Goal: Complete application form

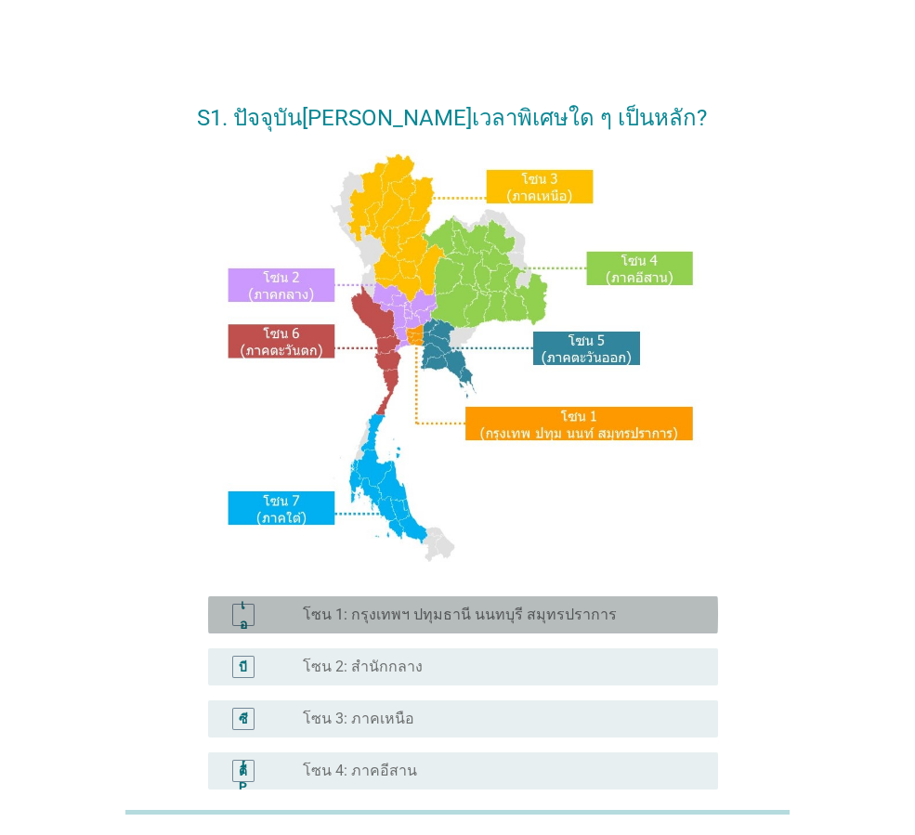
click at [463, 618] on font "โซน 1: กรุงเทพฯ ปทุมธานี นนทบุรี สมุทรปราการ" at bounding box center [460, 615] width 314 height 18
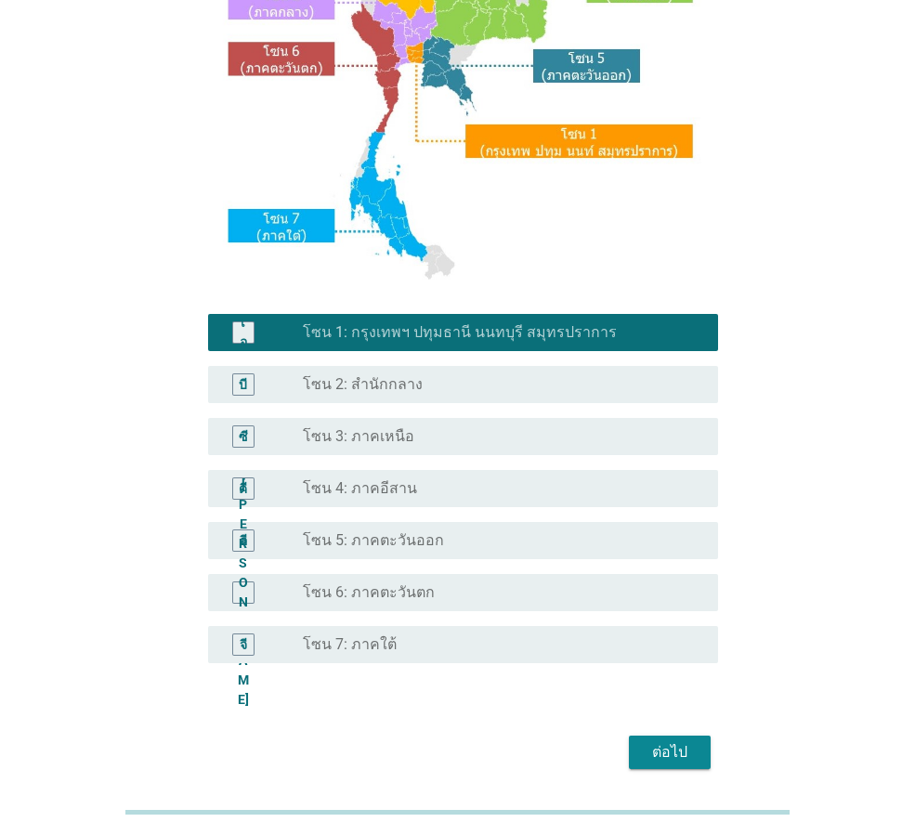
scroll to position [349, 0]
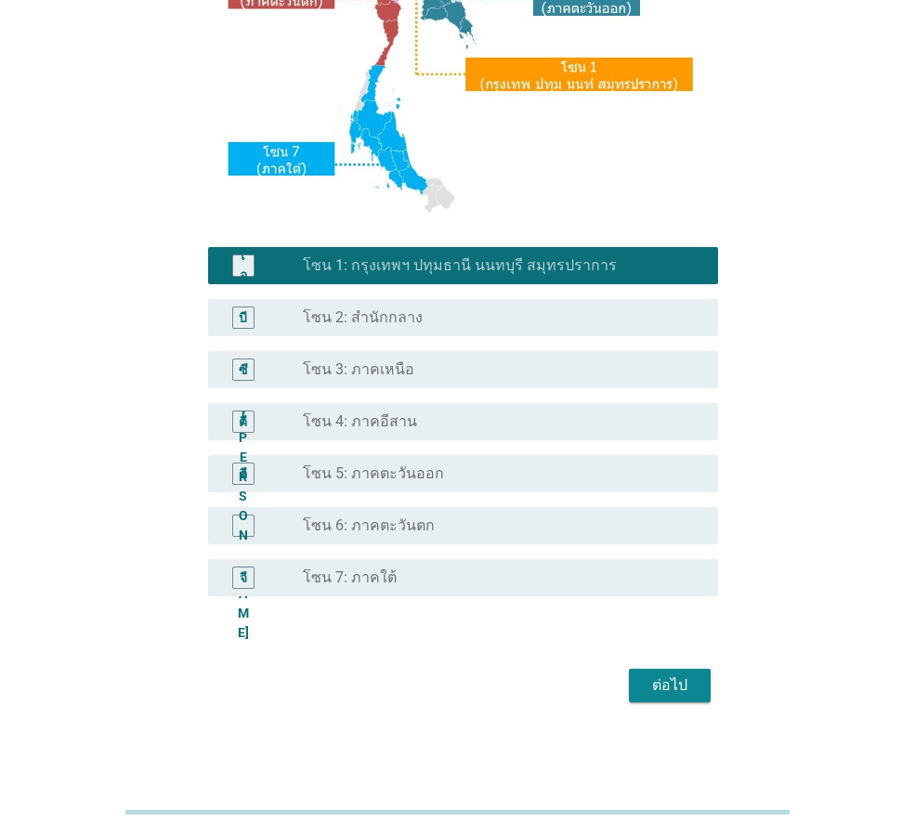
click at [663, 690] on font "ต่อไป" at bounding box center [669, 685] width 35 height 18
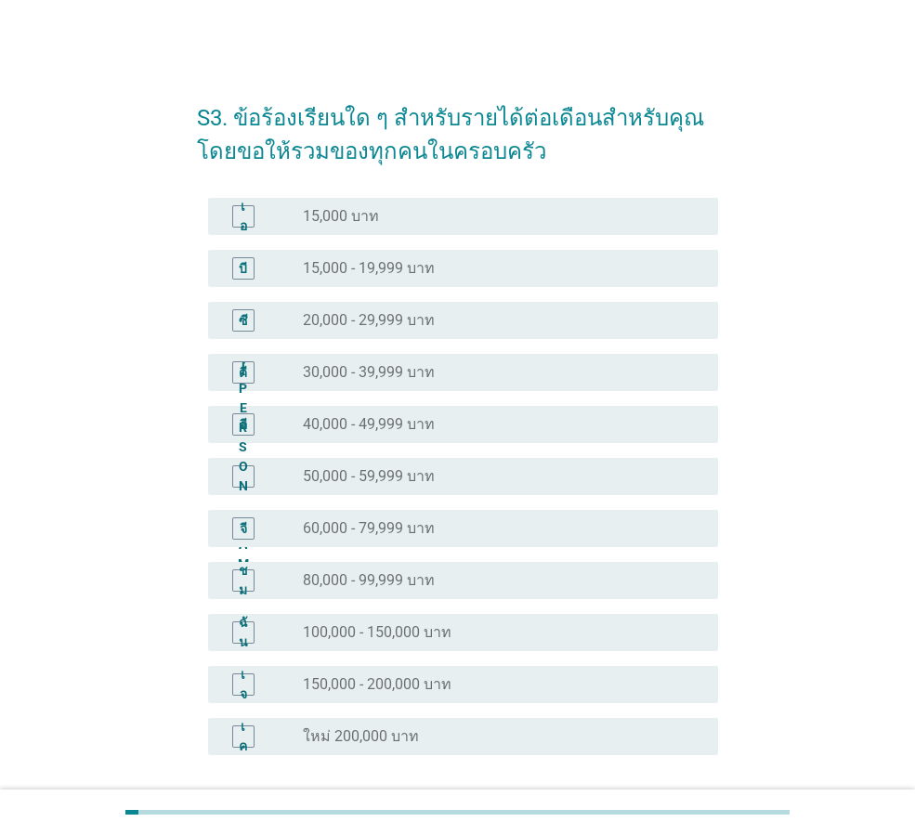
click at [386, 530] on font "60,000 - 79,999 บาท" at bounding box center [369, 528] width 132 height 18
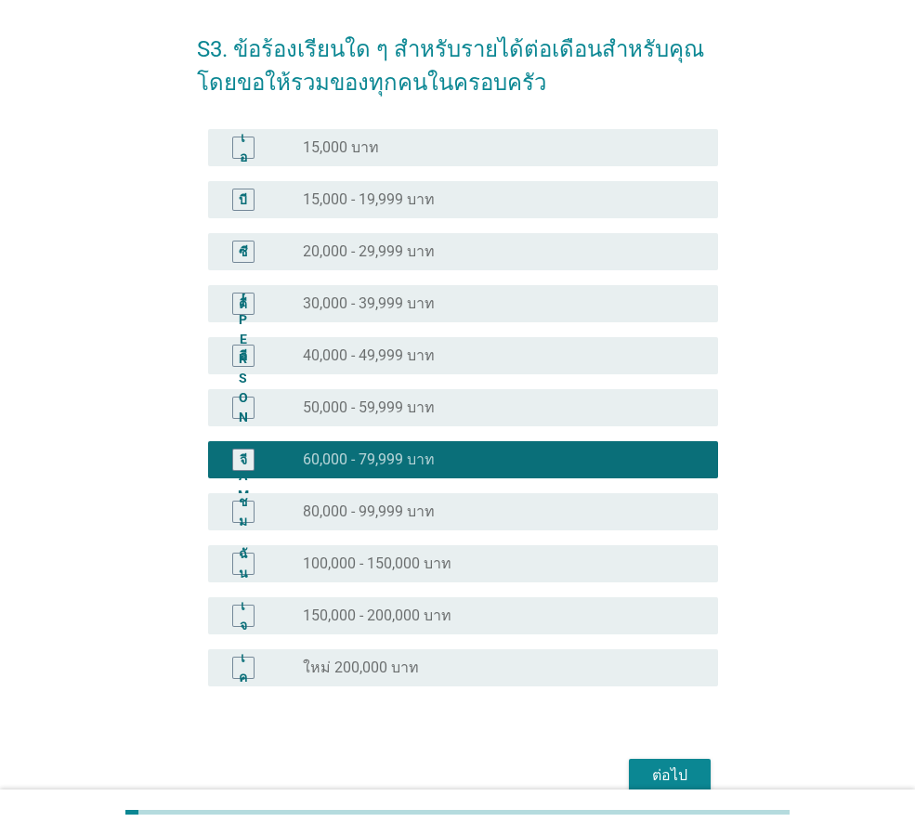
scroll to position [159, 0]
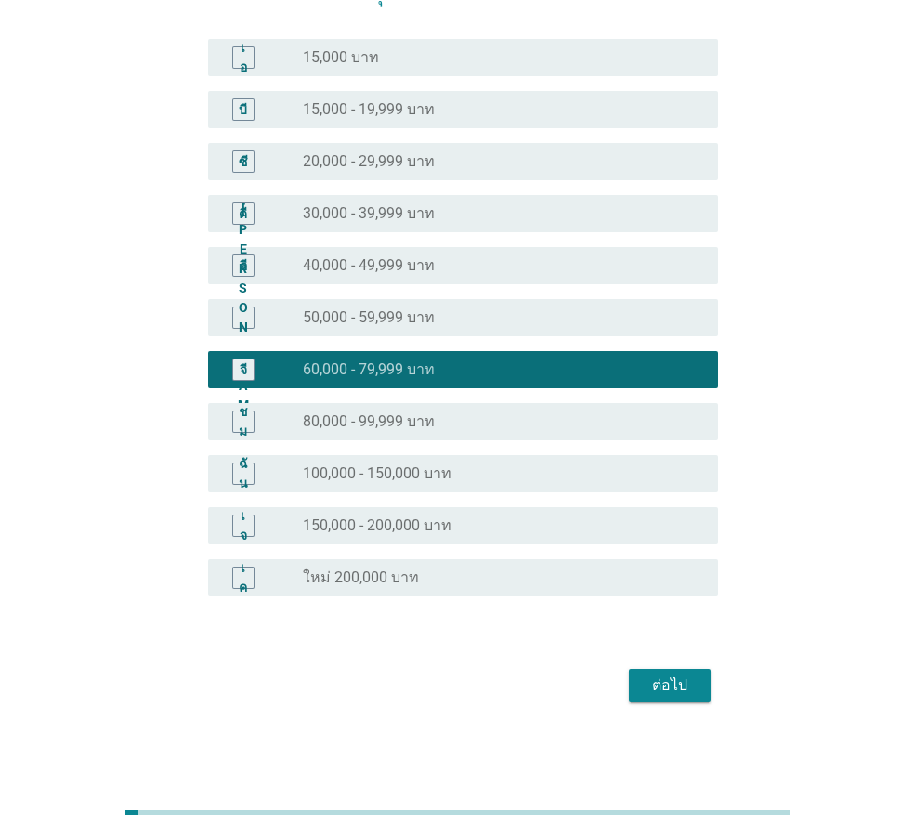
click at [688, 687] on div "ต่อไป" at bounding box center [670, 685] width 52 height 22
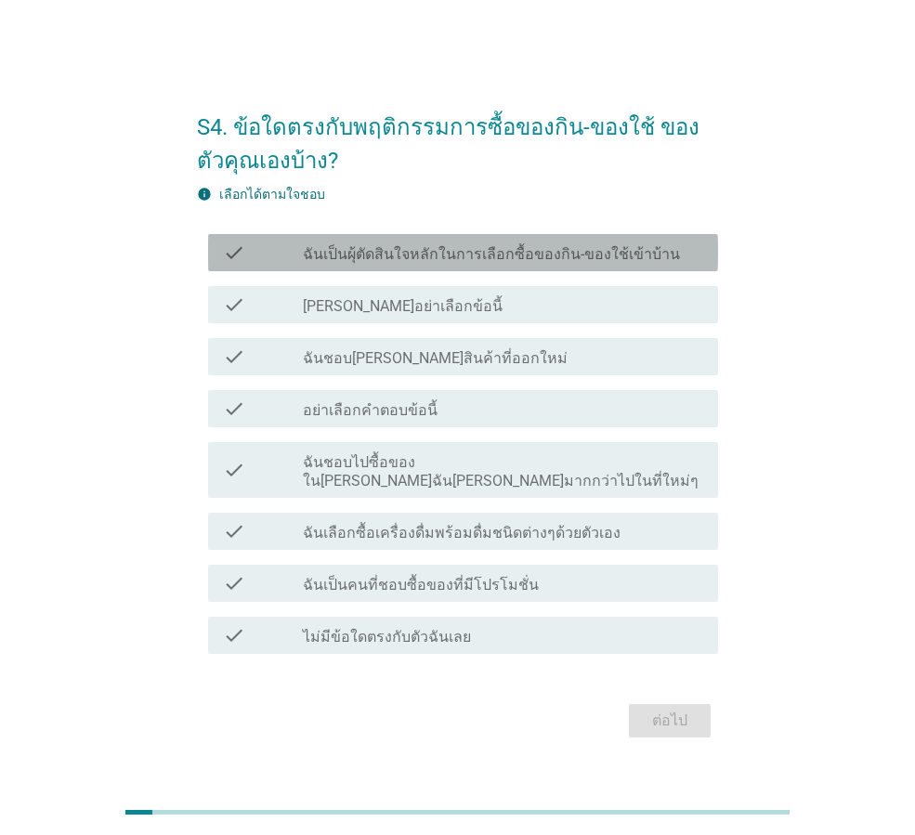
click at [519, 263] on label "ฉันเป็นผุ้ตัดสินใจหลักในการเลือกซื้อของกิน-ของใช้เข้าบ้าน" at bounding box center [491, 254] width 377 height 19
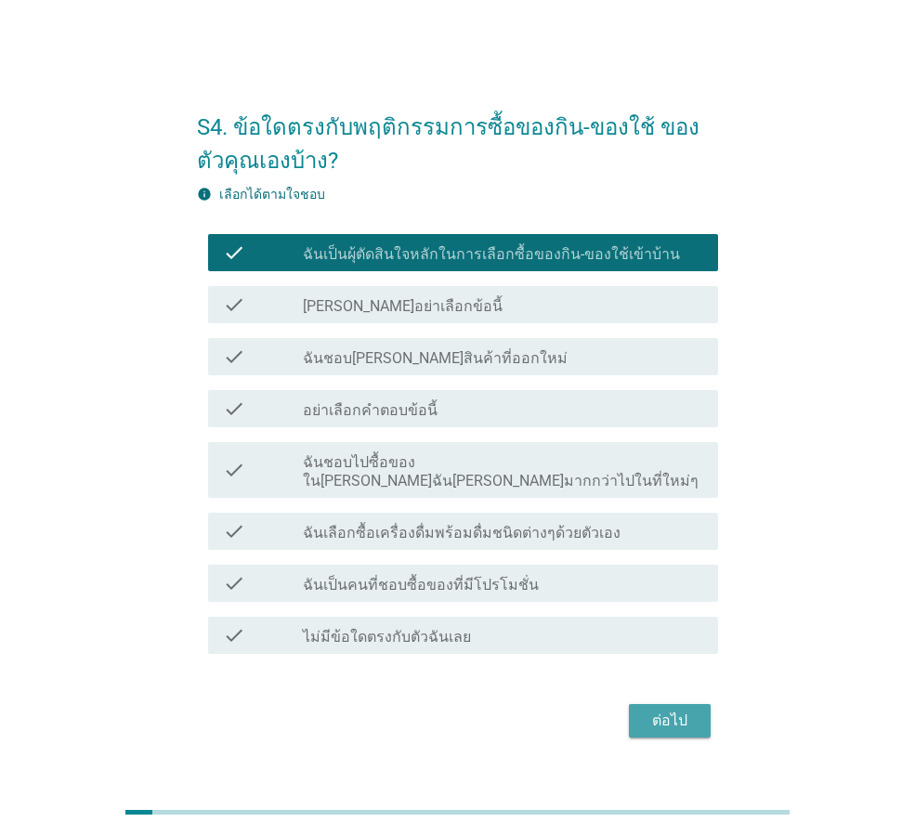
click at [672, 718] on div "ต่อไป" at bounding box center [670, 721] width 52 height 22
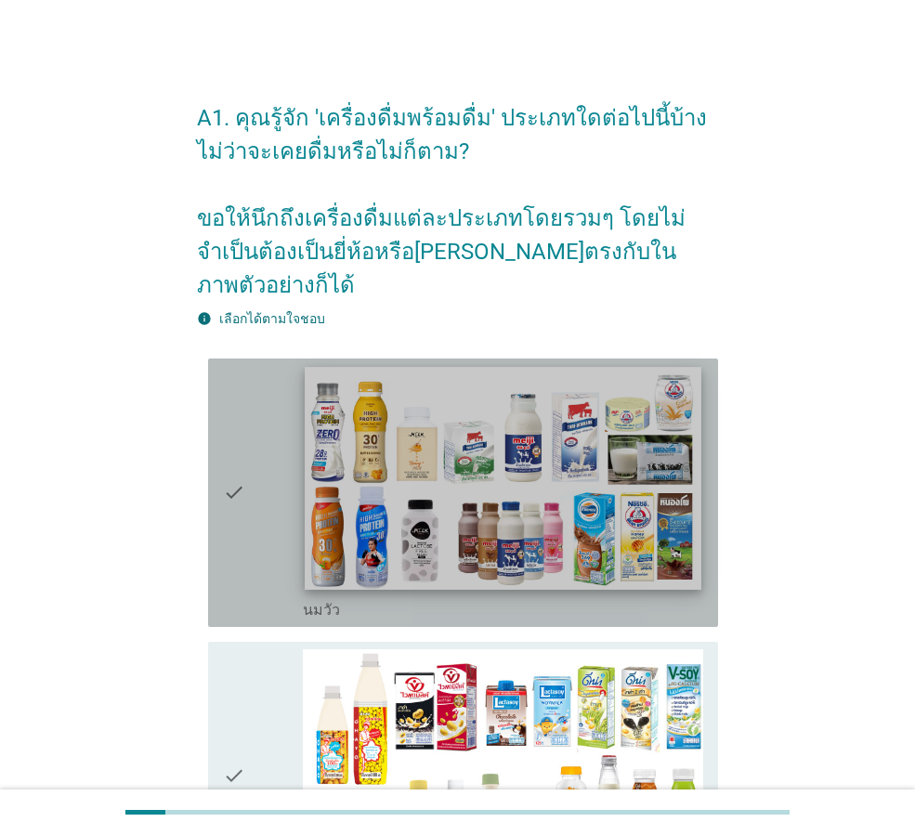
click at [386, 446] on img at bounding box center [503, 478] width 396 height 223
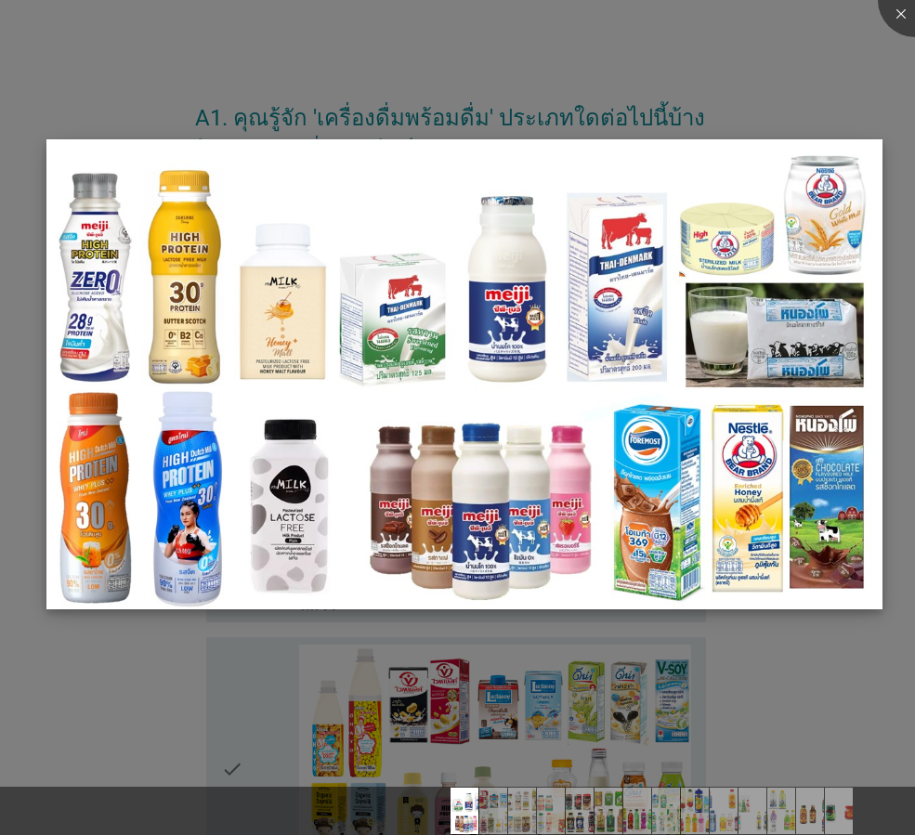
click at [319, 481] on img at bounding box center [464, 374] width 836 height 470
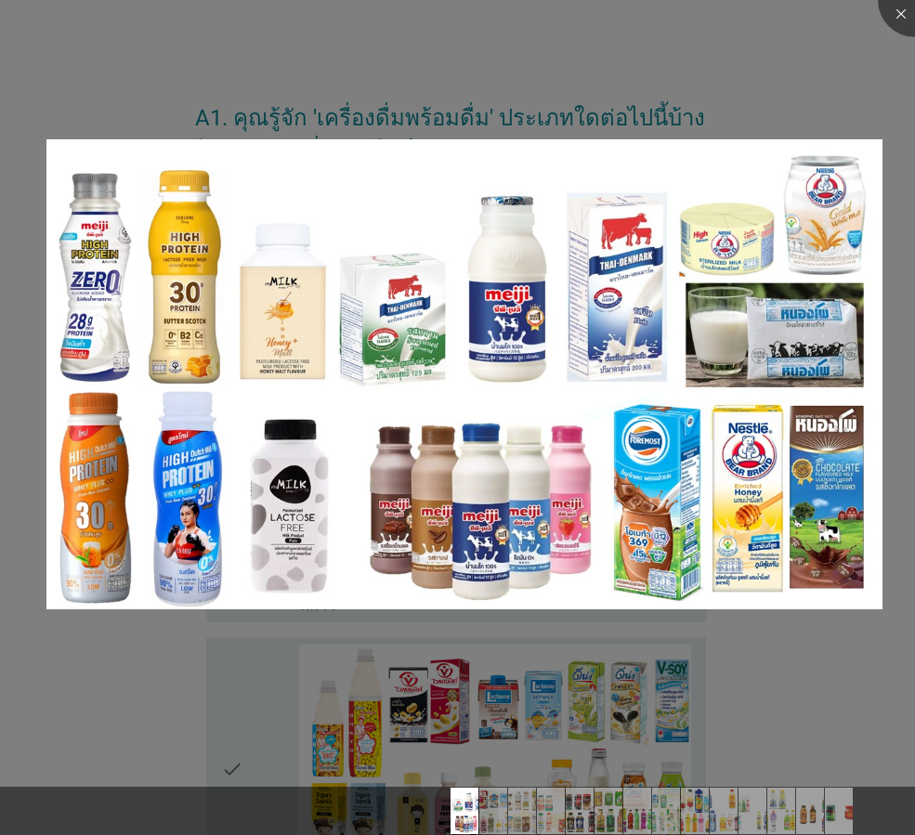
click at [85, 681] on div at bounding box center [457, 417] width 915 height 835
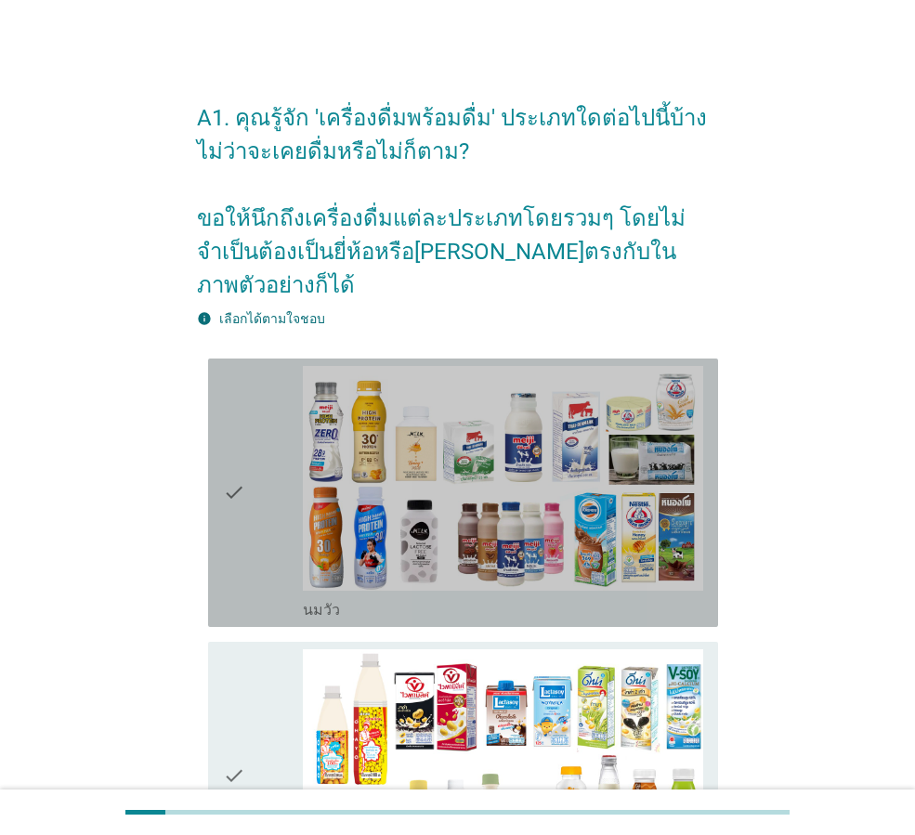
click at [243, 477] on icon "check" at bounding box center [234, 493] width 22 height 254
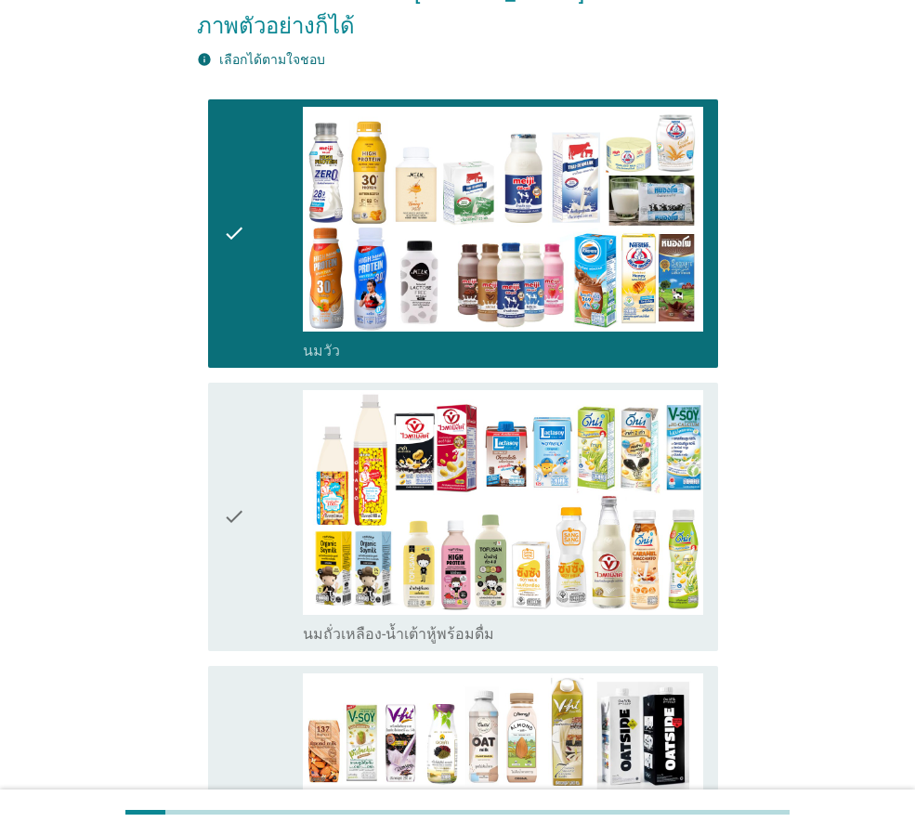
scroll to position [372, 0]
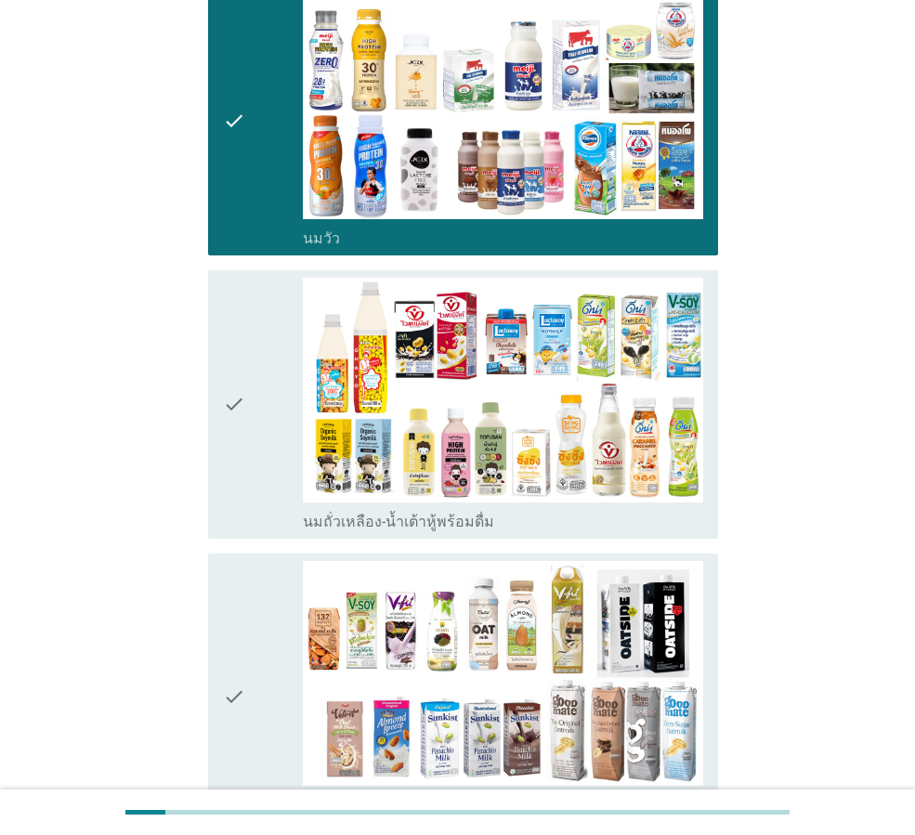
click at [247, 373] on div "check" at bounding box center [263, 405] width 80 height 254
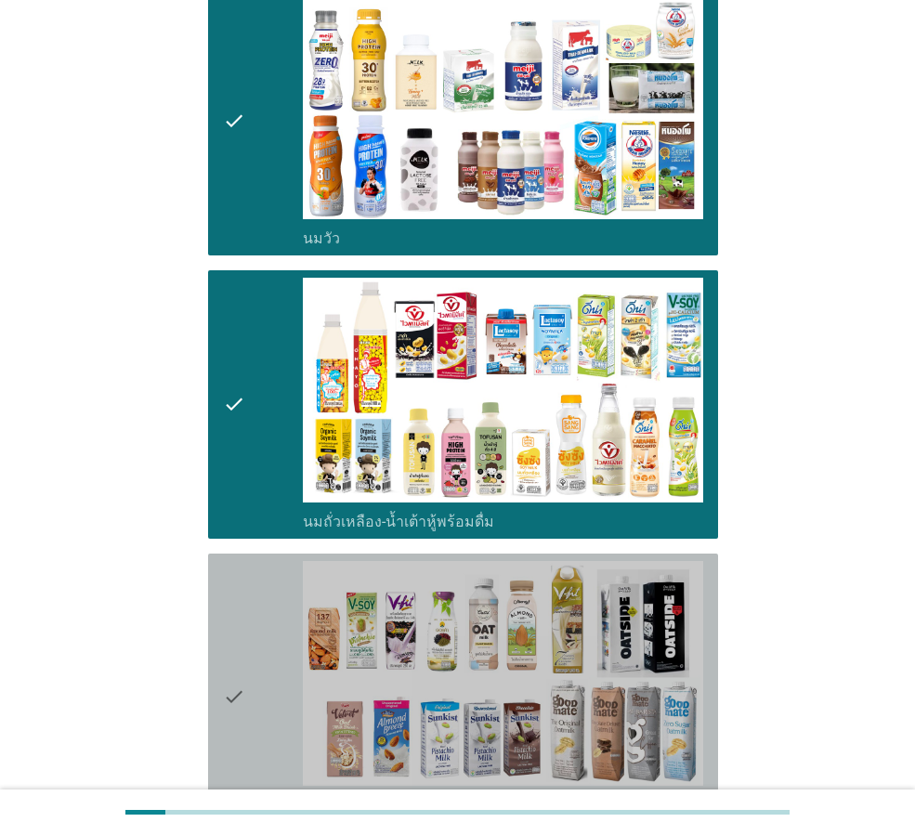
click at [254, 647] on div "check" at bounding box center [263, 697] width 80 height 272
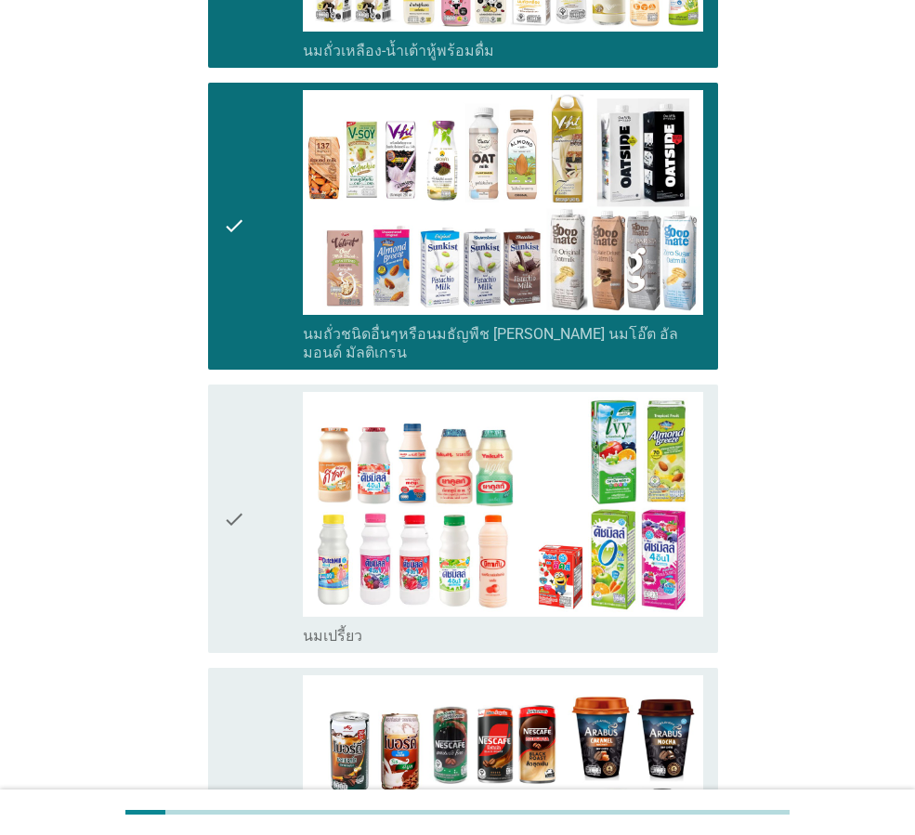
scroll to position [1022, 0]
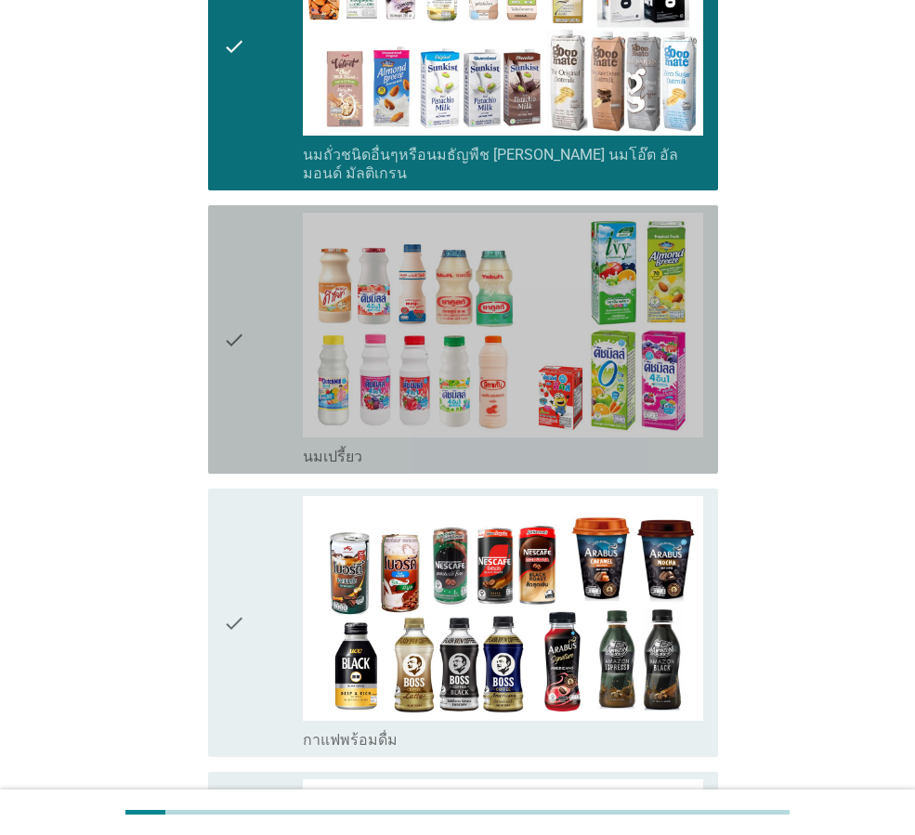
click at [281, 285] on div "check" at bounding box center [263, 340] width 80 height 254
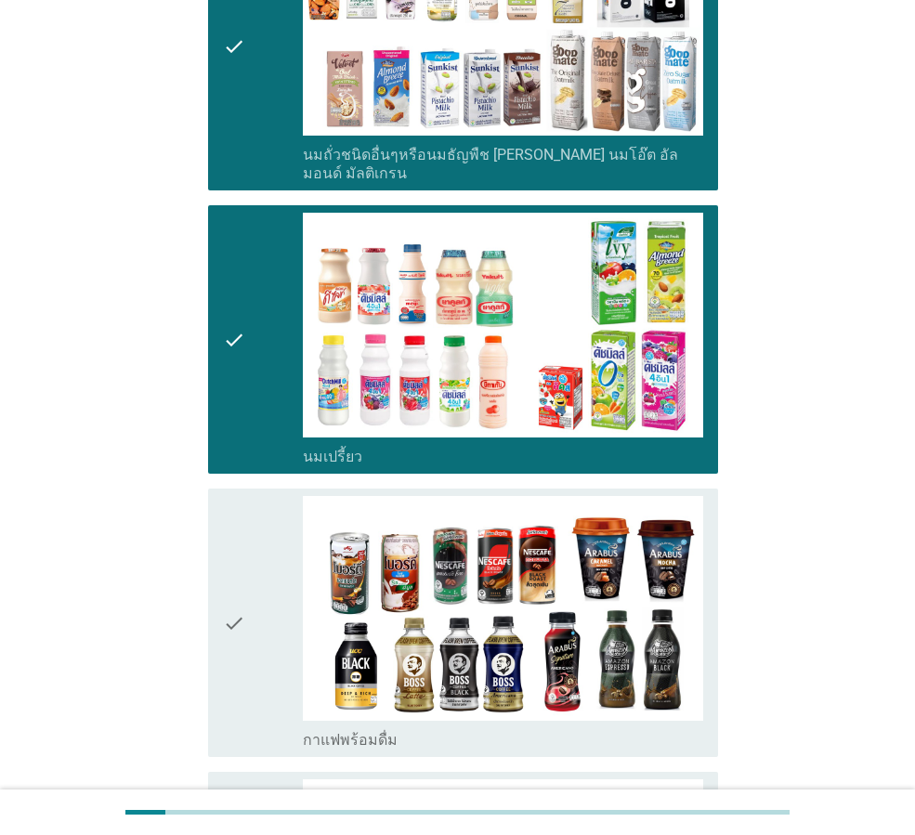
click at [281, 551] on div "check" at bounding box center [263, 623] width 80 height 254
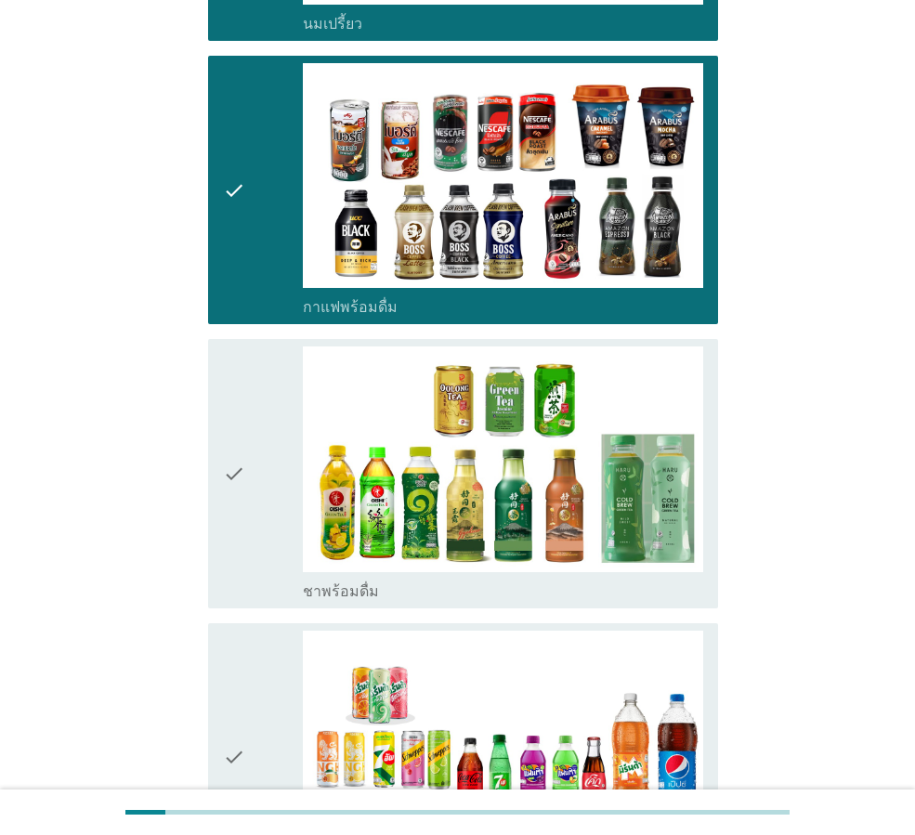
scroll to position [1579, 0]
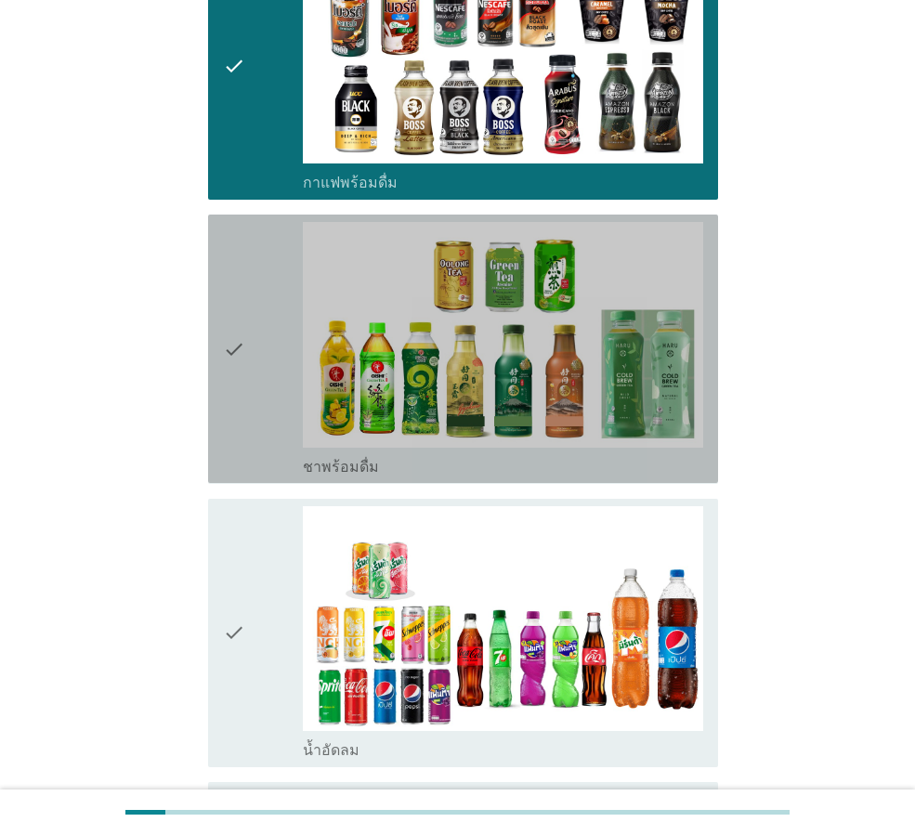
click at [259, 335] on div "check" at bounding box center [263, 349] width 80 height 254
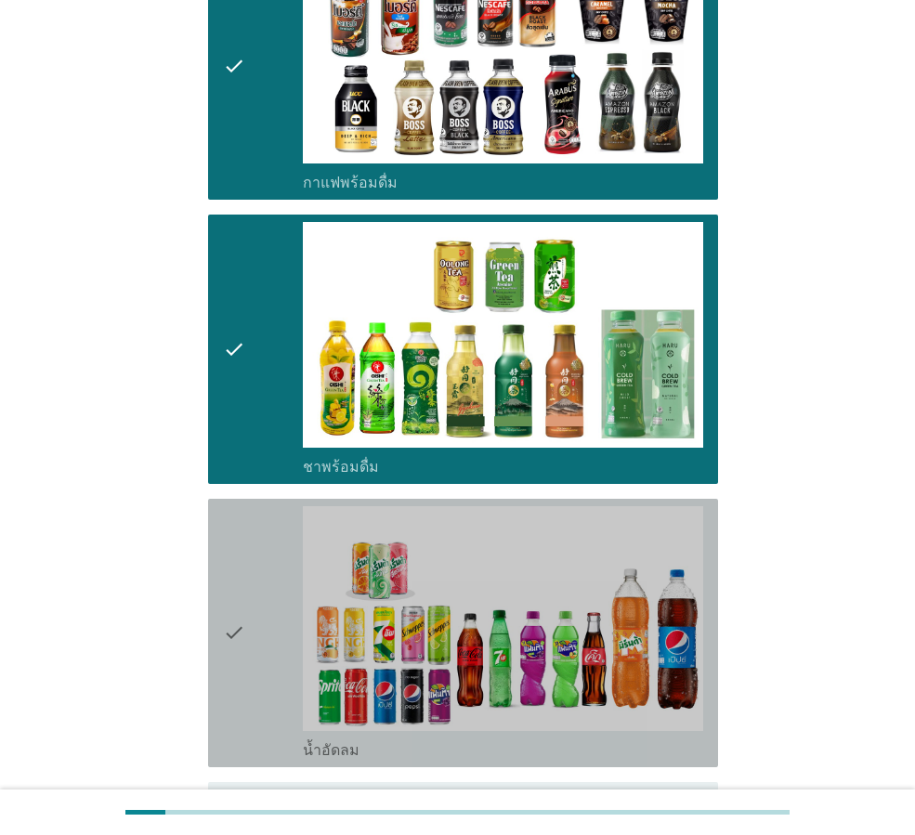
click at [235, 601] on icon "check" at bounding box center [234, 633] width 22 height 254
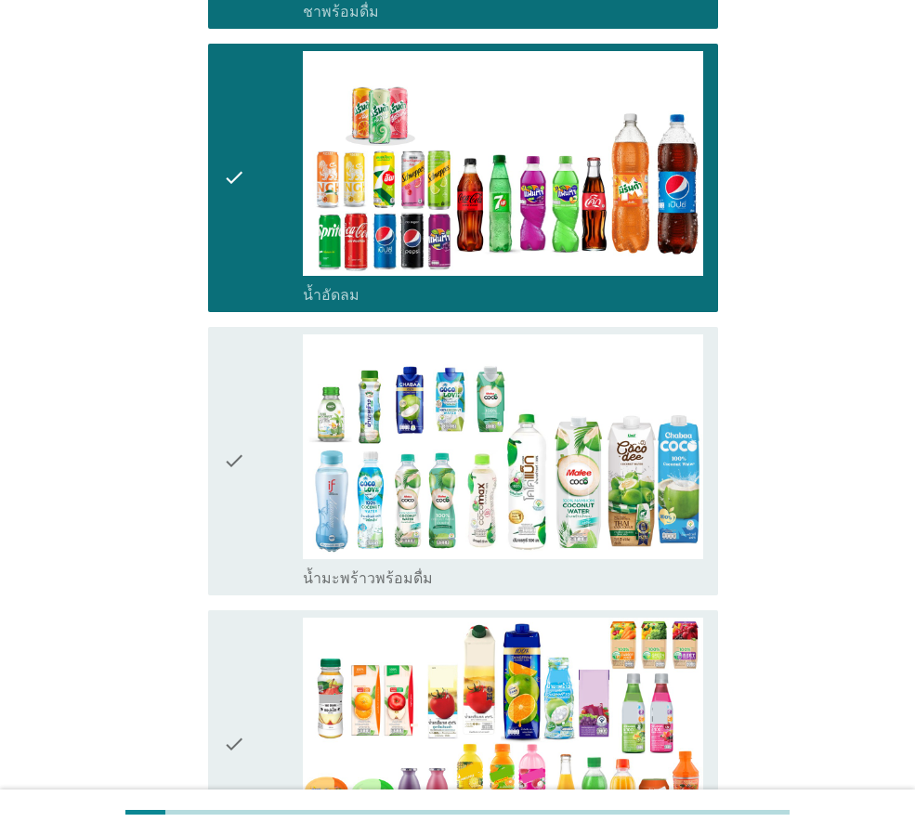
scroll to position [2137, 0]
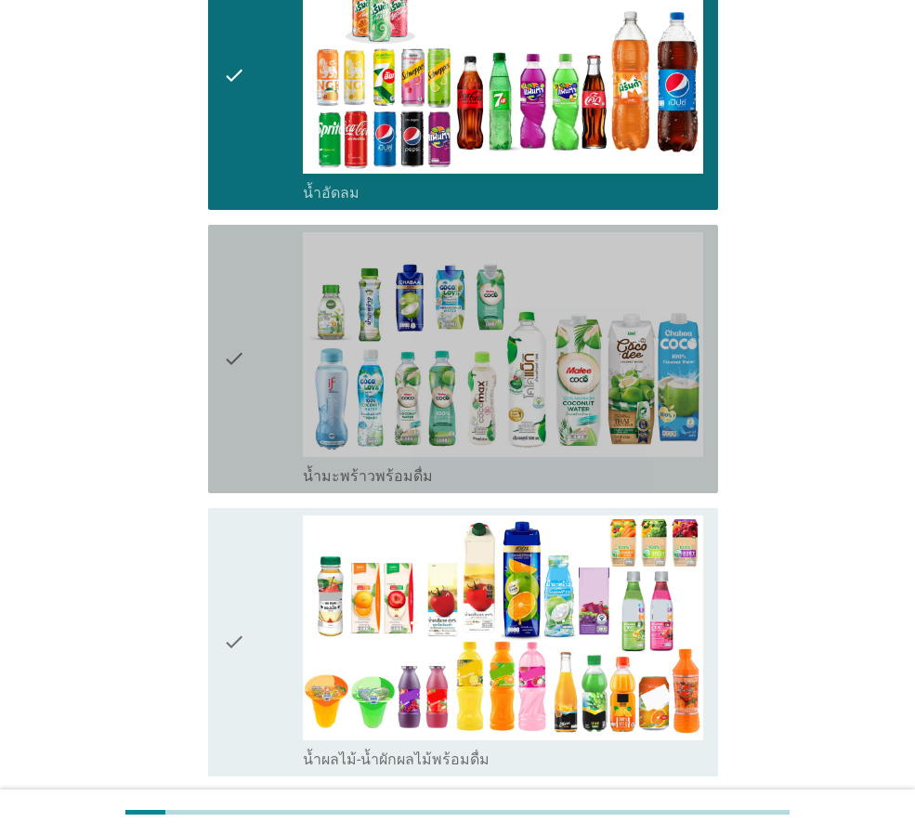
click at [244, 324] on icon "check" at bounding box center [234, 359] width 22 height 254
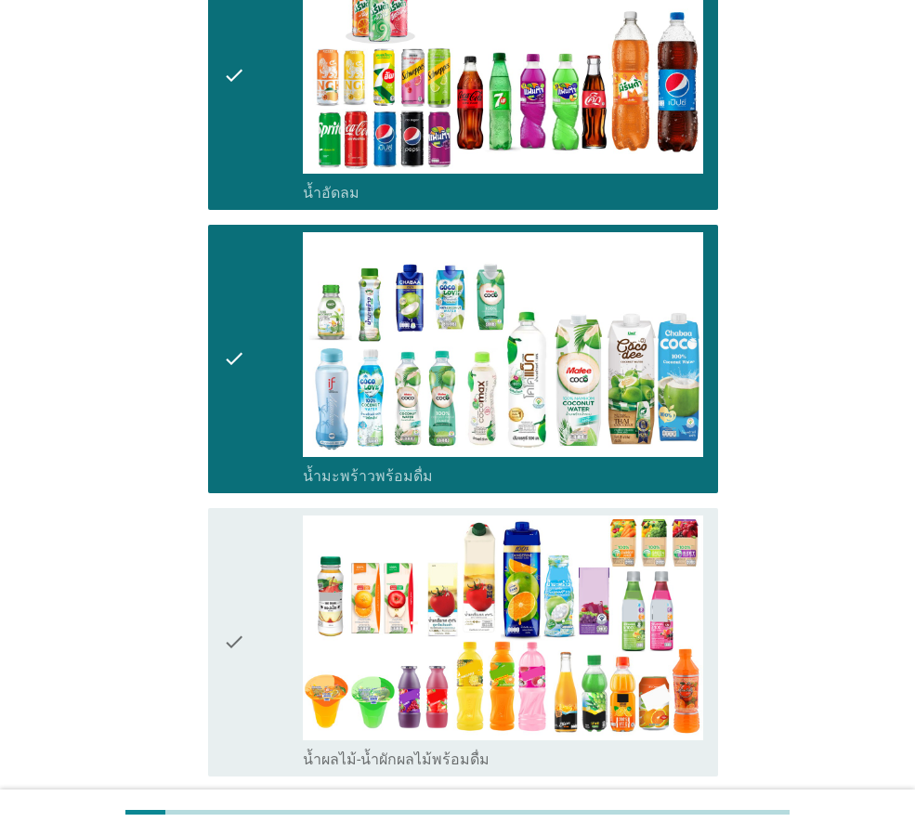
click at [206, 603] on div "check check_box_outline_blank น้ำผลไม้-น้ำผักผลไม้พร้อมดื่ม" at bounding box center [457, 642] width 521 height 283
click at [248, 597] on div "check" at bounding box center [263, 643] width 80 height 254
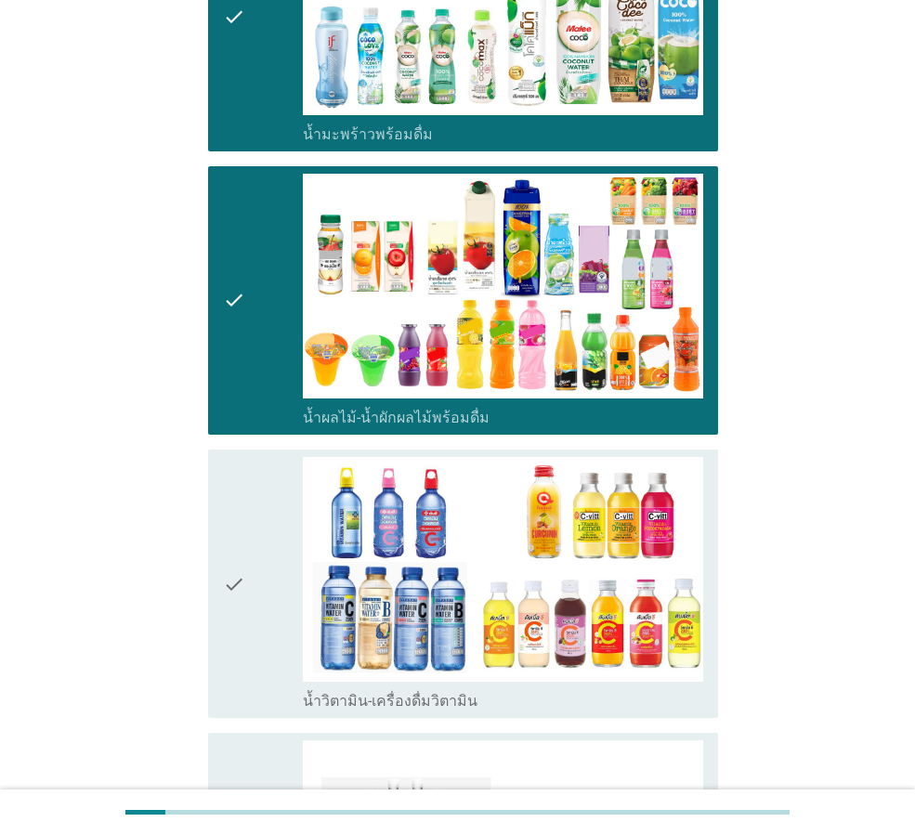
scroll to position [2694, 0]
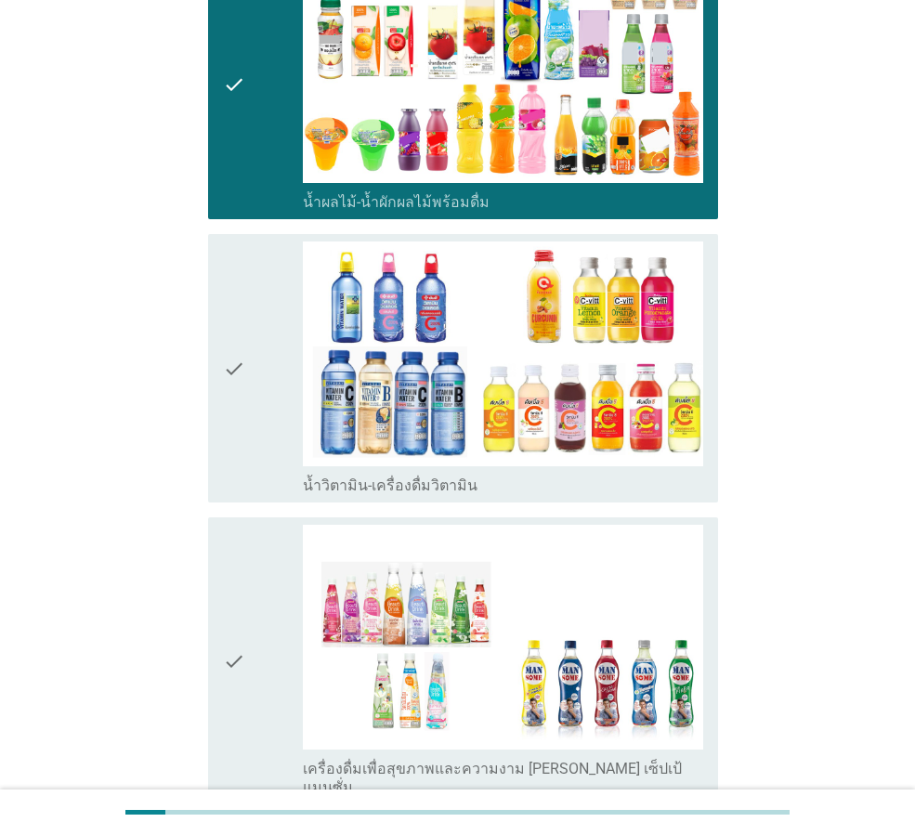
click at [264, 369] on div "check" at bounding box center [263, 369] width 80 height 254
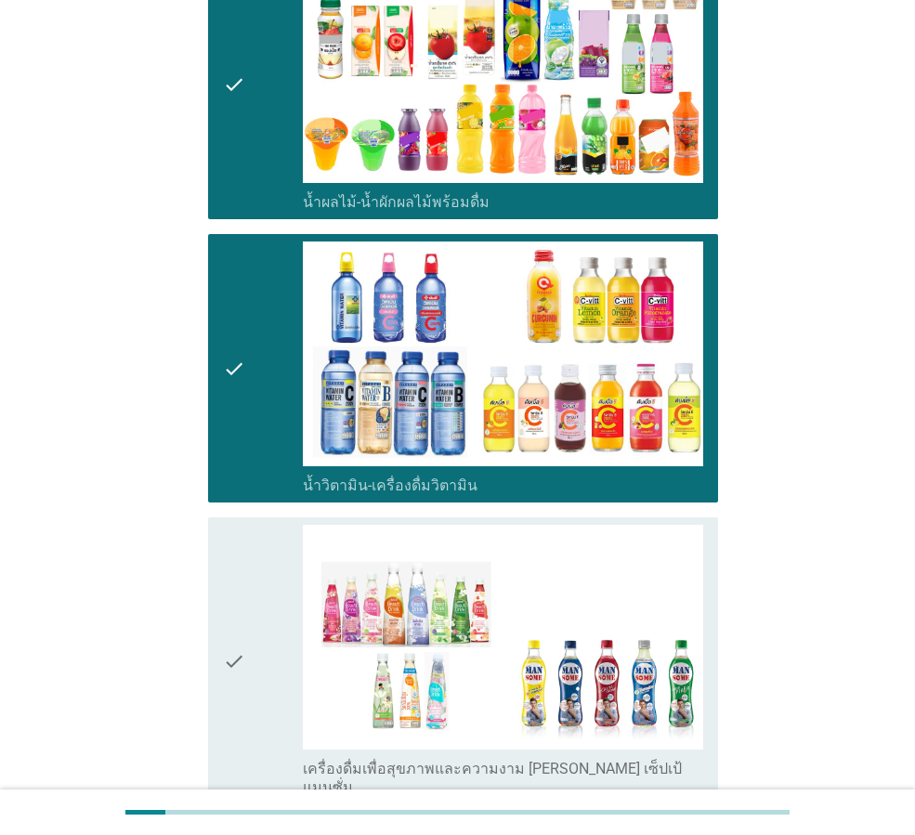
click at [236, 594] on icon "check" at bounding box center [234, 661] width 22 height 272
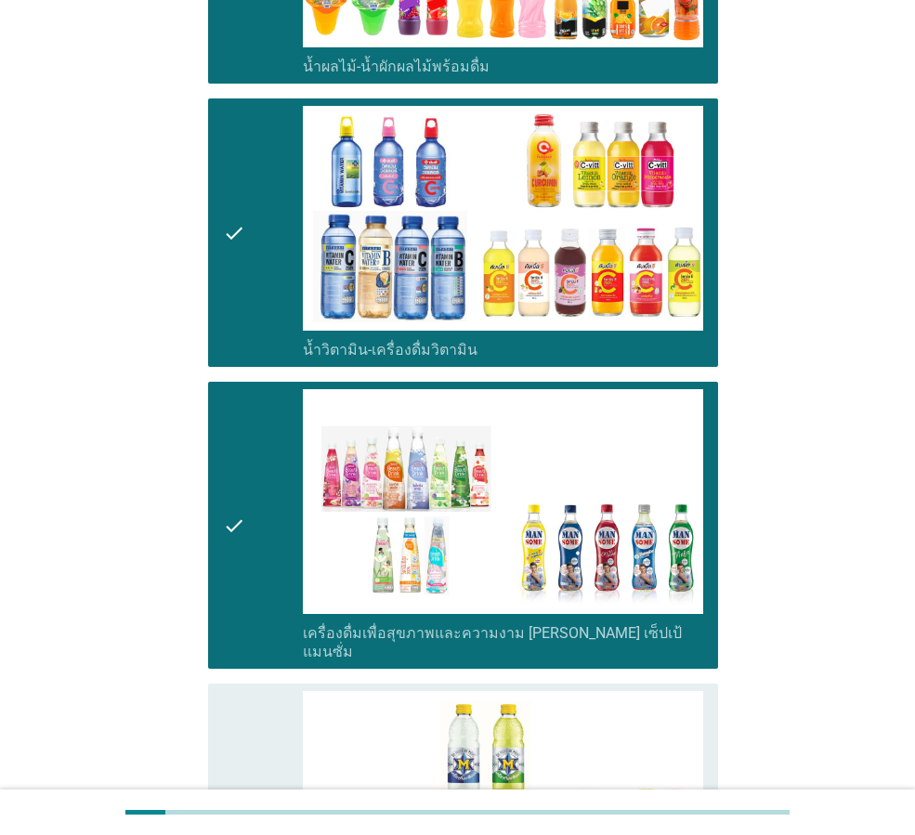
scroll to position [3066, 0]
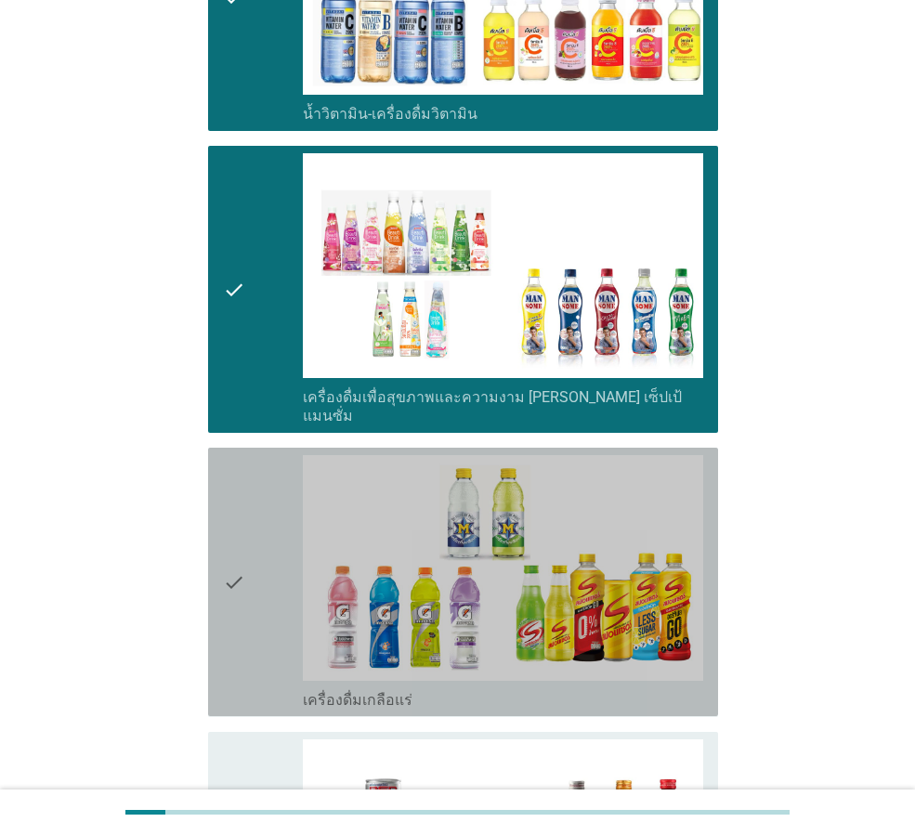
click at [253, 523] on div "check" at bounding box center [263, 582] width 80 height 254
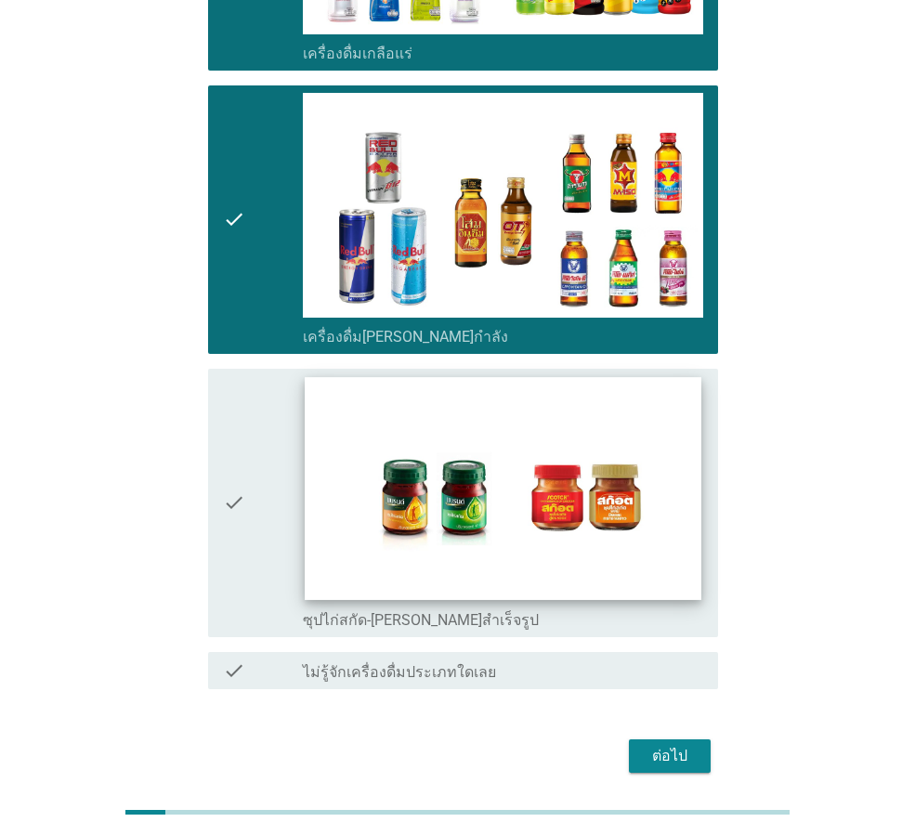
click at [306, 431] on img at bounding box center [503, 488] width 396 height 223
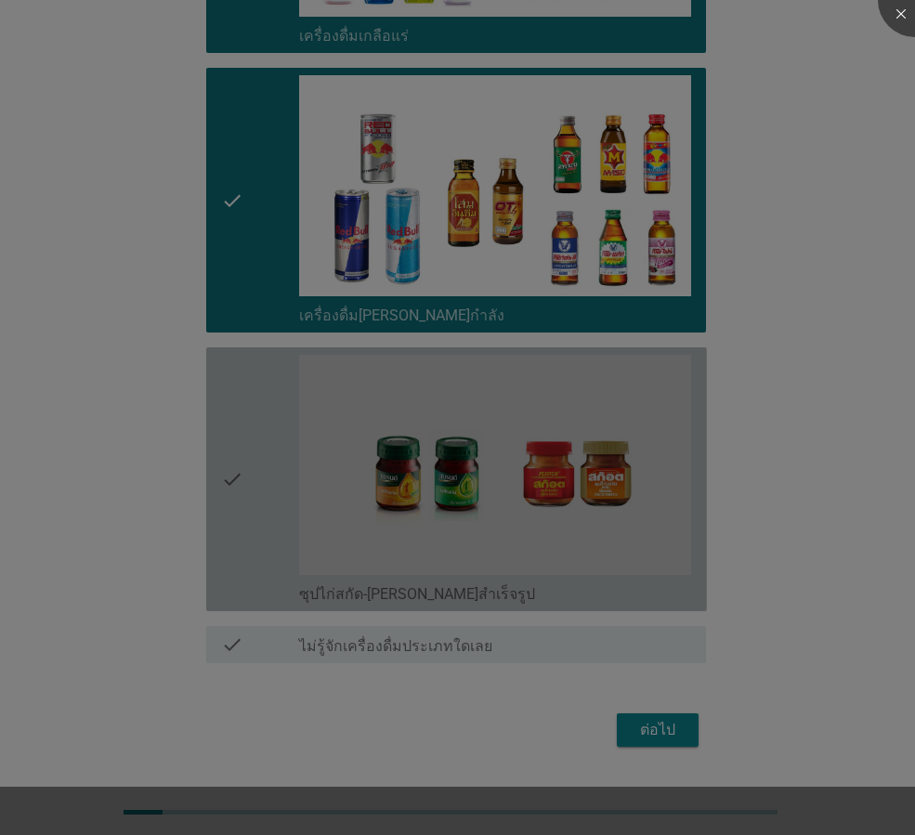
scroll to position [3640, 0]
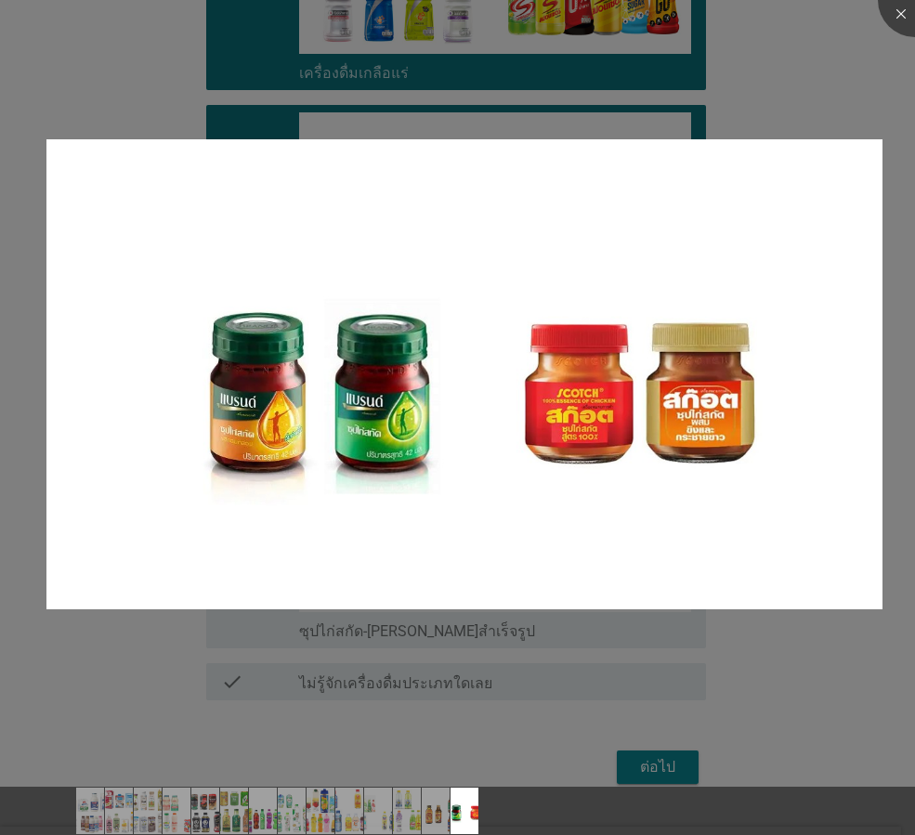
click at [120, 699] on div at bounding box center [457, 417] width 915 height 835
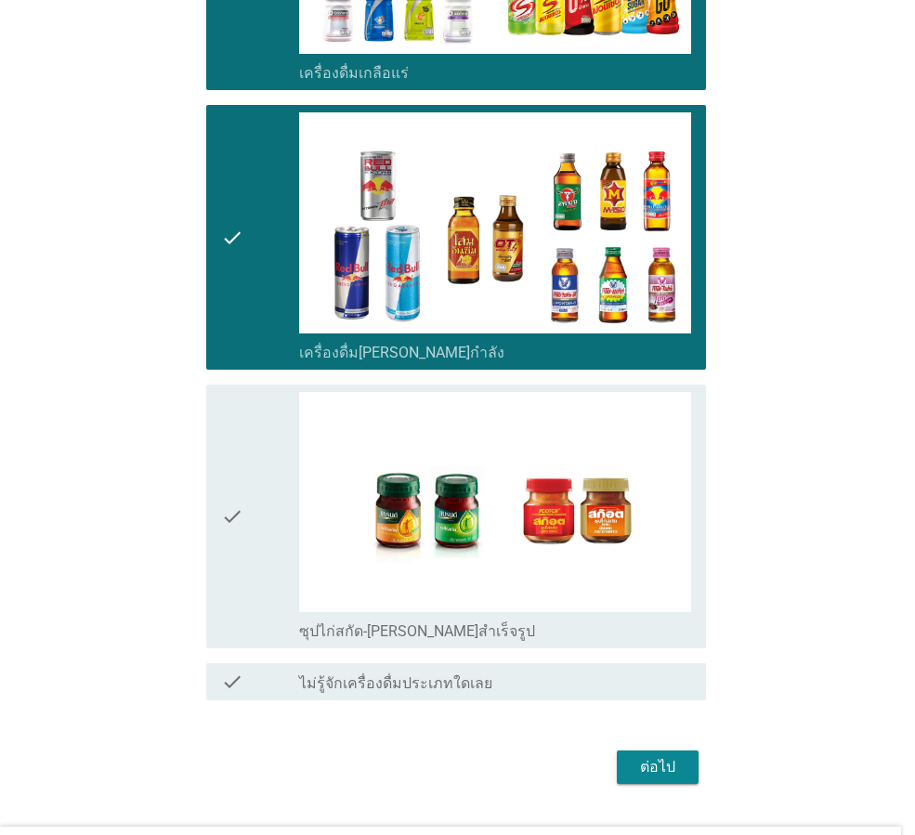
click at [243, 490] on icon "check" at bounding box center [232, 516] width 22 height 249
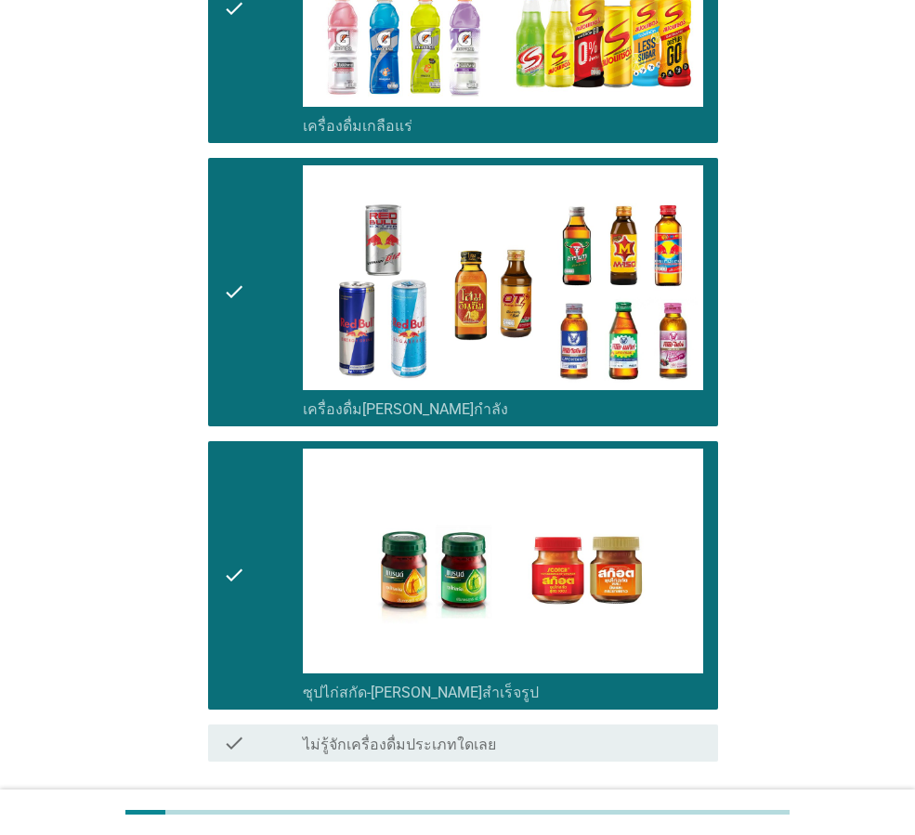
click at [683, 817] on div "ต่อไป" at bounding box center [670, 828] width 52 height 22
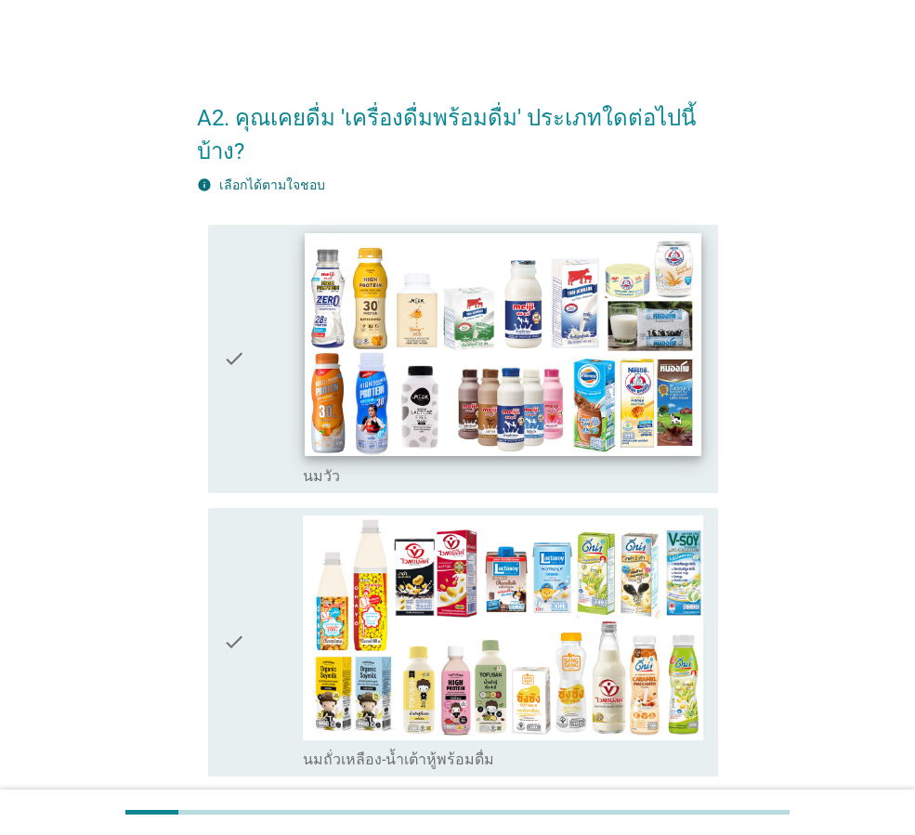
click at [407, 313] on img at bounding box center [503, 344] width 396 height 223
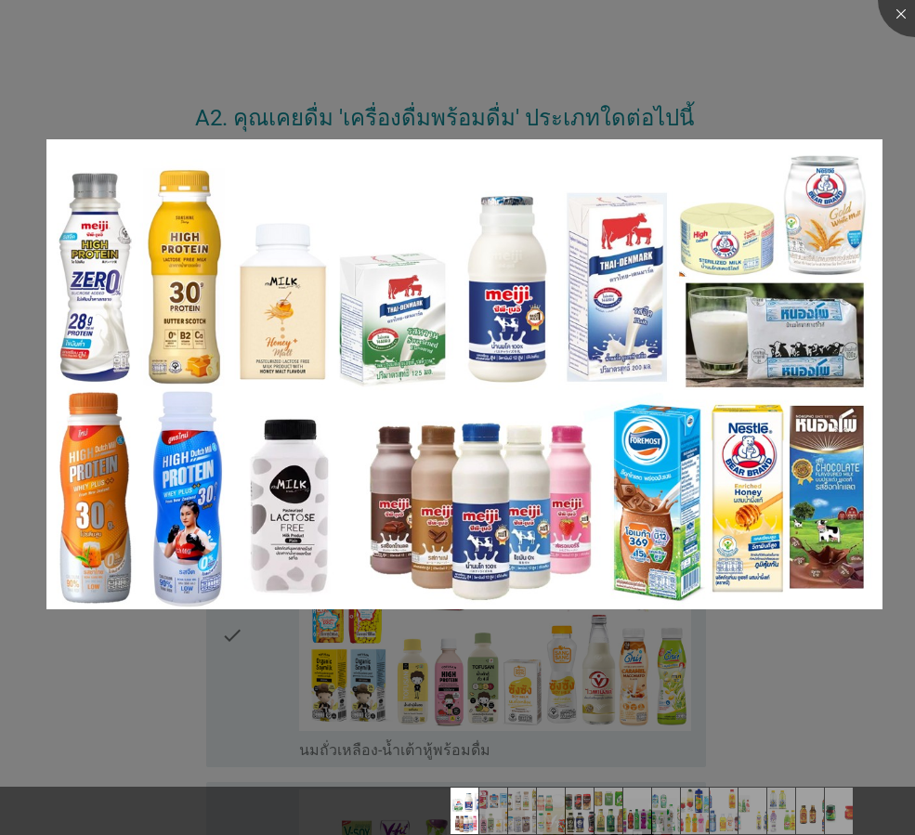
click at [104, 697] on div at bounding box center [457, 417] width 915 height 835
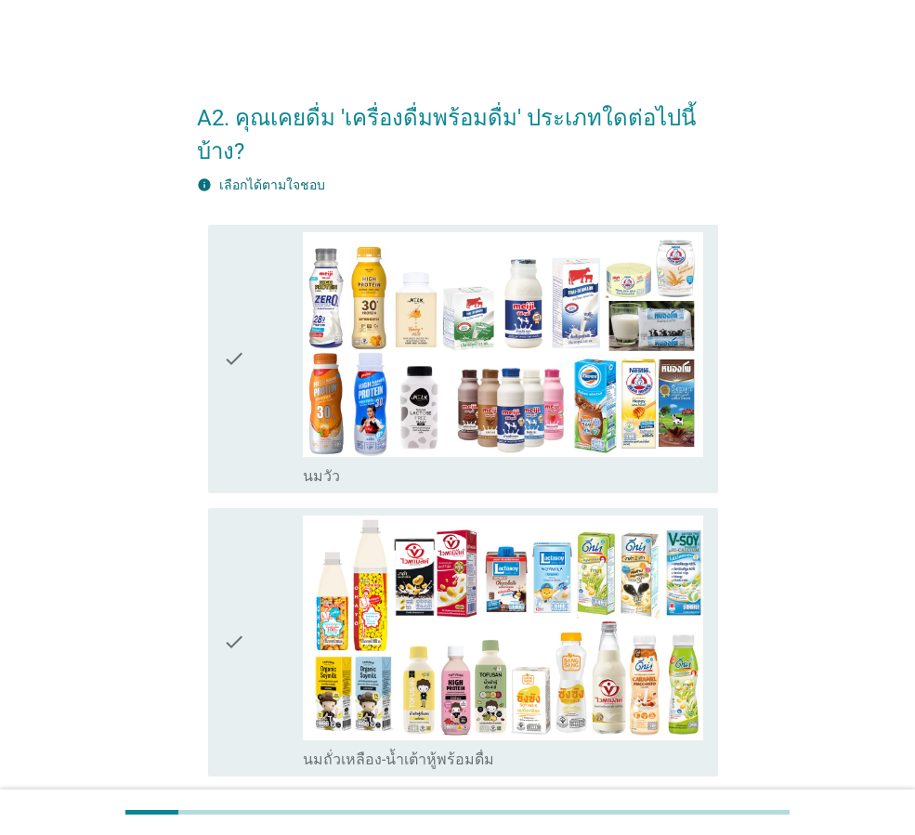
click at [222, 386] on div "check check_box_outline_blank [PERSON_NAME]" at bounding box center [463, 359] width 510 height 268
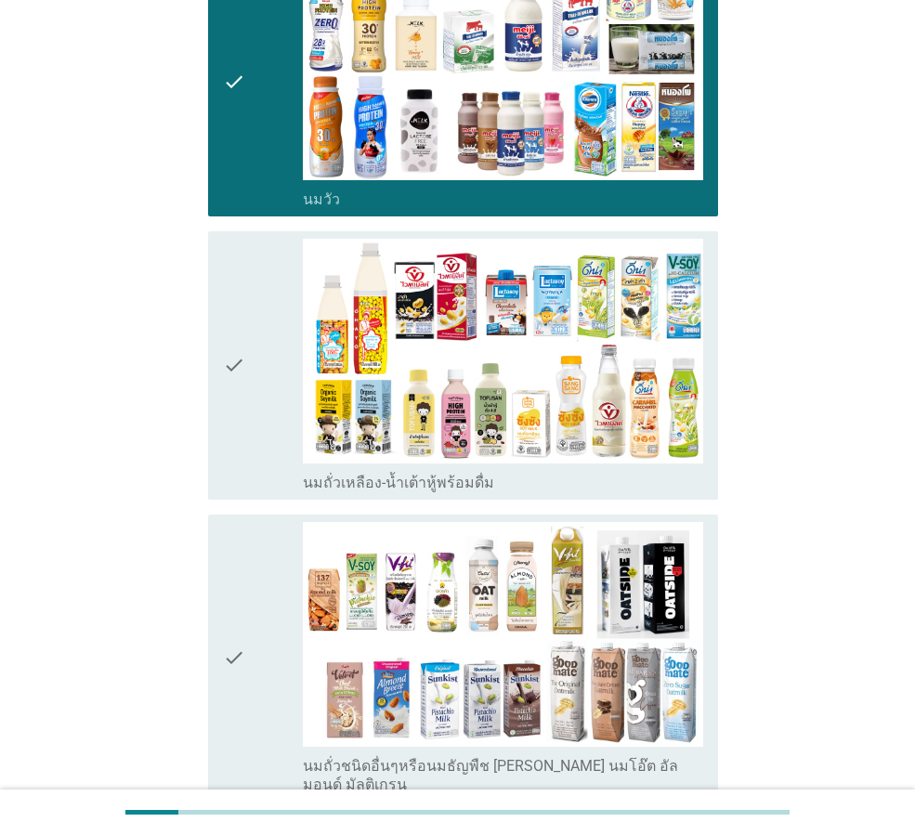
scroll to position [279, 0]
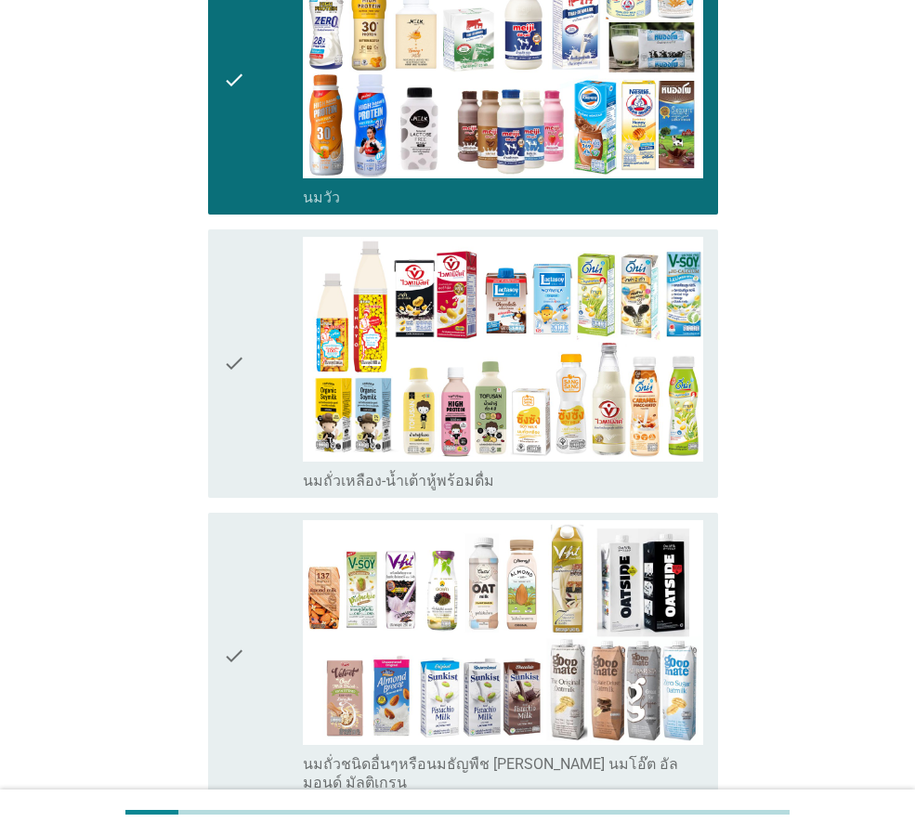
click at [255, 354] on div "check" at bounding box center [263, 364] width 80 height 254
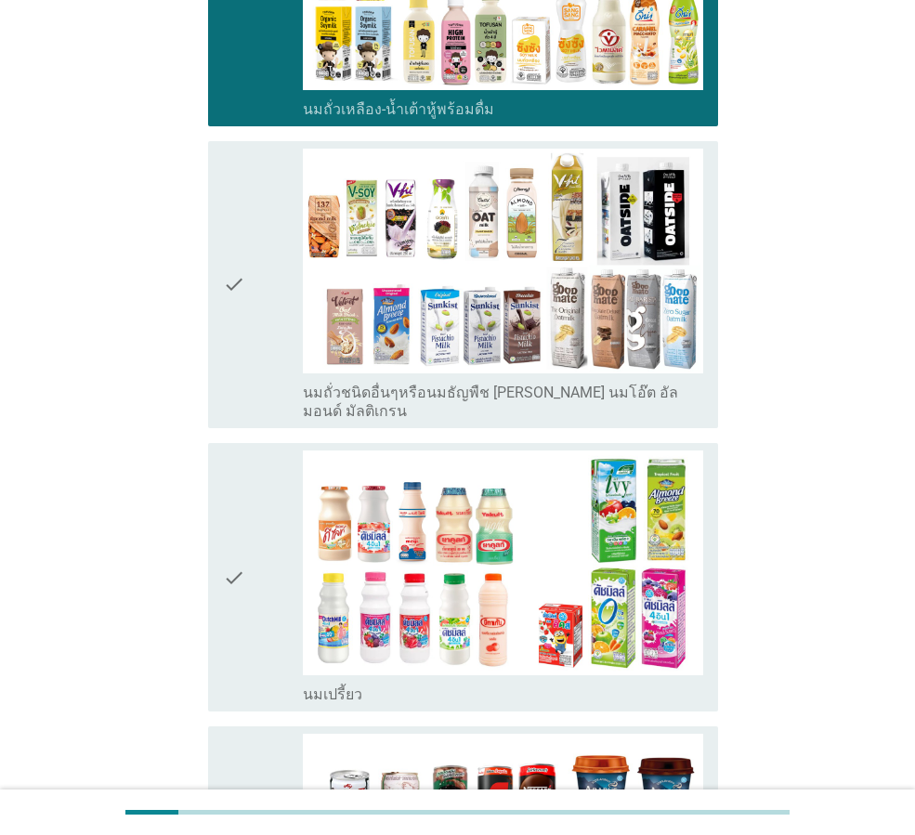
click at [229, 546] on icon "check" at bounding box center [234, 578] width 22 height 254
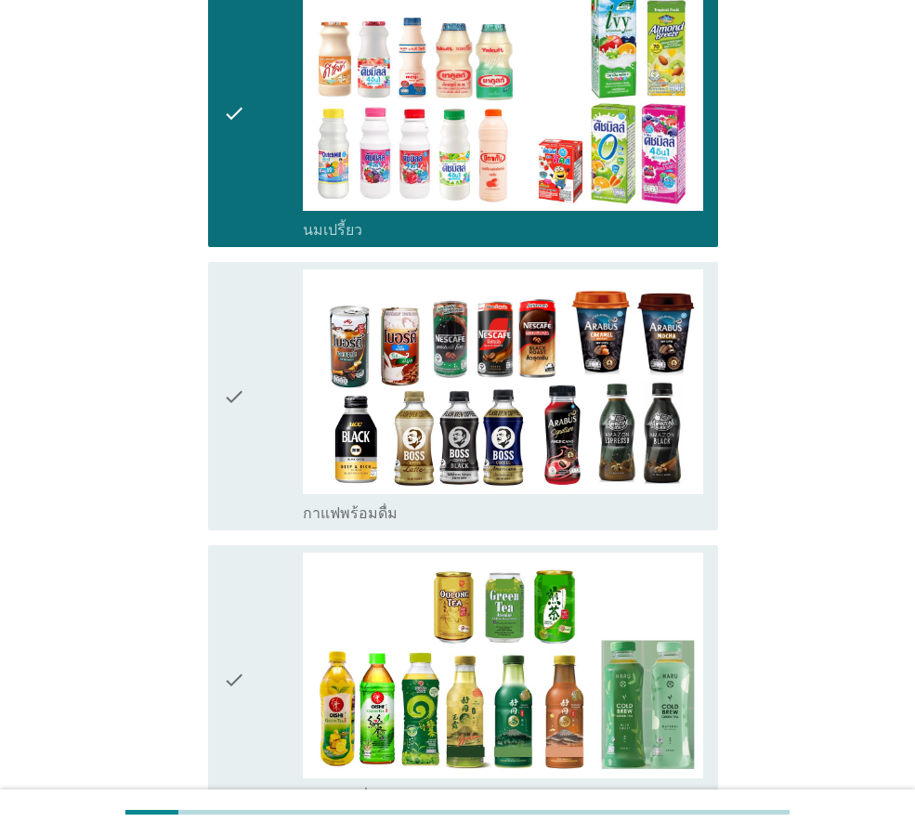
scroll to position [1301, 0]
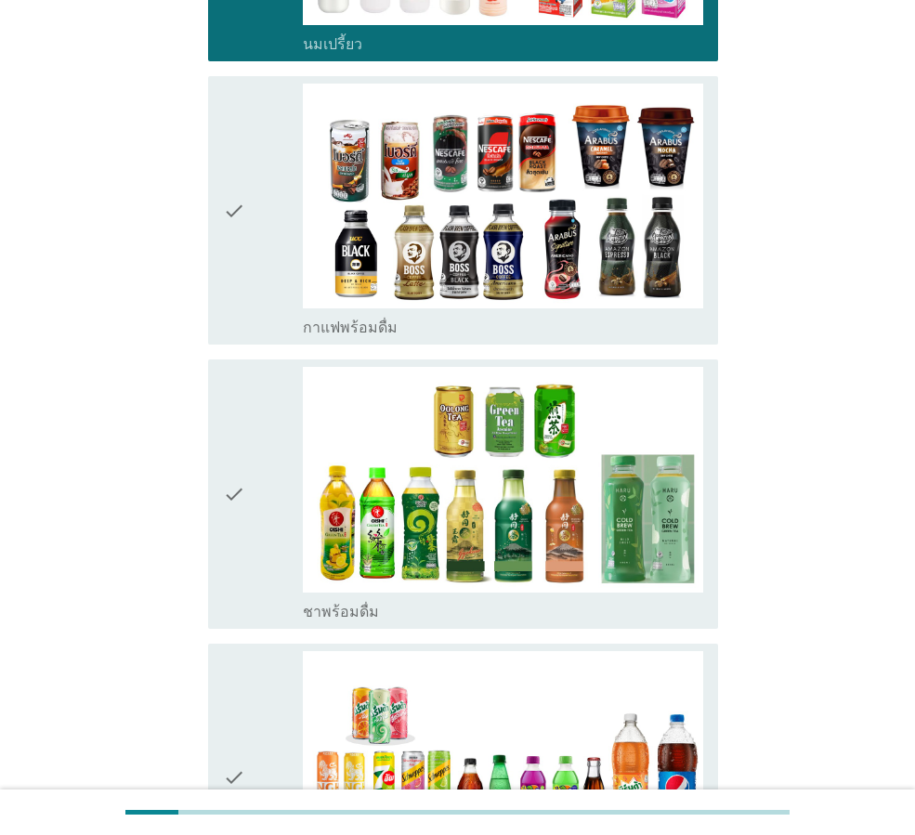
click at [225, 173] on icon "check" at bounding box center [234, 211] width 22 height 254
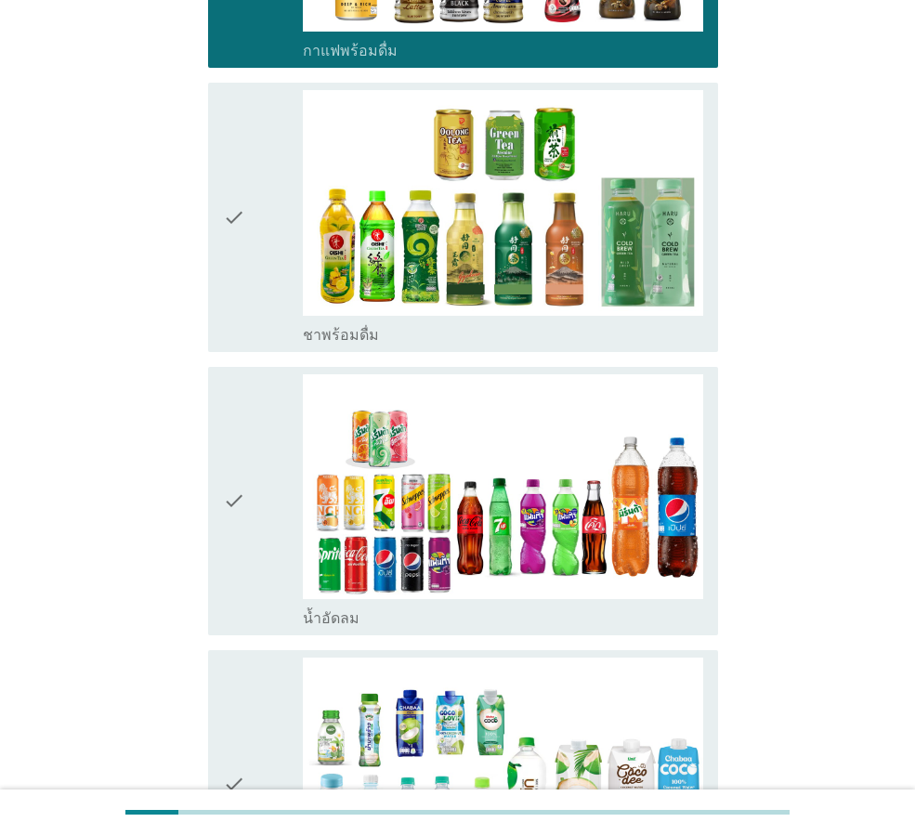
scroll to position [1579, 0]
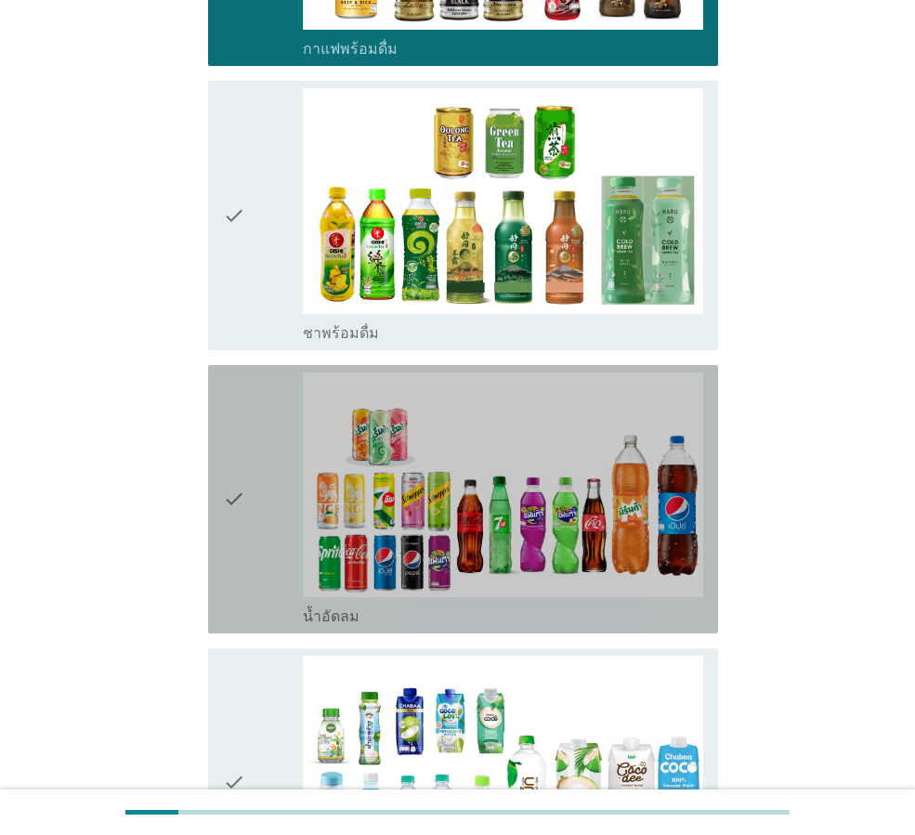
click at [234, 490] on icon "check" at bounding box center [234, 500] width 22 height 254
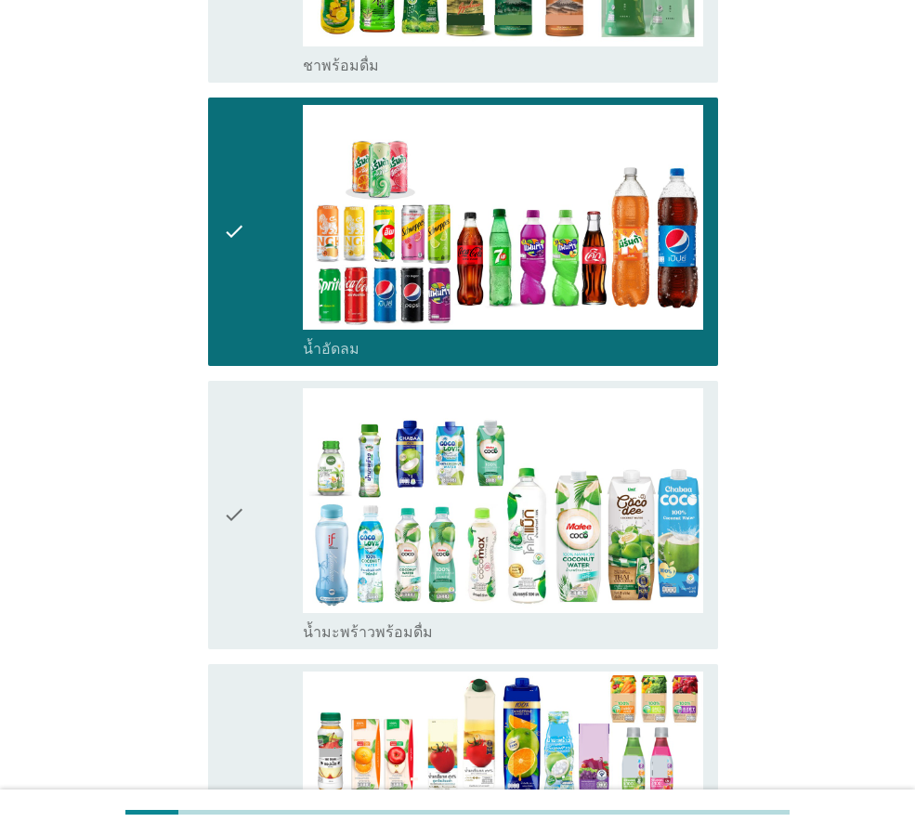
scroll to position [1858, 0]
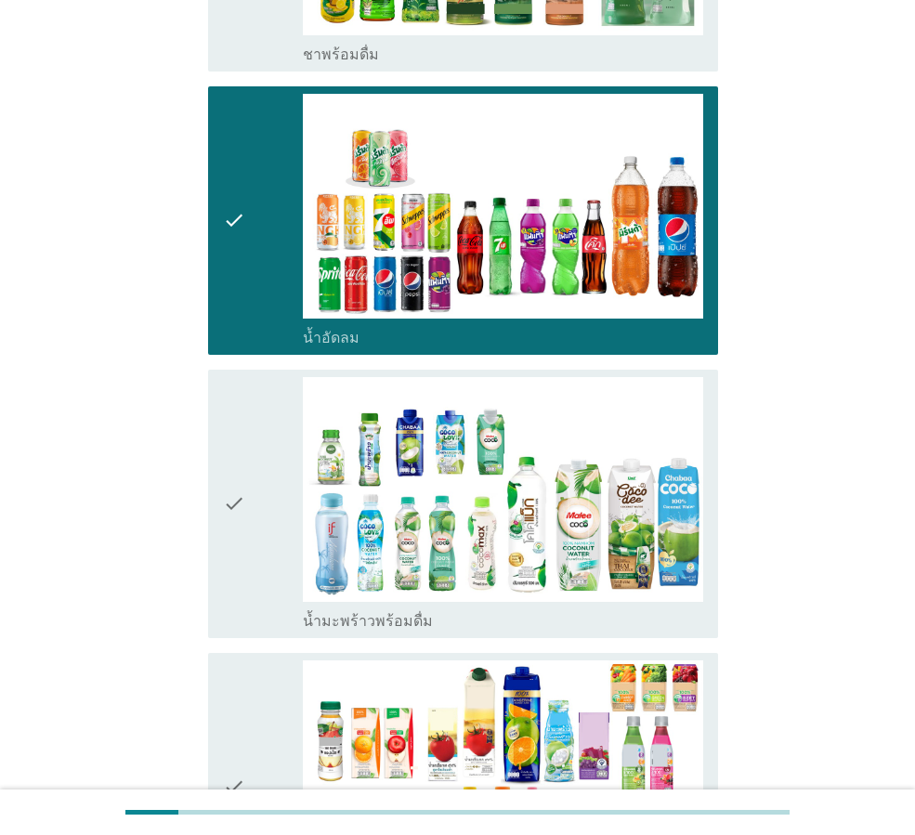
click at [221, 485] on div "check check_box_outline_blank น้ำมะพร้าวพร้อมดื่ม" at bounding box center [463, 504] width 510 height 268
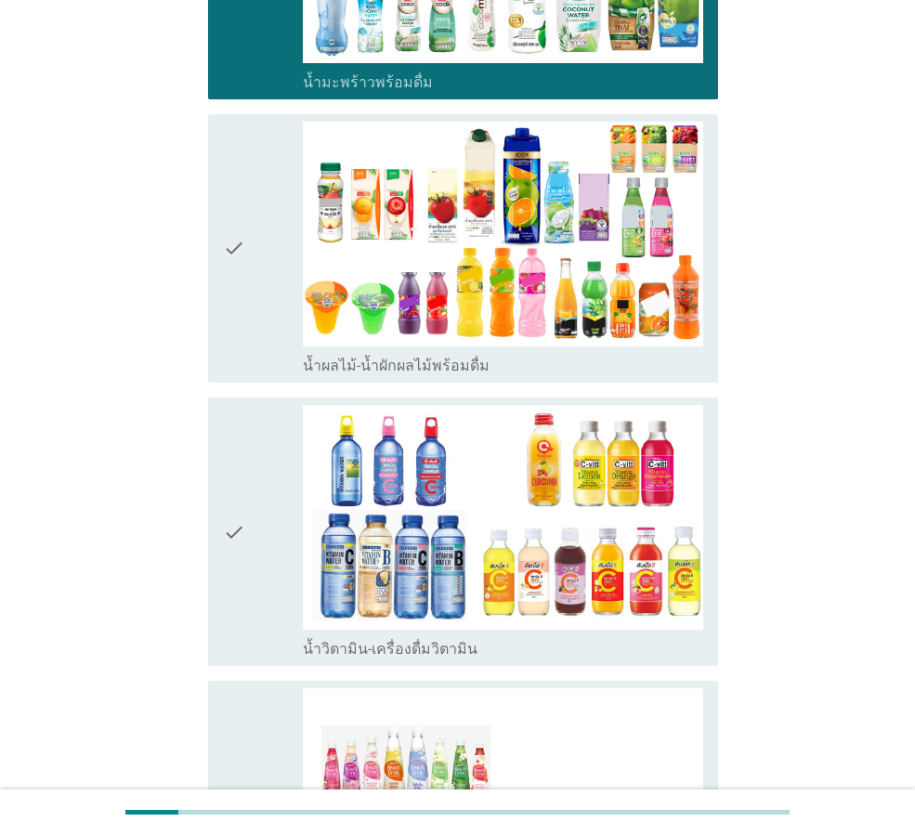
scroll to position [2415, 0]
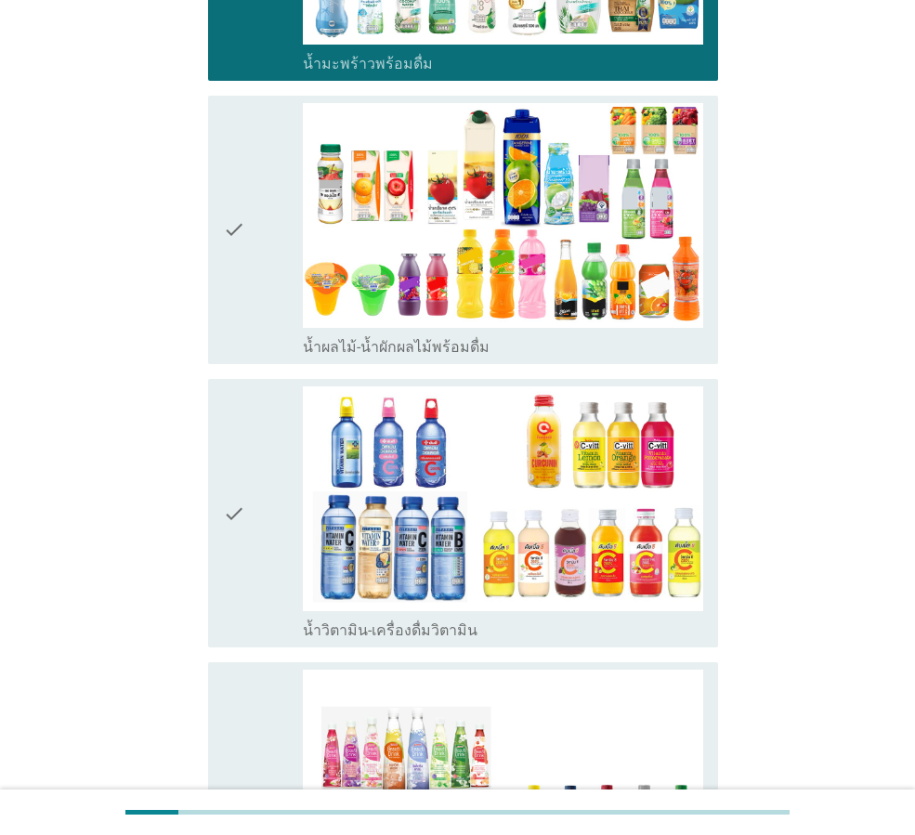
click at [238, 231] on icon "check" at bounding box center [234, 230] width 22 height 254
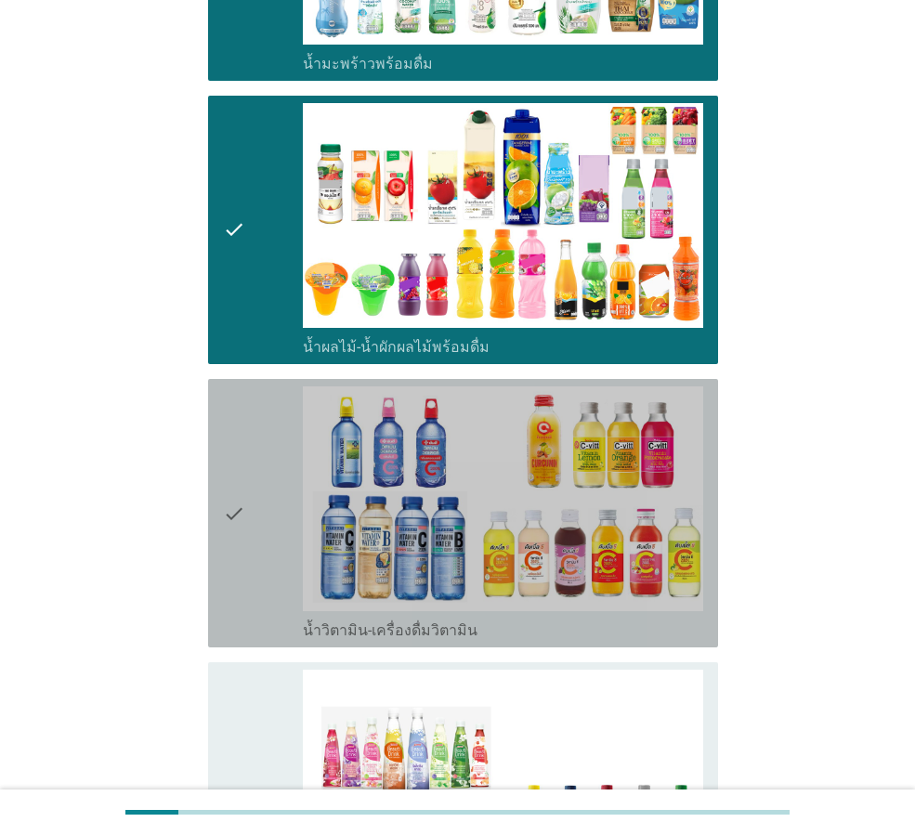
click at [240, 454] on icon "check" at bounding box center [234, 513] width 22 height 254
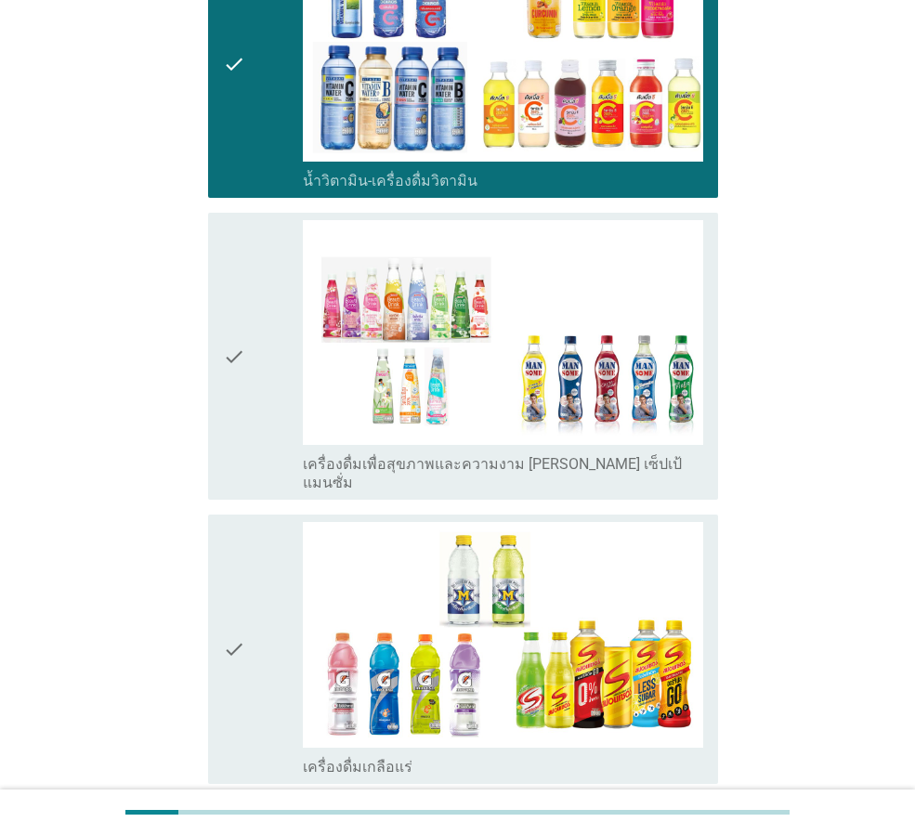
scroll to position [2973, 0]
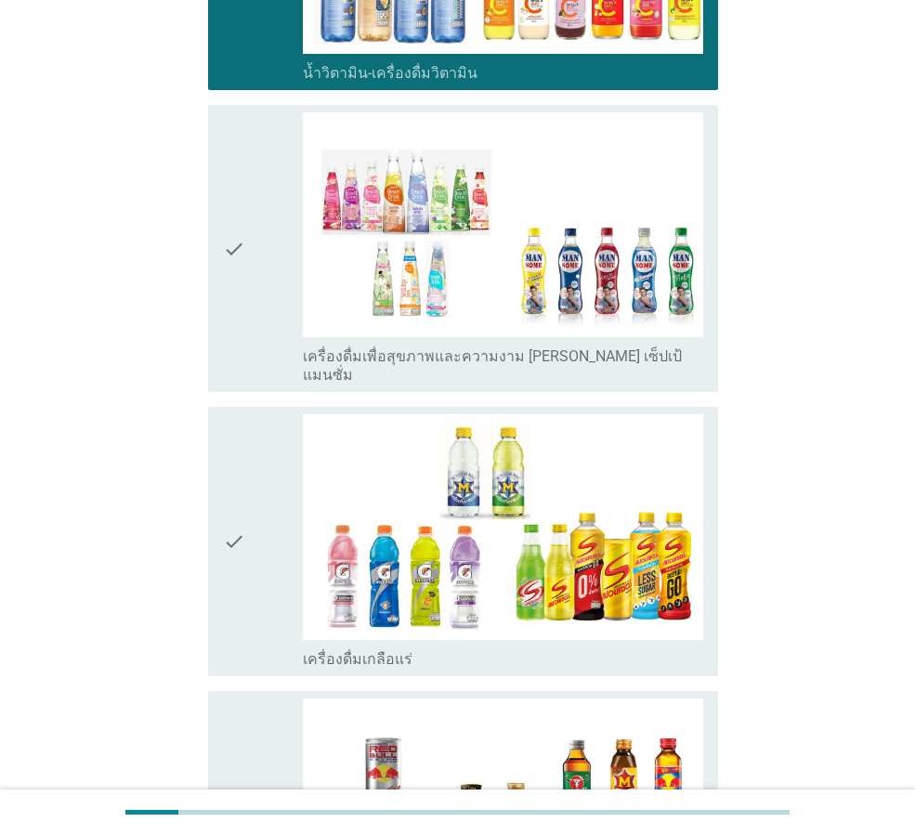
click at [232, 517] on icon "check" at bounding box center [234, 541] width 22 height 254
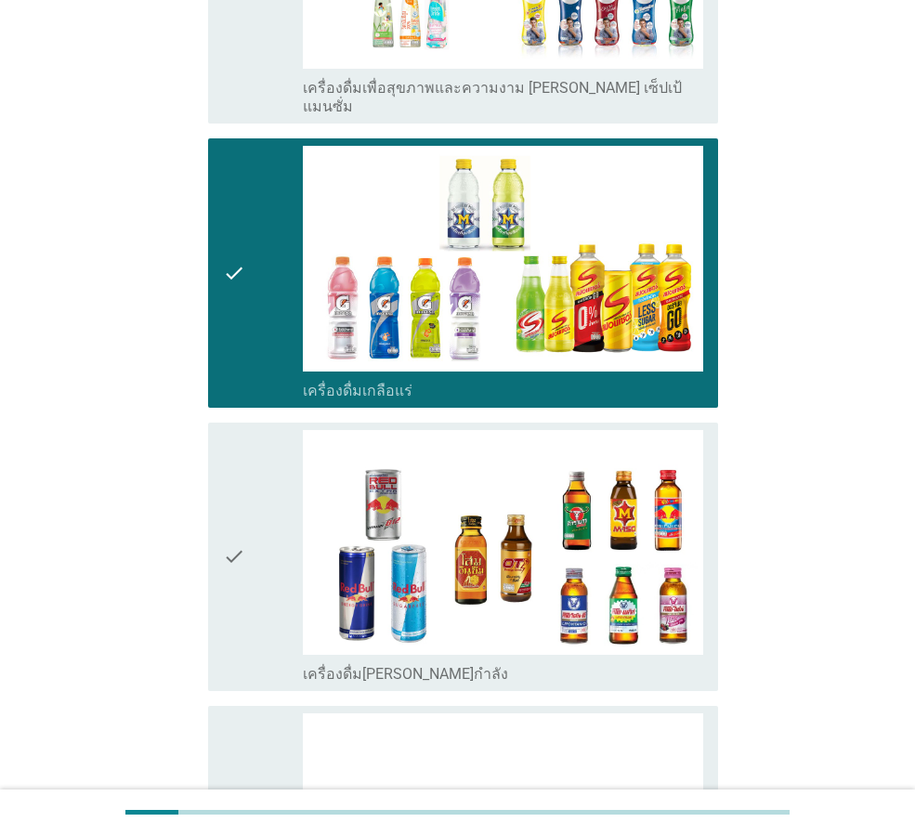
scroll to position [3251, 0]
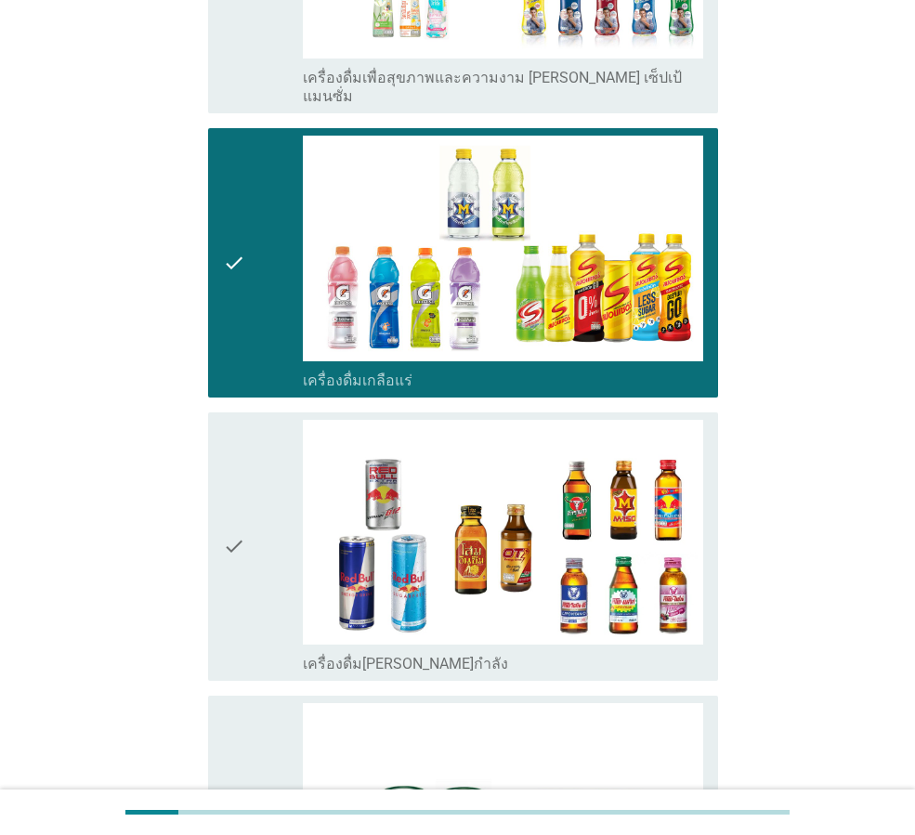
click at [231, 521] on icon "check" at bounding box center [234, 547] width 22 height 254
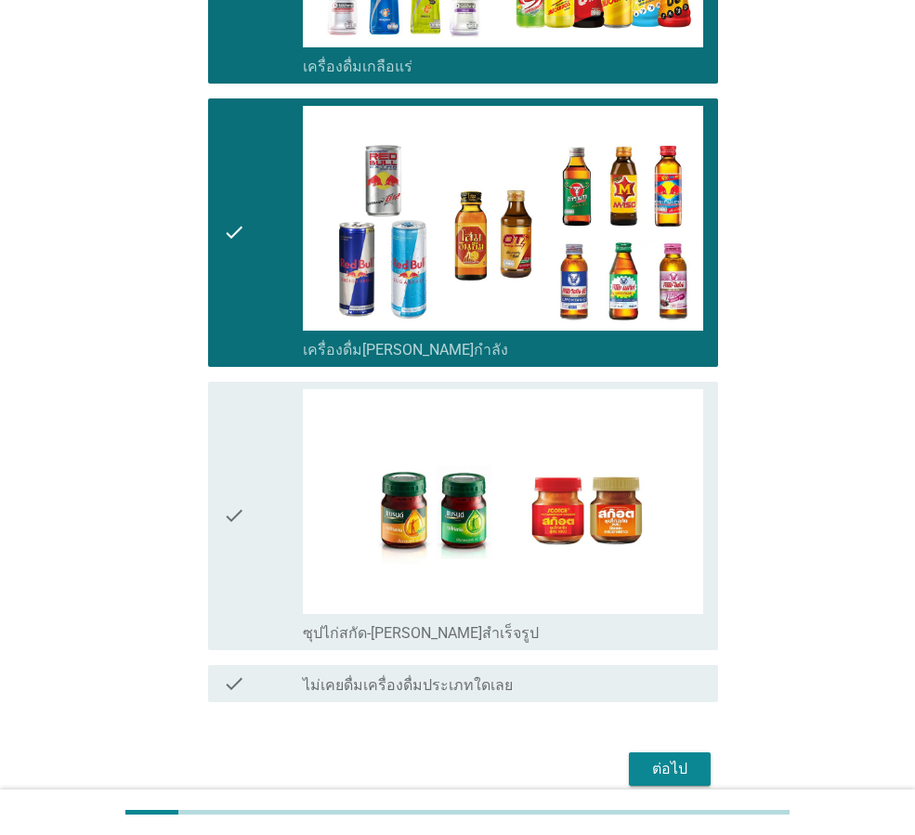
scroll to position [3578, 0]
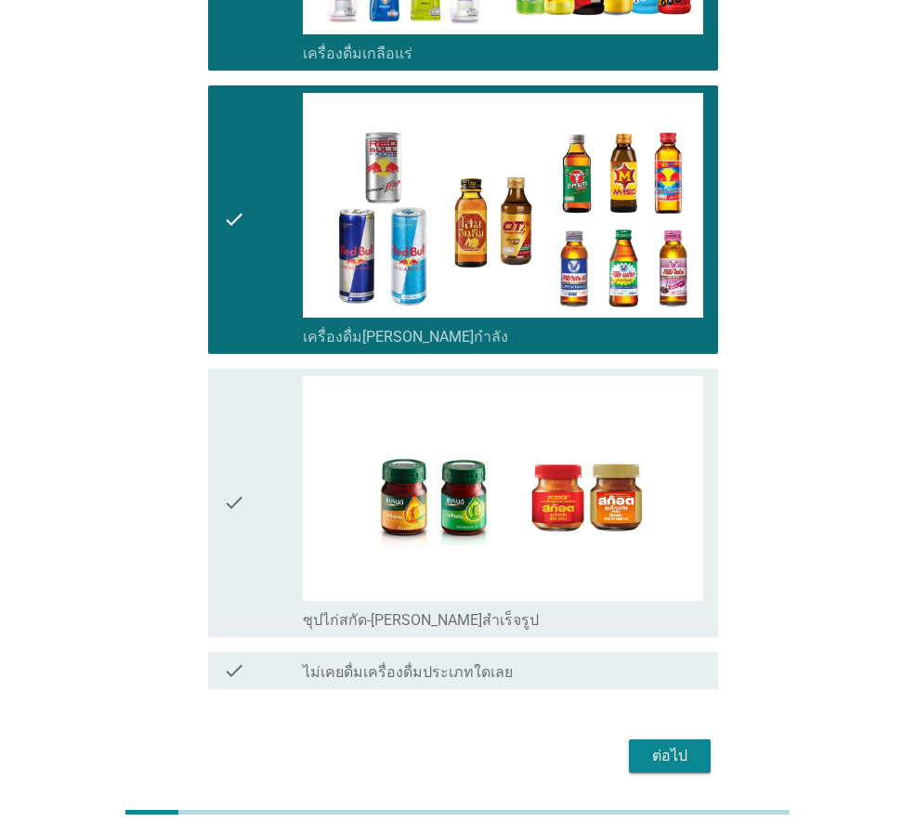
click at [239, 450] on icon "check" at bounding box center [234, 503] width 22 height 254
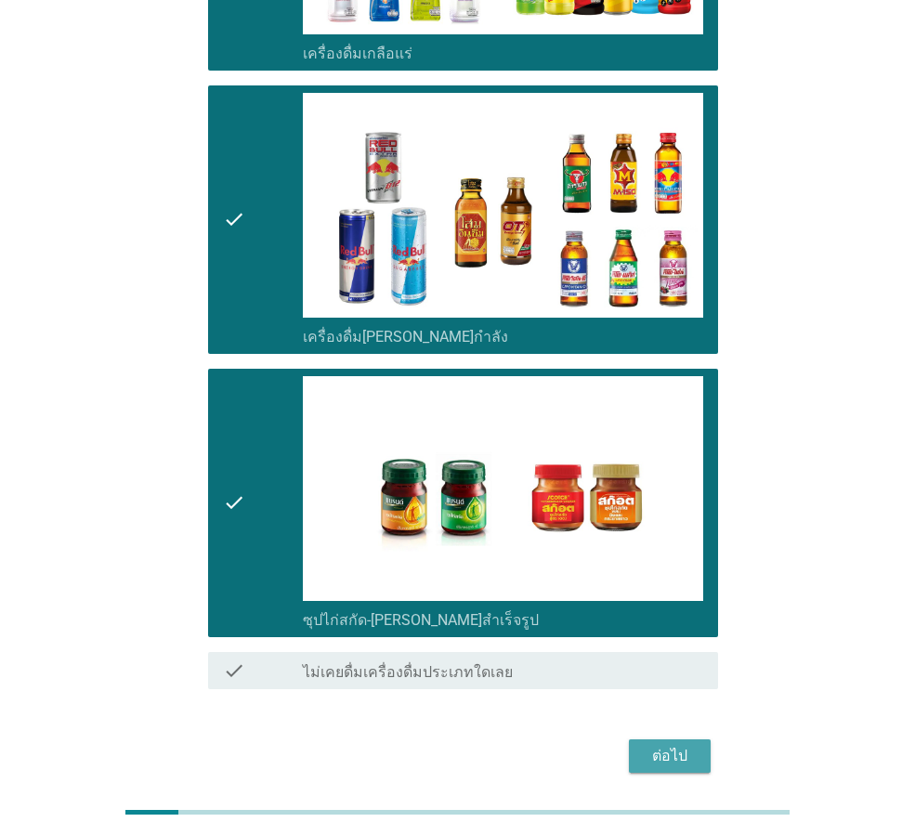
click at [652, 745] on div "ต่อไป" at bounding box center [670, 756] width 52 height 22
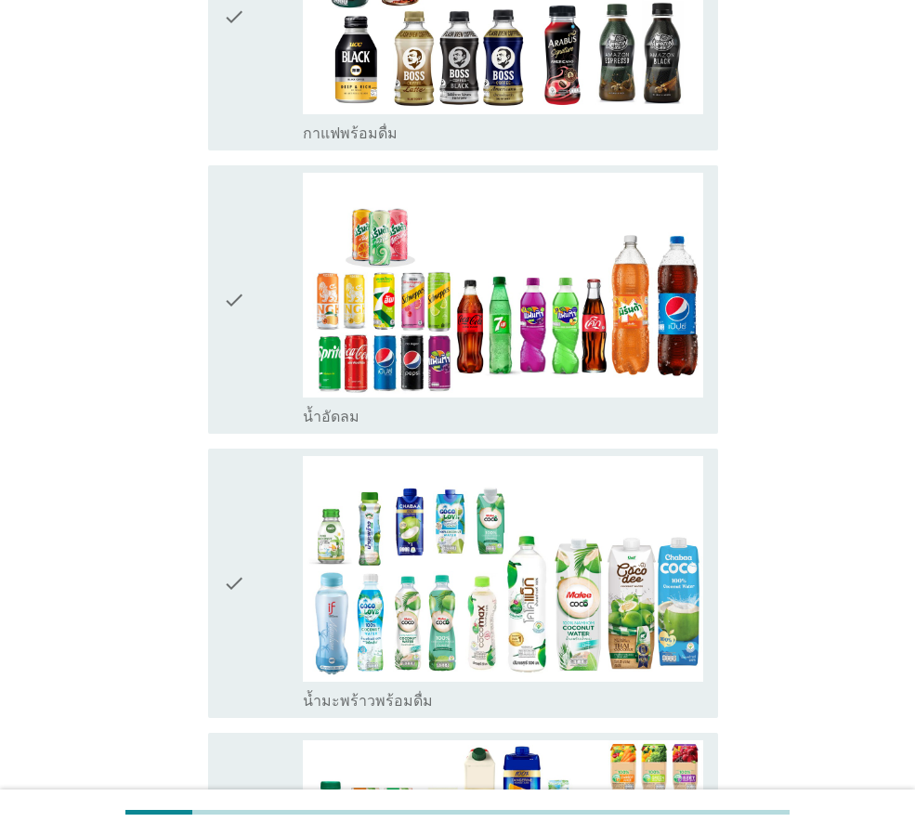
scroll to position [1301, 0]
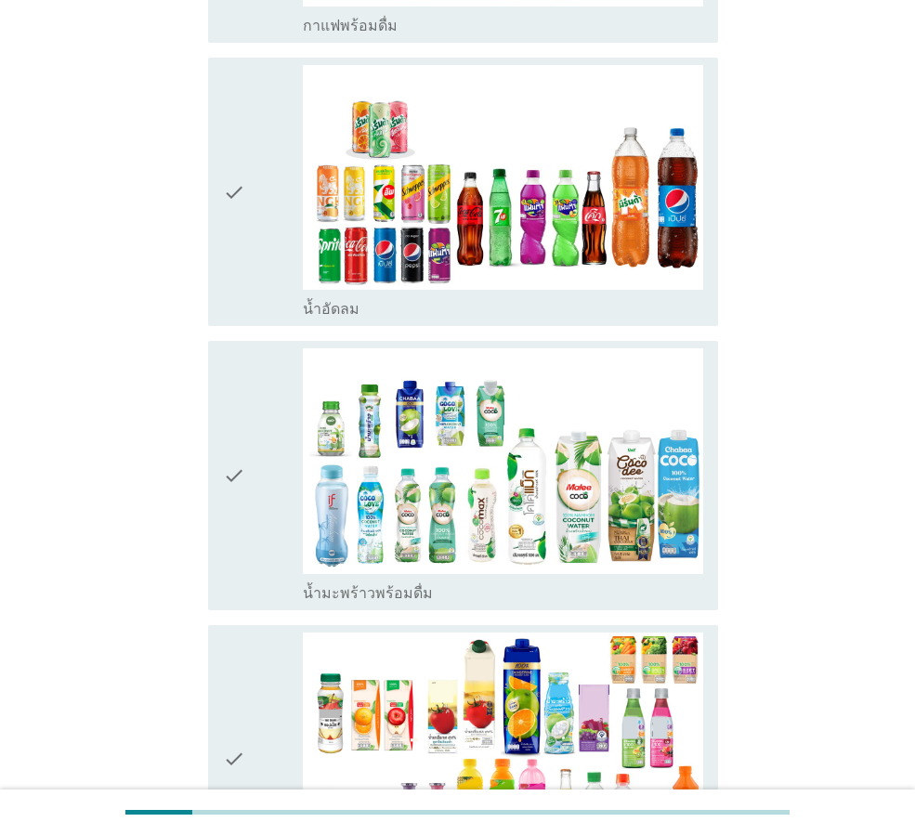
click at [242, 223] on icon "check" at bounding box center [234, 192] width 22 height 254
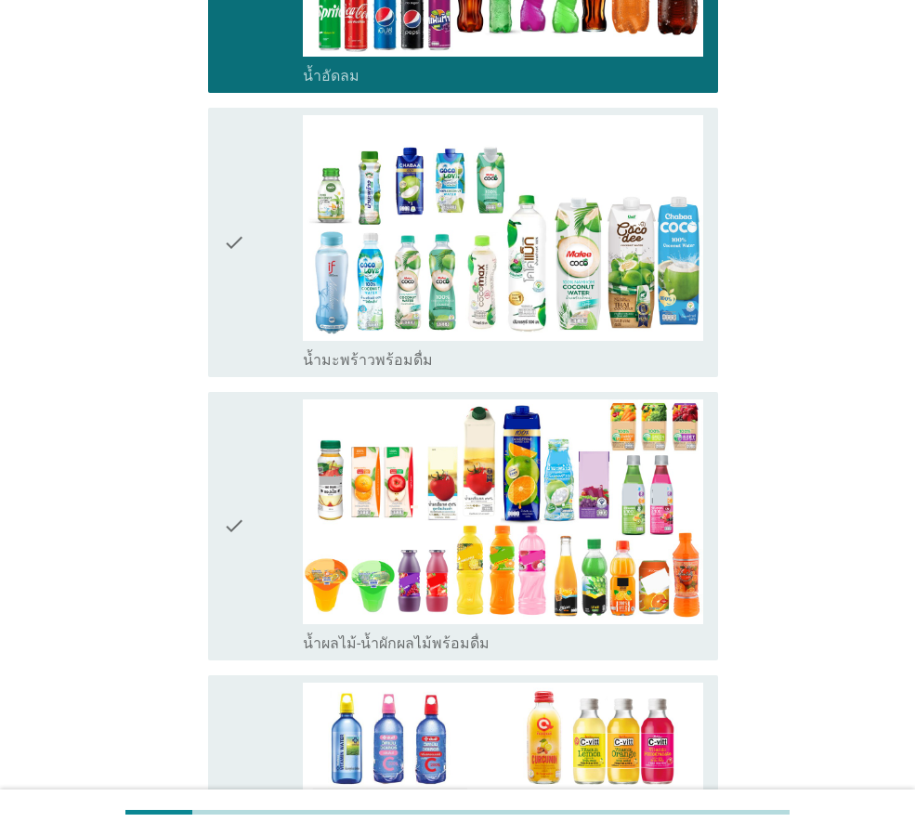
scroll to position [1579, 0]
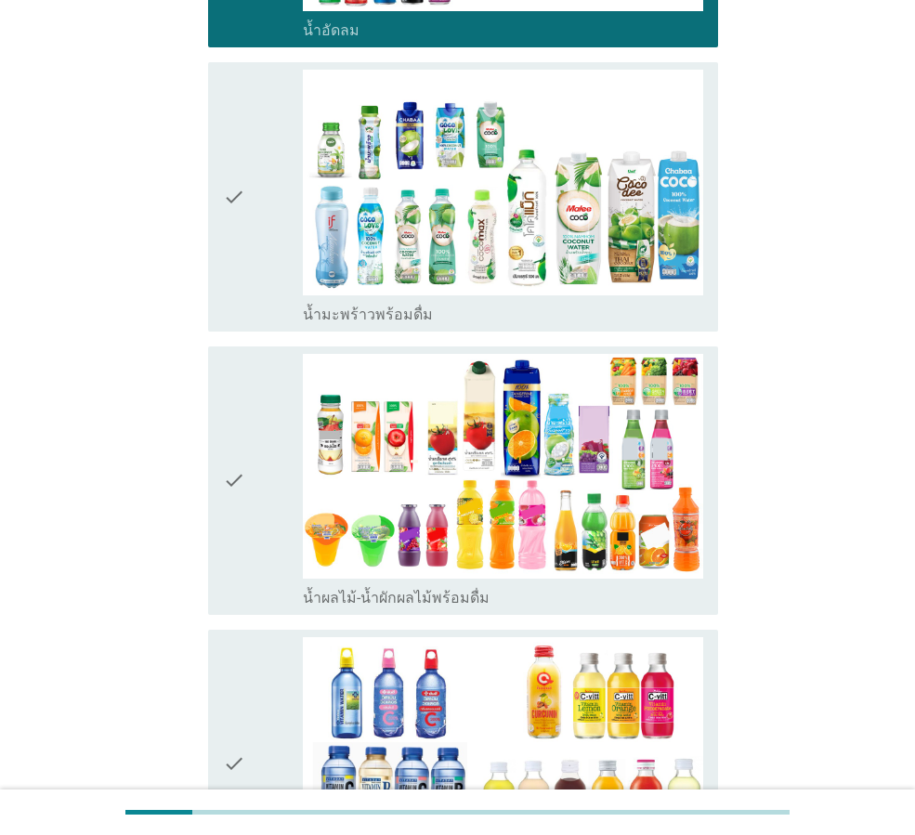
click at [215, 497] on div "check check_box น้ำผลไม้-น้ำผักผลไม้พร้อมดื่ม" at bounding box center [463, 480] width 510 height 268
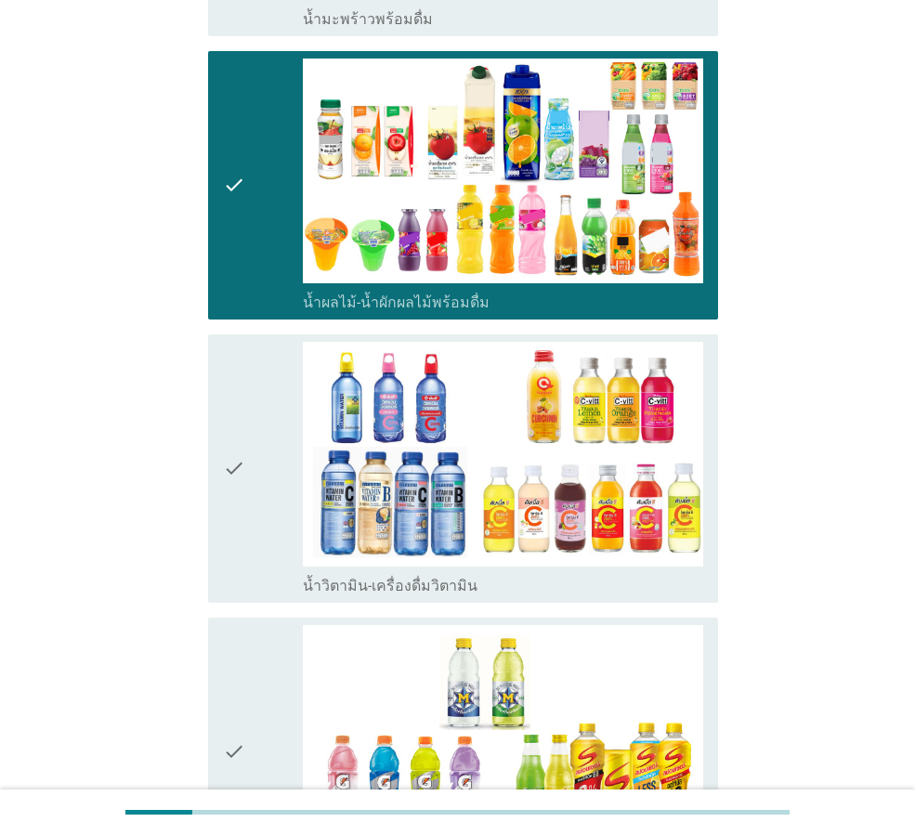
scroll to position [1951, 0]
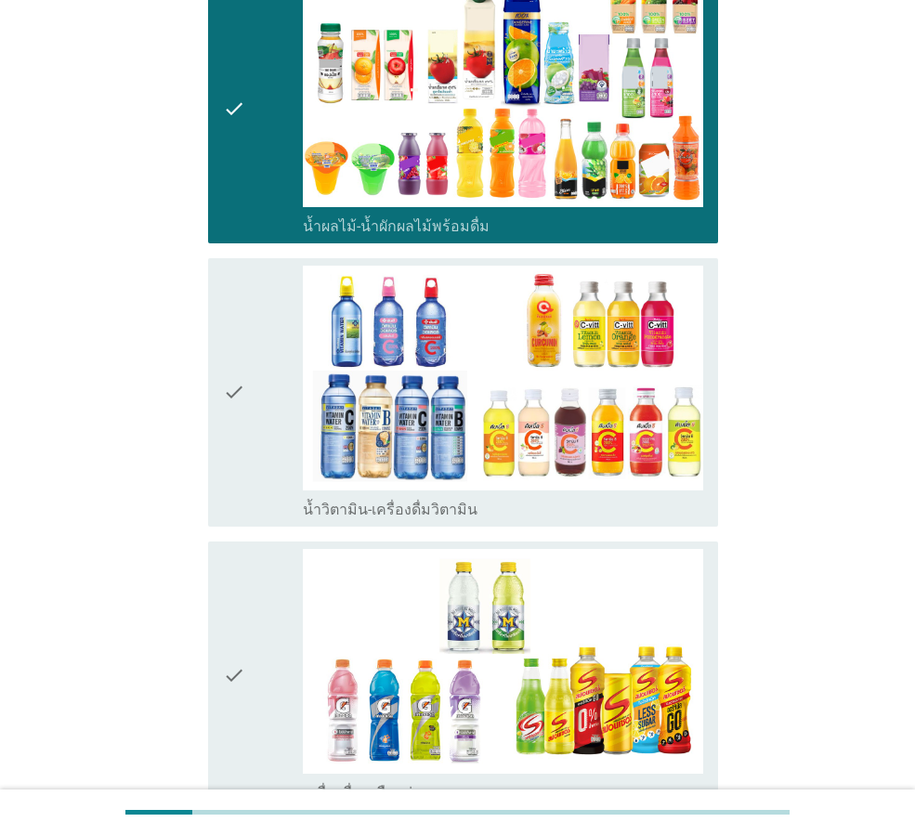
click at [239, 411] on icon "check" at bounding box center [234, 393] width 22 height 254
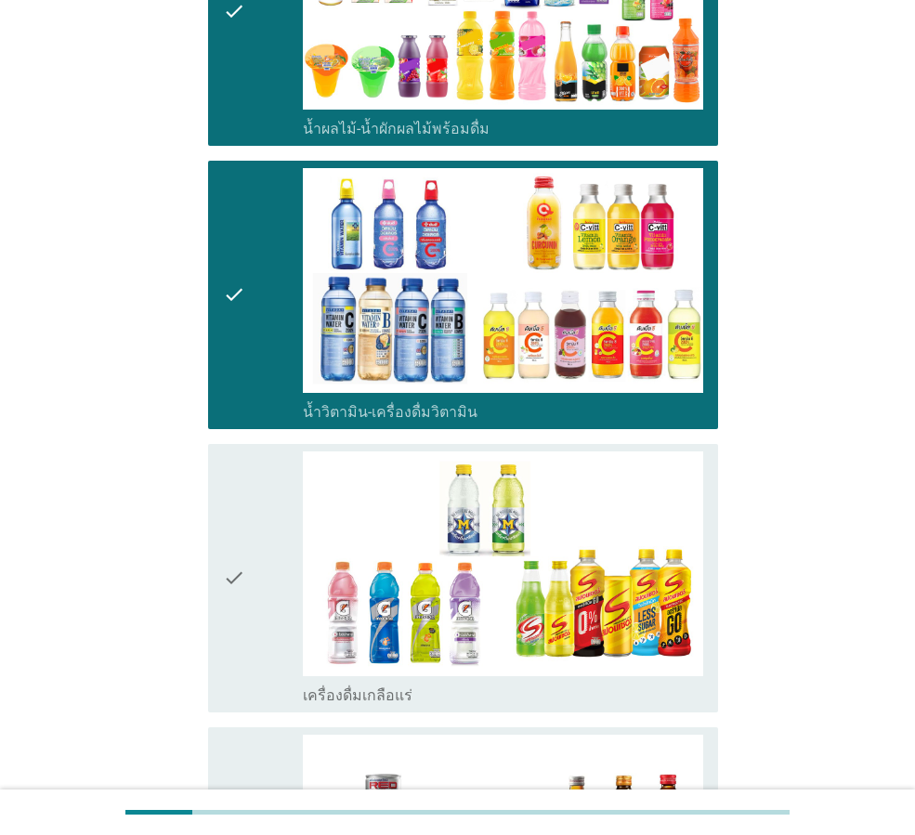
scroll to position [2322, 0]
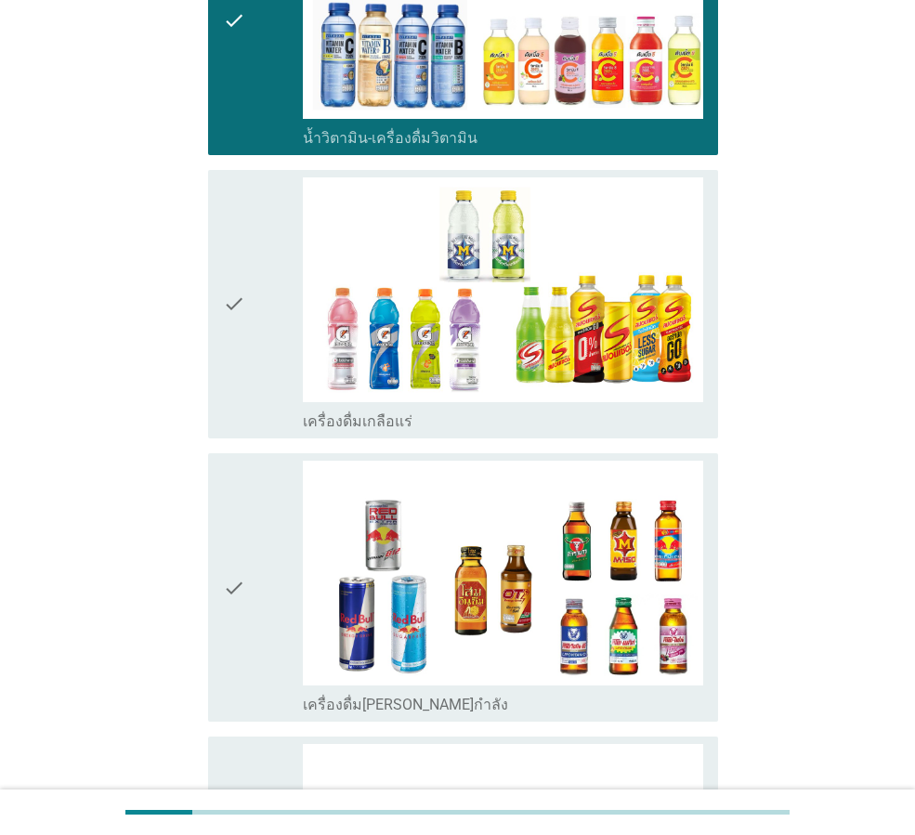
click at [230, 321] on icon "check" at bounding box center [234, 304] width 22 height 254
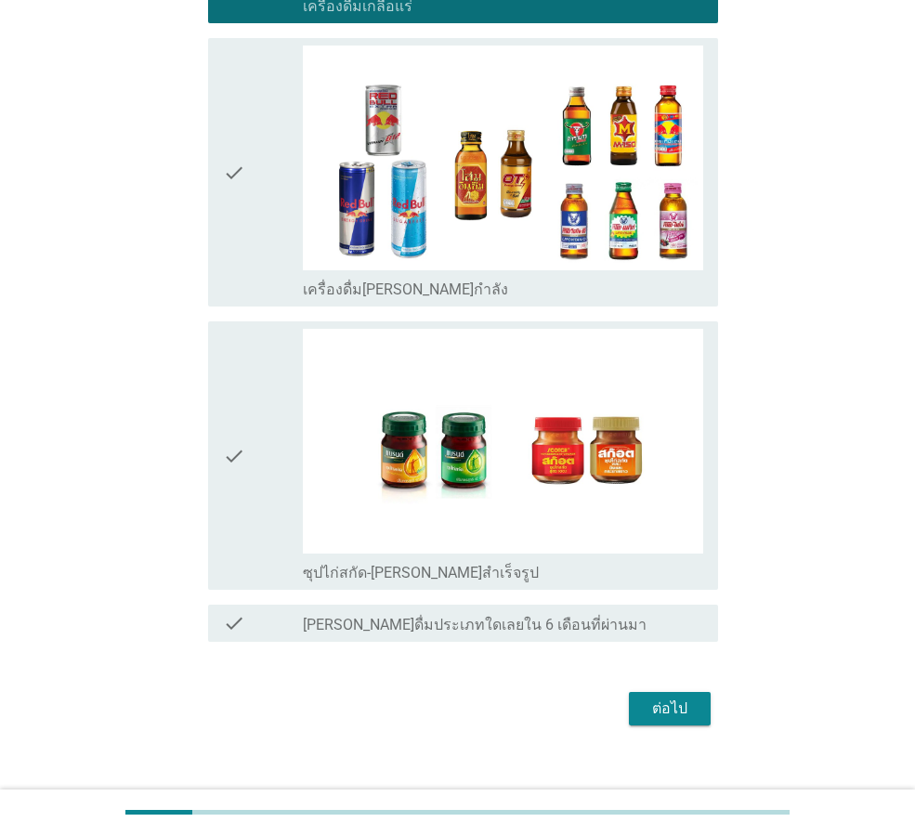
scroll to position [2762, 0]
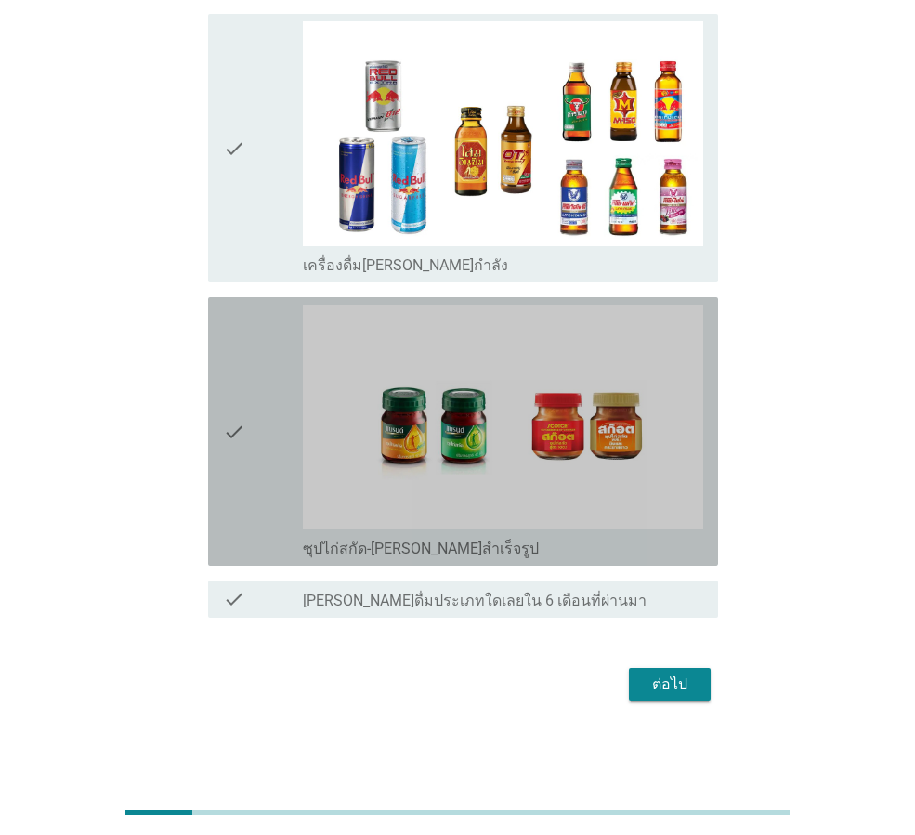
click at [233, 448] on icon "check" at bounding box center [234, 432] width 22 height 254
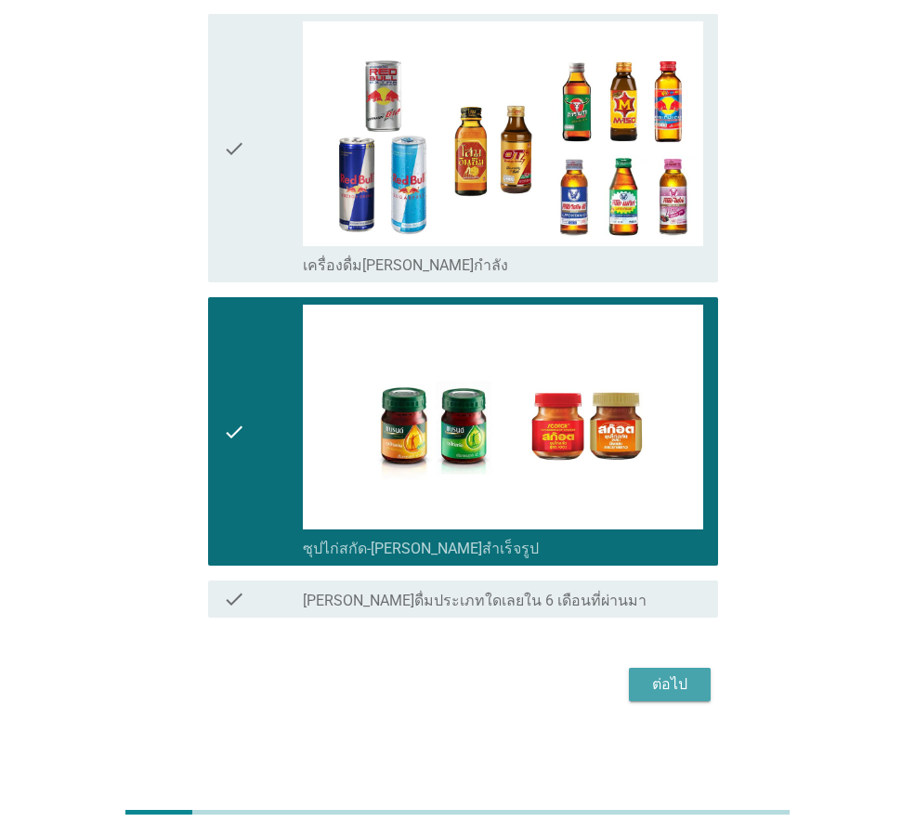
click at [676, 692] on div "ต่อไป" at bounding box center [670, 684] width 52 height 22
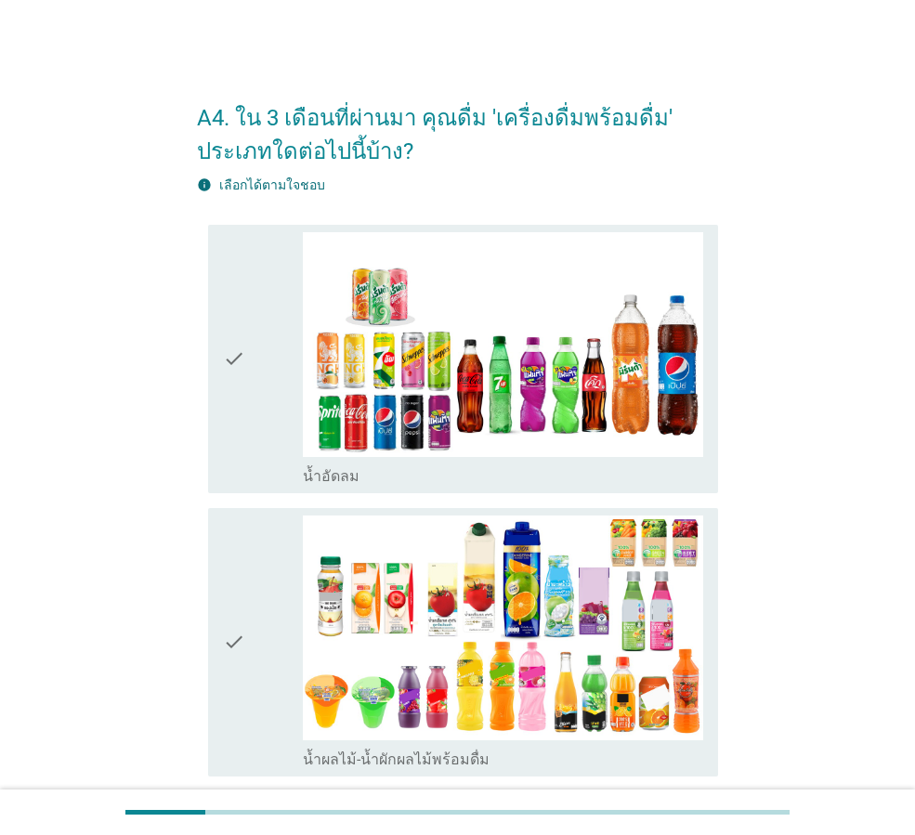
click at [226, 356] on icon "check" at bounding box center [234, 359] width 22 height 254
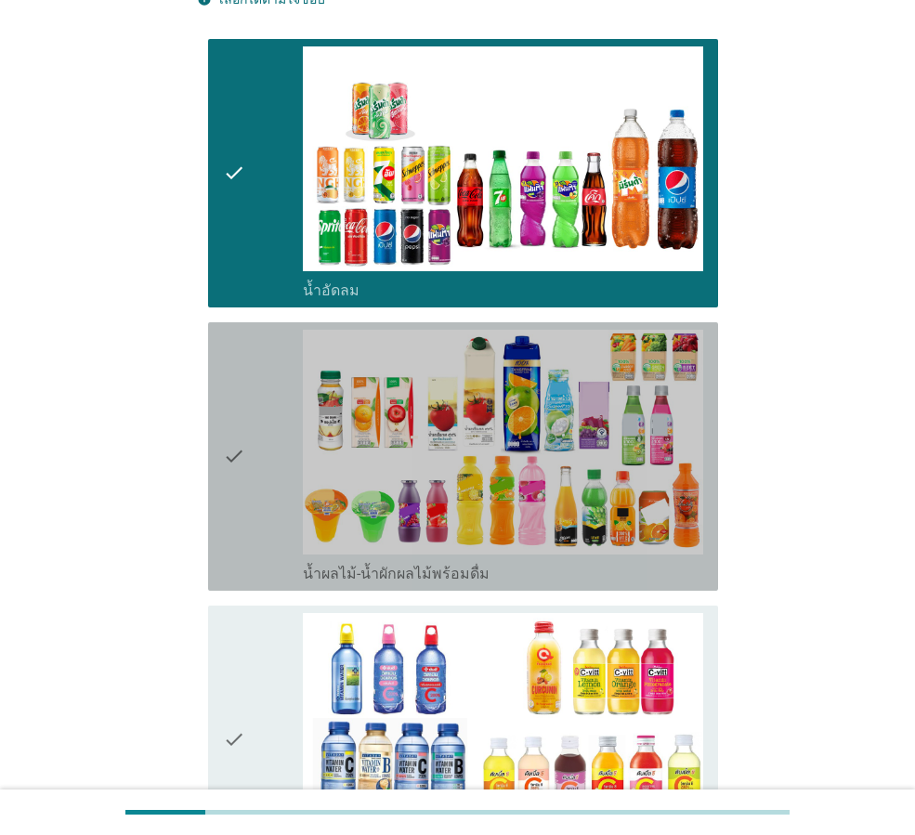
click at [224, 450] on icon "check" at bounding box center [234, 457] width 22 height 254
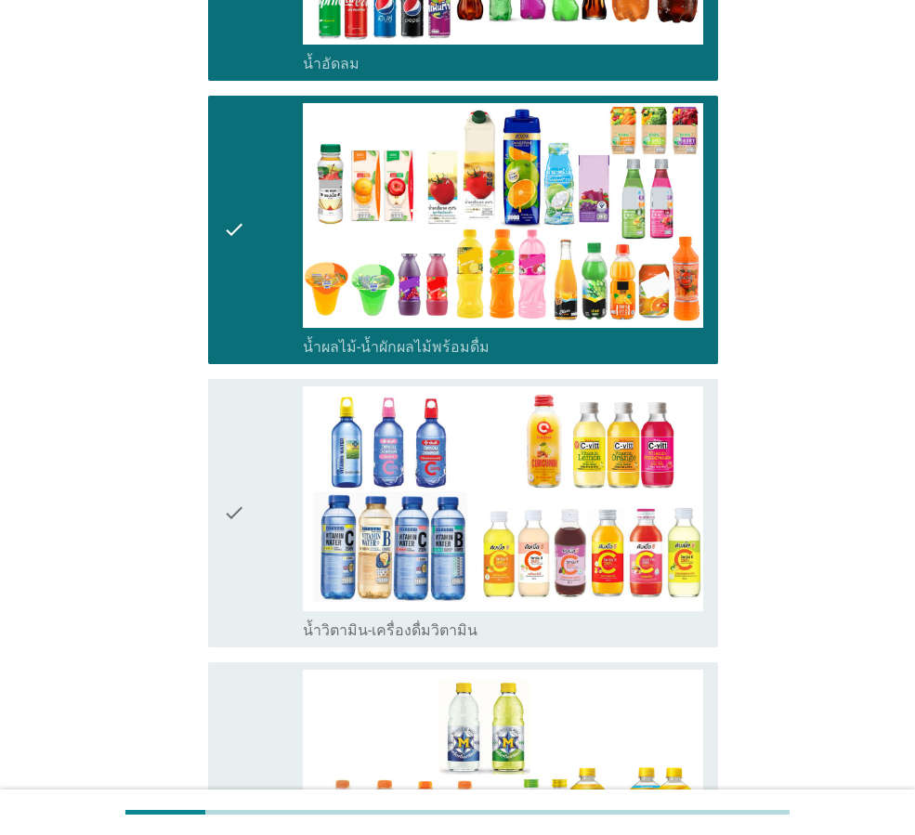
scroll to position [464, 0]
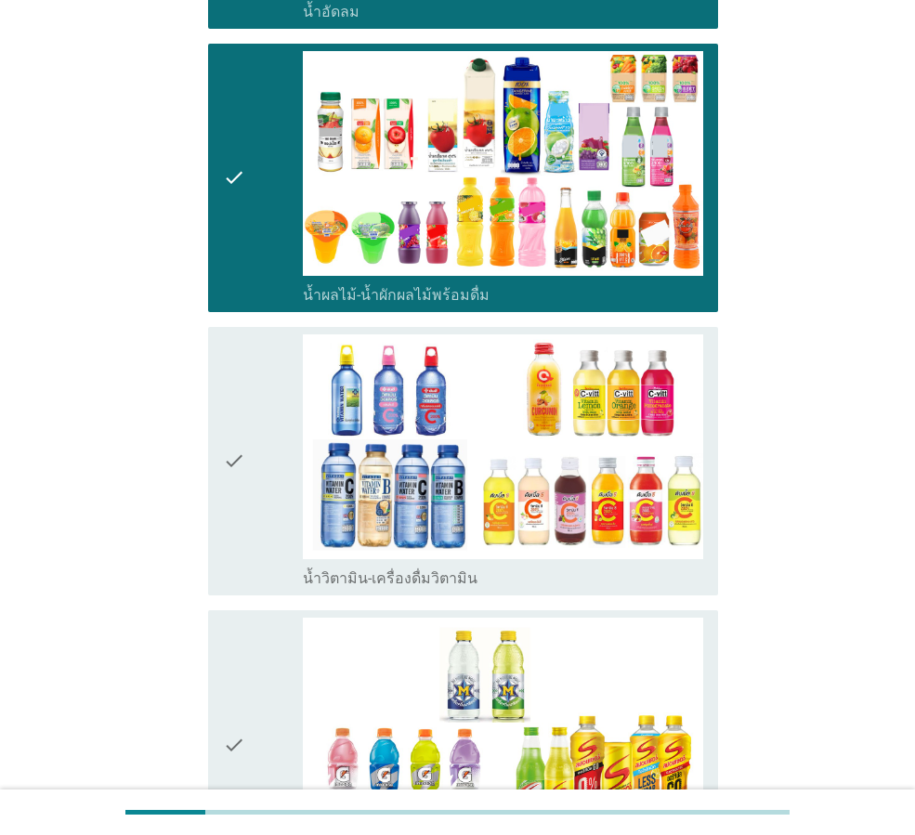
click at [207, 479] on div "check check_box น้ำวิตามิน-เครื่องดื่มวิตามิน" at bounding box center [457, 461] width 521 height 283
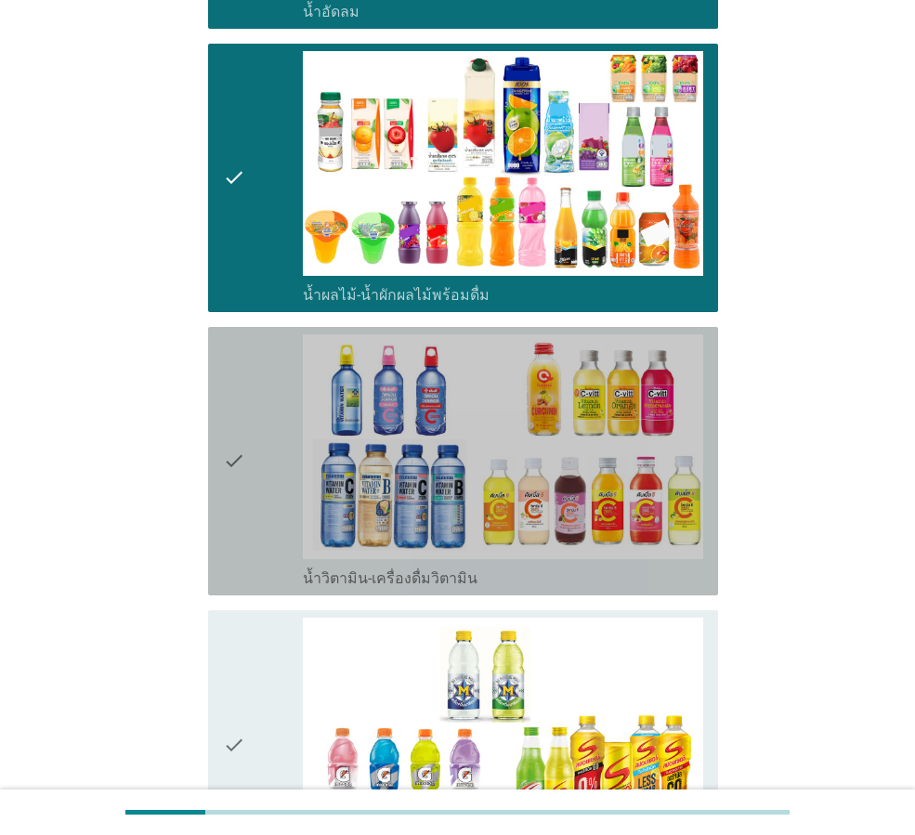
click at [243, 472] on icon "check" at bounding box center [234, 461] width 22 height 254
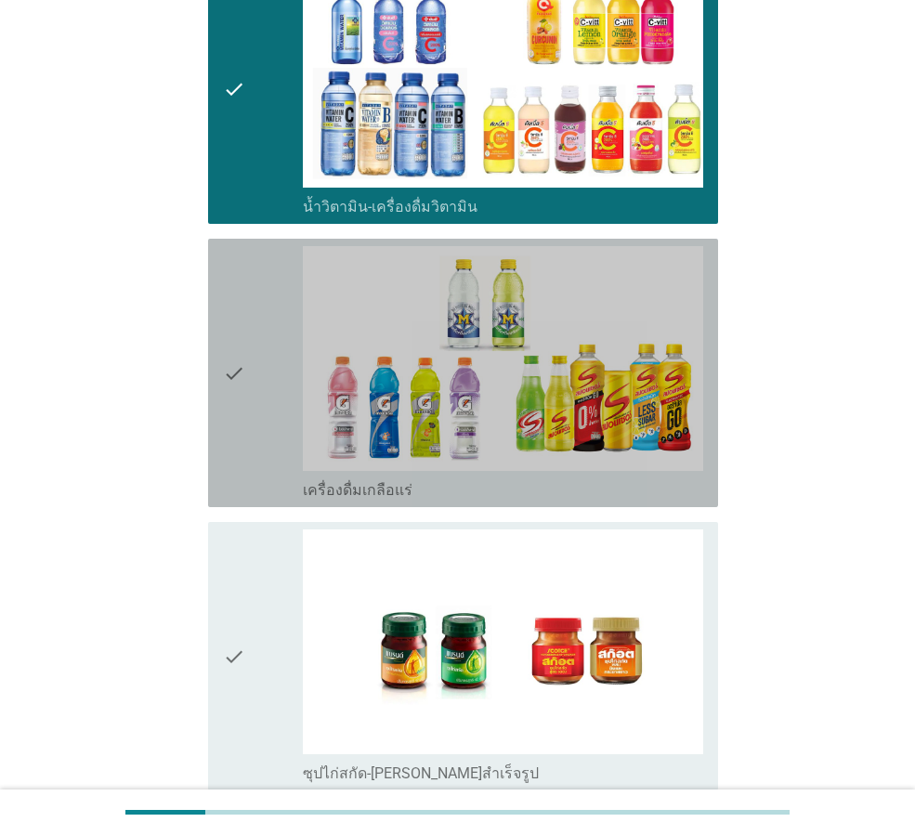
click at [245, 424] on icon "check" at bounding box center [234, 373] width 22 height 254
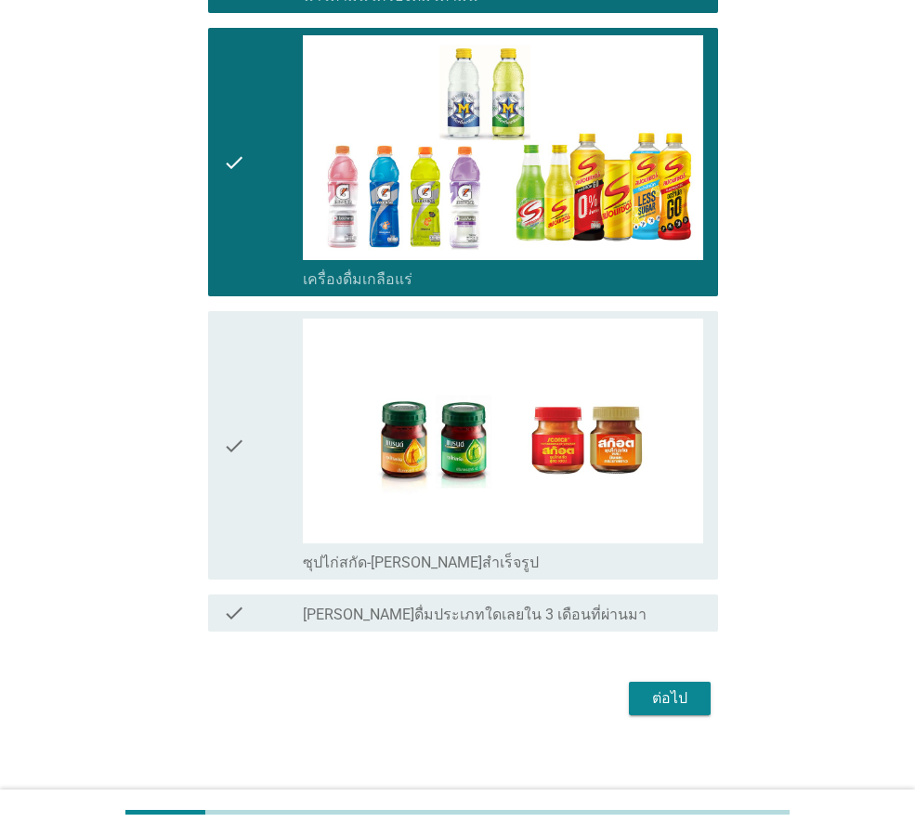
scroll to position [1061, 0]
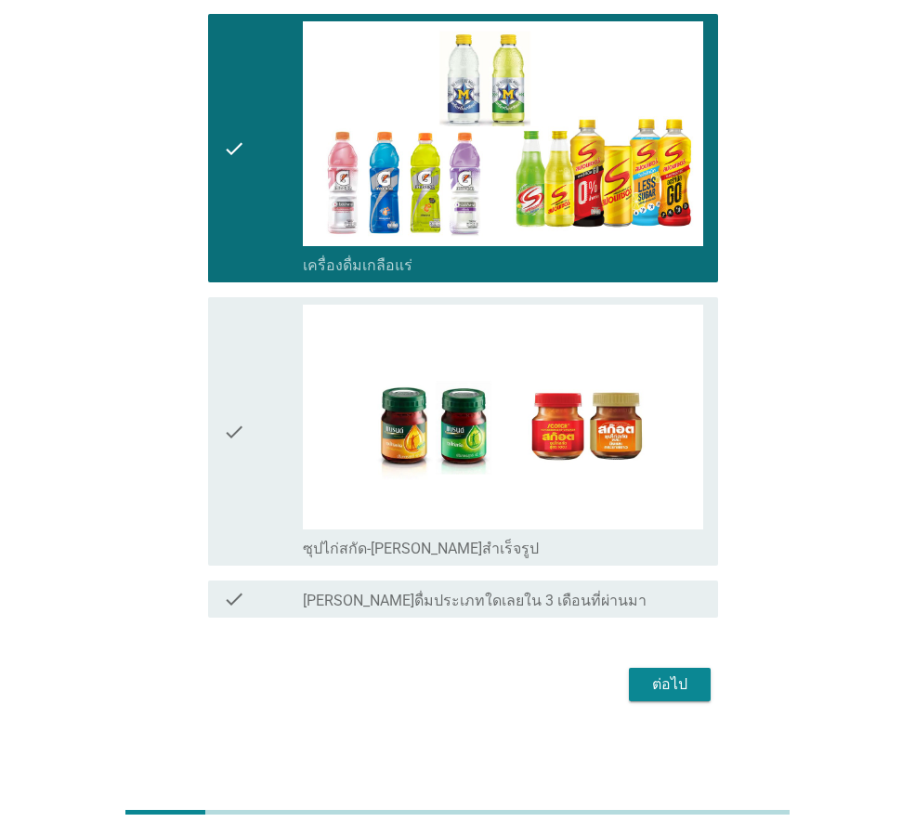
click at [667, 691] on div "ต่อไป" at bounding box center [670, 684] width 52 height 22
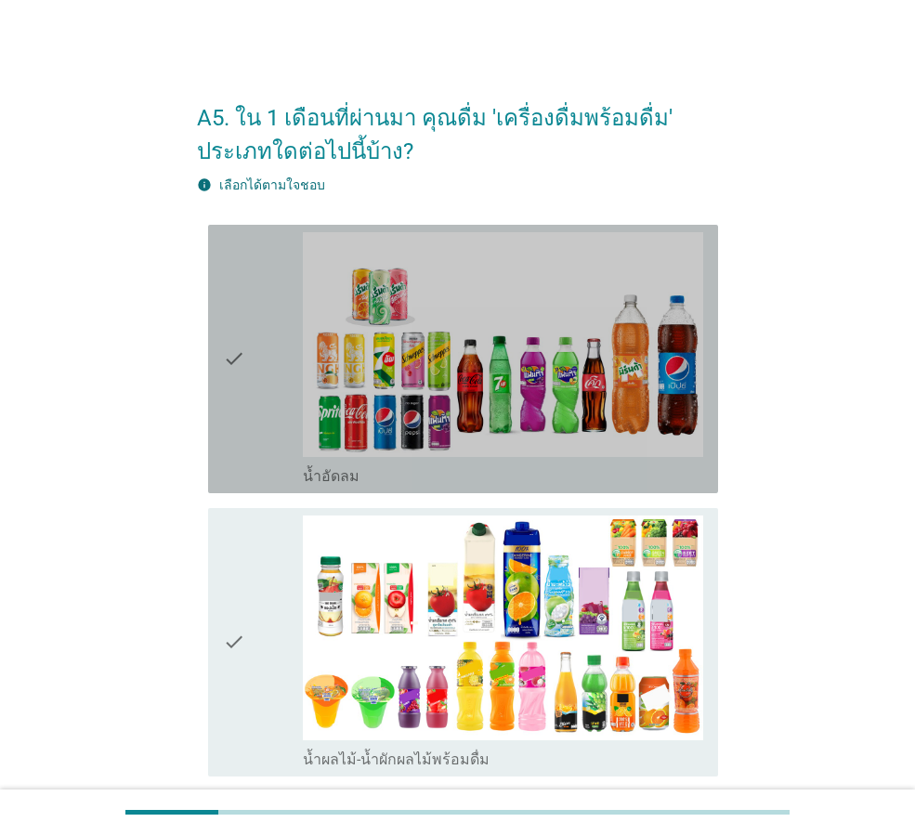
click at [235, 369] on icon "check" at bounding box center [234, 359] width 22 height 254
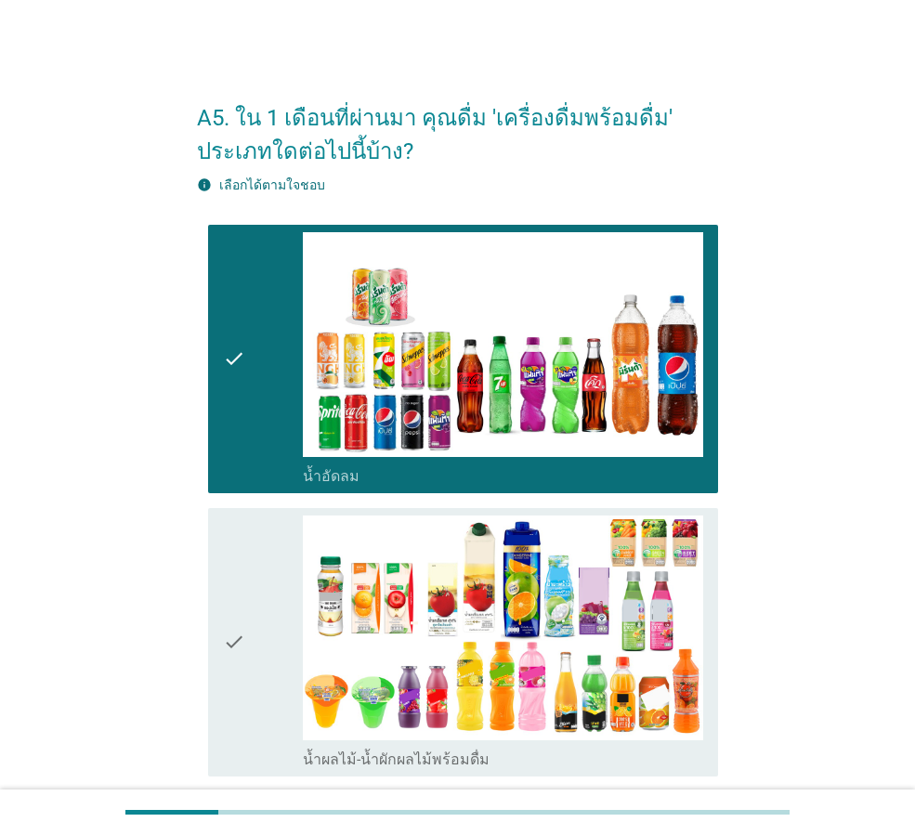
click at [232, 628] on icon "check" at bounding box center [234, 643] width 22 height 254
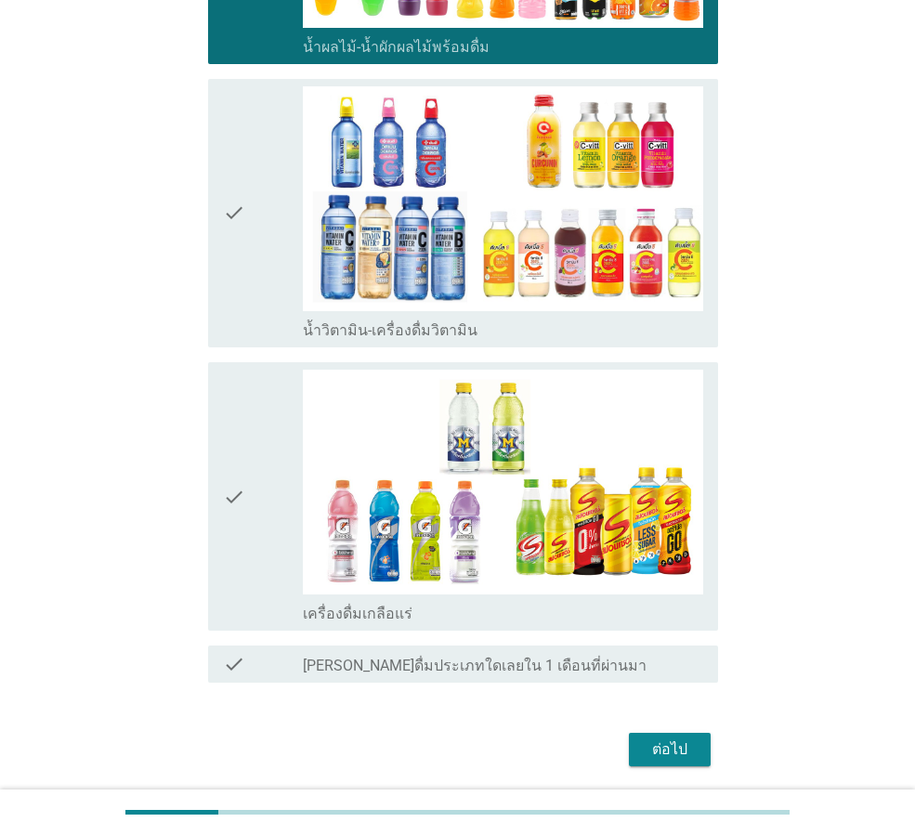
scroll to position [778, 0]
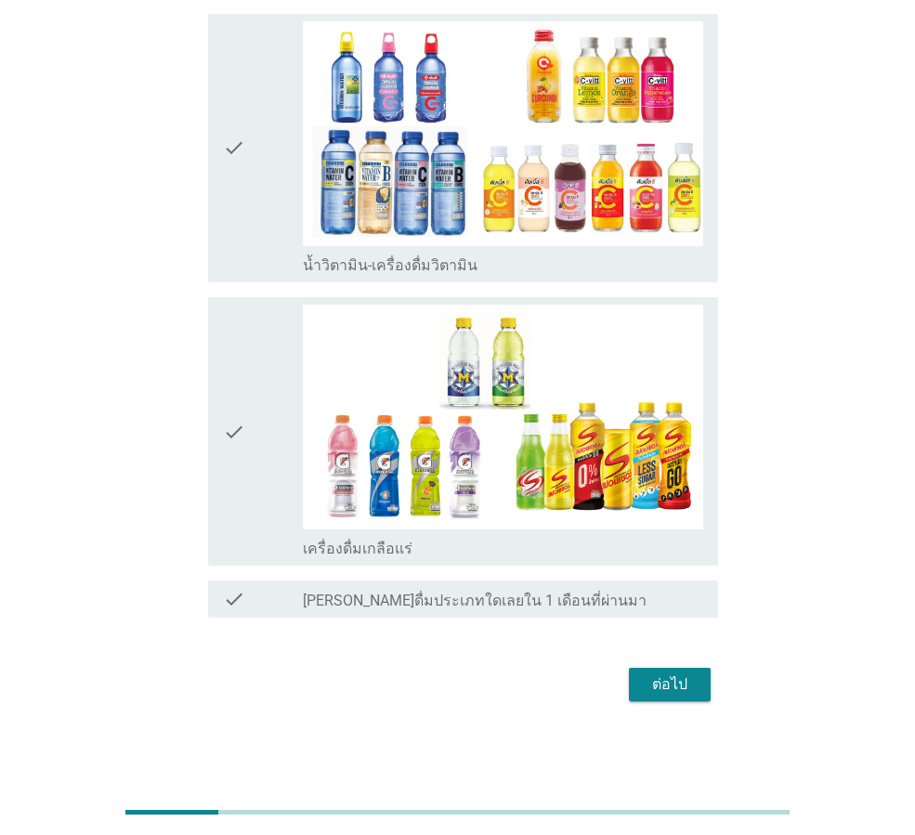
click at [685, 684] on div "ต่อไป" at bounding box center [670, 684] width 52 height 22
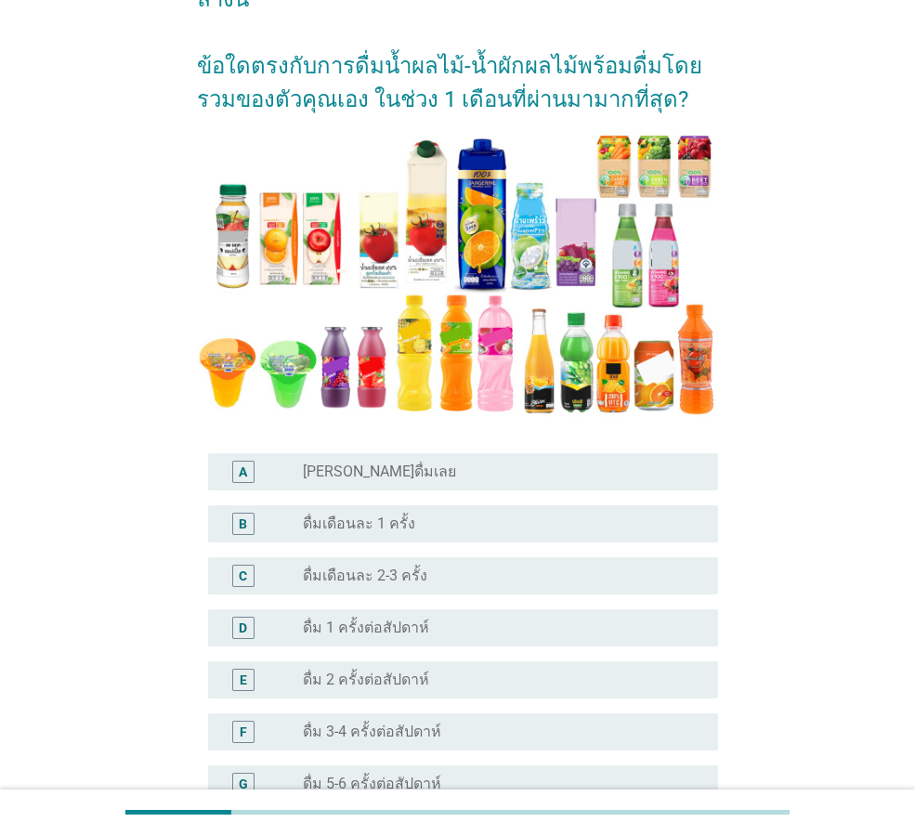
scroll to position [186, 0]
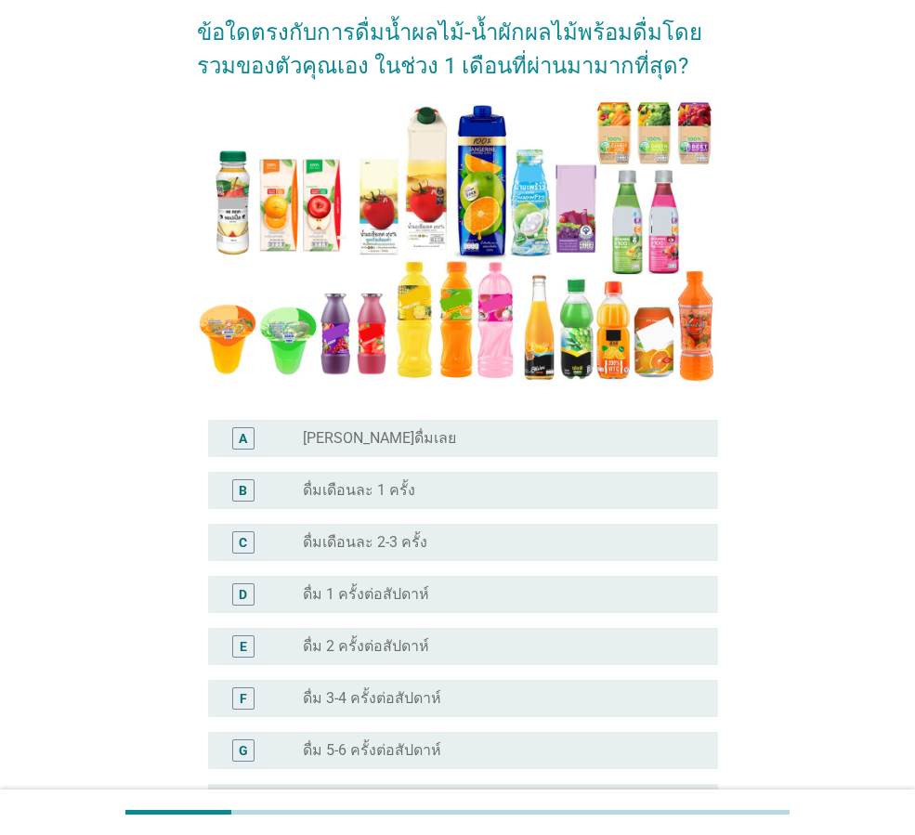
click at [329, 495] on label "ดื่มเดือนละ 1 ครั้ง" at bounding box center [359, 490] width 112 height 19
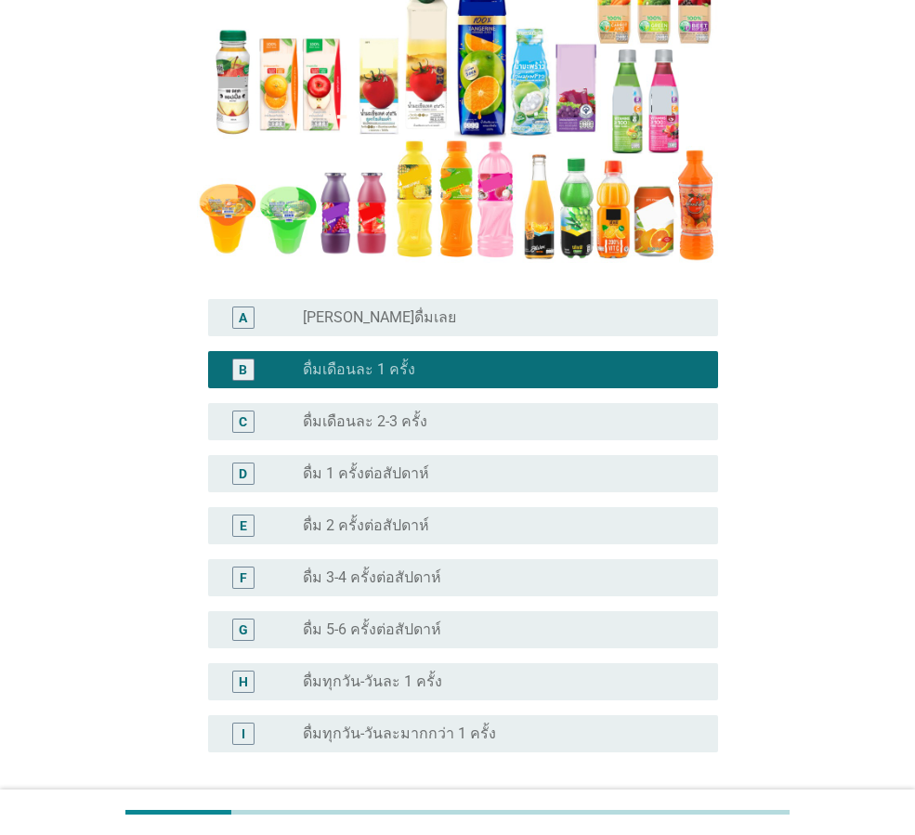
scroll to position [463, 0]
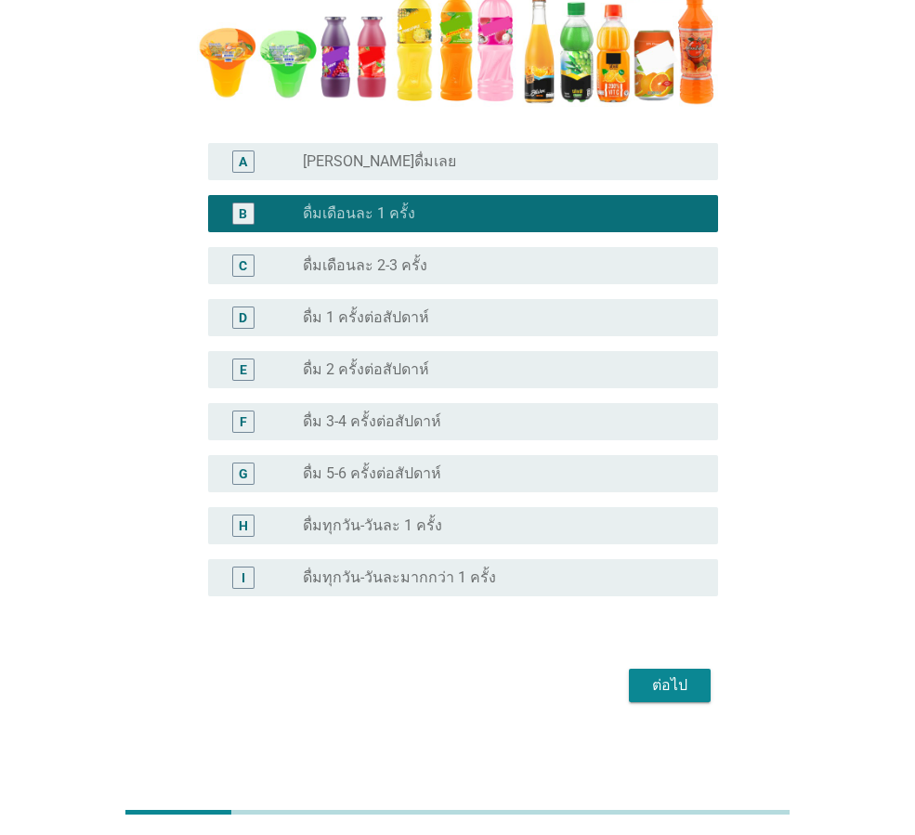
click at [661, 687] on div "ต่อไป" at bounding box center [670, 685] width 52 height 22
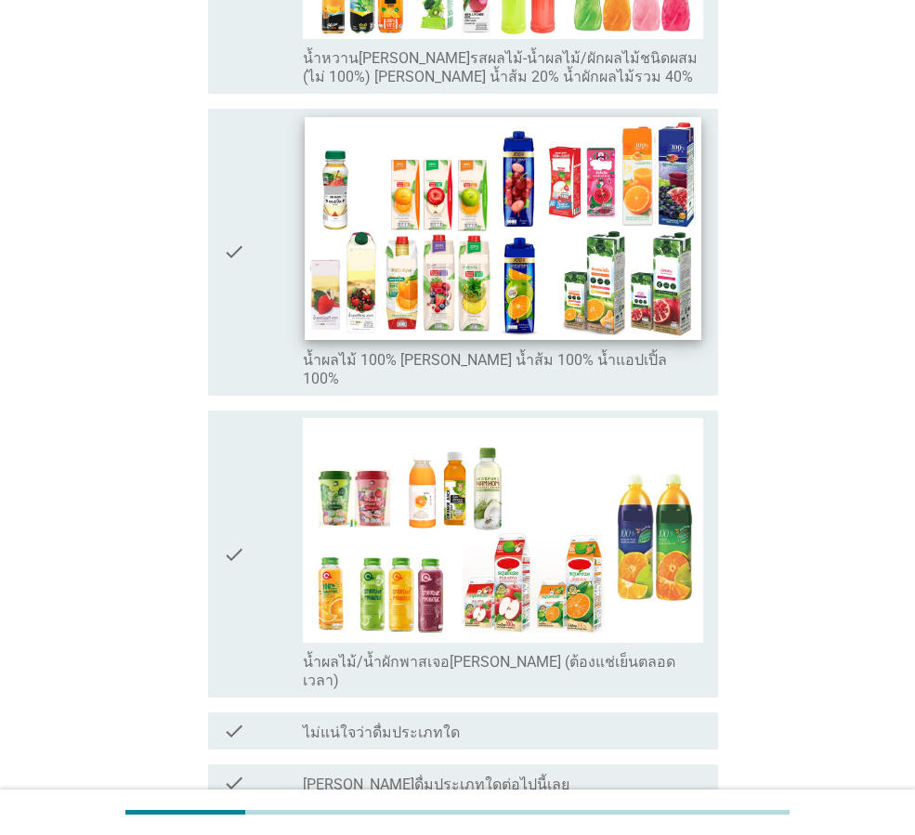
scroll to position [836, 0]
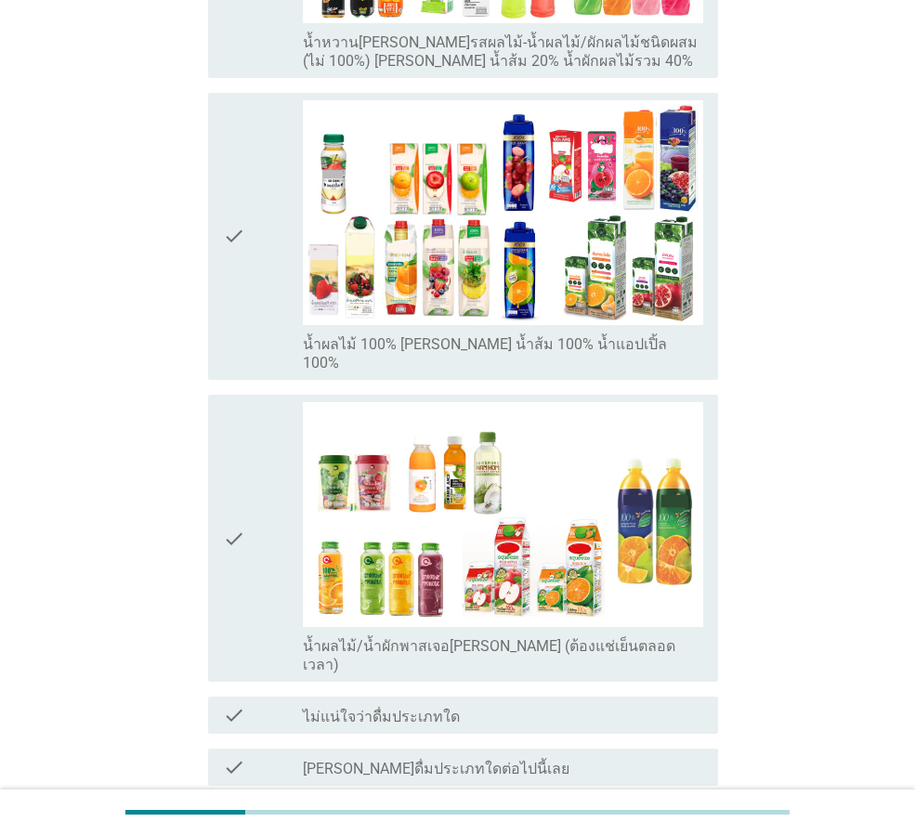
click at [231, 202] on icon "check" at bounding box center [234, 236] width 22 height 272
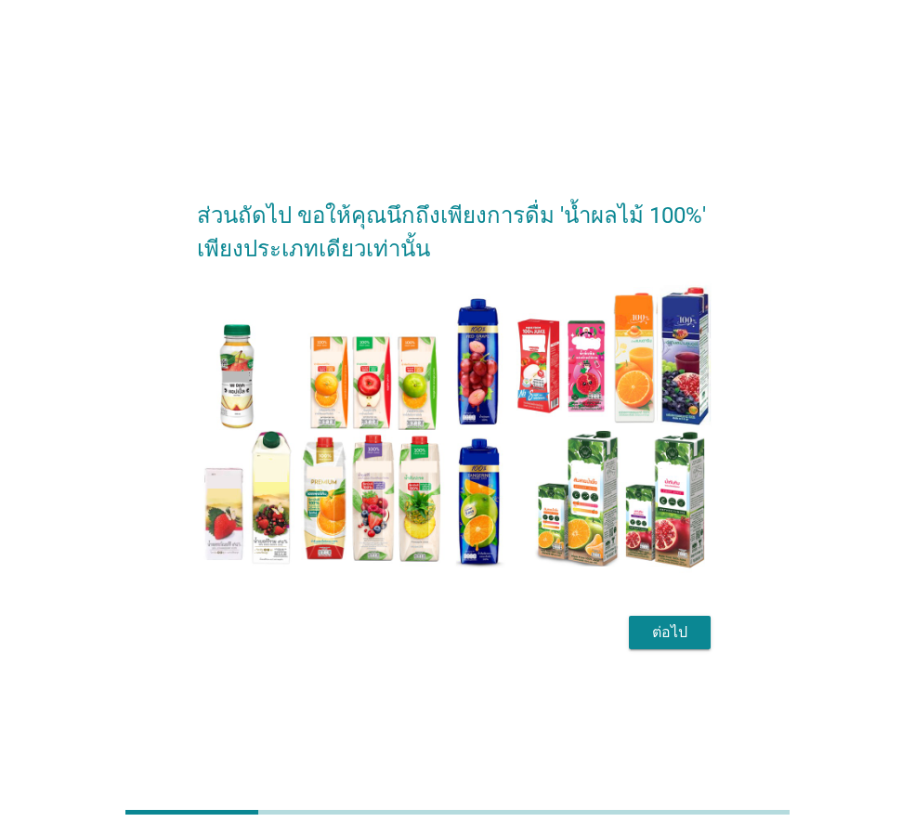
click at [652, 634] on div "ต่อไป" at bounding box center [670, 632] width 52 height 22
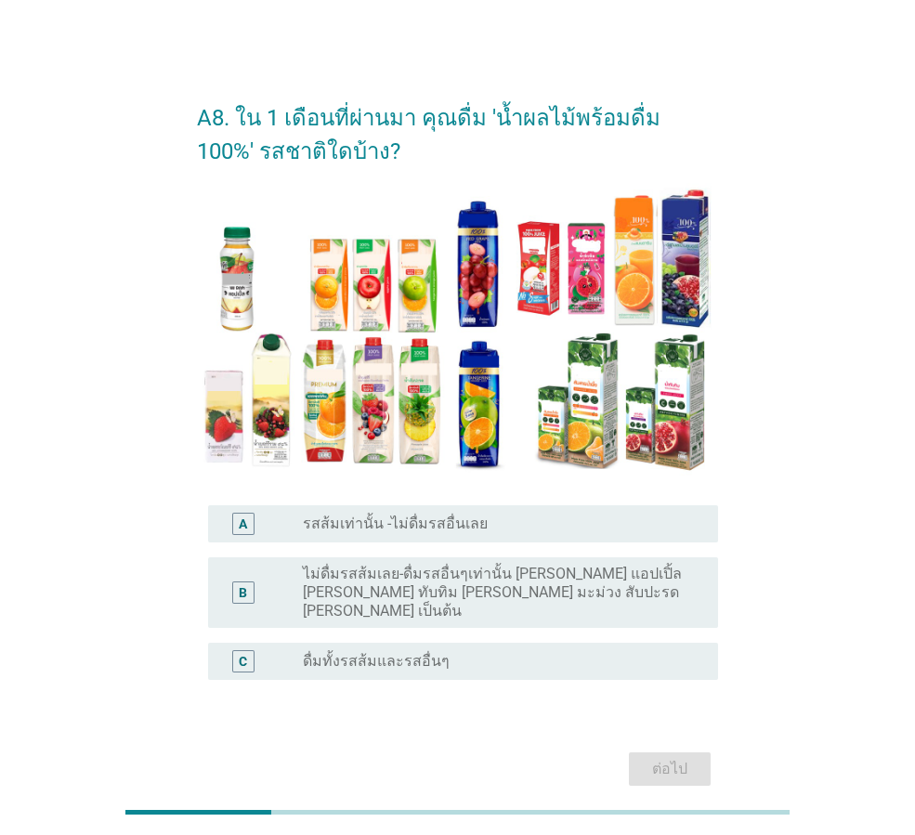
click at [374, 580] on label "ไม่ดื่มรสส้มเลย-ดื่มรสอื่นๆเท่านั้น [PERSON_NAME] แอปเปิ้ล [PERSON_NAME] ทับทิม…" at bounding box center [496, 593] width 386 height 56
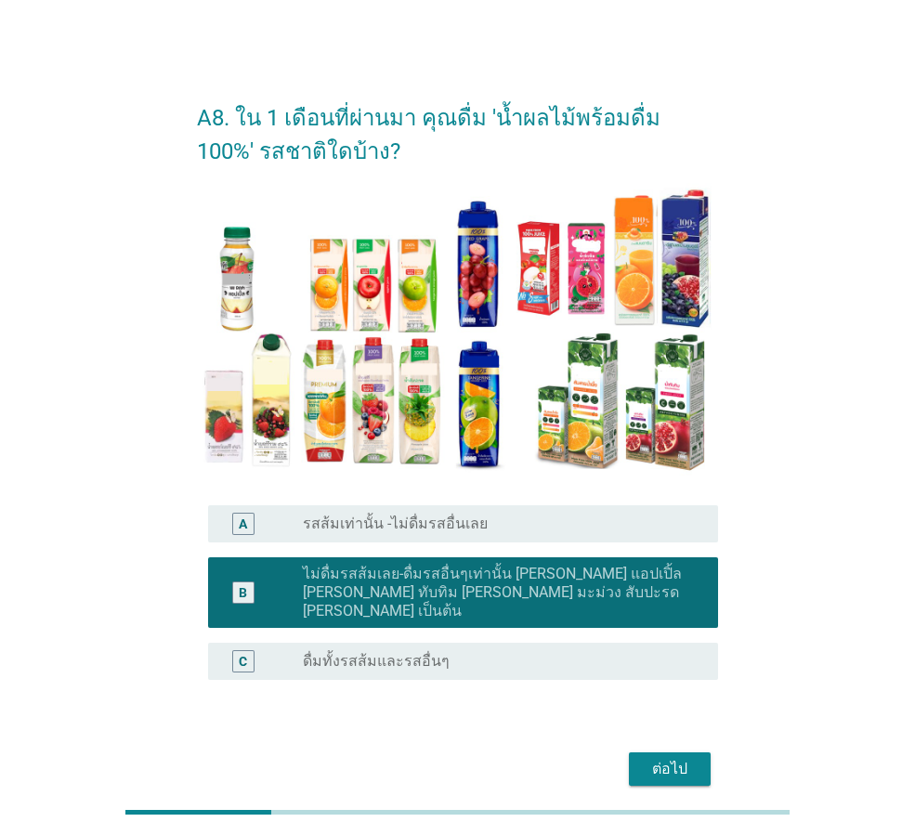
click at [667, 758] on div "ต่อไป" at bounding box center [670, 769] width 52 height 22
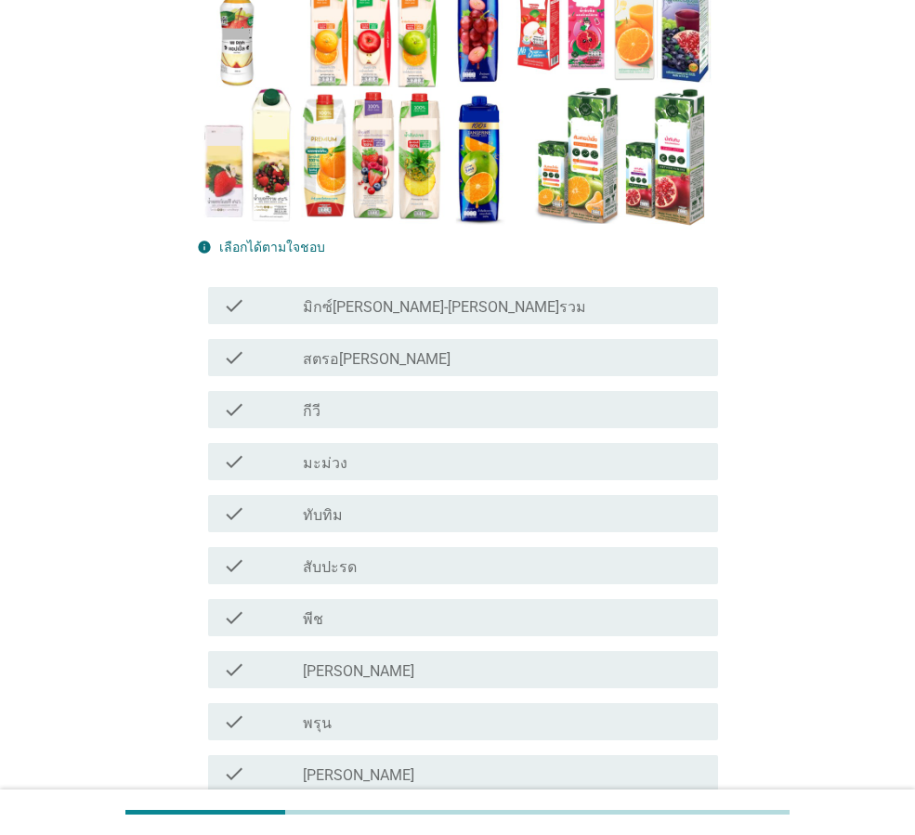
scroll to position [279, 0]
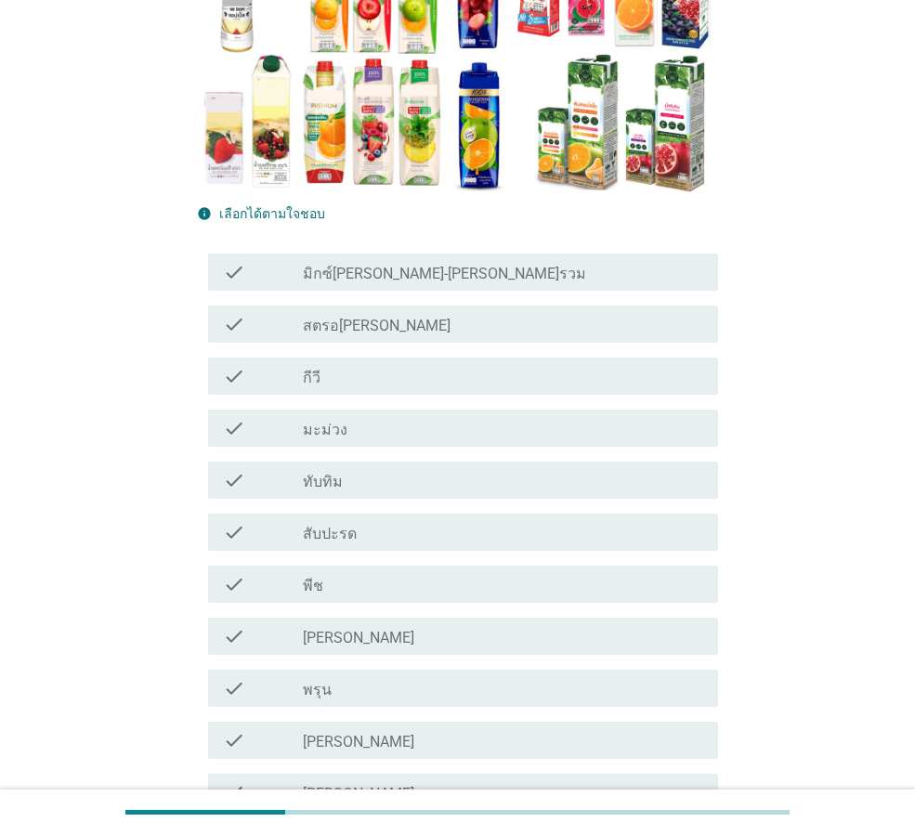
click at [307, 481] on label "ทับทิม" at bounding box center [323, 482] width 40 height 19
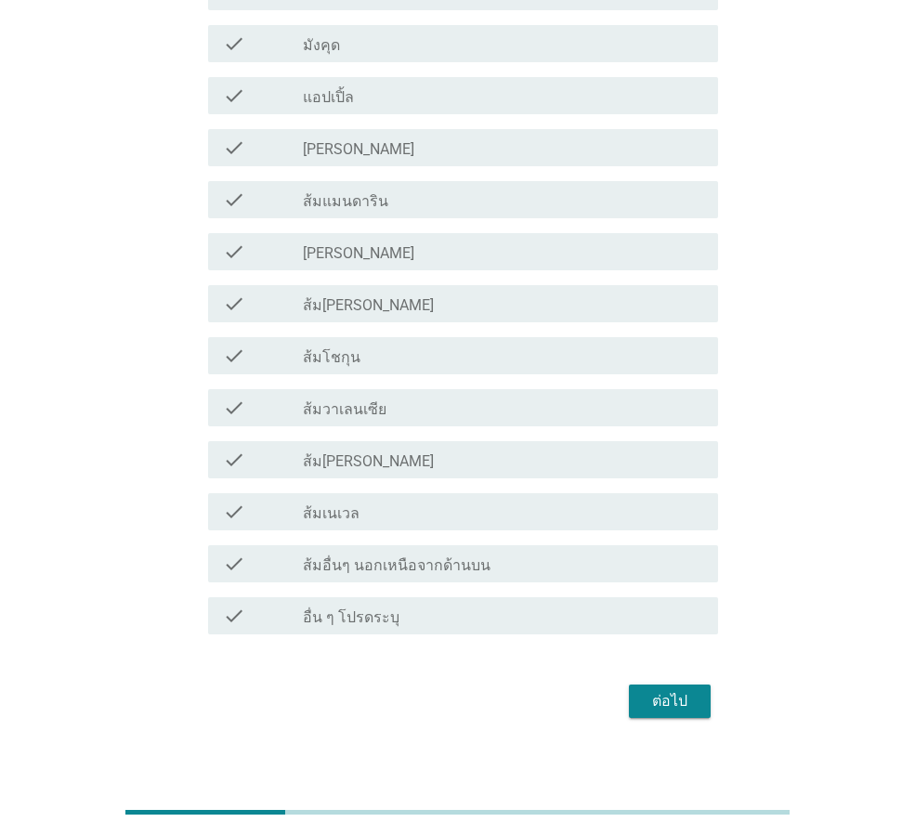
scroll to position [1147, 0]
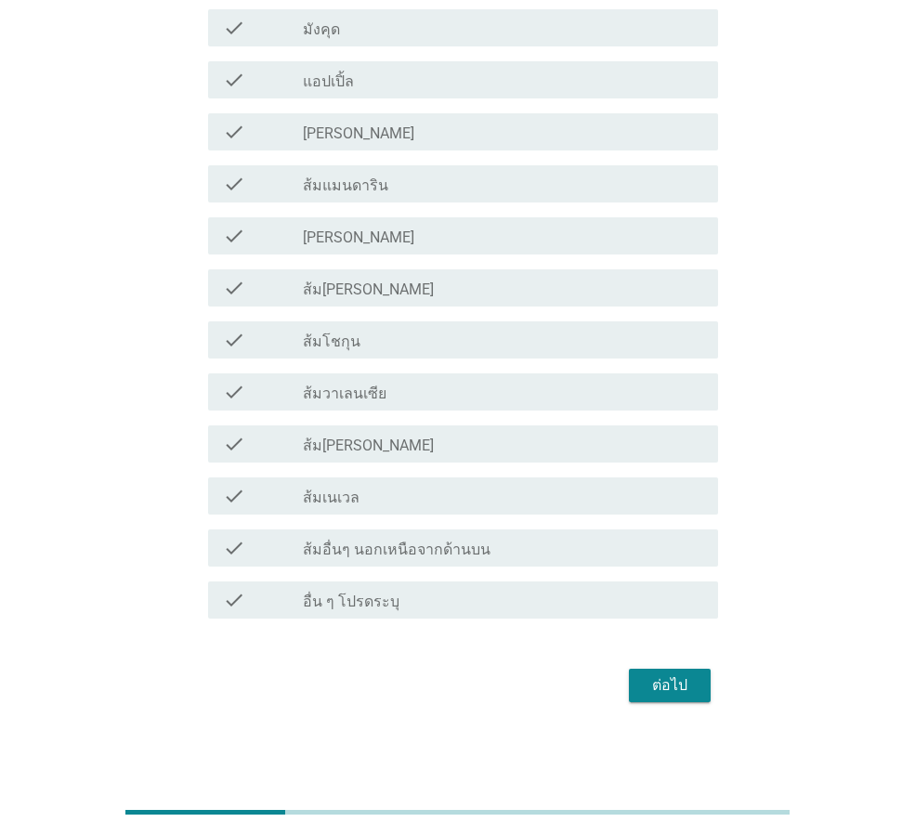
click at [680, 698] on button "ต่อไป" at bounding box center [670, 685] width 82 height 33
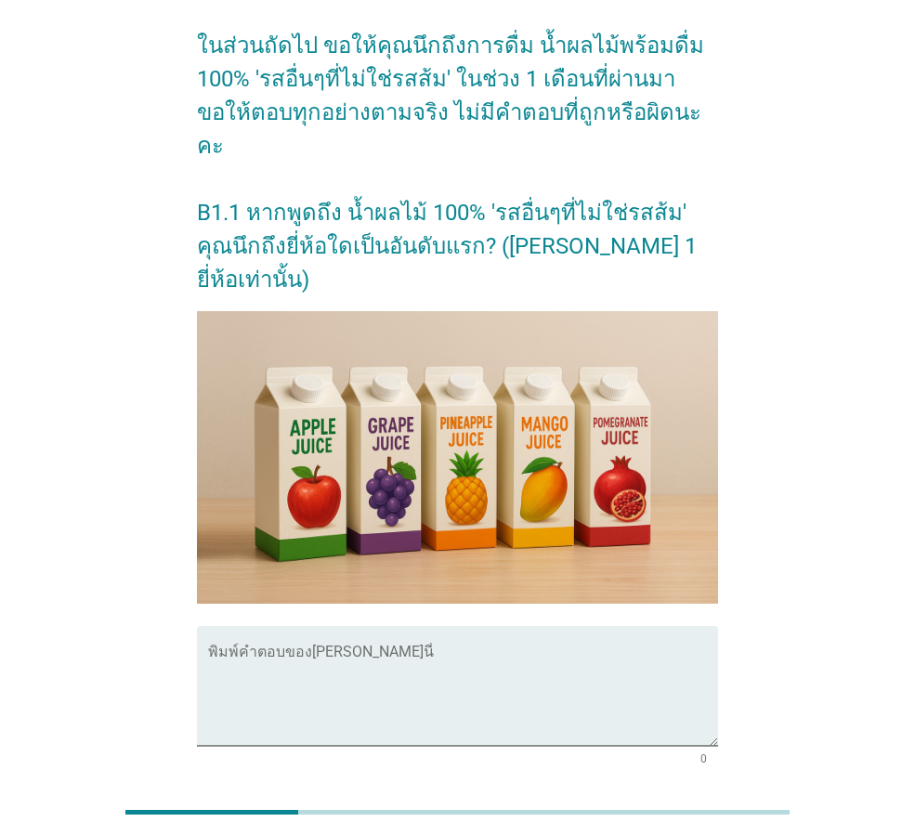
scroll to position [252, 0]
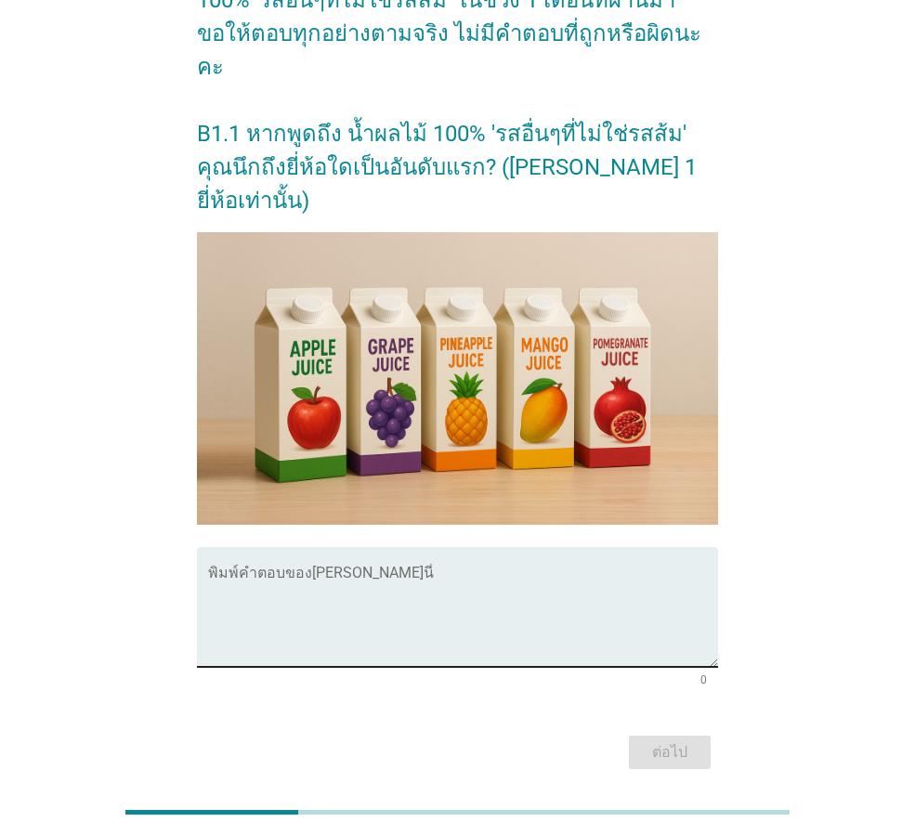
click at [348, 583] on textarea "พิมพ์คำตอบของคุณ ที่นี่" at bounding box center [463, 618] width 510 height 98
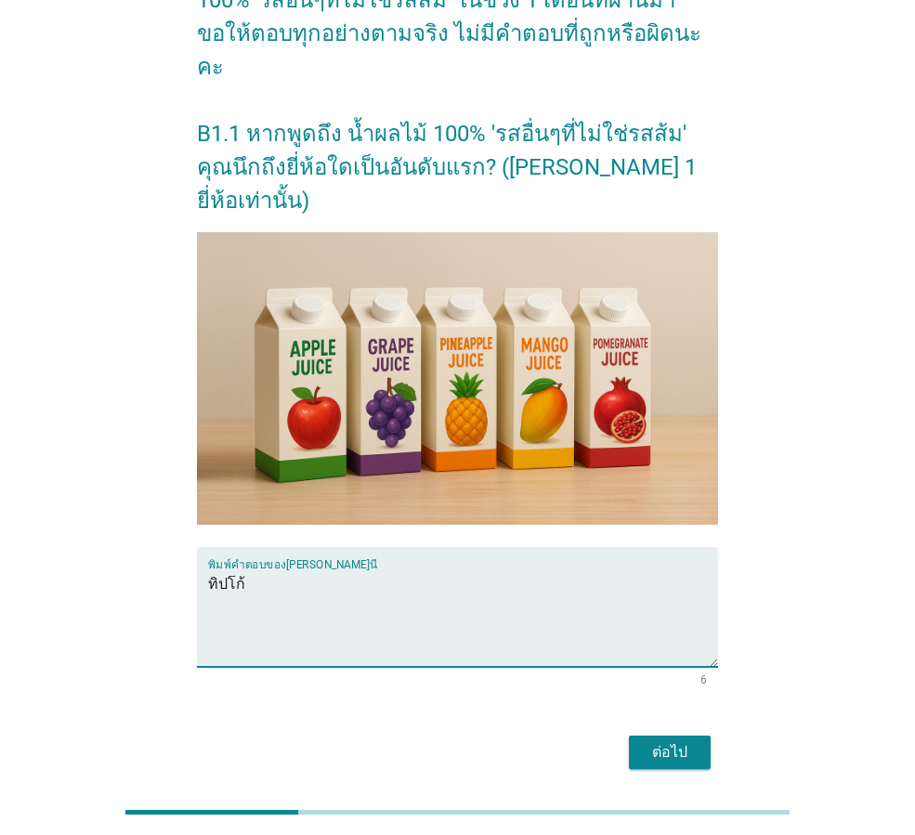
type textarea "ทิปโก้"
click at [651, 741] on div "ต่อไป" at bounding box center [670, 752] width 52 height 22
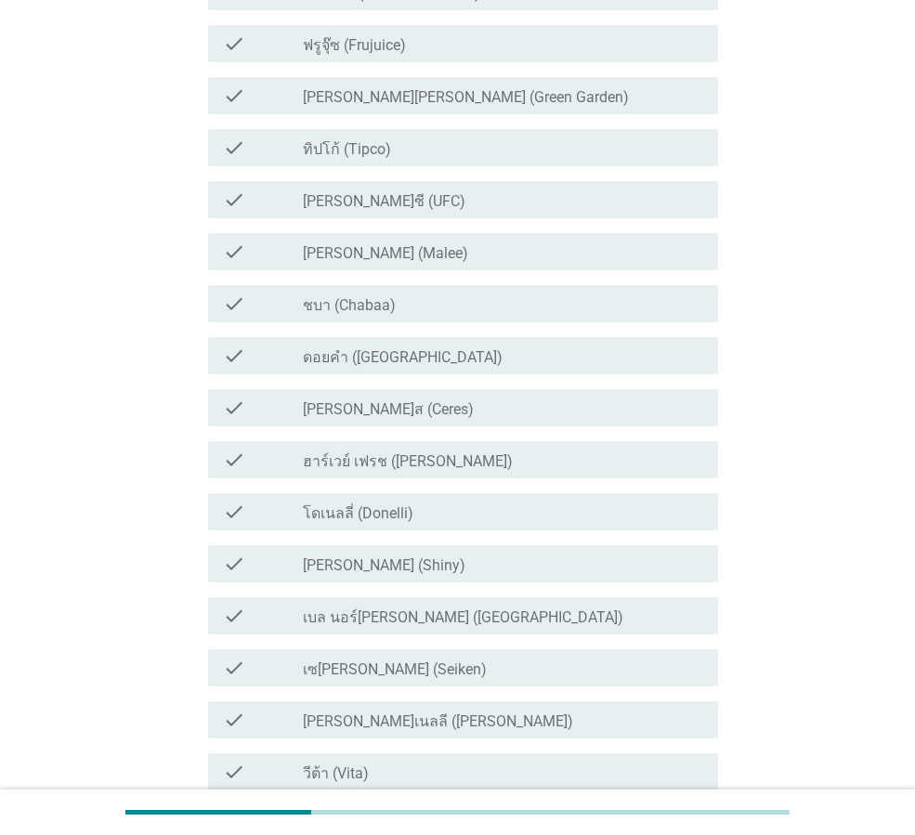
scroll to position [0, 0]
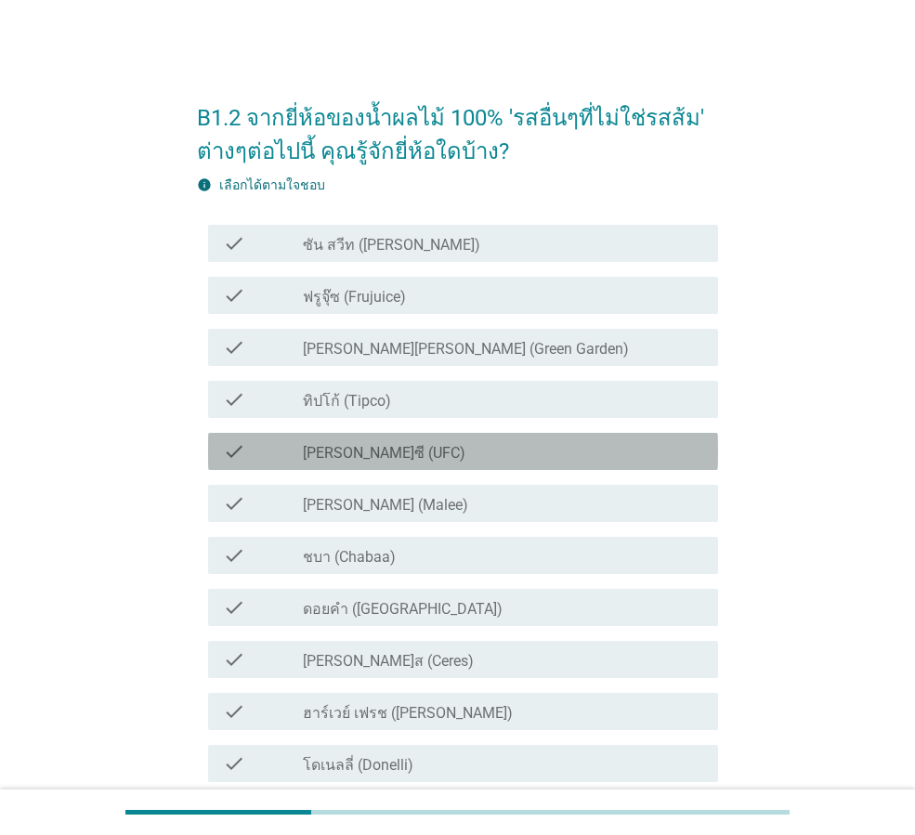
click at [347, 454] on label "[PERSON_NAME]ซี (UFC)" at bounding box center [384, 453] width 163 height 19
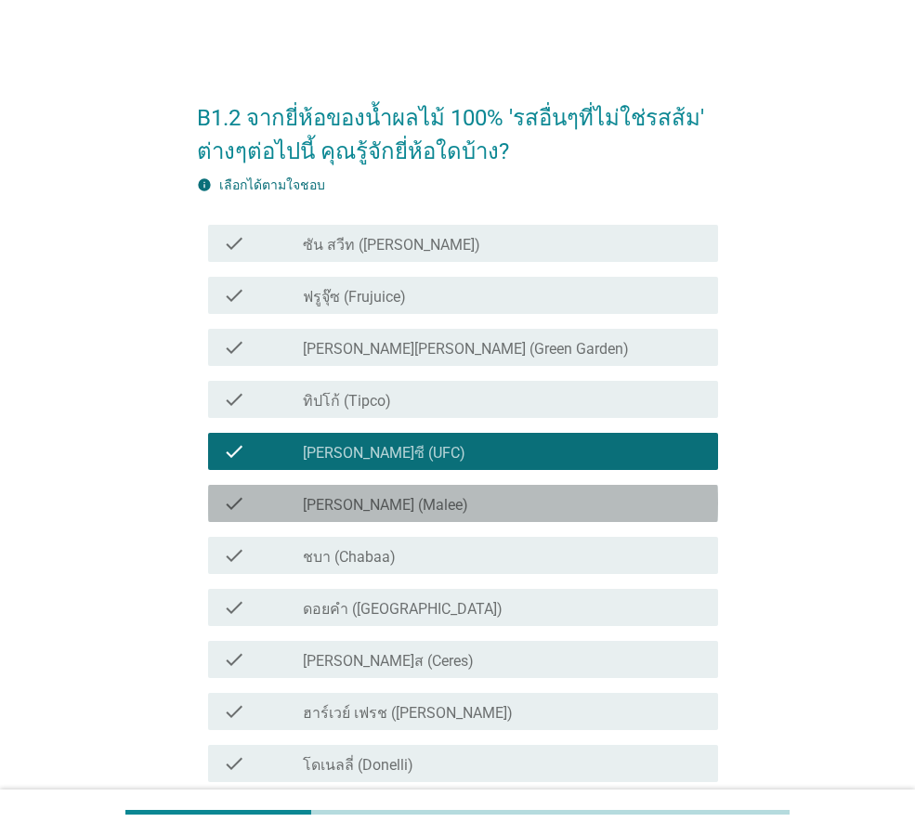
click at [375, 509] on label "[PERSON_NAME] (Malee)" at bounding box center [385, 505] width 165 height 19
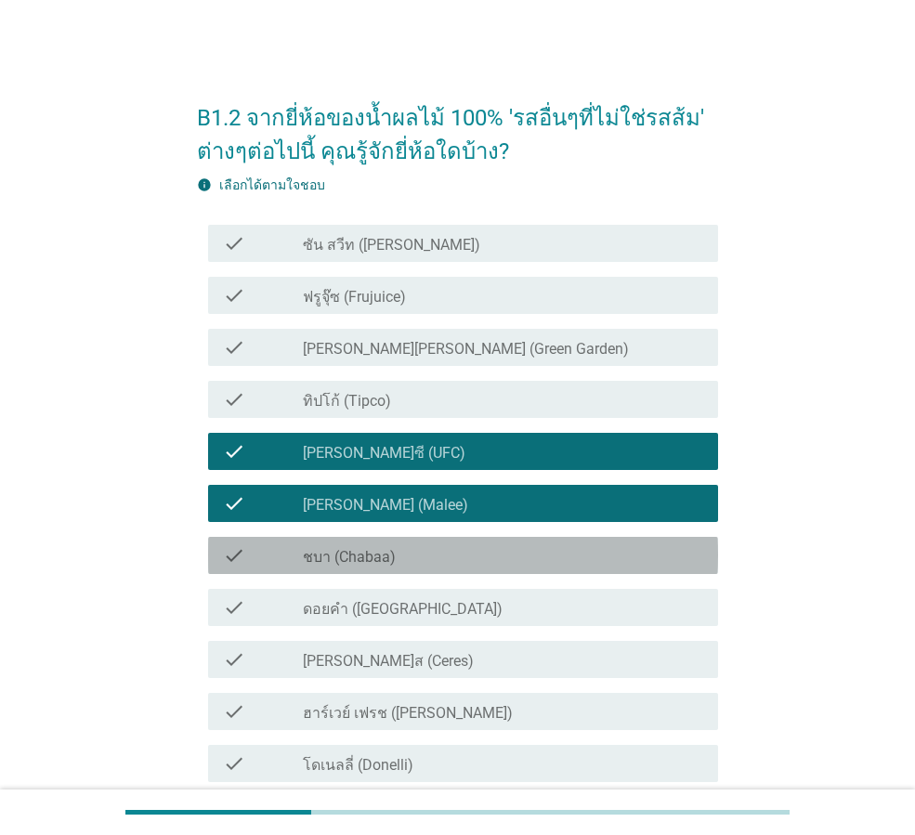
click at [380, 562] on label "ชบา (Chabaa)" at bounding box center [349, 557] width 93 height 19
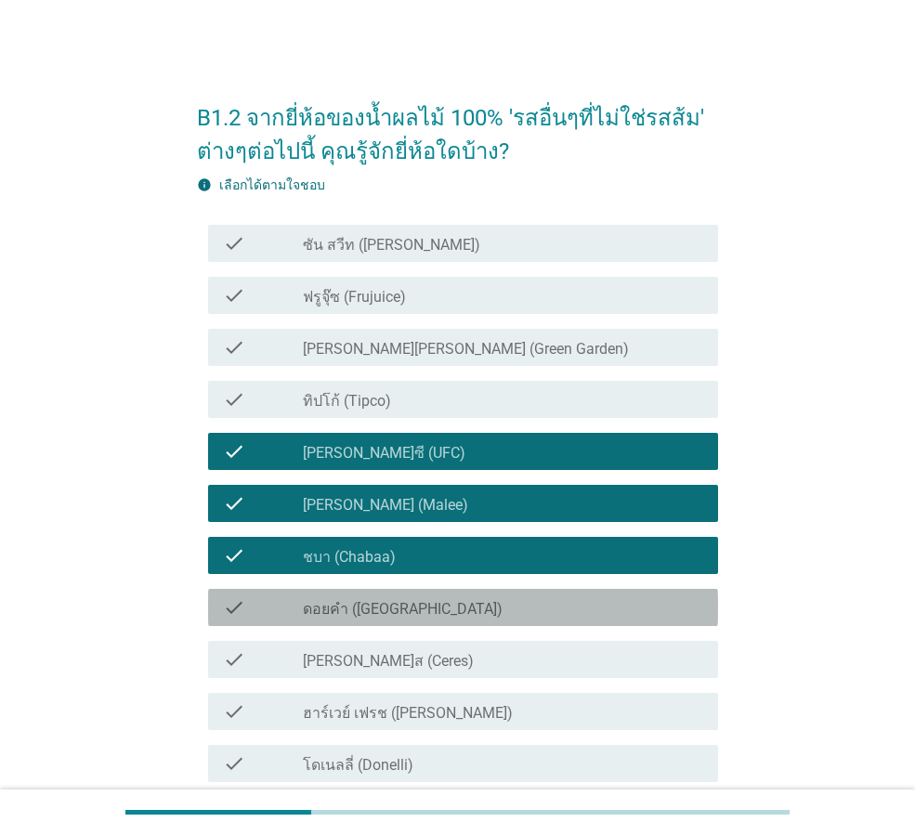
click at [369, 620] on div "check check_box_outline_blank ดอยคำ (Doi-Khham)" at bounding box center [463, 607] width 510 height 37
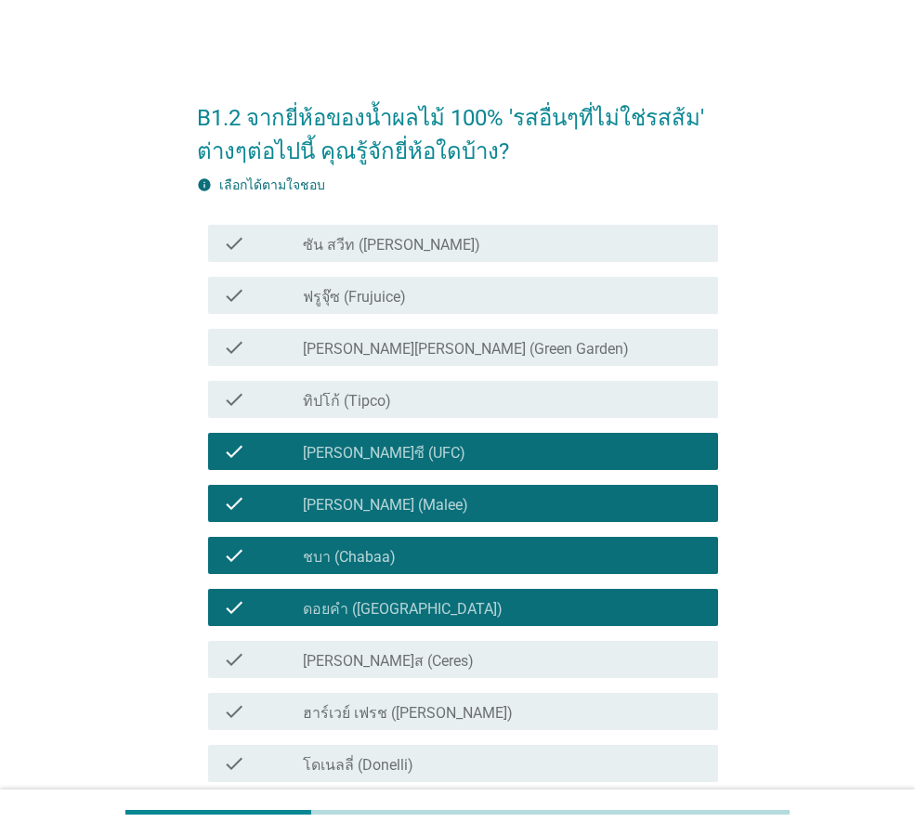
click at [359, 400] on label "ทิปโก้ (Tipco)" at bounding box center [347, 401] width 88 height 19
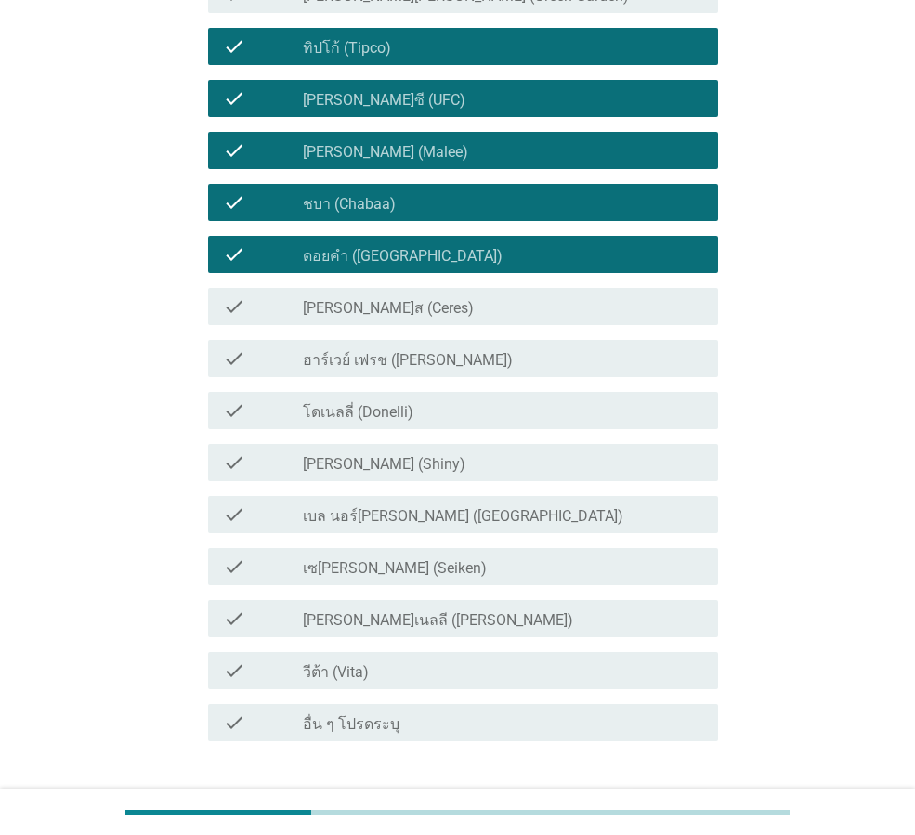
scroll to position [372, 0]
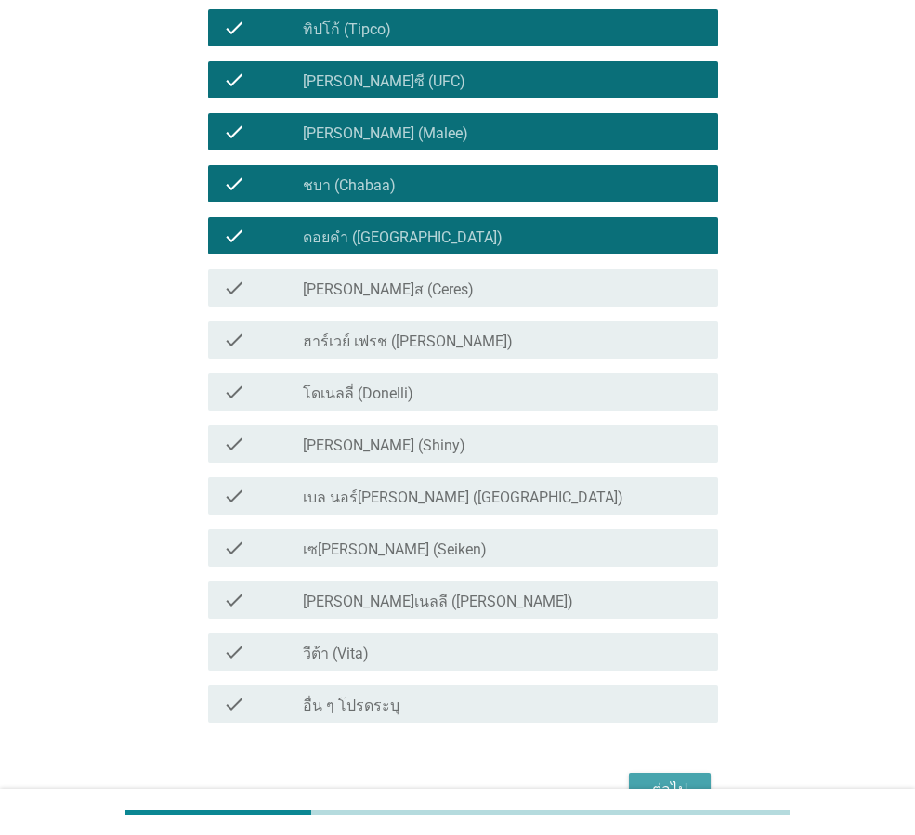
click at [660, 778] on div "ต่อไป" at bounding box center [670, 789] width 52 height 22
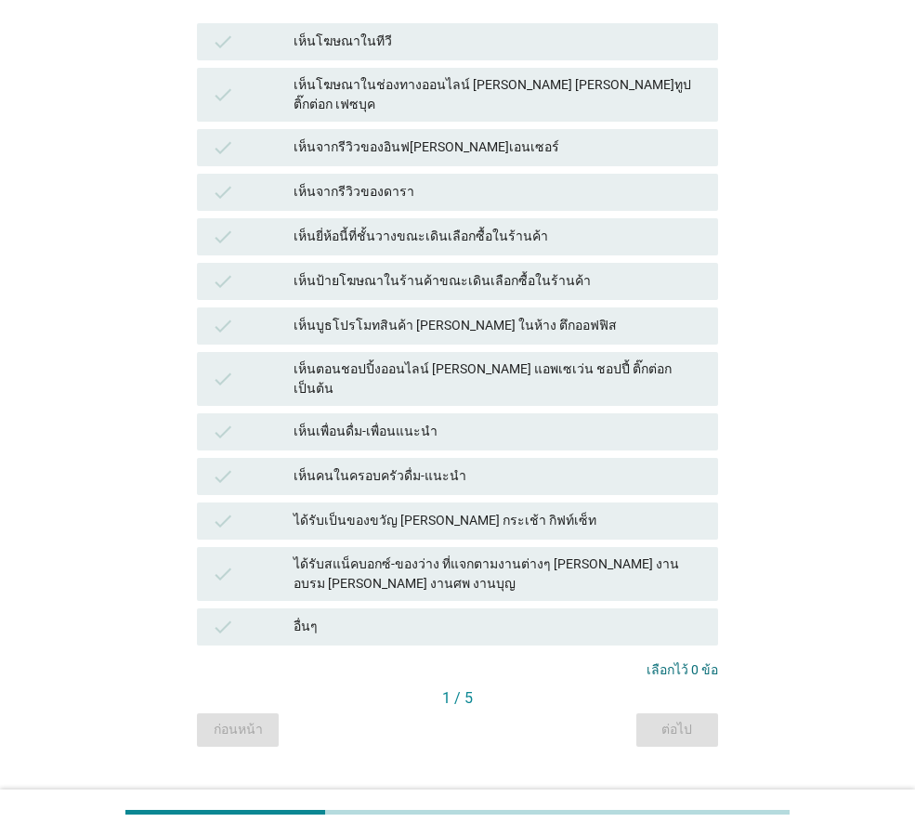
scroll to position [279, 0]
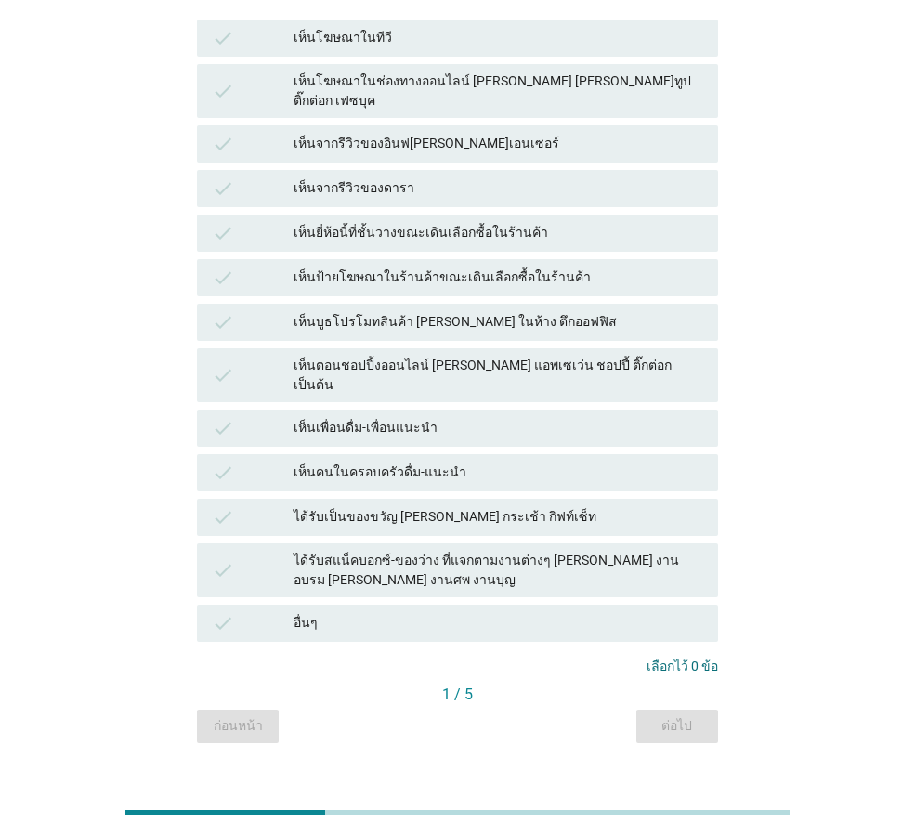
click at [346, 551] on div "ได้รับสแน็คบอกซ์-ของว่าง ที่แจกตามงานต่างๆ [PERSON_NAME] งานอบรม [PERSON_NAME] …" at bounding box center [499, 570] width 410 height 39
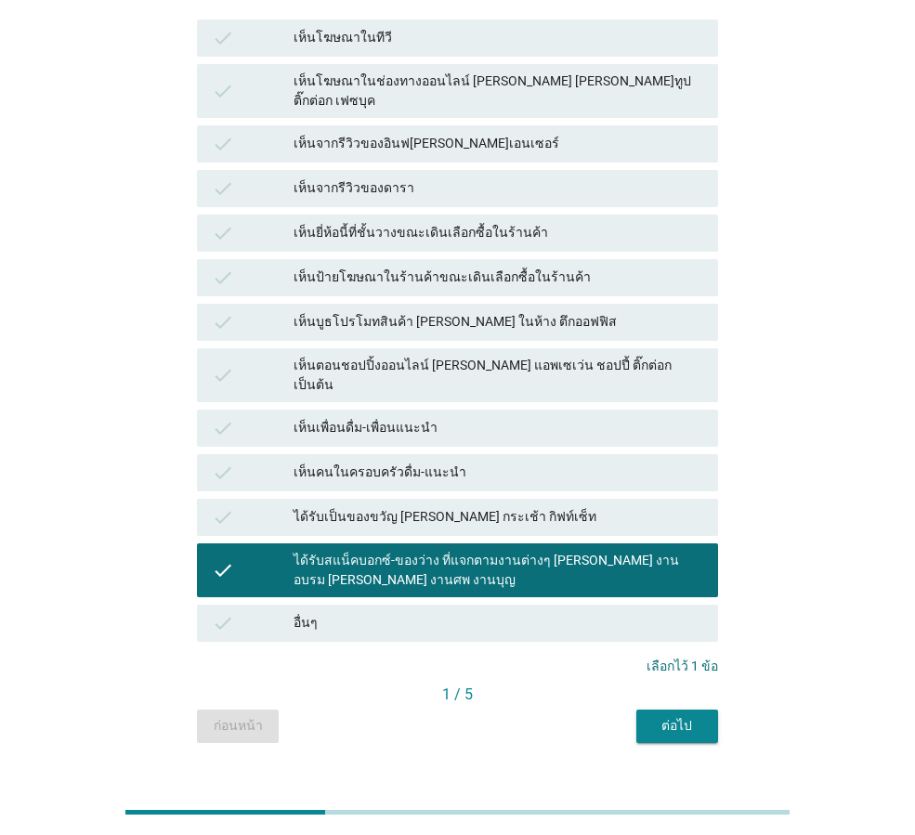
click at [686, 716] on div "ต่อไป" at bounding box center [677, 726] width 52 height 20
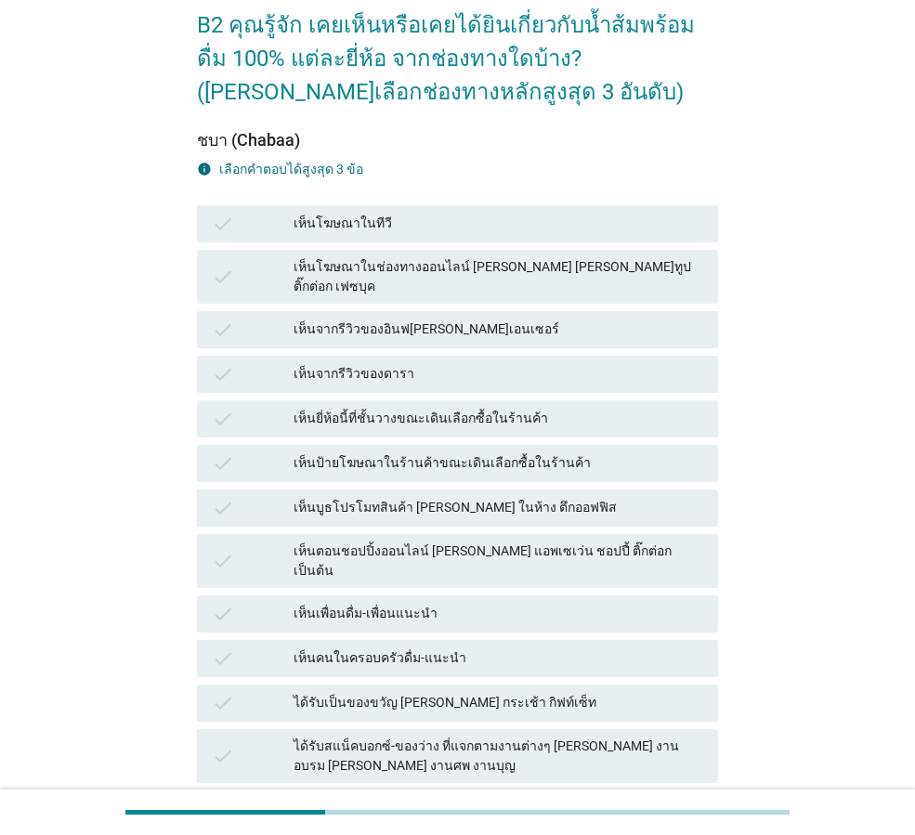
scroll to position [186, 0]
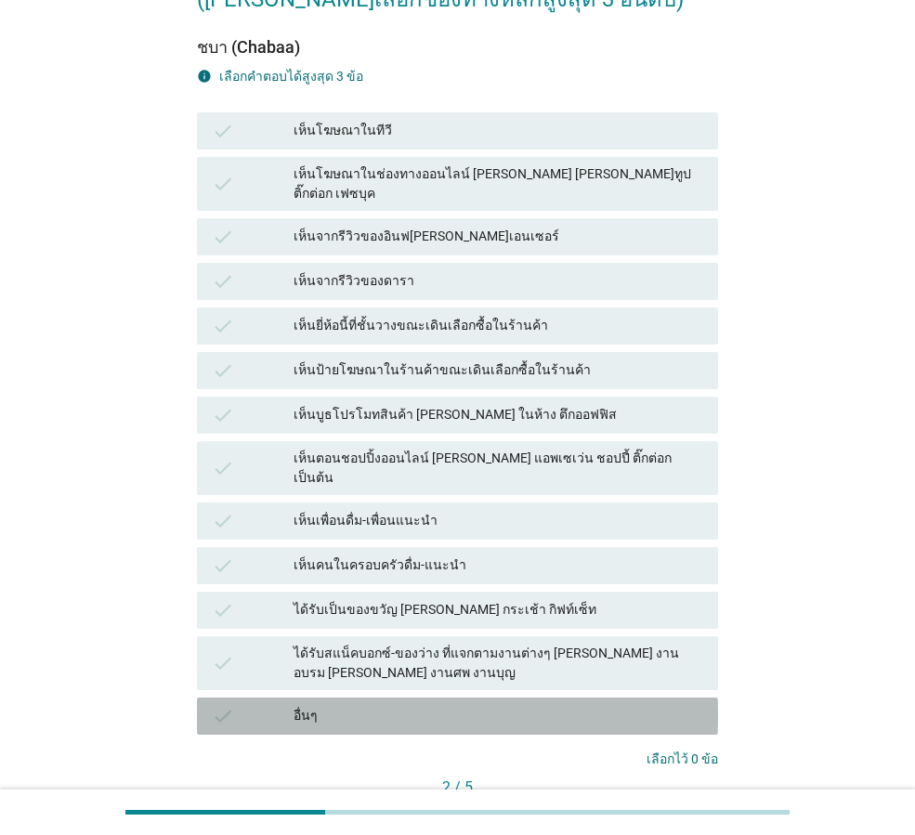
click at [304, 705] on div "อื่นๆ" at bounding box center [499, 716] width 410 height 22
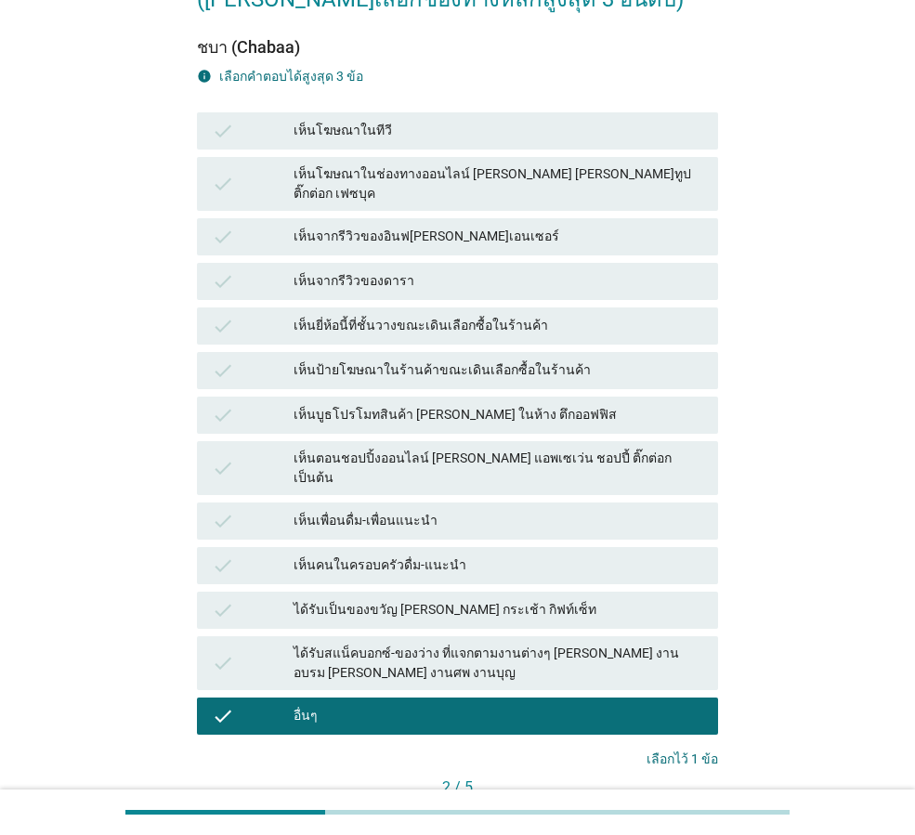
click at [698, 803] on button "ต่อไป" at bounding box center [677, 819] width 82 height 33
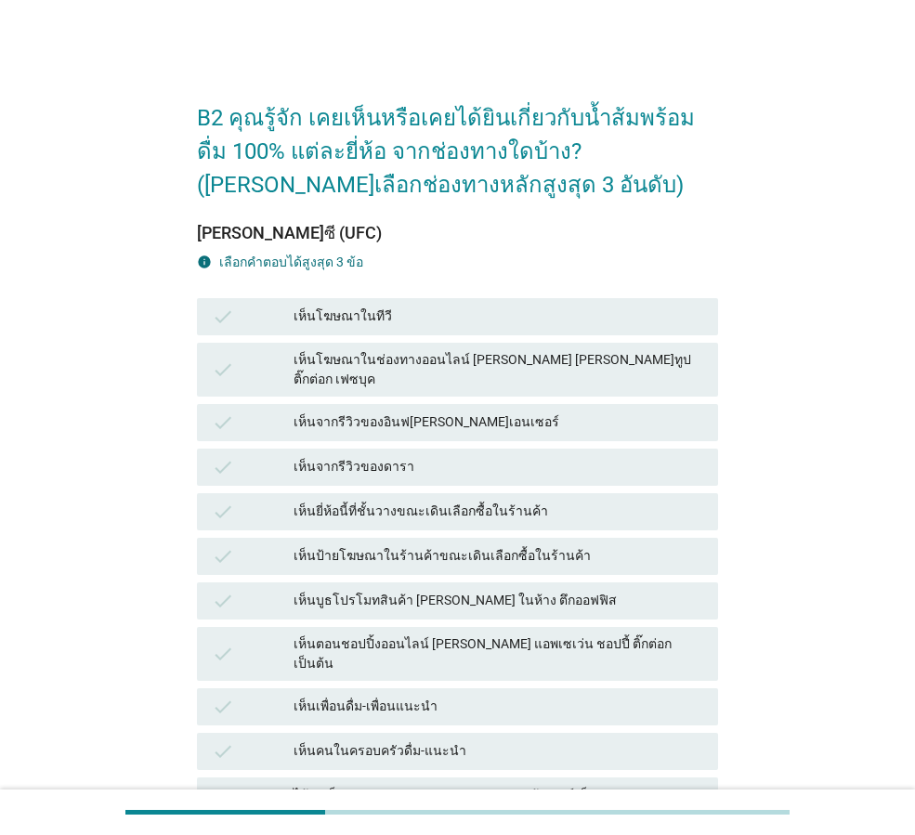
click at [457, 506] on div "check เห็นยี่ห้อนี้ที่ชั้นวางขณะเดินเลือกซื้อในร้านค้า" at bounding box center [457, 511] width 521 height 37
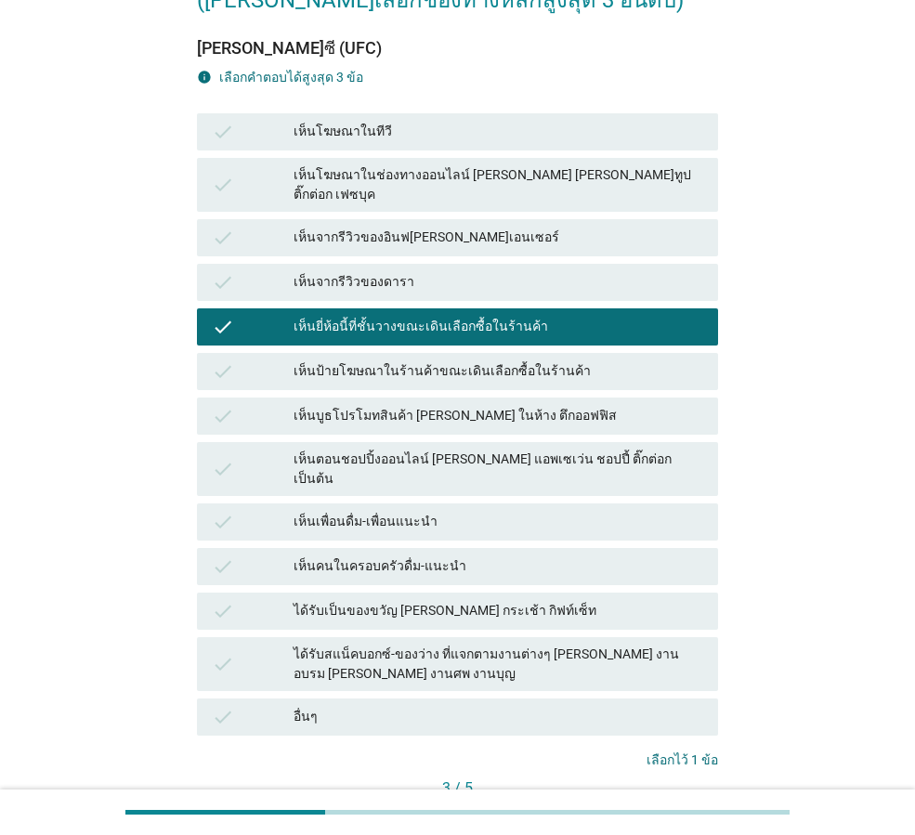
scroll to position [186, 0]
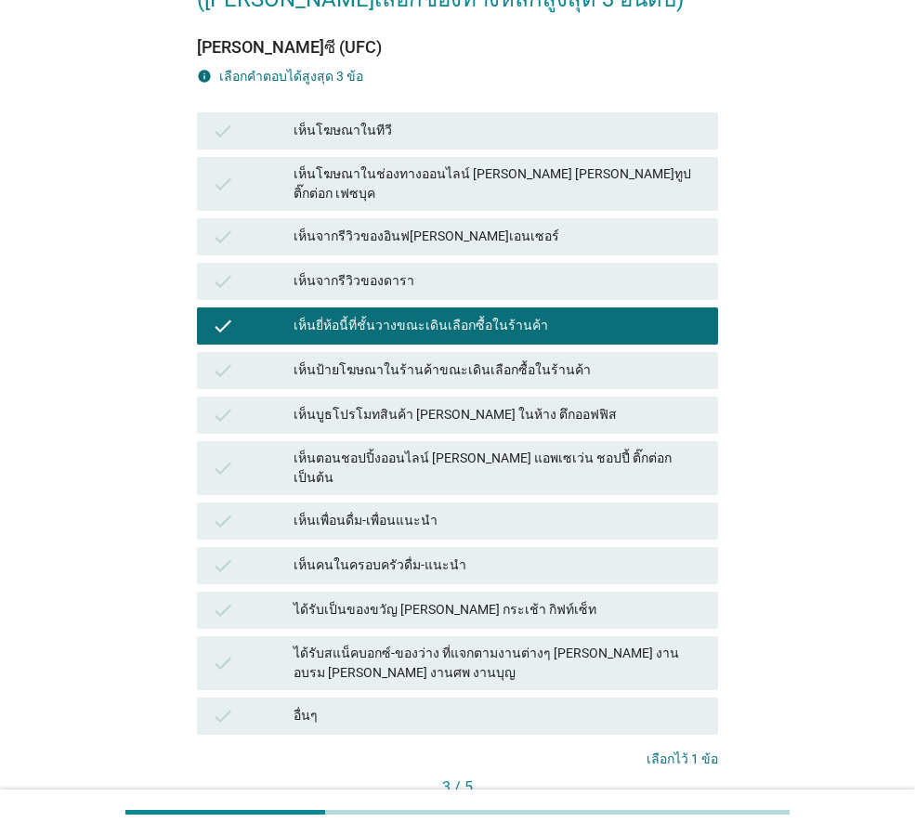
click at [673, 809] on div "ต่อไป" at bounding box center [677, 819] width 52 height 20
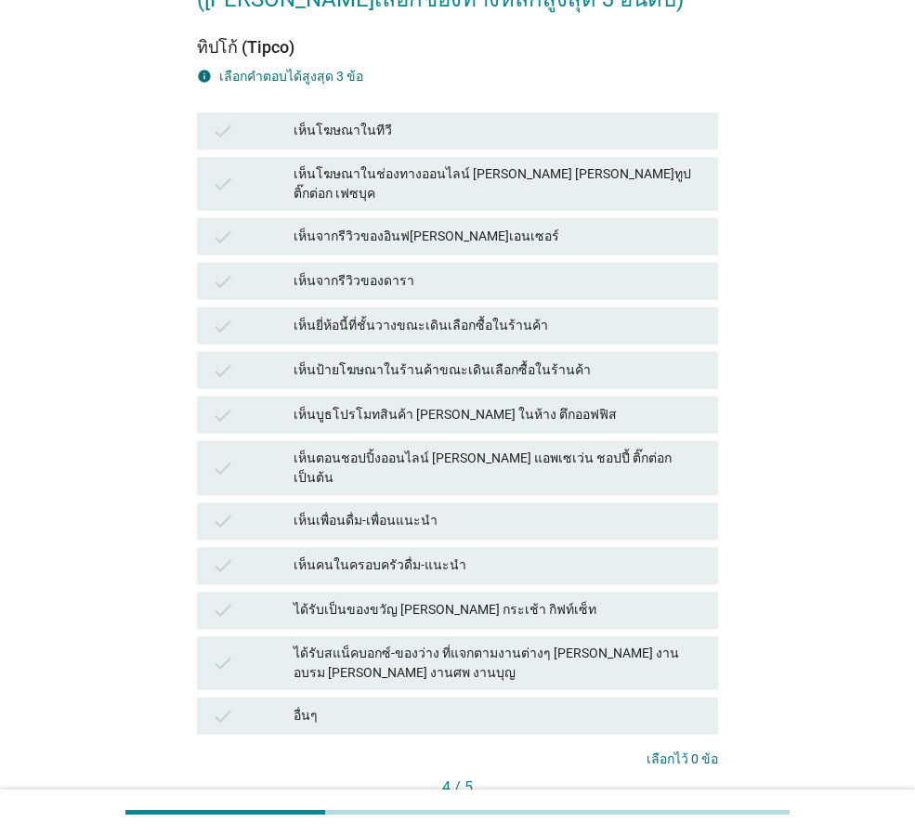
click at [436, 599] on div "ได้รับเป็นของขวัญ [PERSON_NAME] กระเช้า กิฟท์เซ็ท" at bounding box center [499, 610] width 410 height 22
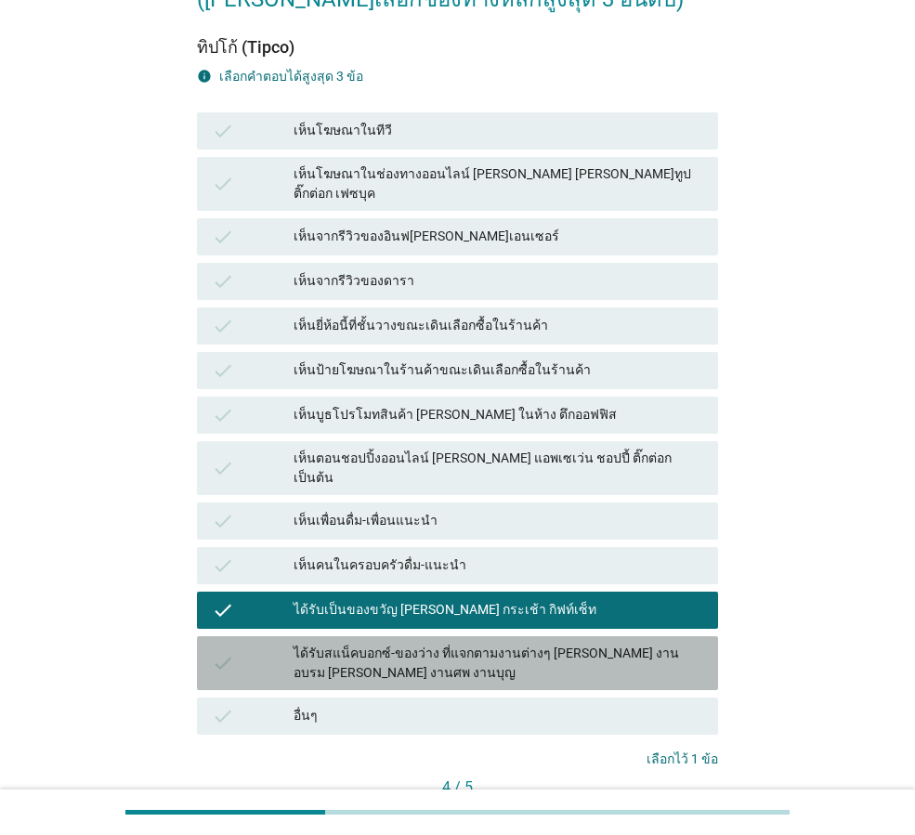
click at [439, 644] on div "ได้รับสแน็คบอกซ์-ของว่าง ที่แจกตามงานต่างๆ [PERSON_NAME] งานอบรม [PERSON_NAME] …" at bounding box center [499, 663] width 410 height 39
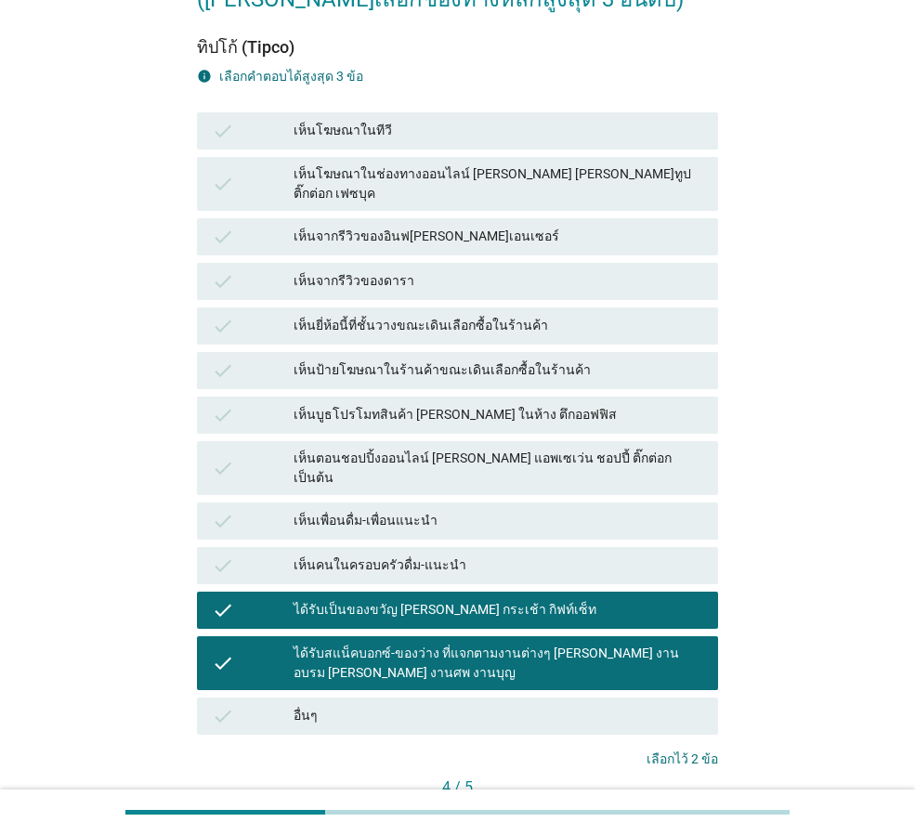
click at [691, 809] on div "ต่อไป" at bounding box center [677, 819] width 52 height 20
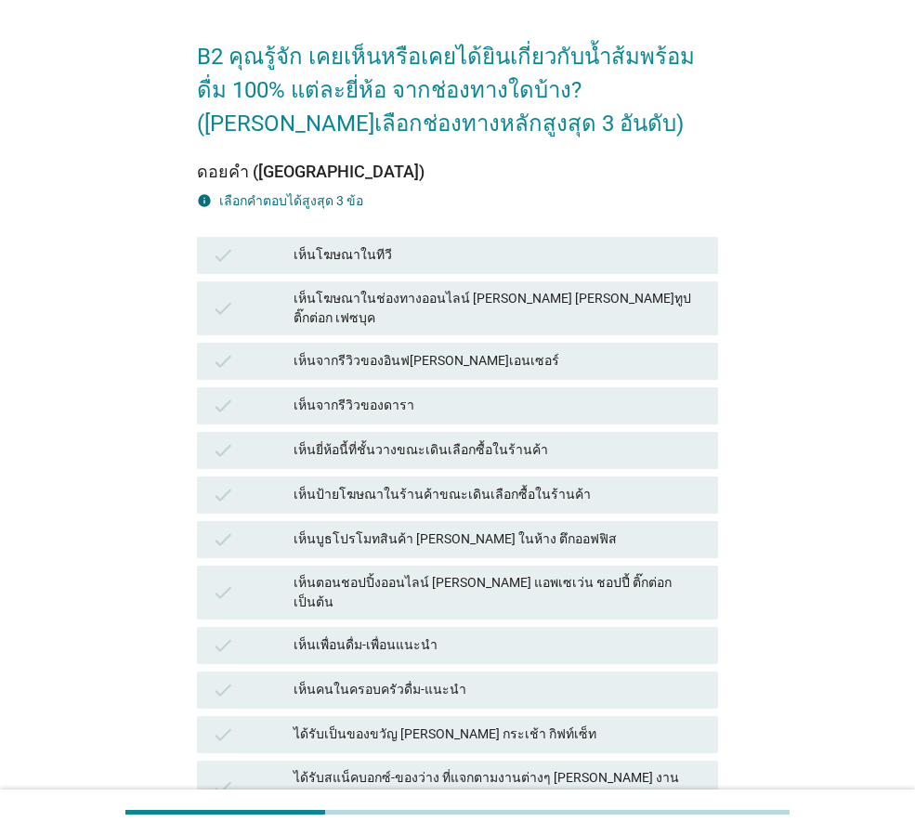
scroll to position [93, 0]
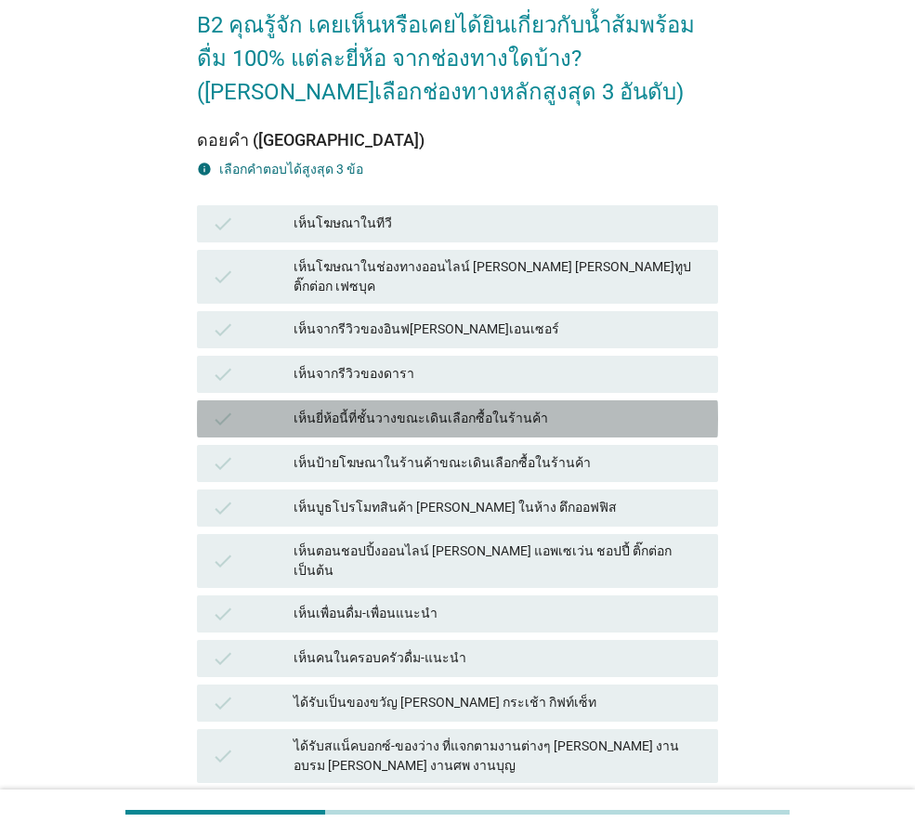
click at [442, 408] on div "เห็นยี่ห้อนี้ที่ชั้นวางขณะเดินเลือกซื้อในร้านค้า" at bounding box center [499, 419] width 410 height 22
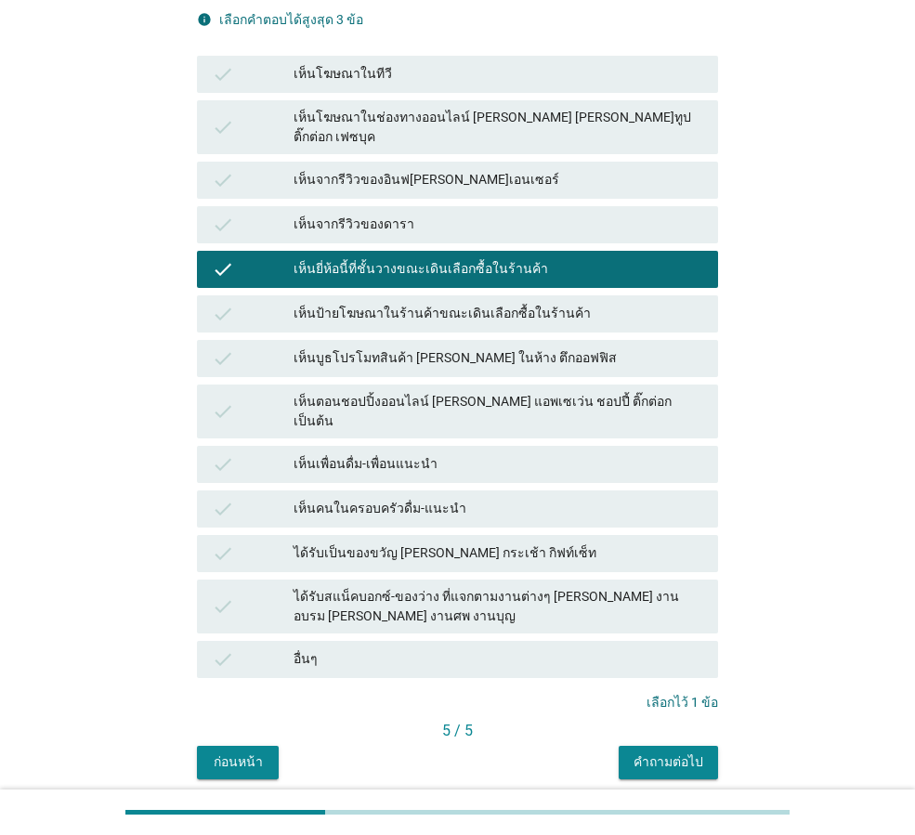
scroll to position [279, 0]
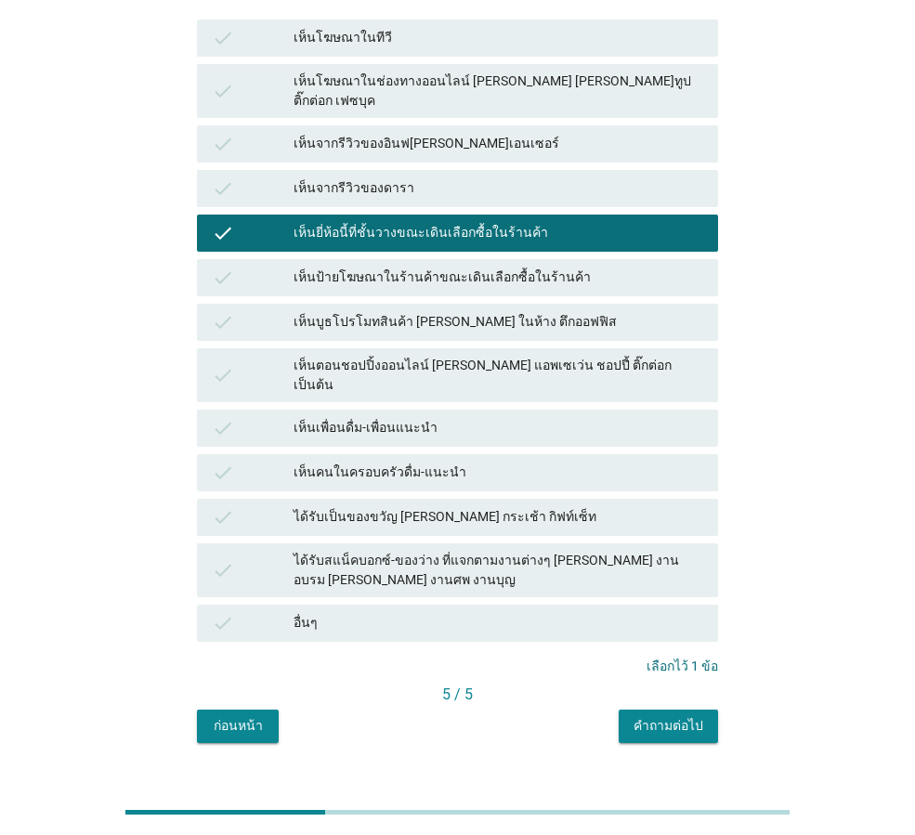
click at [678, 716] on div "คำถามต่อไป" at bounding box center [669, 726] width 70 height 20
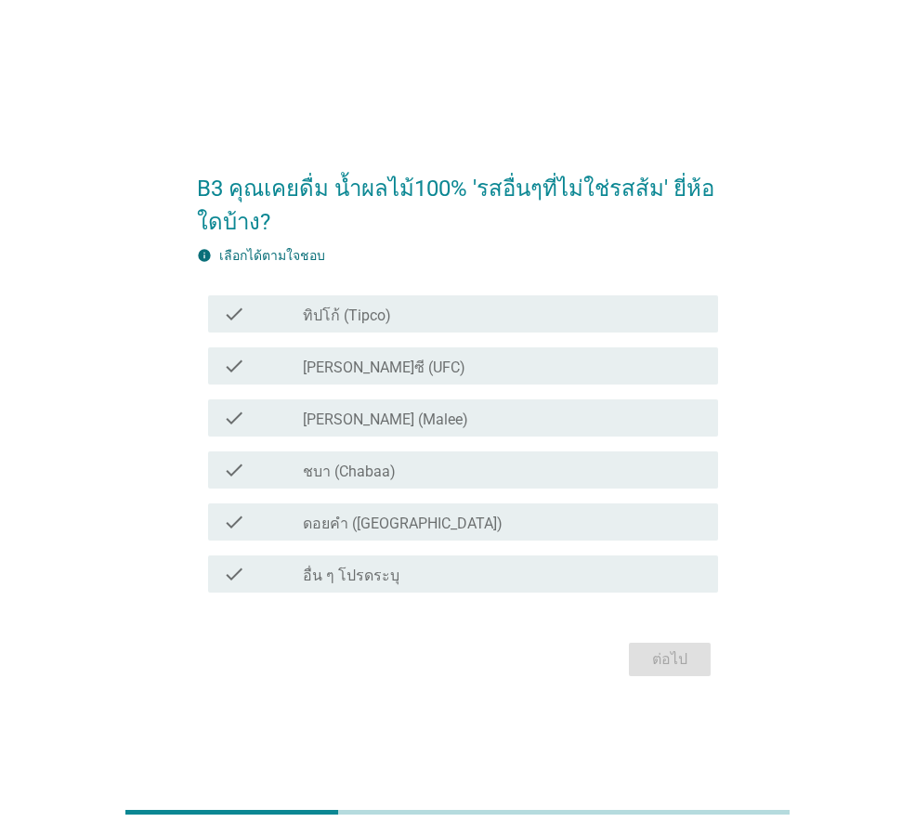
click at [346, 312] on label "ทิปโก้ (Tipco)" at bounding box center [347, 316] width 88 height 19
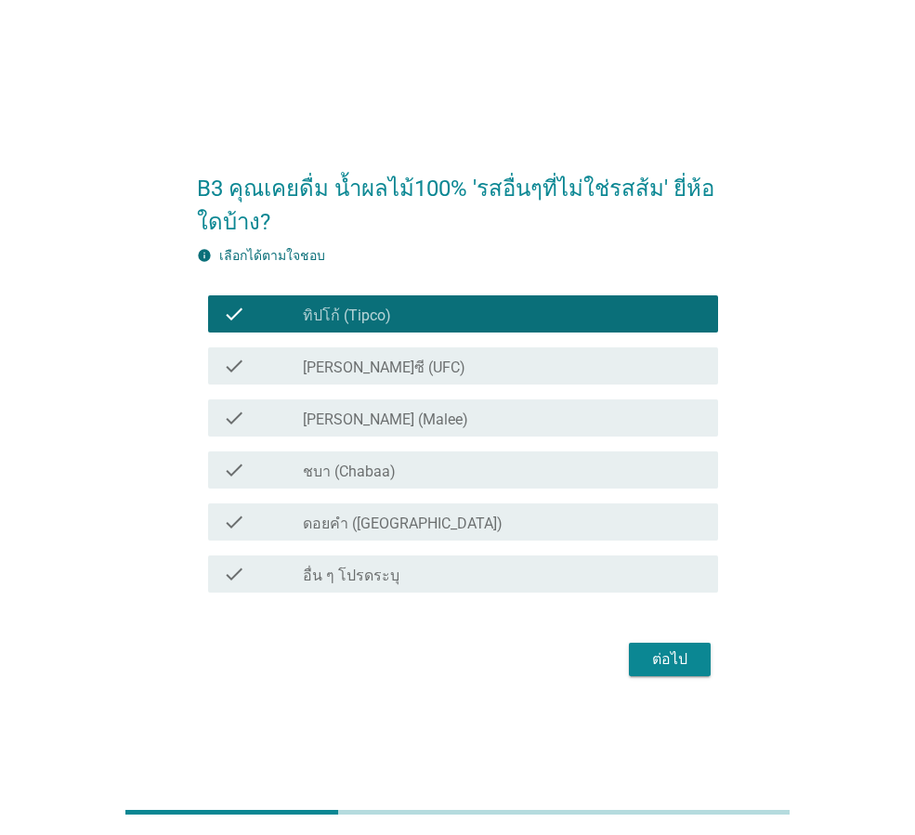
click at [359, 427] on label "[PERSON_NAME] (Malee)" at bounding box center [385, 420] width 165 height 19
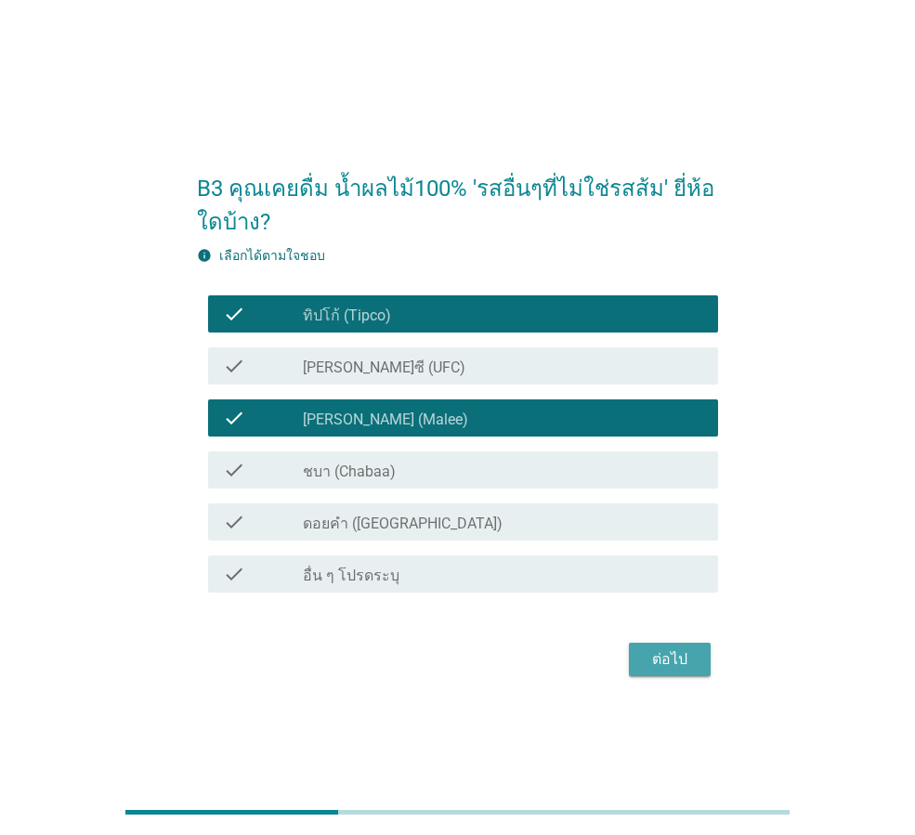
click at [677, 674] on button "ต่อไป" at bounding box center [670, 659] width 82 height 33
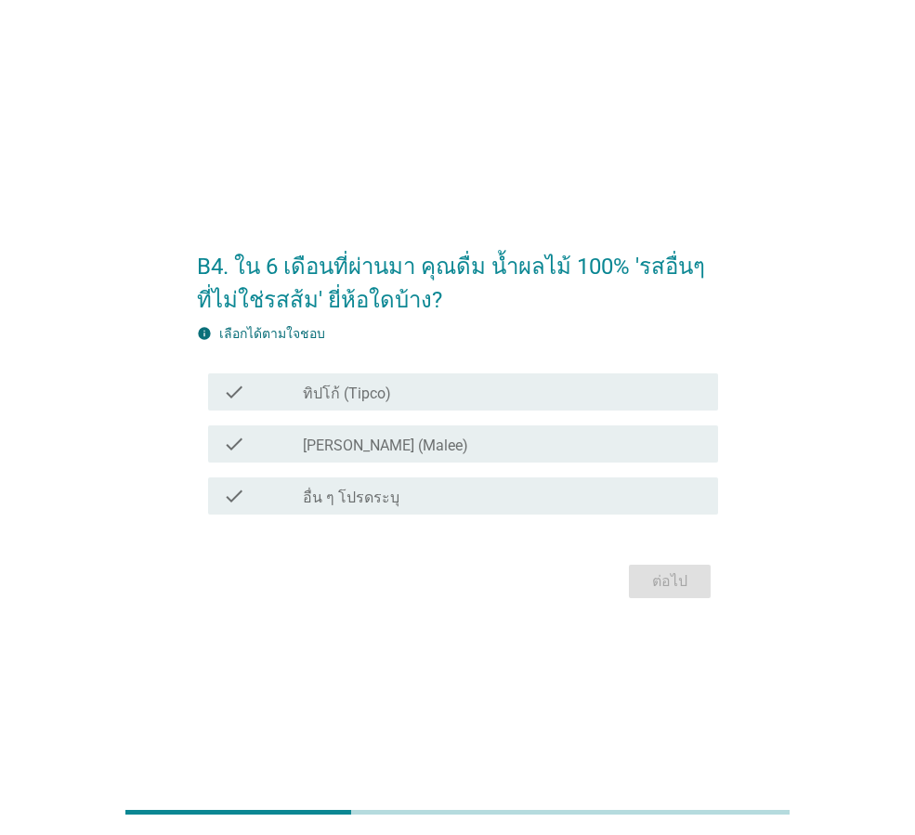
click at [334, 444] on label "[PERSON_NAME] (Malee)" at bounding box center [385, 446] width 165 height 19
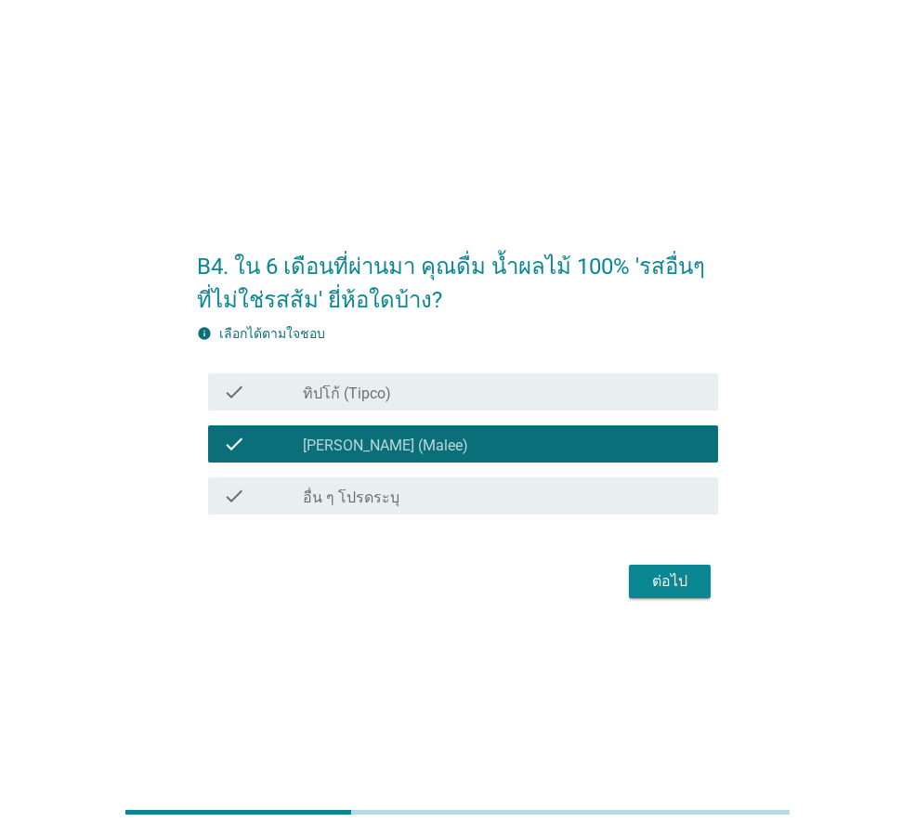
click at [333, 388] on label "ทิปโก้ (Tipco)" at bounding box center [347, 394] width 88 height 19
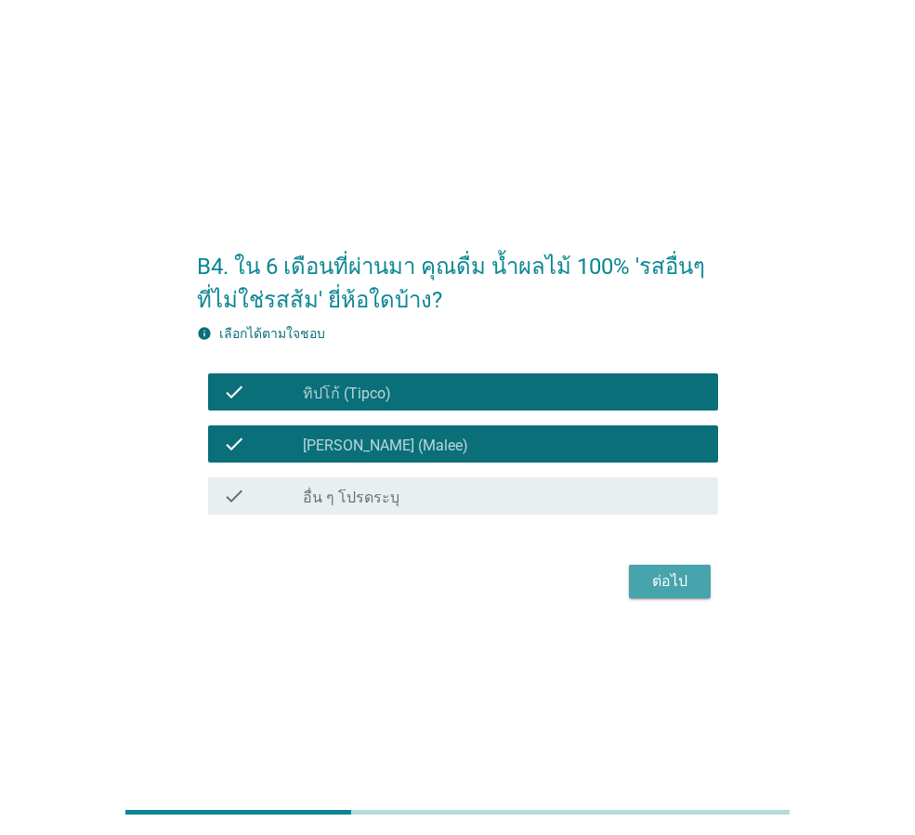
click at [695, 573] on div "ต่อไป" at bounding box center [670, 581] width 52 height 22
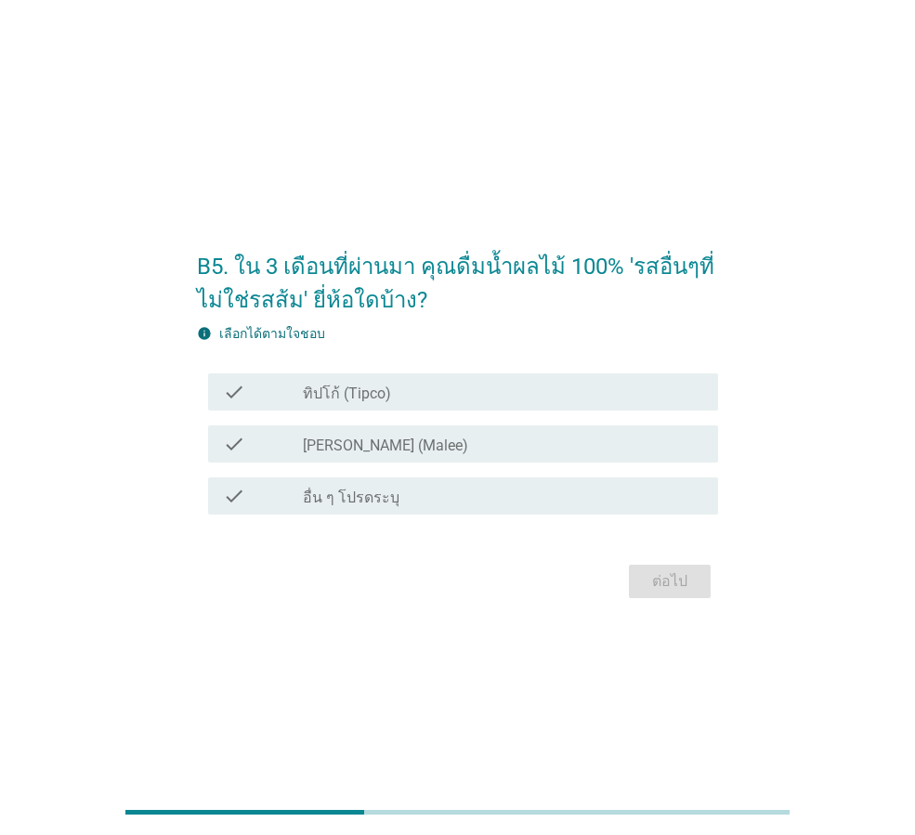
click at [350, 392] on label "ทิปโก้ (Tipco)" at bounding box center [347, 394] width 88 height 19
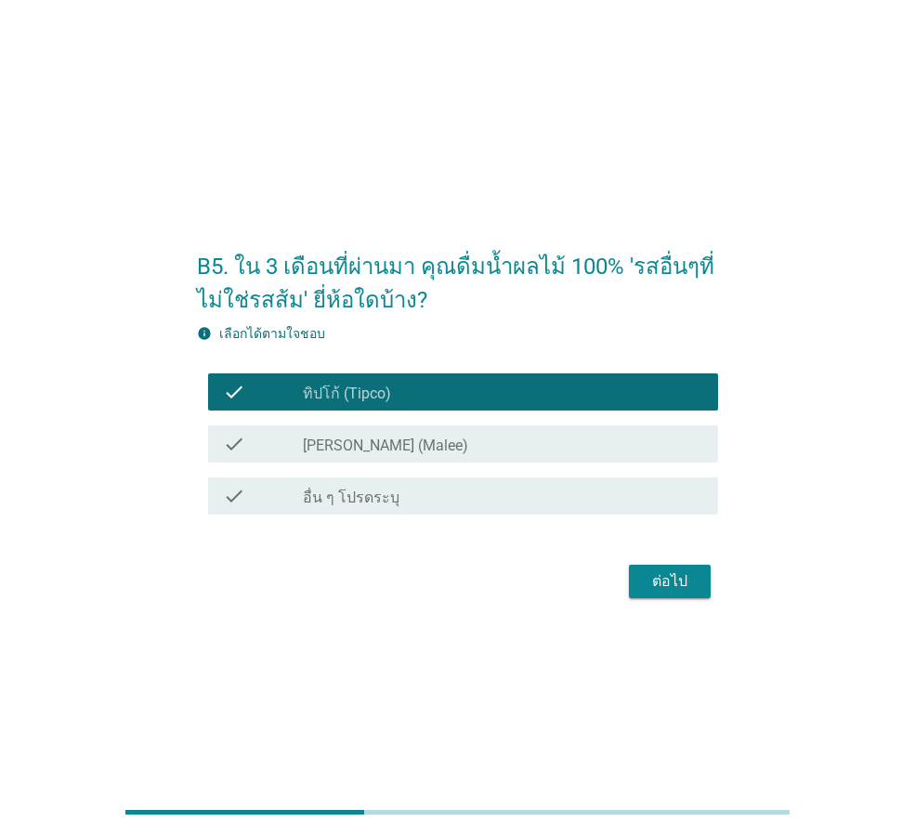
click at [665, 582] on div "ต่อไป" at bounding box center [670, 581] width 52 height 22
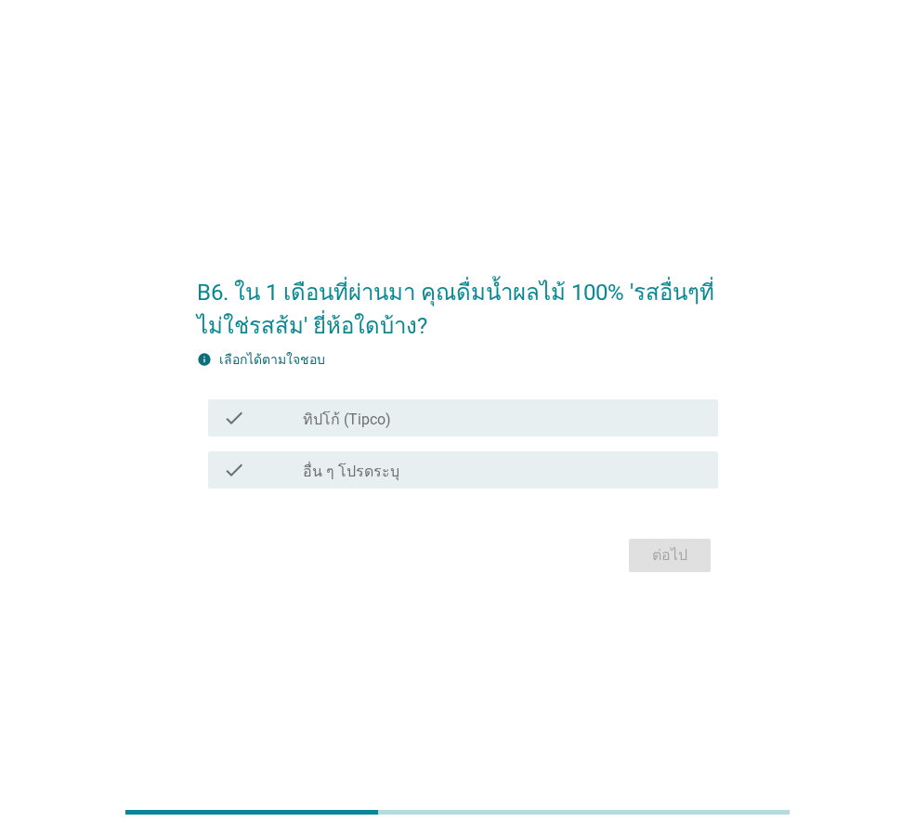
click at [352, 428] on label "ทิปโก้ (Tipco)" at bounding box center [347, 420] width 88 height 19
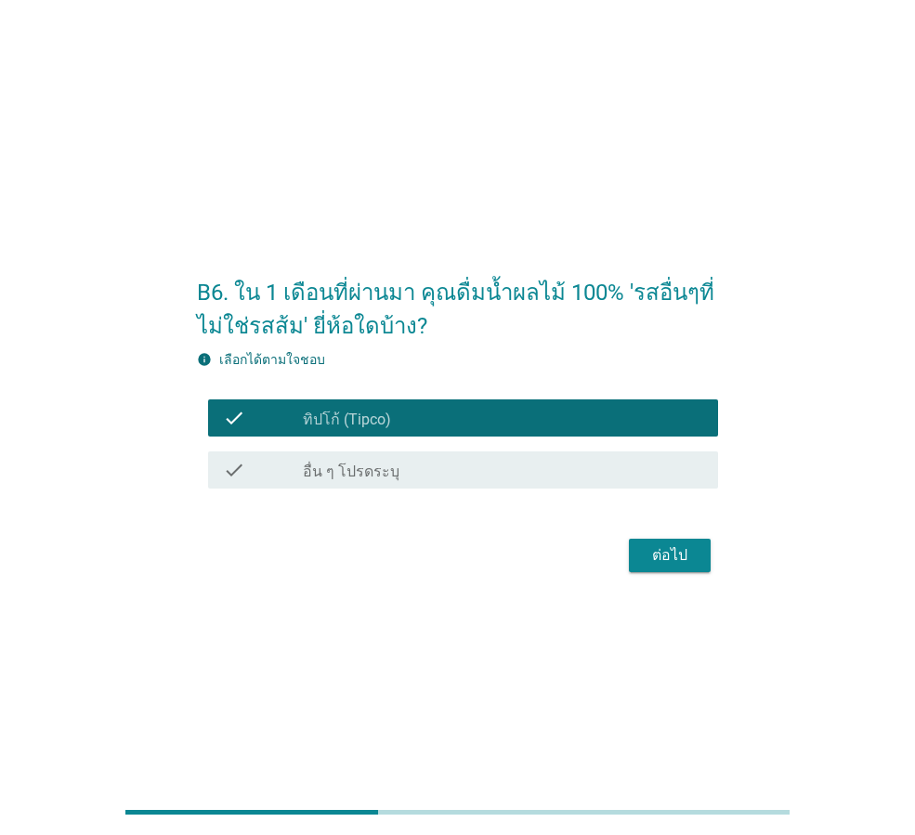
click at [686, 555] on div "ต่อไป" at bounding box center [670, 555] width 52 height 22
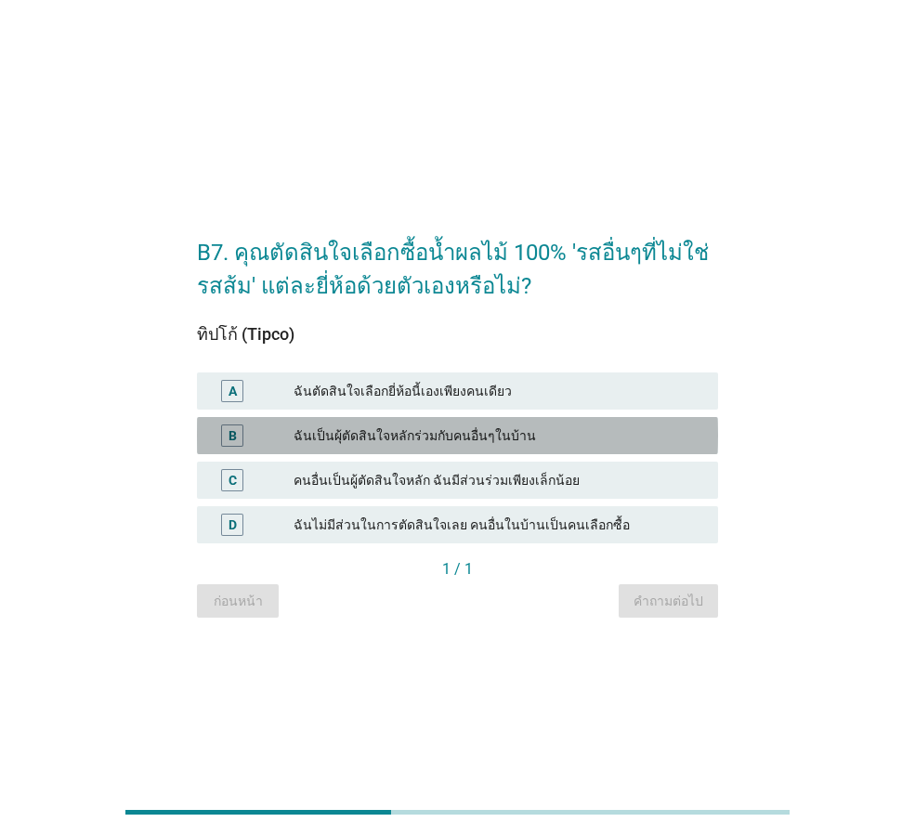
click at [409, 434] on div "ฉันเป็นผุ้ตัดสินใจหลักร่วมกับคนอื่นๆในบ้าน" at bounding box center [499, 436] width 410 height 22
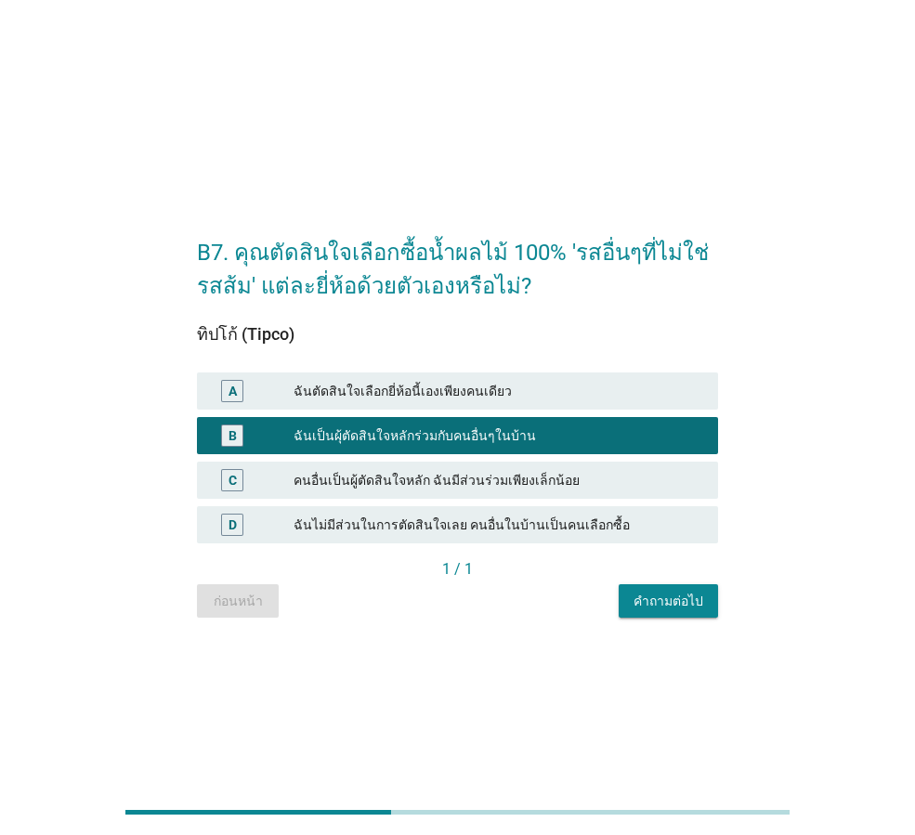
click at [674, 605] on div "คำถามต่อไป" at bounding box center [669, 602] width 70 height 20
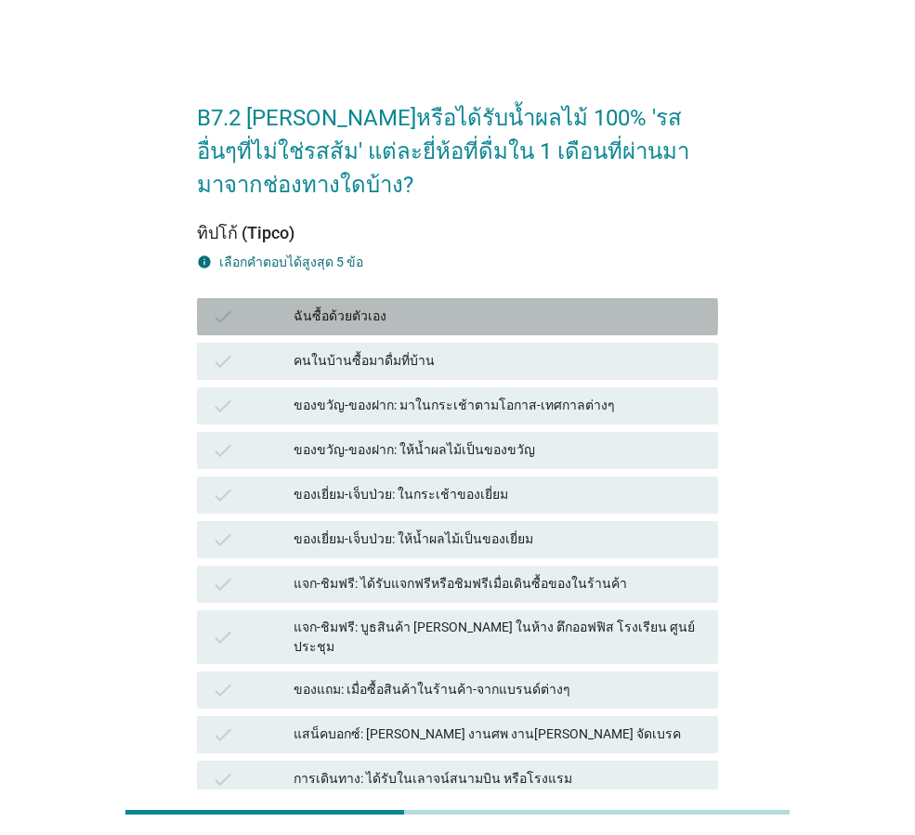
click at [347, 320] on div "ฉันซื้อด้วยตัวเอง" at bounding box center [499, 317] width 410 height 22
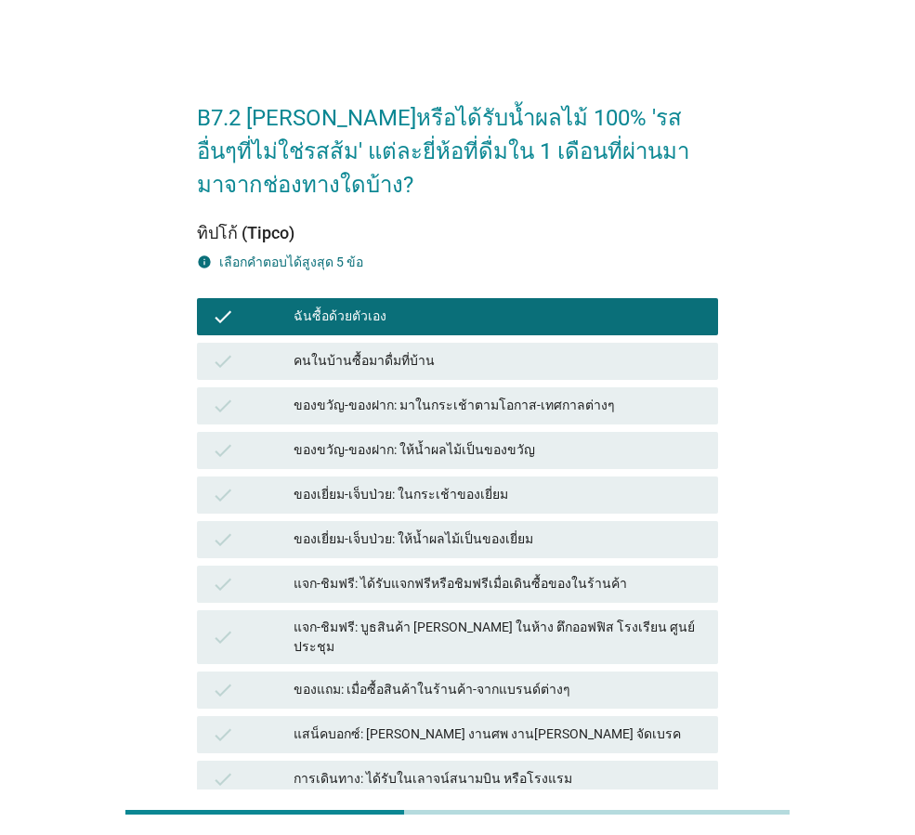
click at [475, 724] on div "แสน็คบอกซ์: [PERSON_NAME] งานศพ งาน[PERSON_NAME] จัดเบรค" at bounding box center [499, 735] width 410 height 22
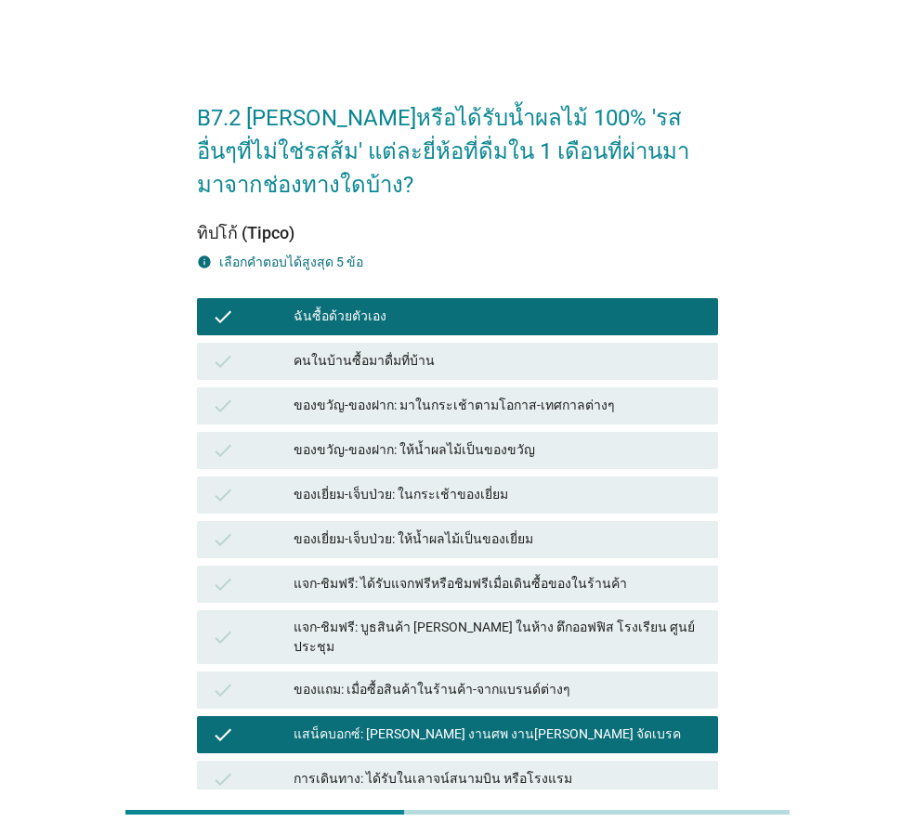
click at [541, 585] on div "แจก-ชิมฟรี: ได้รับแจกฟรีหรือชิมฟรีเมื่อเดินซื้อของในร้านค้า" at bounding box center [499, 584] width 410 height 22
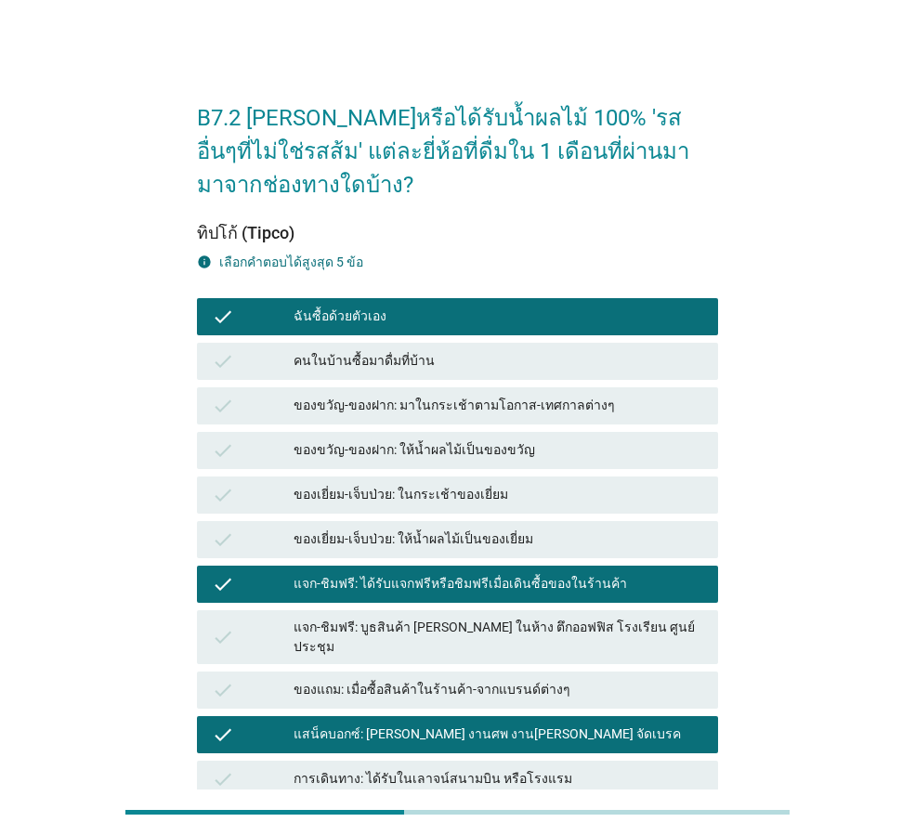
click at [370, 323] on div "ฉันซื้อด้วยตัวเอง" at bounding box center [499, 317] width 410 height 22
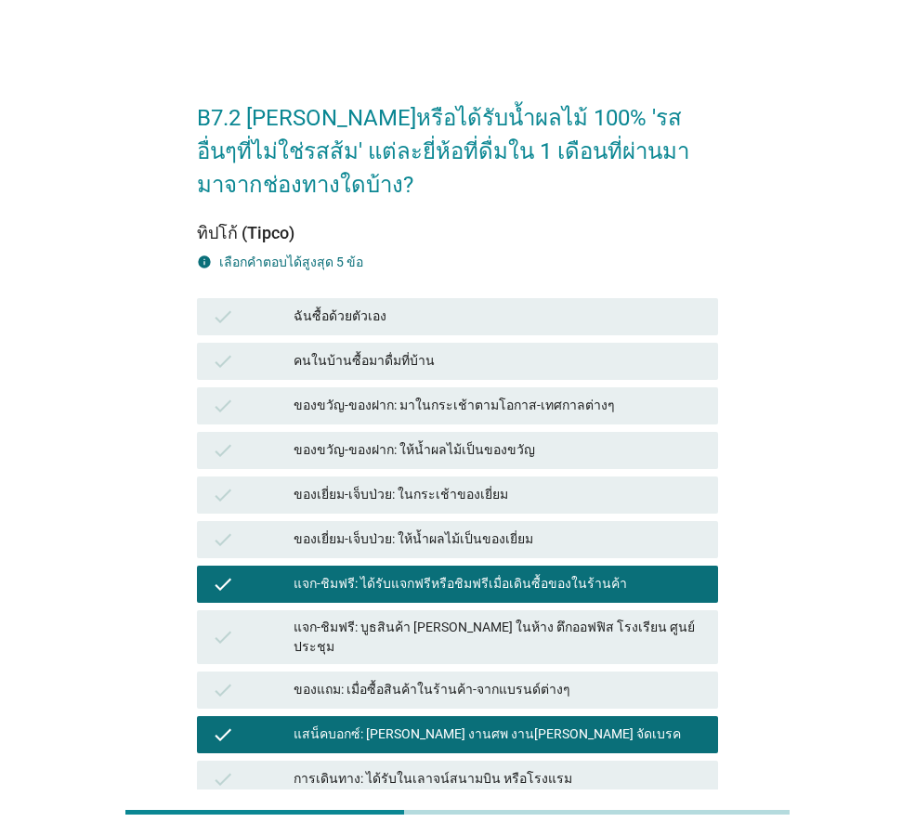
click at [389, 395] on div "ของขวัญ-ของฝาก: มาในกระเช้าตามโอกาส-เทศกาลต่างๆ" at bounding box center [499, 406] width 410 height 22
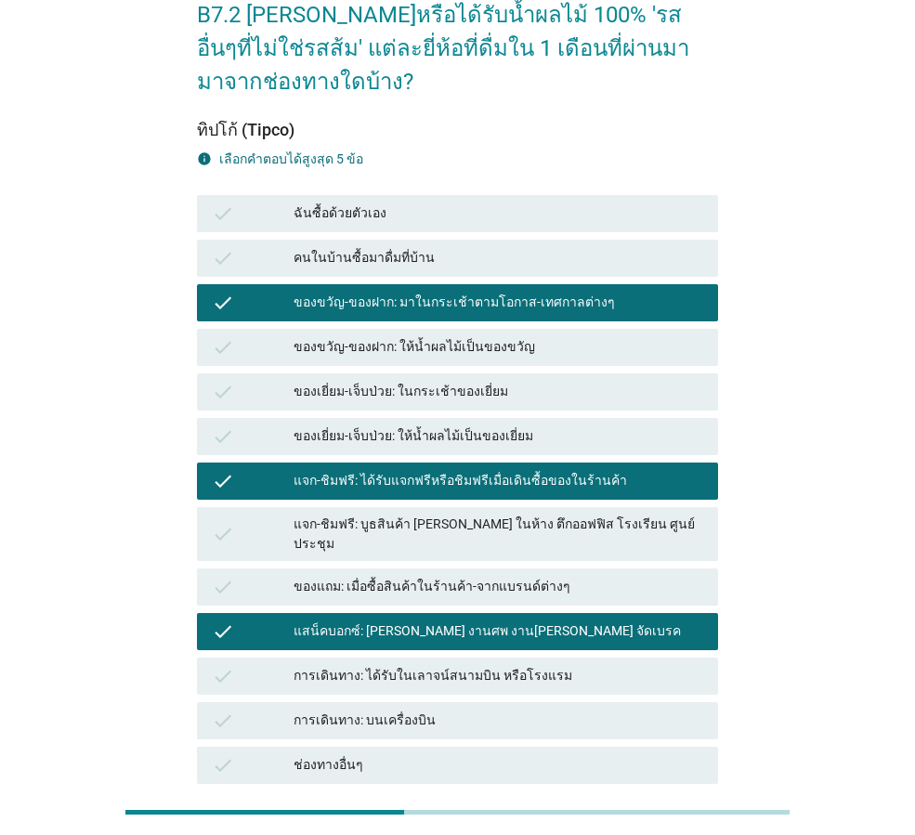
scroll to position [264, 0]
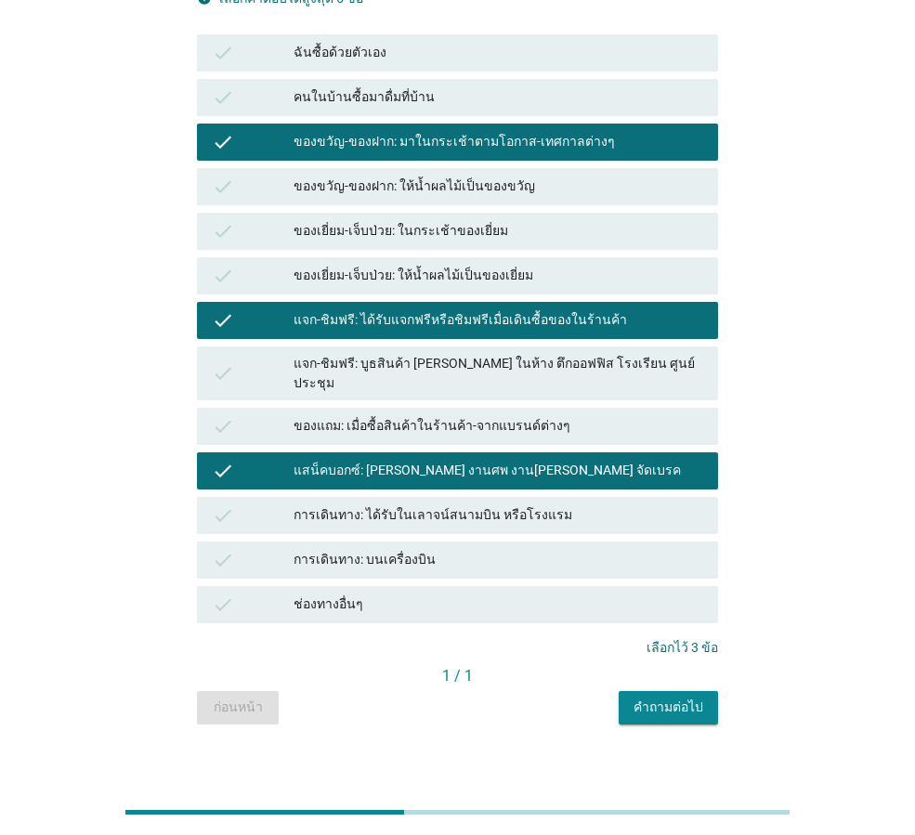
click at [673, 699] on div "คำถามต่อไป" at bounding box center [669, 708] width 70 height 20
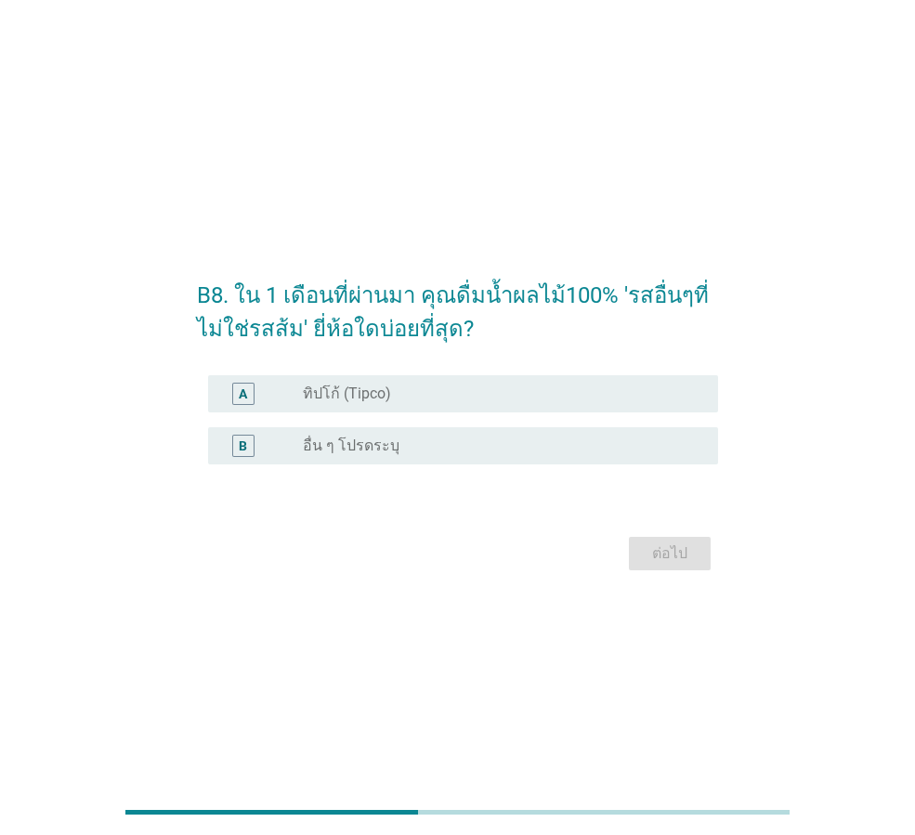
click at [365, 397] on label "ทิปโก้ (Tipco)" at bounding box center [347, 394] width 88 height 19
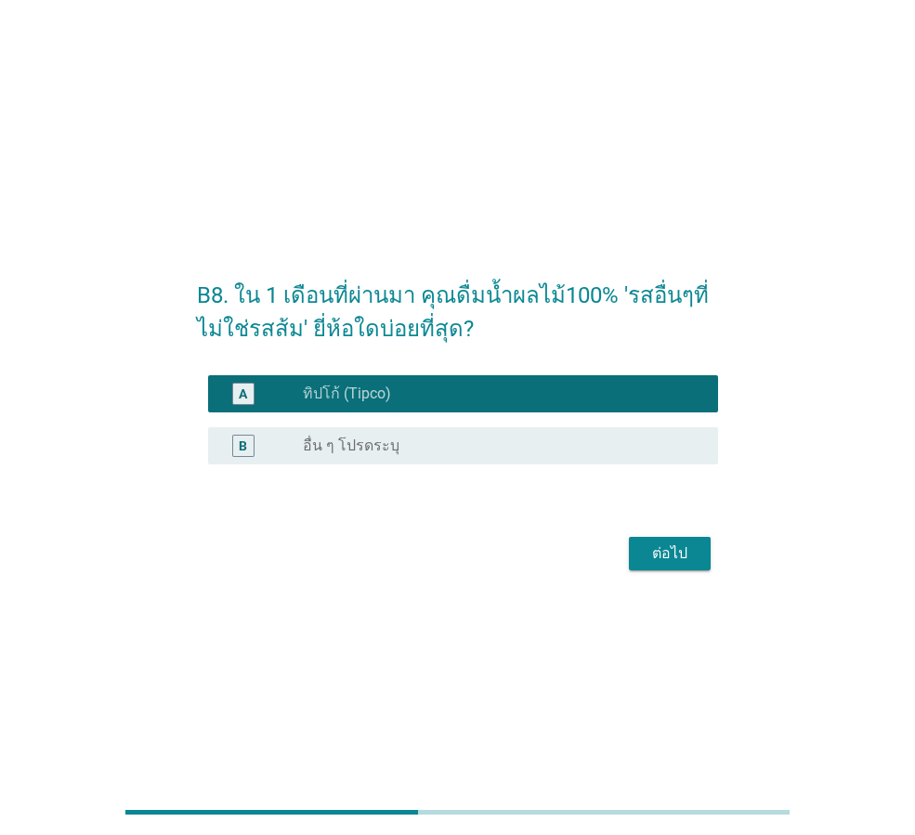
click at [682, 565] on button "ต่อไป" at bounding box center [670, 553] width 82 height 33
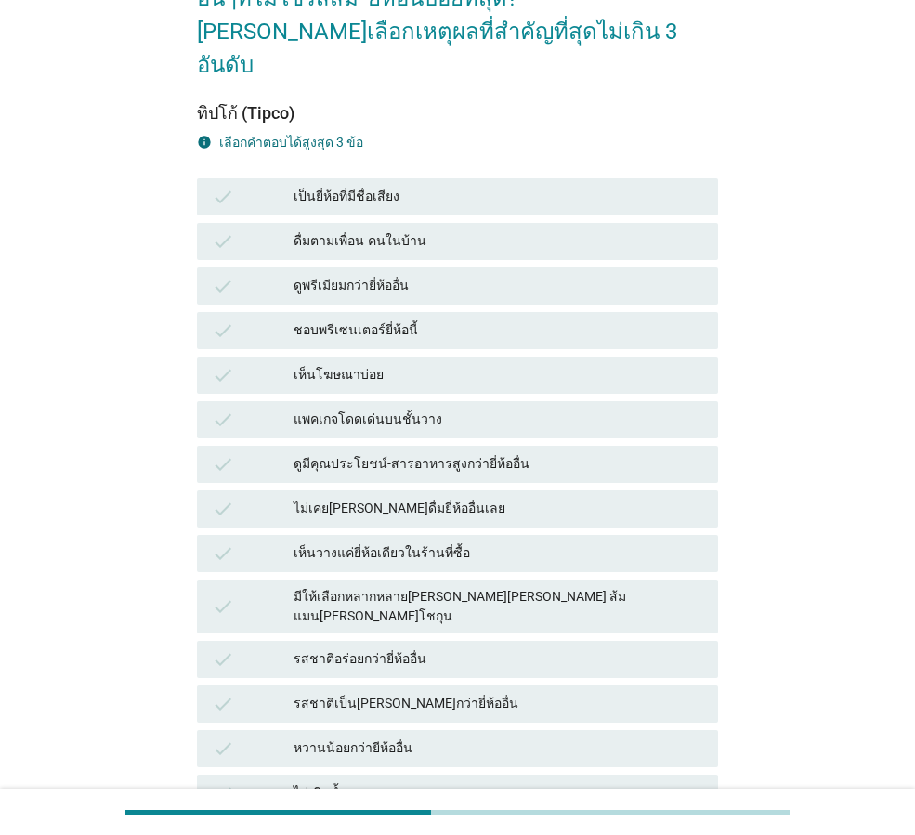
scroll to position [186, 0]
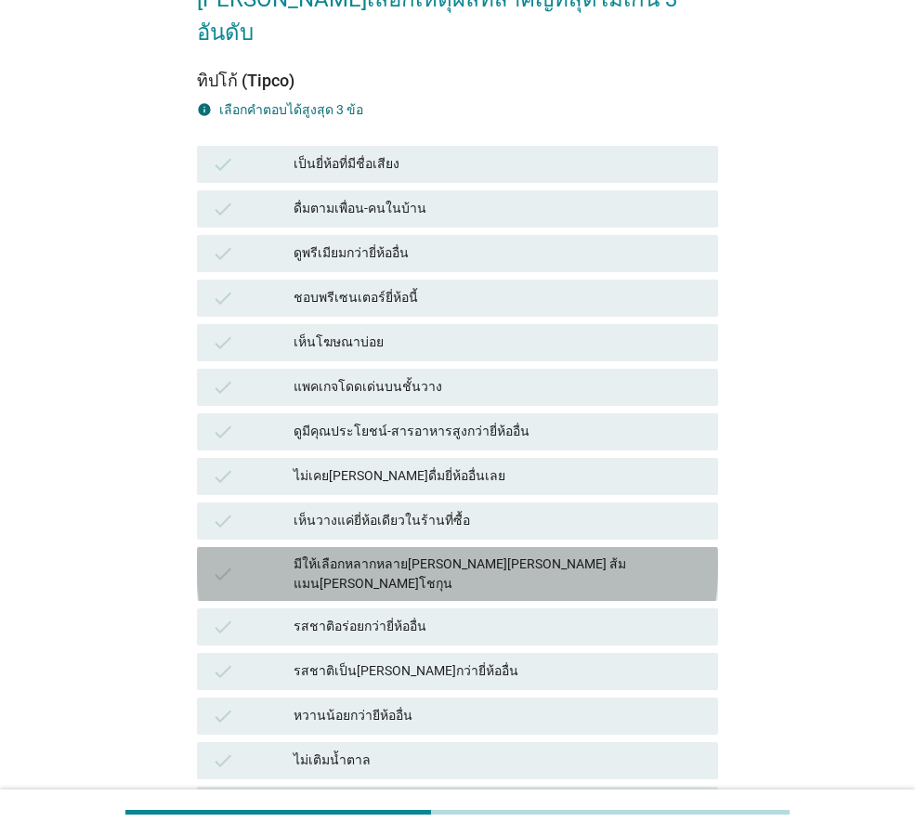
click at [408, 555] on div "มีให้เลือกหลากหลาย[PERSON_NAME][PERSON_NAME] ส้มแมน[PERSON_NAME]โชกุน" at bounding box center [499, 574] width 410 height 39
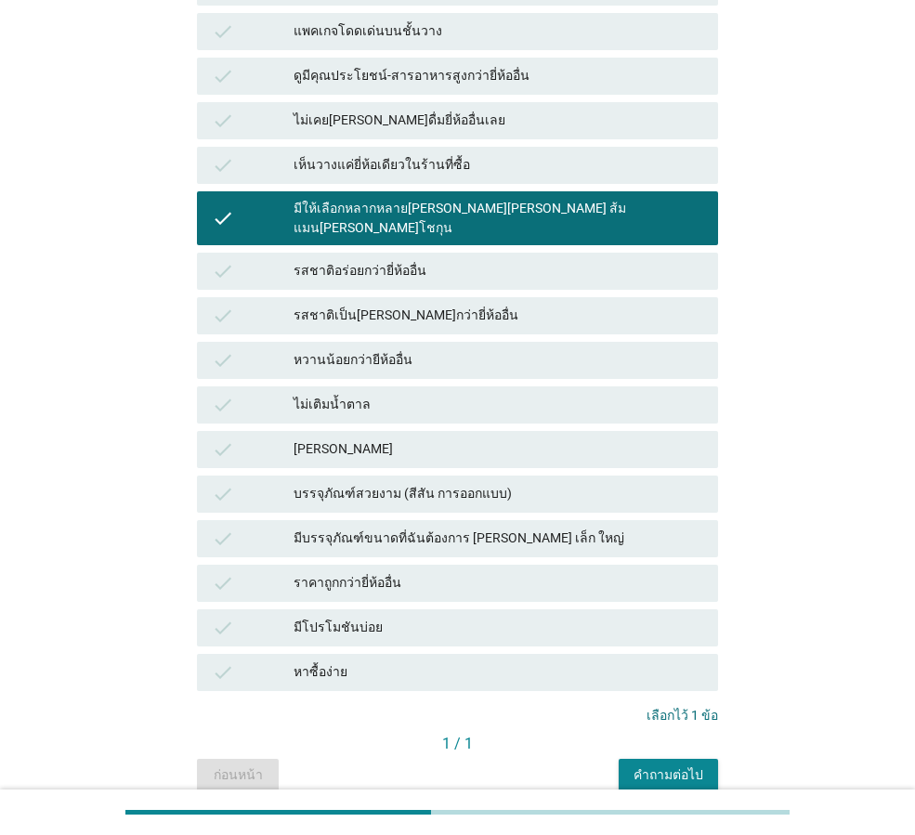
scroll to position [557, 0]
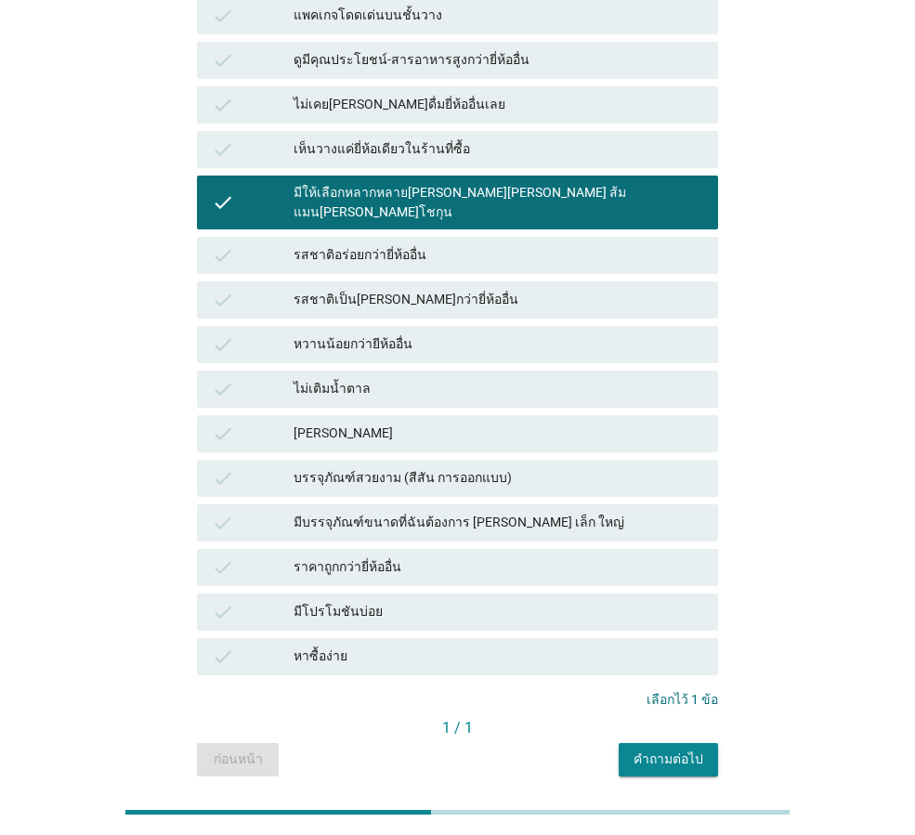
click at [689, 750] on div "คำถามต่อไป" at bounding box center [669, 760] width 70 height 20
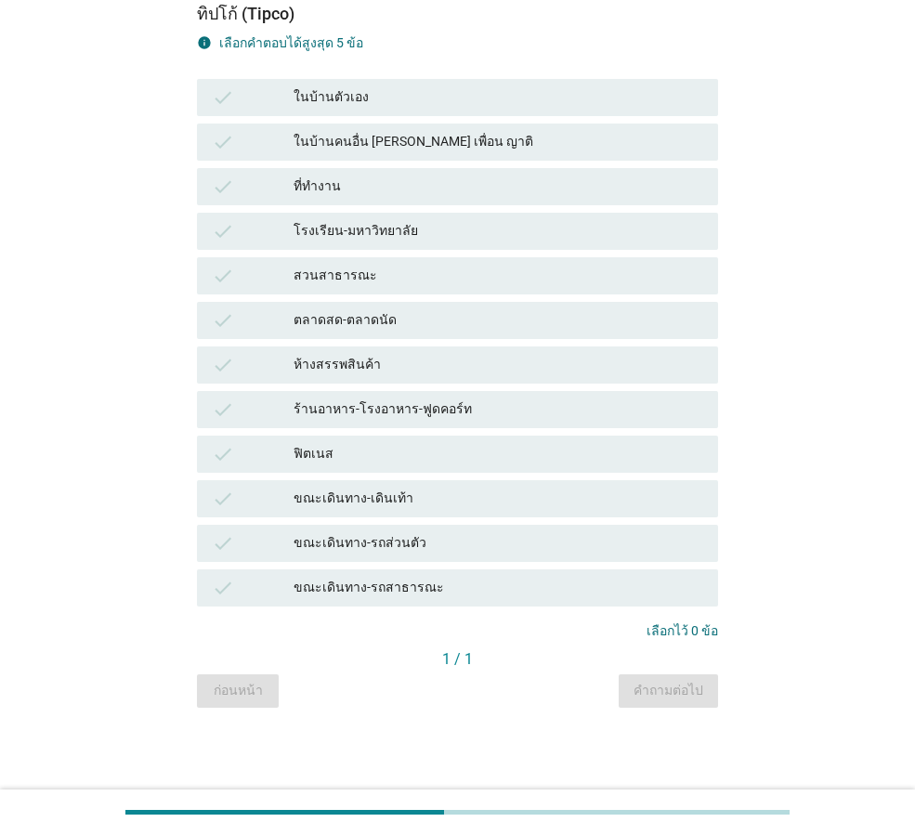
scroll to position [0, 0]
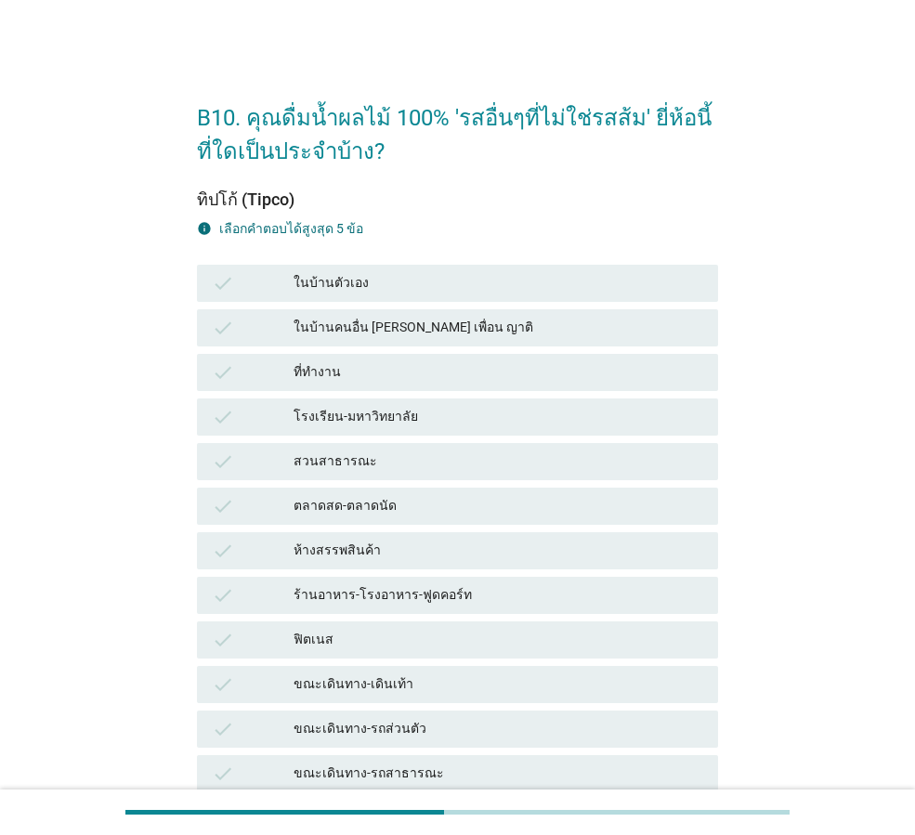
click at [331, 285] on div "ในบ้านตัวเอง" at bounding box center [499, 283] width 410 height 22
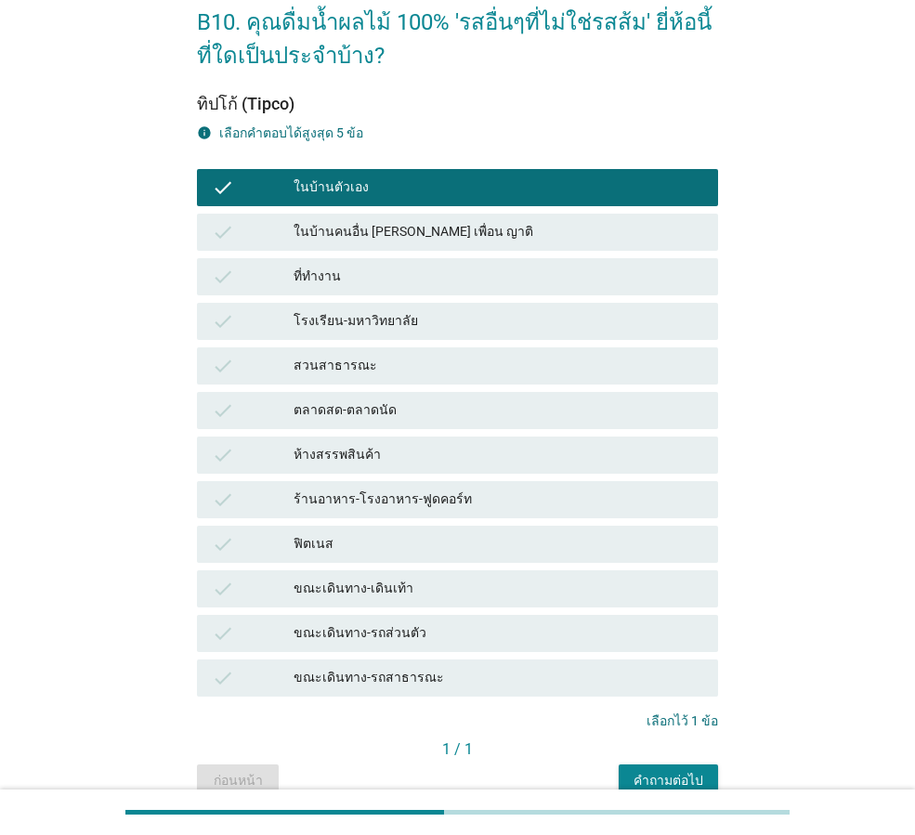
scroll to position [186, 0]
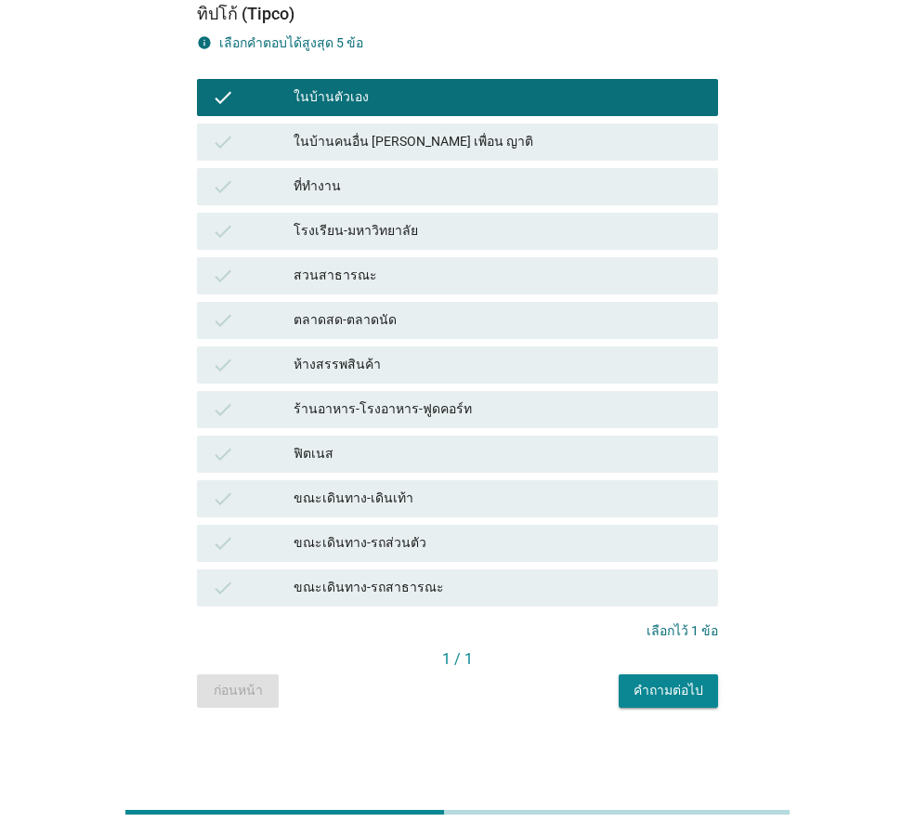
click at [676, 703] on button "คำถามต่อไป" at bounding box center [668, 690] width 99 height 33
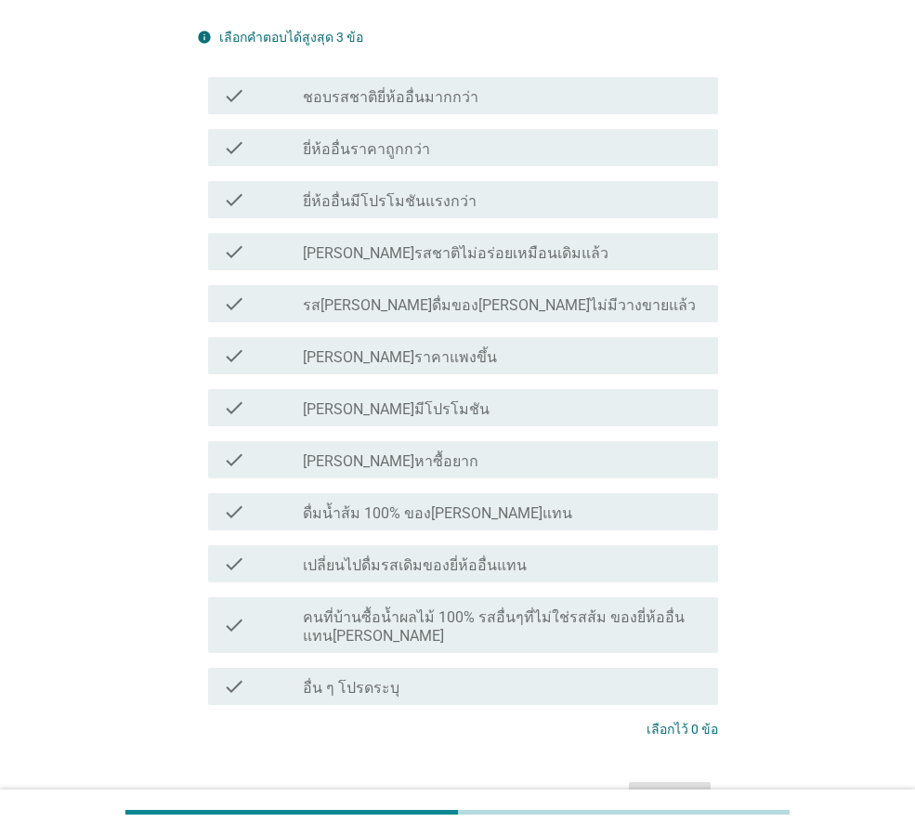
scroll to position [557, 0]
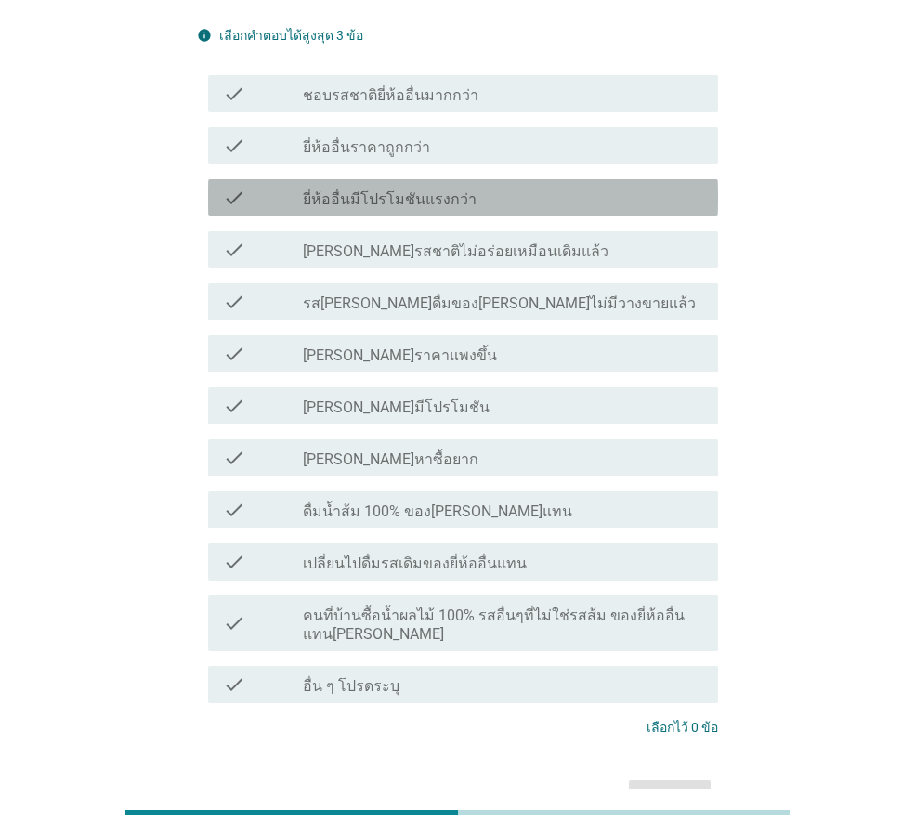
click at [363, 190] on label "ยี่ห้ออื่นมีโปรโมชันแรงกว่า" at bounding box center [390, 199] width 174 height 19
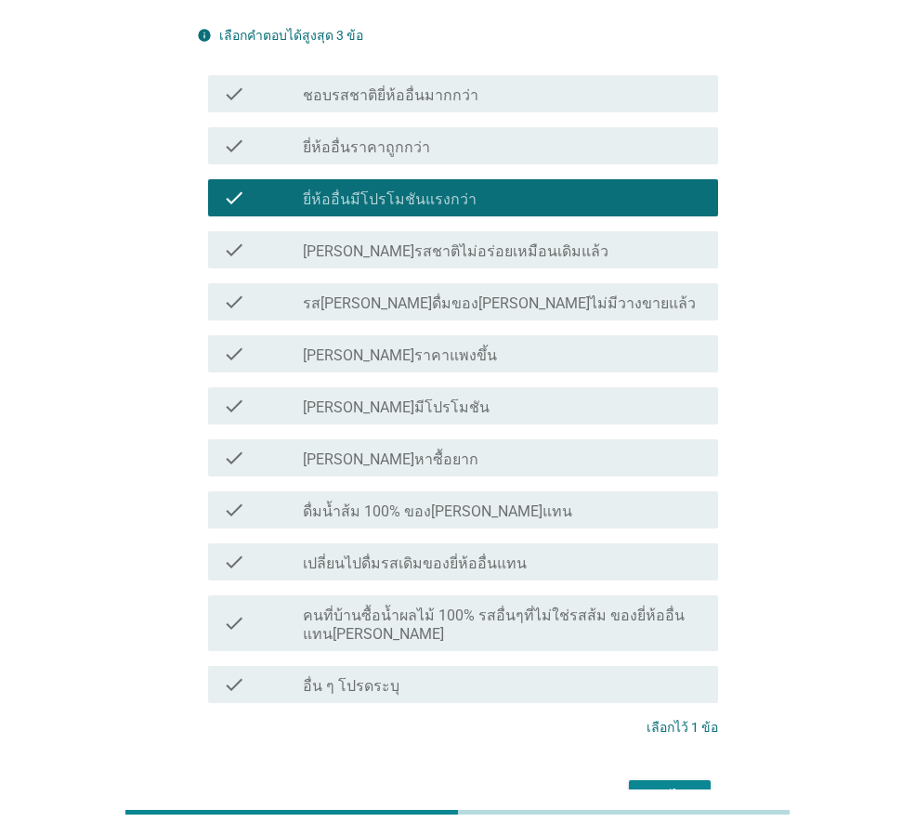
click at [672, 786] on div "ต่อไป" at bounding box center [670, 797] width 52 height 22
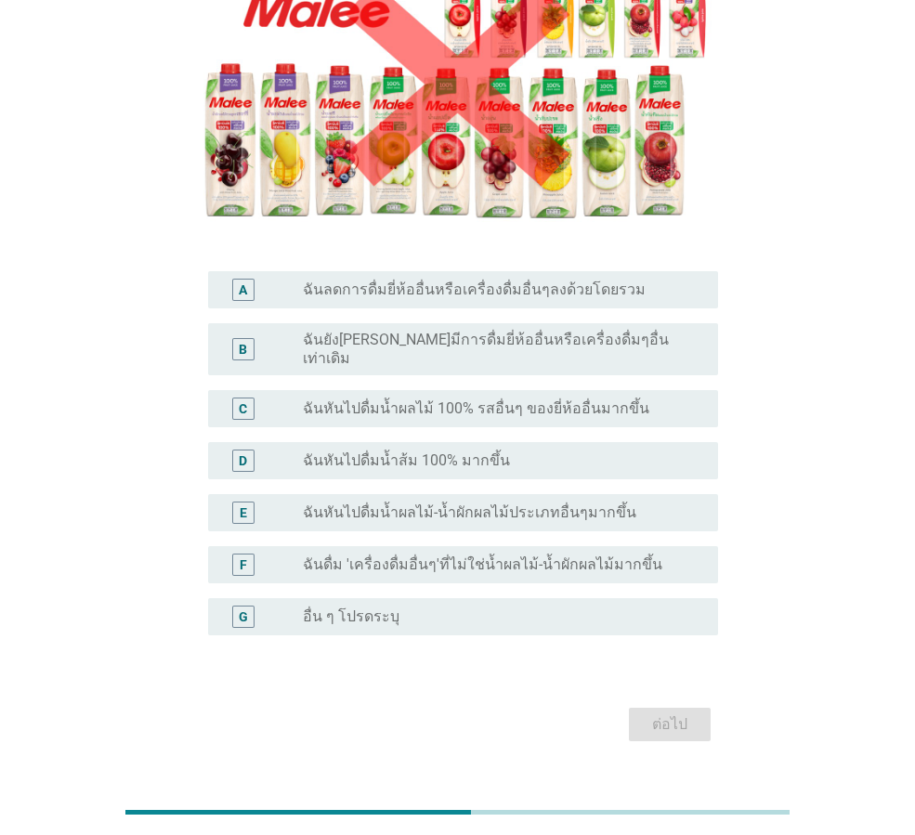
scroll to position [279, 0]
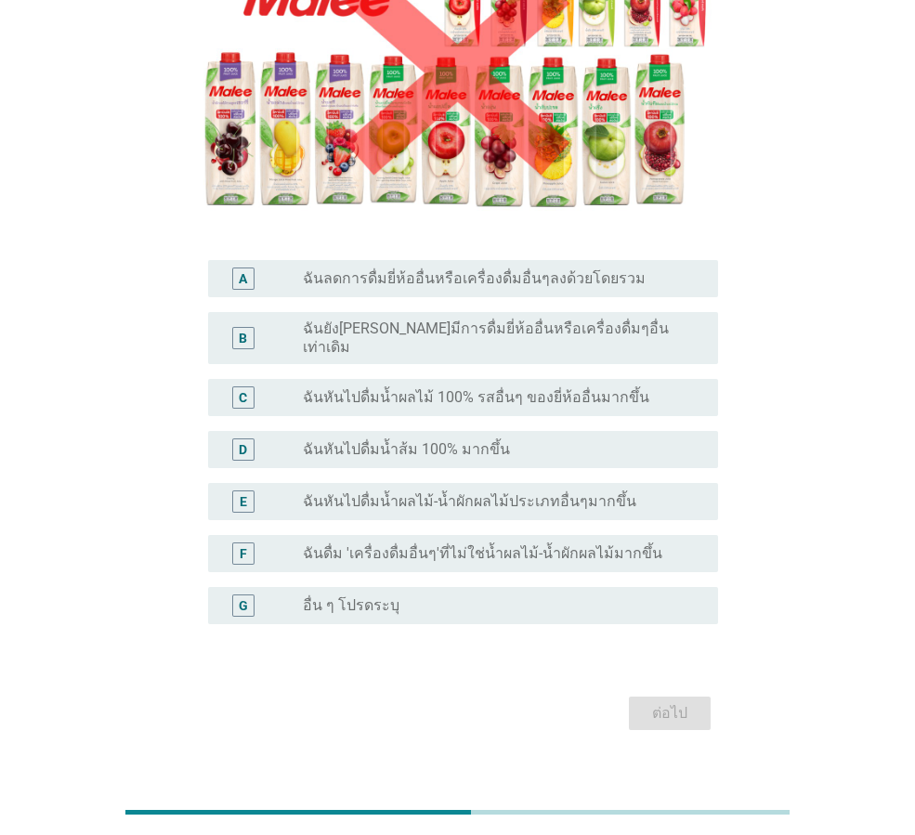
click at [471, 335] on label "ฉันยัง[PERSON_NAME]มีการดื่มยี่ห้ออื่นหรือเครื่องดื่มๆอื่นเท่าเดิม" at bounding box center [496, 338] width 386 height 37
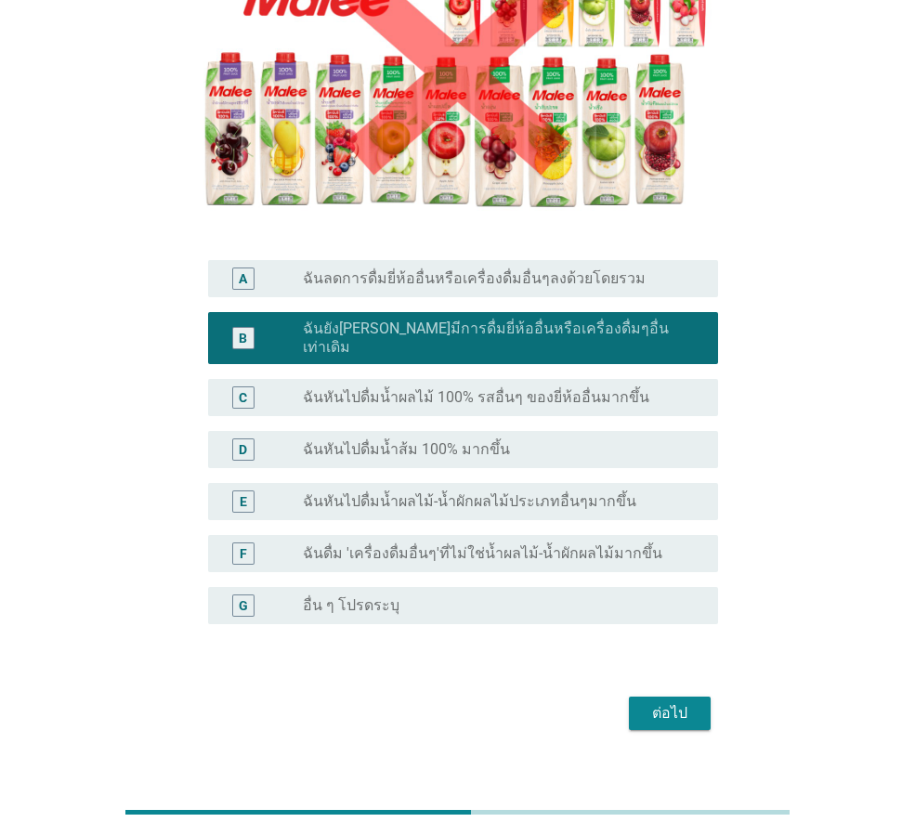
click at [657, 702] on div "ต่อไป" at bounding box center [670, 713] width 52 height 22
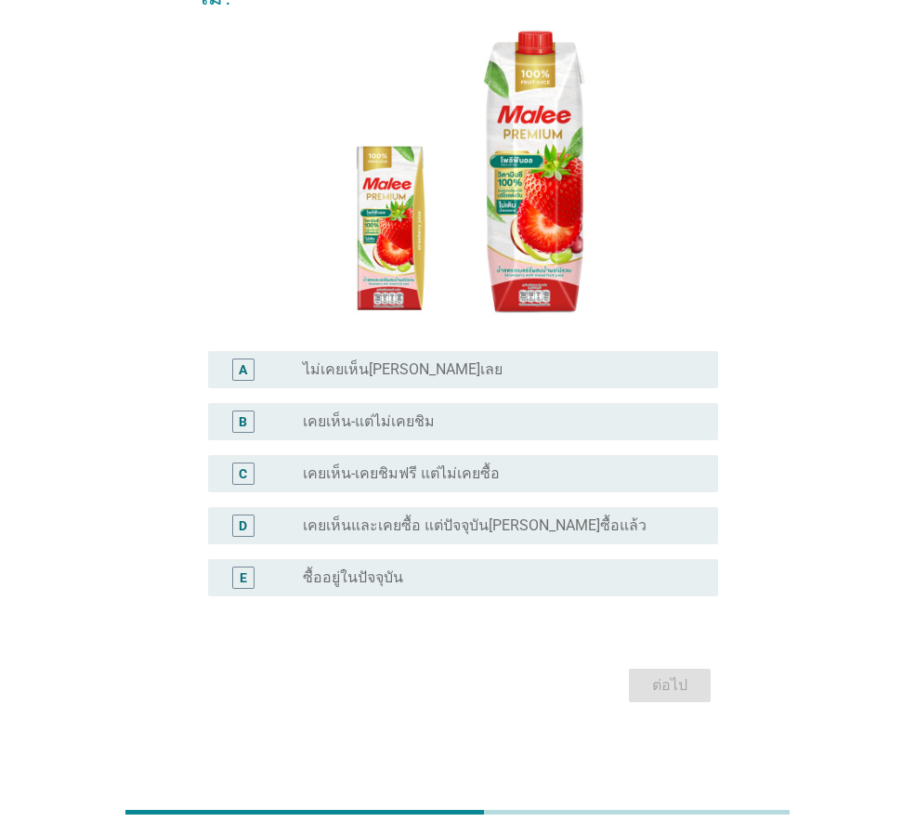
scroll to position [0, 0]
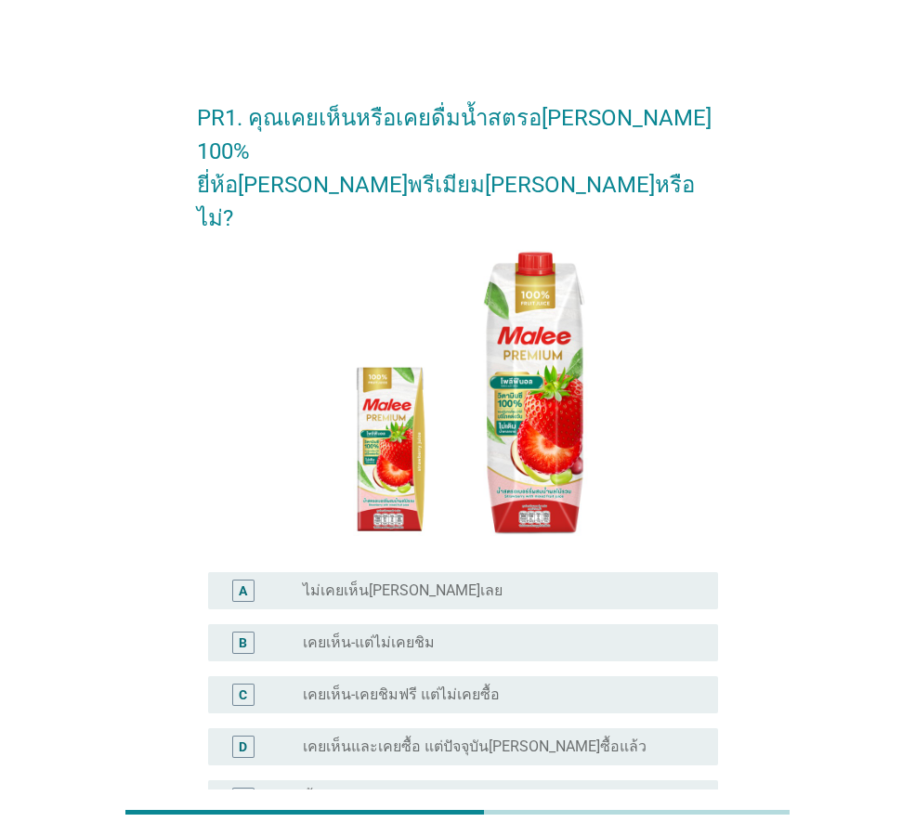
click at [391, 634] on label "เคยเห็น-แต่ไม่เคยชิม" at bounding box center [369, 643] width 132 height 19
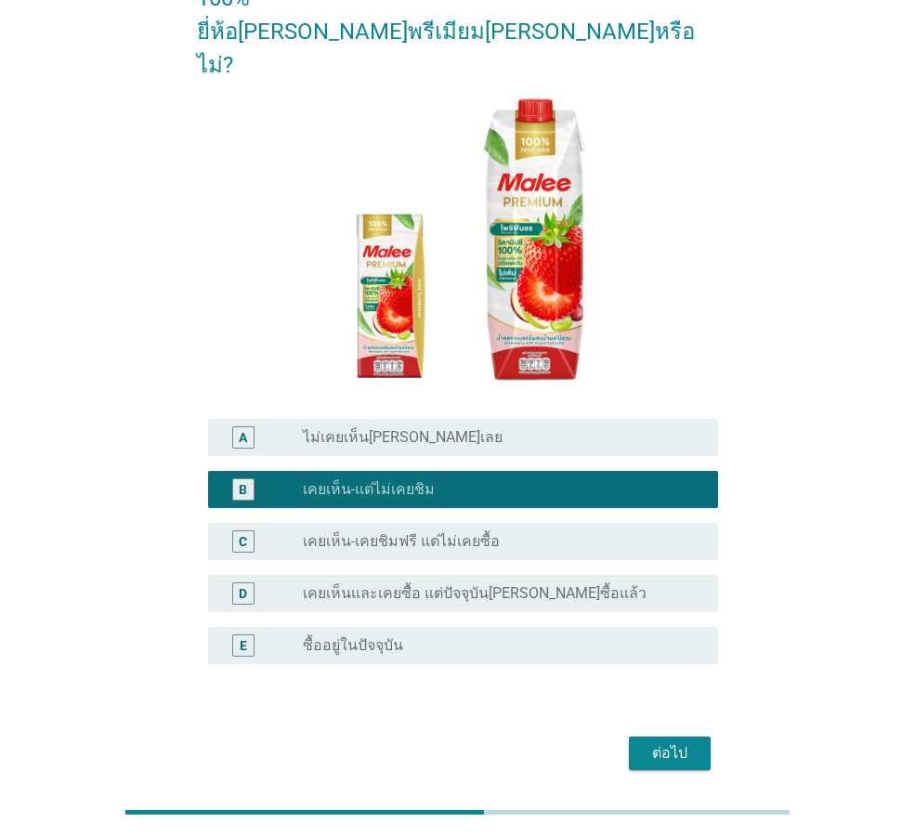
scroll to position [154, 0]
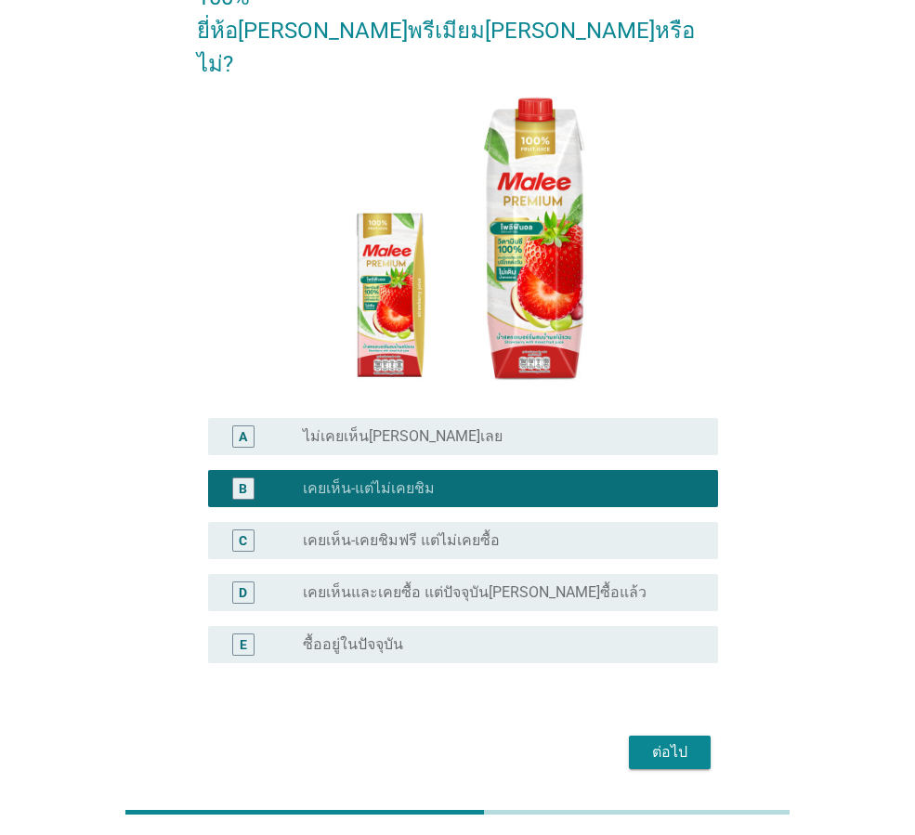
click at [699, 736] on button "ต่อไป" at bounding box center [670, 752] width 82 height 33
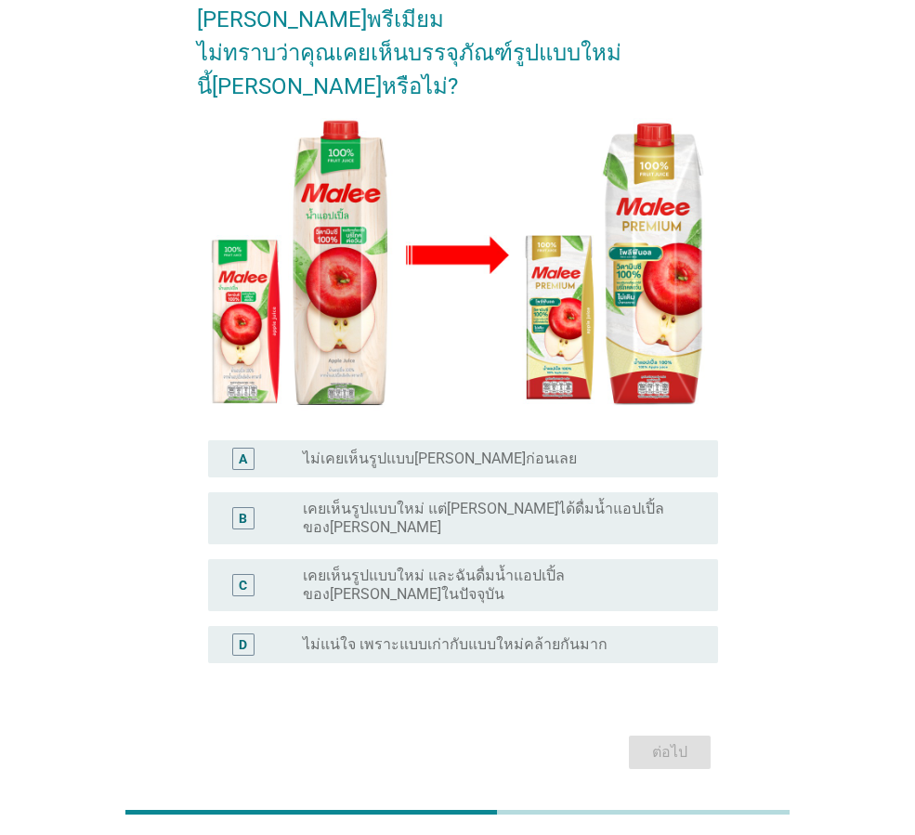
scroll to position [203, 0]
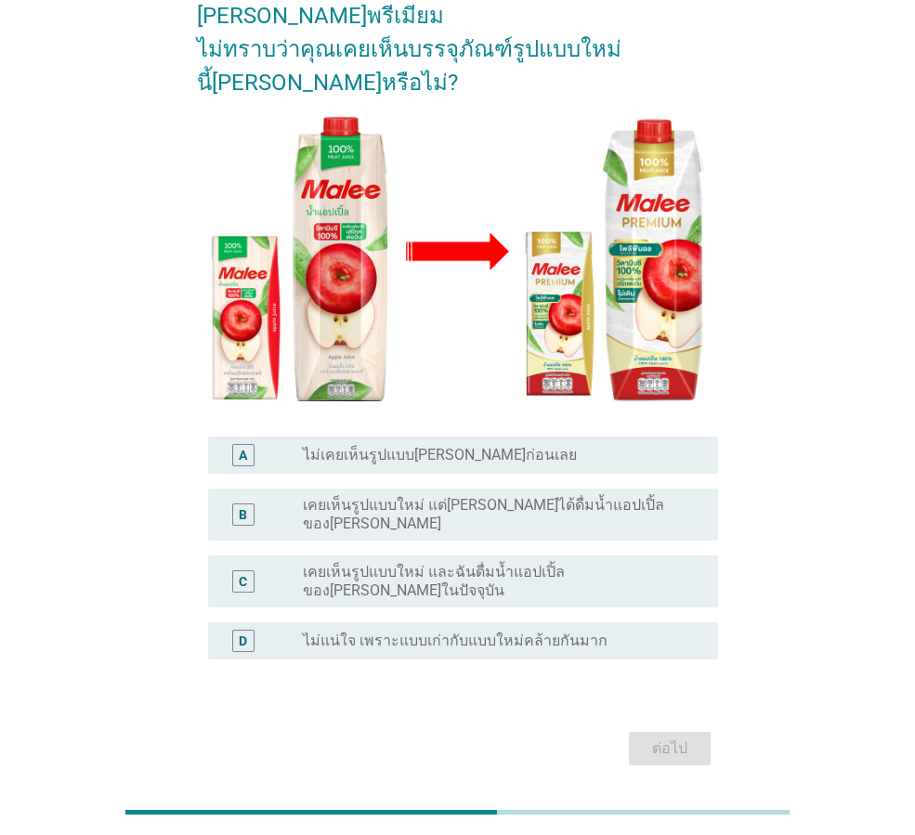
click at [415, 632] on label "ไม่แน่ใจ เพราะแบบเก่ากับแบบใหม่คล้ายกันมาก" at bounding box center [455, 641] width 305 height 19
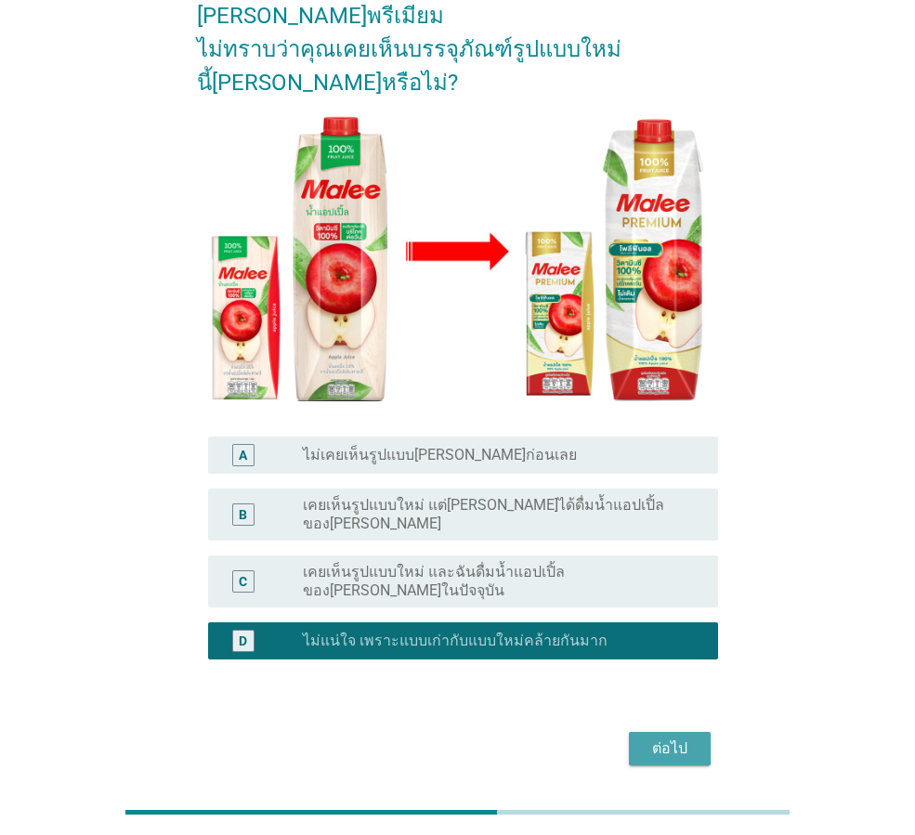
click at [683, 738] on div "ต่อไป" at bounding box center [670, 749] width 52 height 22
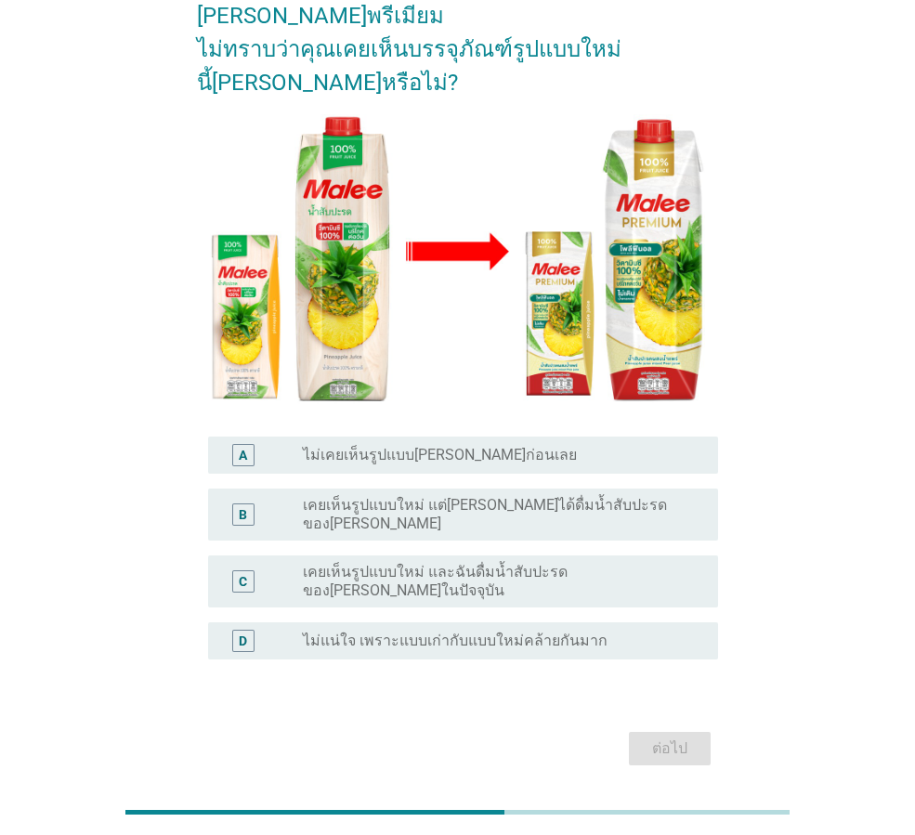
click at [457, 632] on label "ไม่แน่ใจ เพราะแบบเก่ากับแบบใหม่คล้ายกันมาก" at bounding box center [455, 641] width 305 height 19
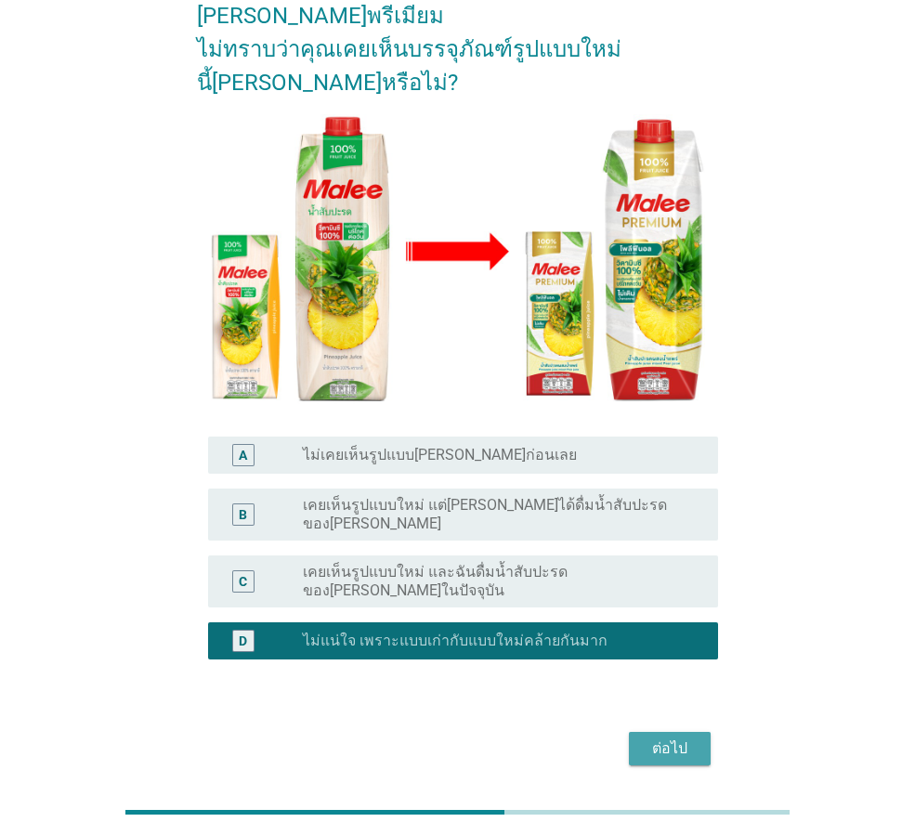
click at [684, 738] on div "ต่อไป" at bounding box center [670, 749] width 52 height 22
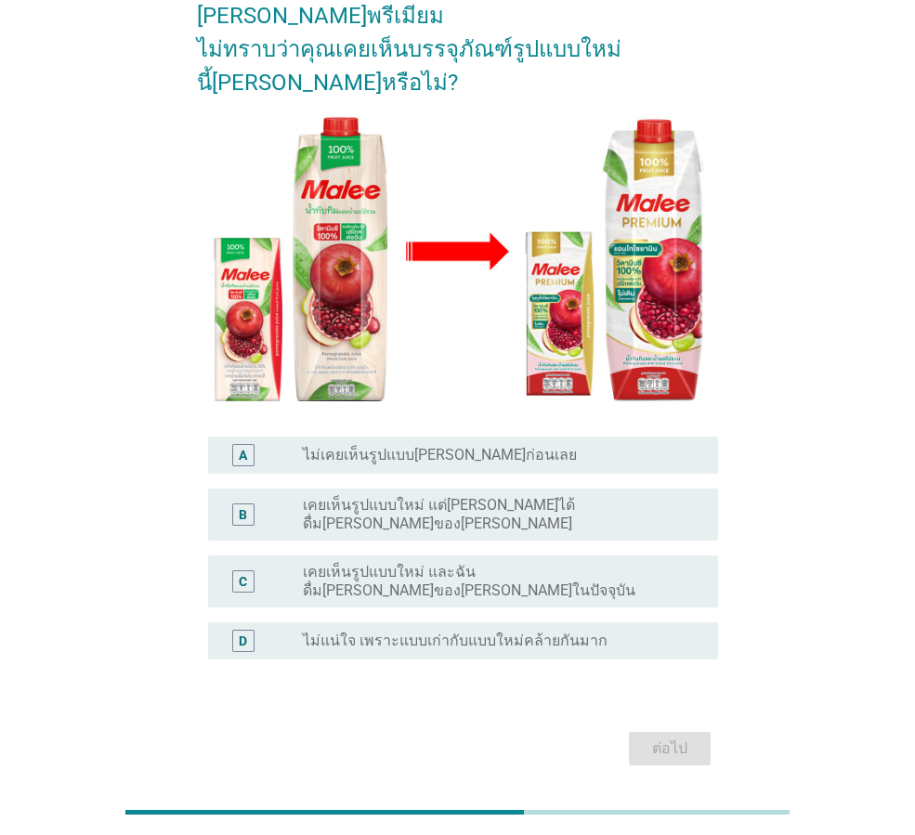
click at [479, 632] on label "ไม่แน่ใจ เพราะแบบเก่ากับแบบใหม่คล้ายกันมาก" at bounding box center [455, 641] width 305 height 19
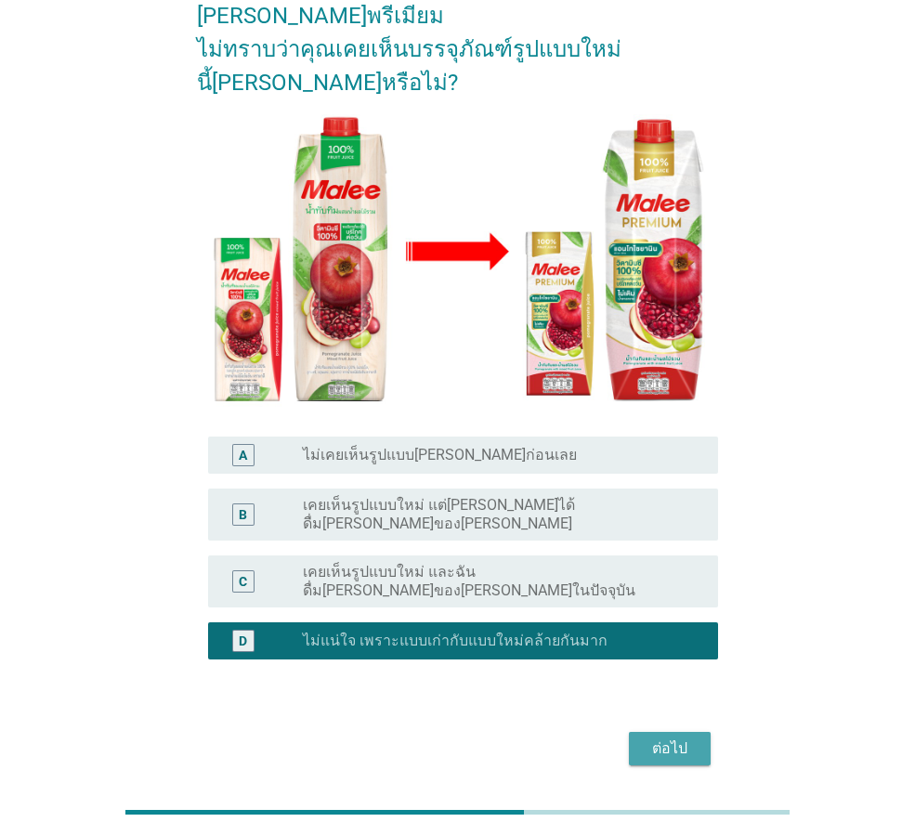
click at [680, 738] on div "ต่อไป" at bounding box center [670, 749] width 52 height 22
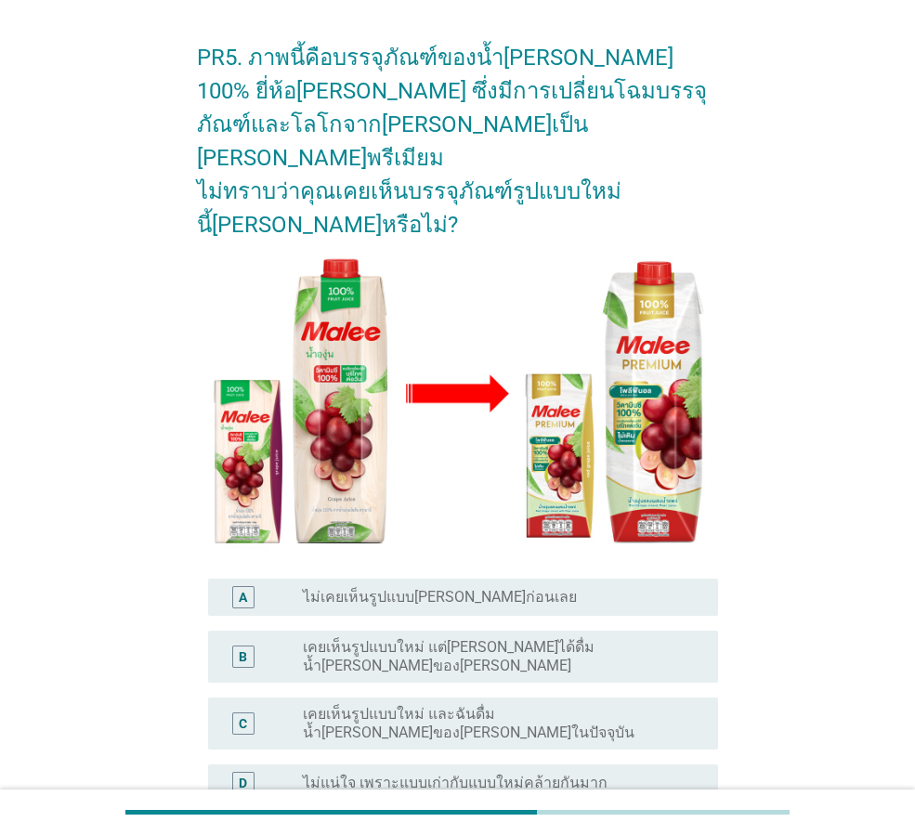
scroll to position [186, 0]
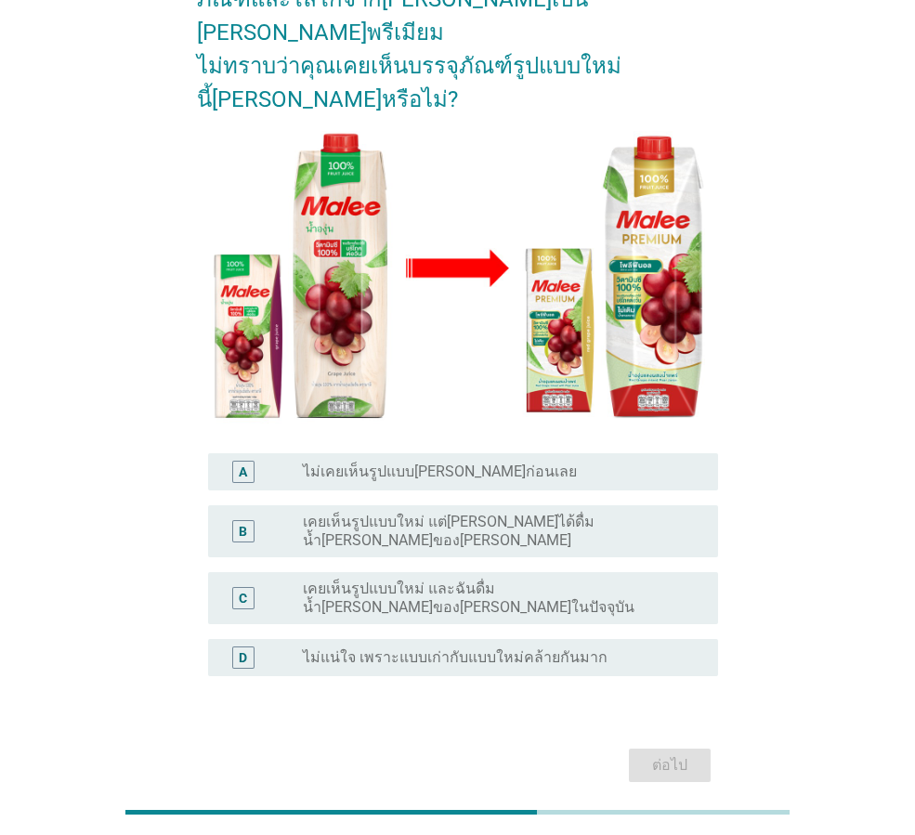
click at [441, 648] on label "ไม่แน่ใจ เพราะแบบเก่ากับแบบใหม่คล้ายกันมาก" at bounding box center [455, 657] width 305 height 19
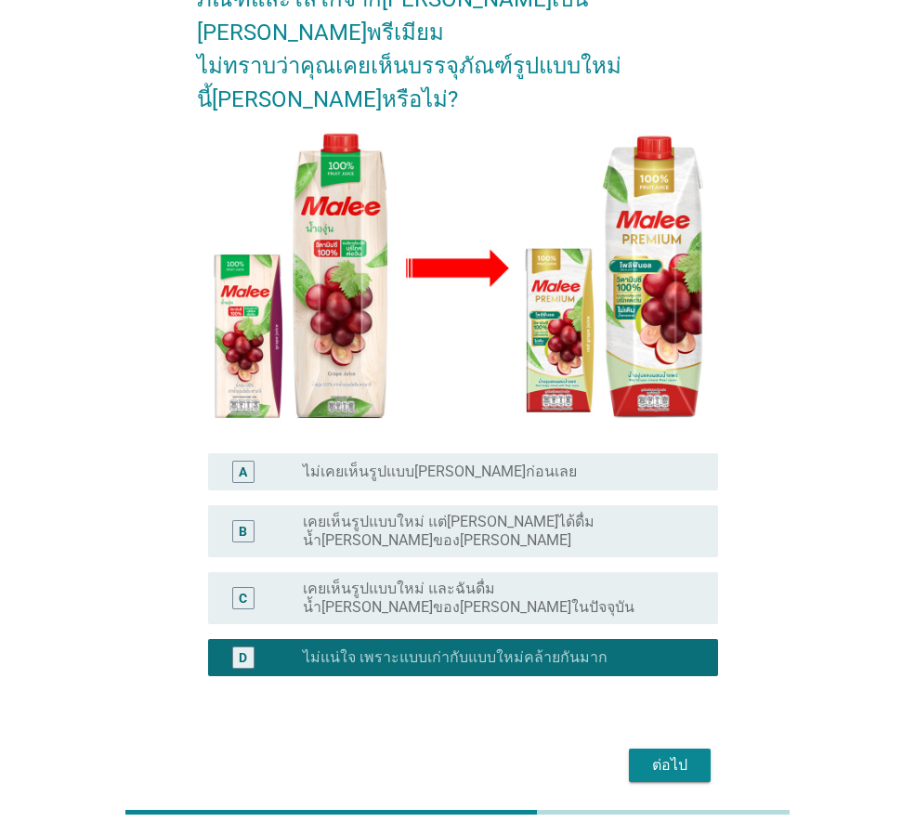
click at [672, 754] on div "ต่อไป" at bounding box center [670, 765] width 52 height 22
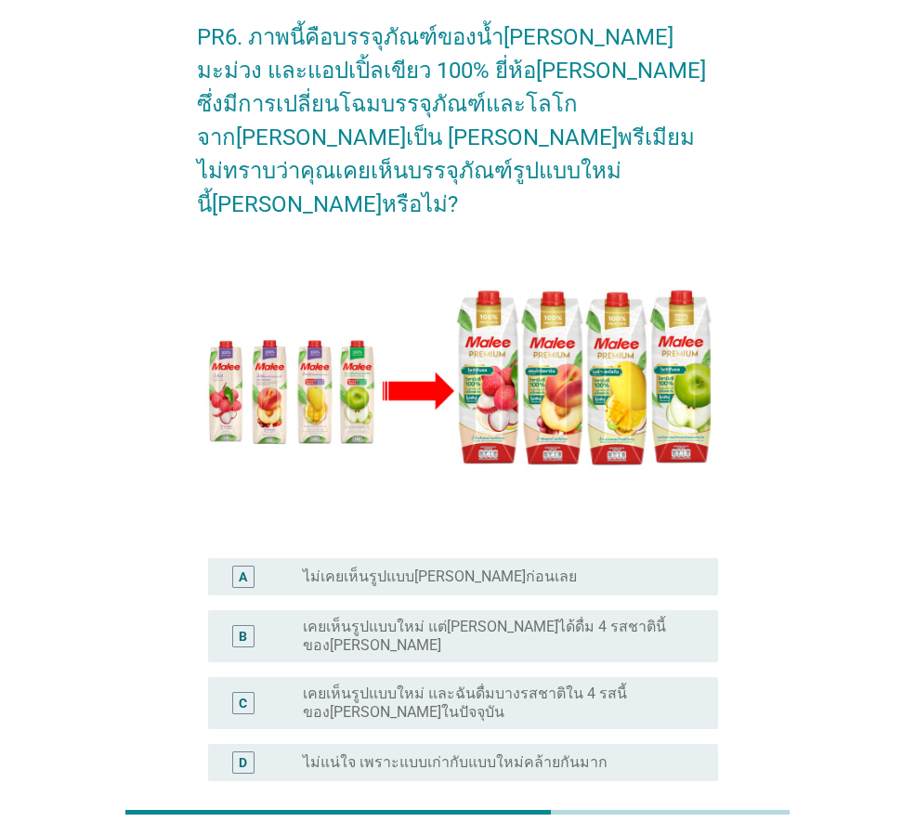
scroll to position [217, 0]
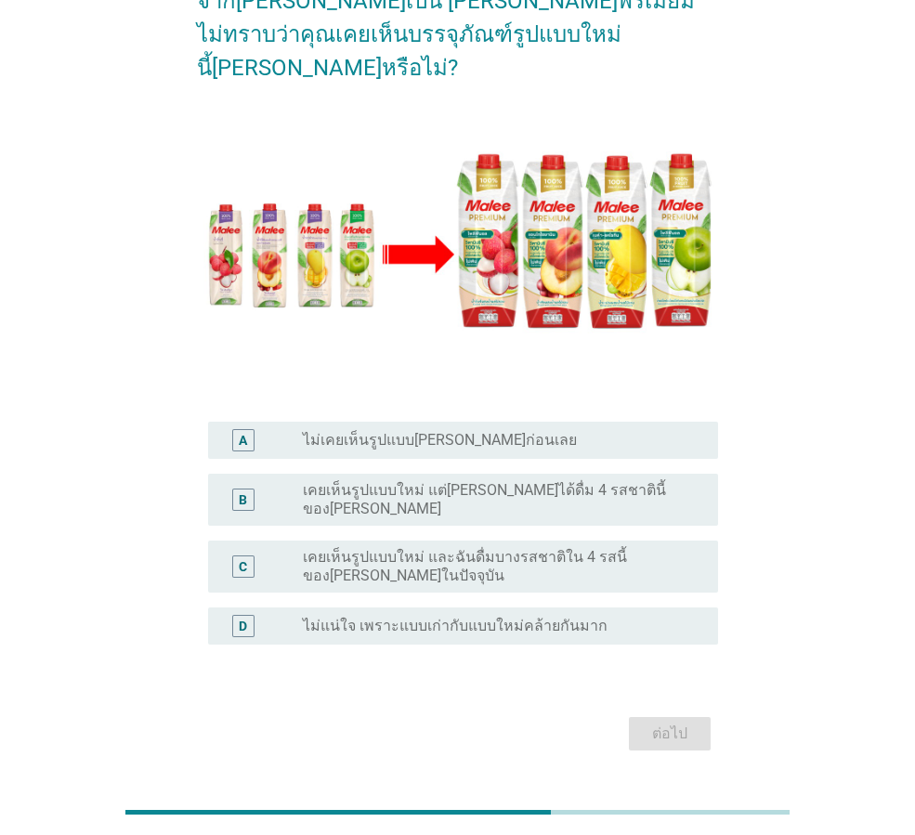
click at [497, 617] on label "ไม่แน่ใจ เพราะแบบเก่ากับแบบใหม่คล้ายกันมาก" at bounding box center [455, 626] width 305 height 19
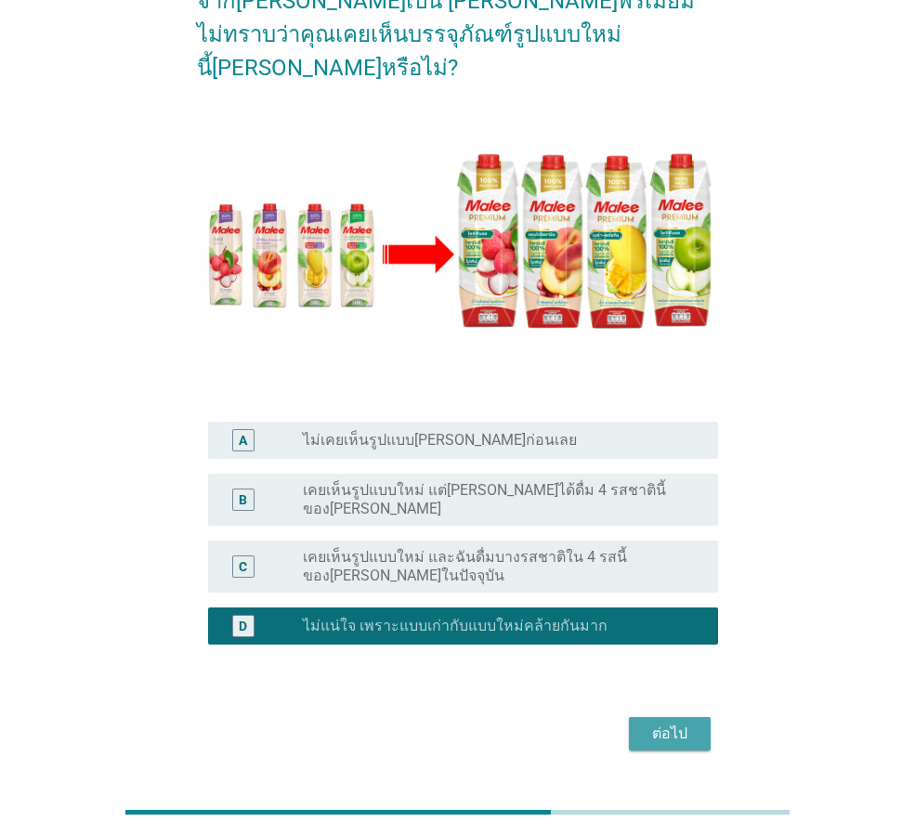
click at [674, 723] on div "ต่อไป" at bounding box center [670, 734] width 52 height 22
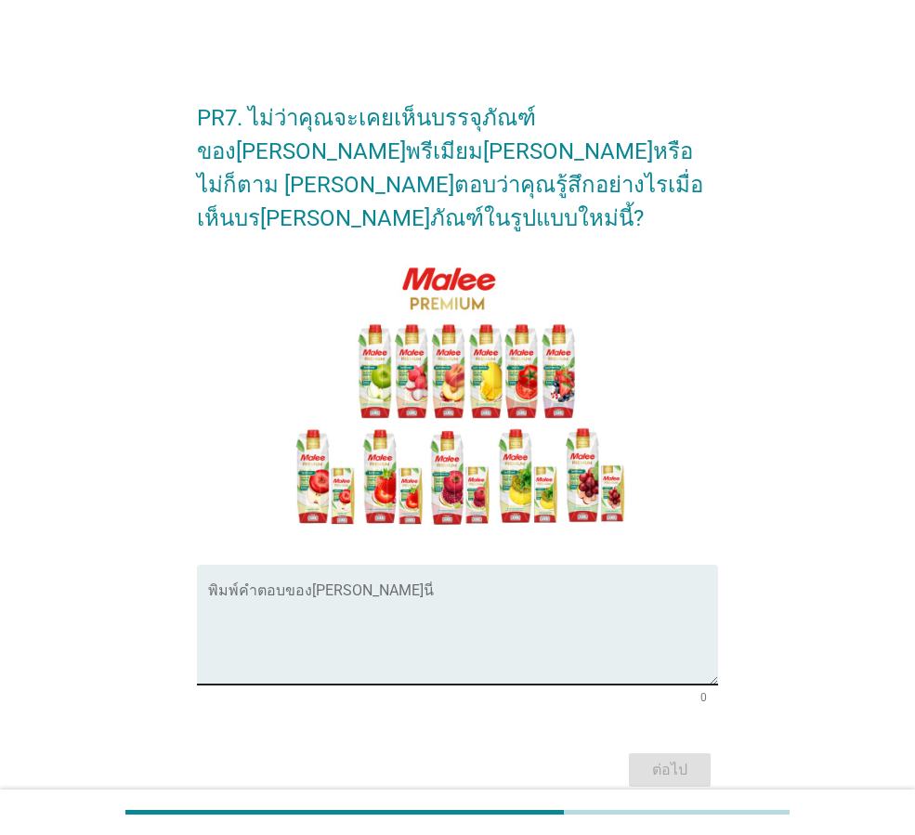
click at [343, 592] on textarea "พิมพ์คำตอบของคุณ ที่นี่" at bounding box center [463, 636] width 510 height 98
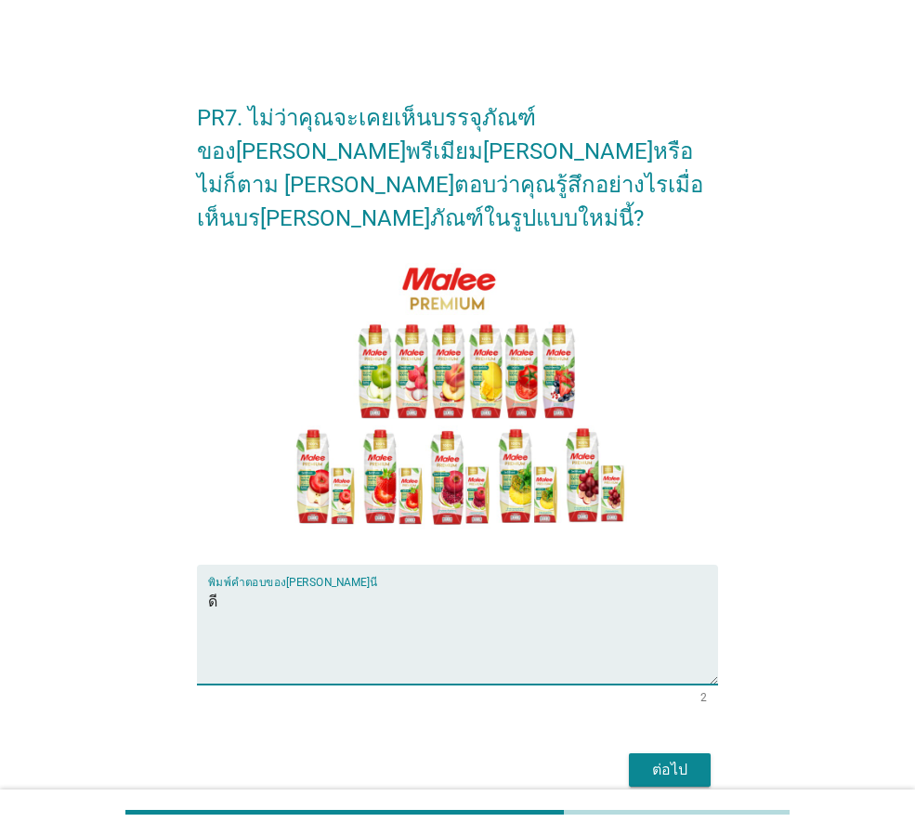
type textarea "ดี"
click at [657, 759] on div "ต่อไป" at bounding box center [670, 770] width 52 height 22
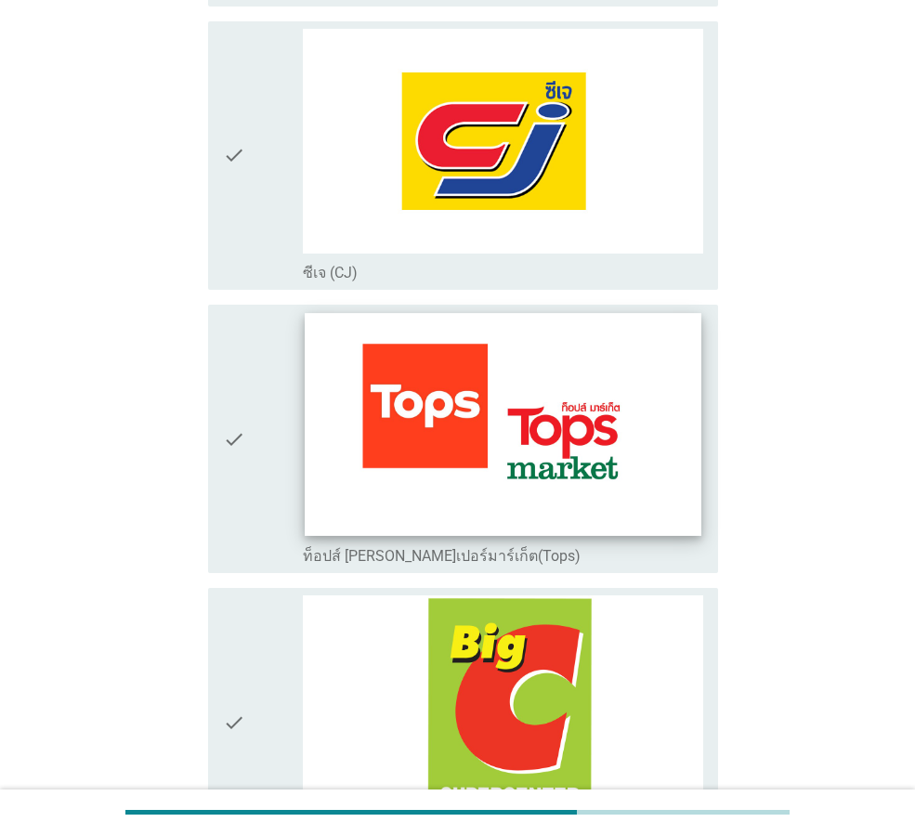
scroll to position [836, 0]
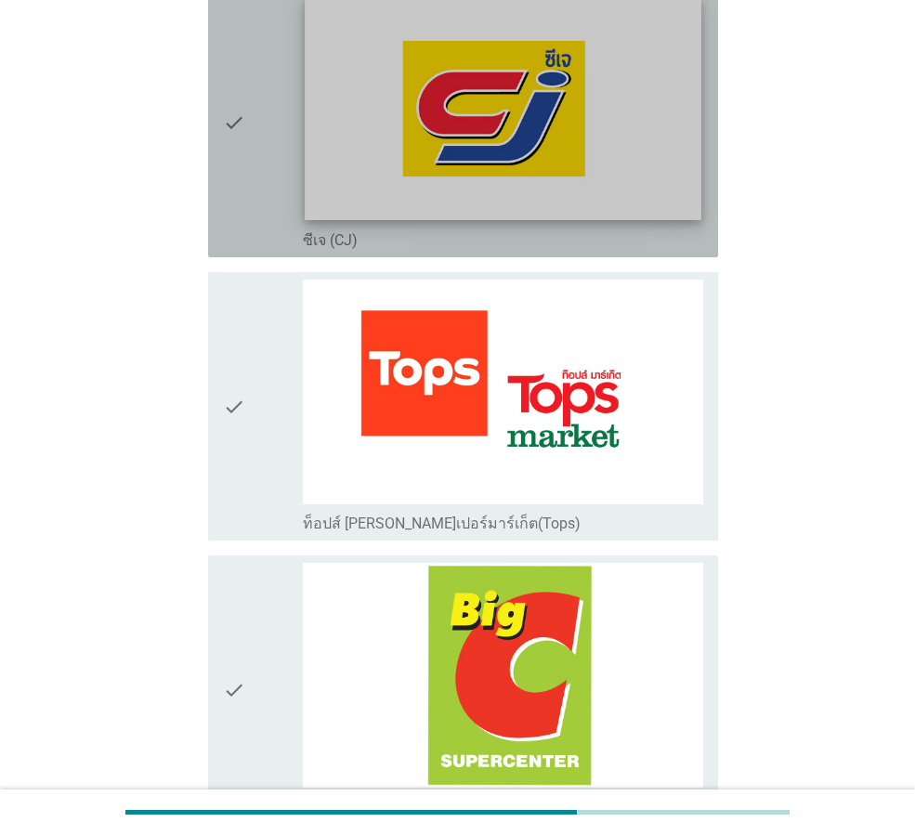
click at [490, 114] on img at bounding box center [503, 108] width 396 height 223
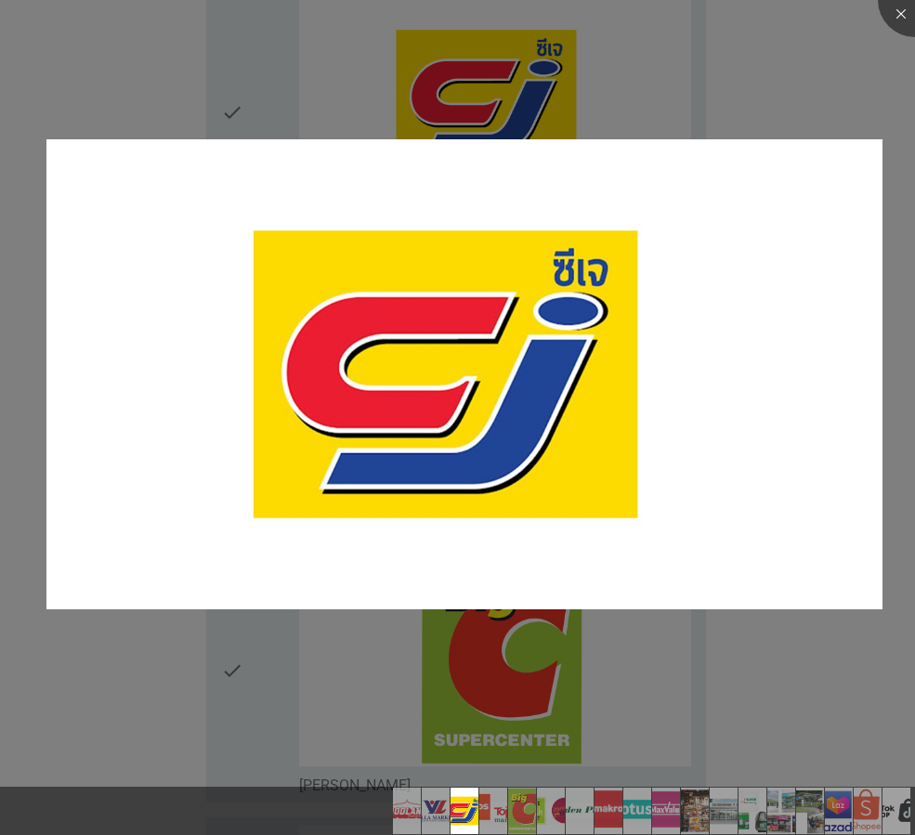
click at [115, 82] on div at bounding box center [457, 417] width 915 height 835
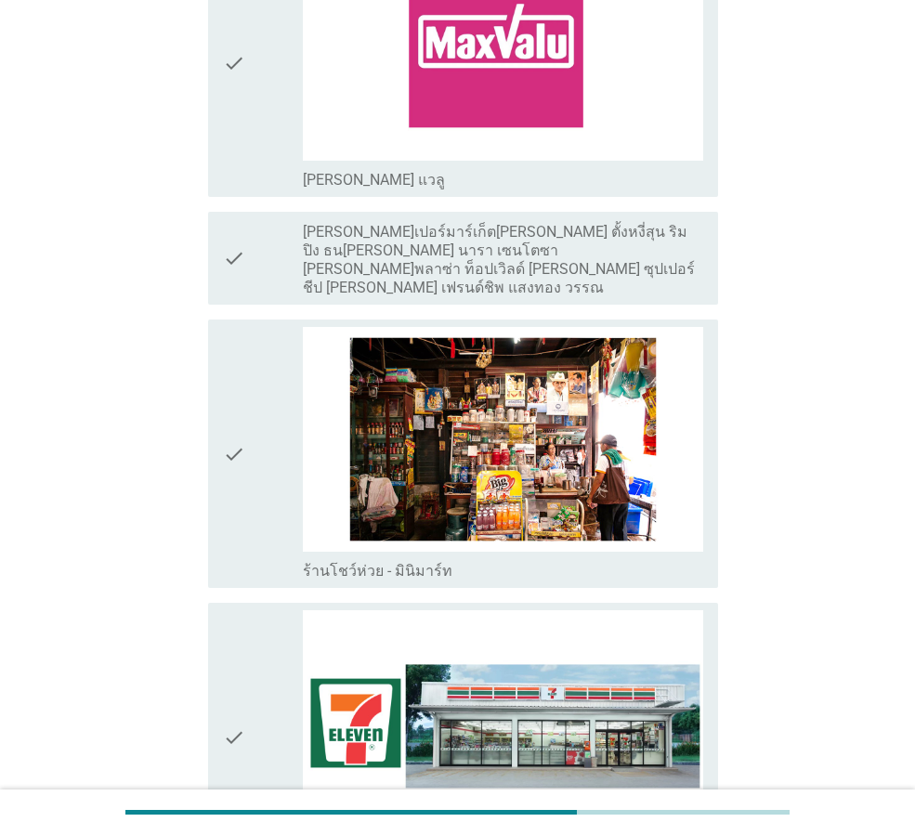
scroll to position [3066, 0]
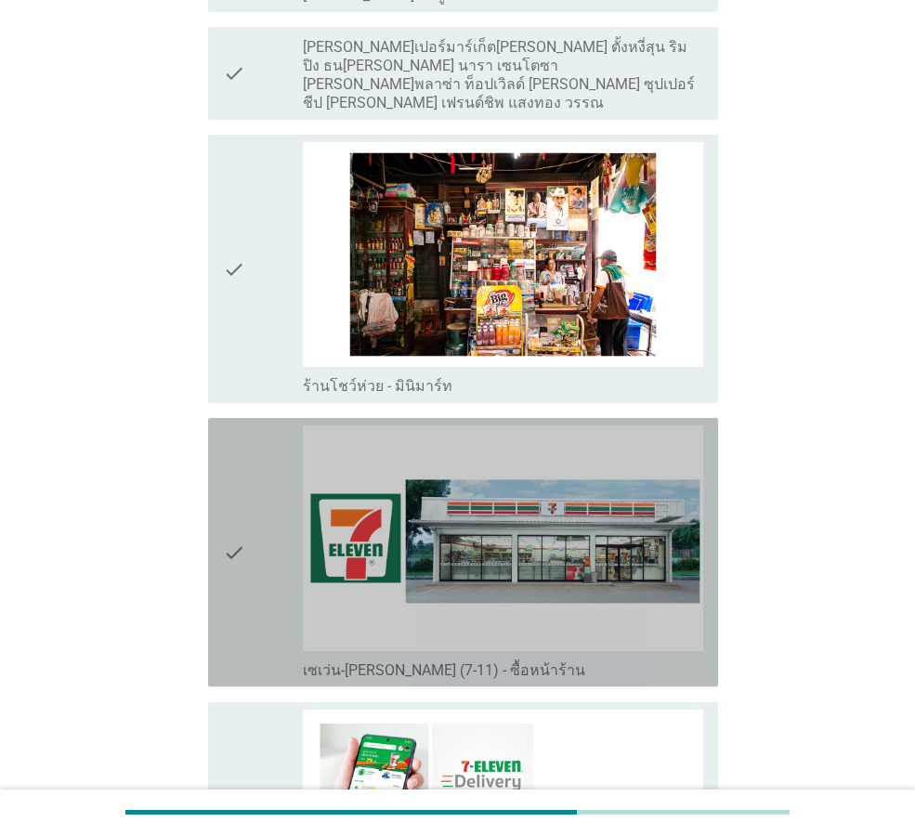
click at [235, 512] on icon "check" at bounding box center [234, 552] width 22 height 254
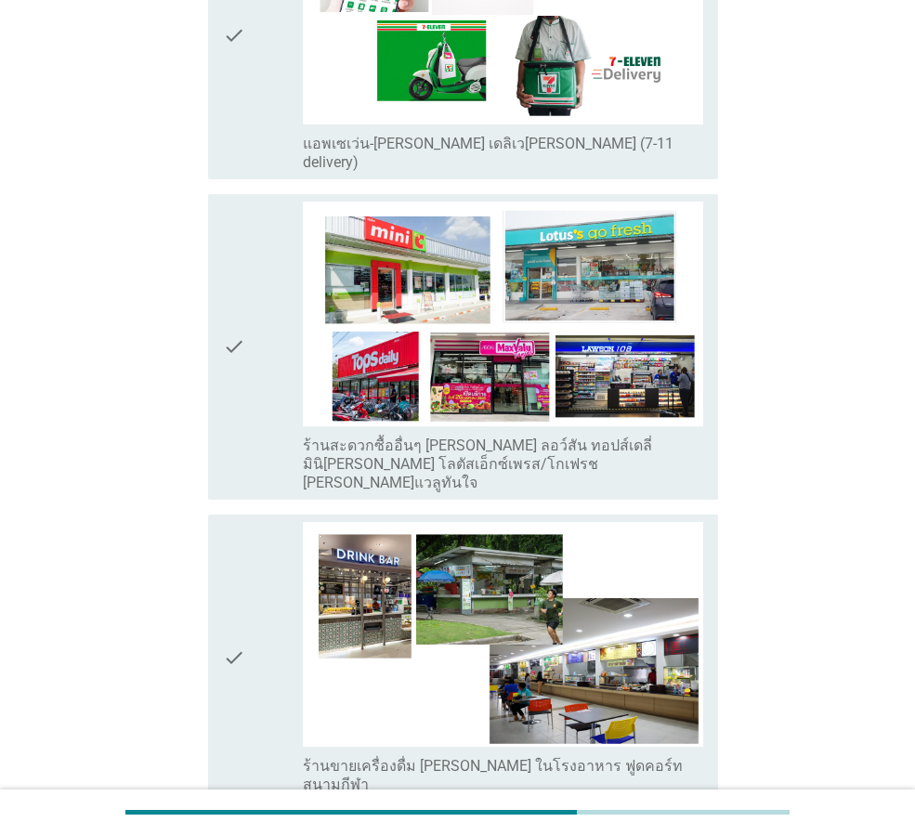
scroll to position [3902, 0]
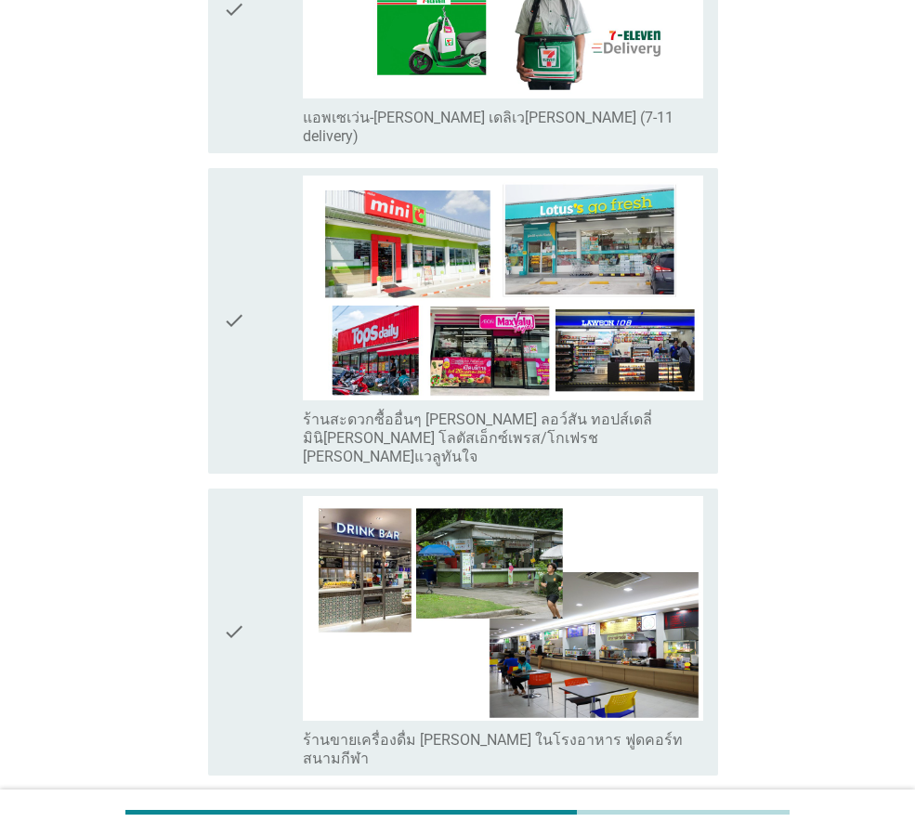
click at [228, 241] on icon "check" at bounding box center [234, 321] width 22 height 291
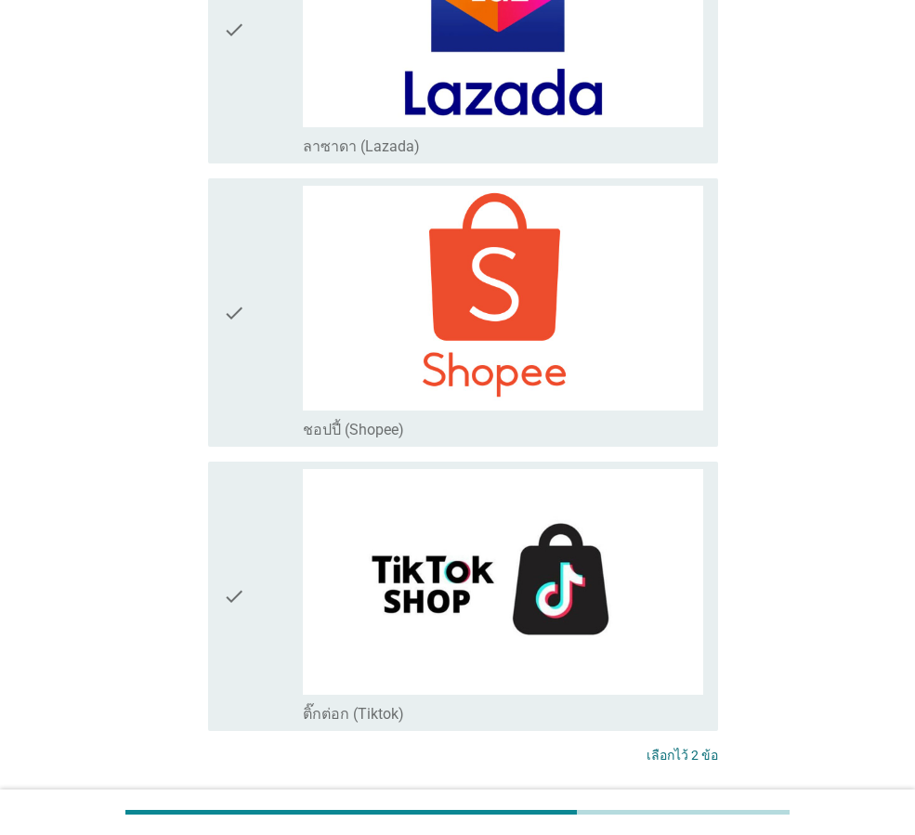
scroll to position [4829, 0]
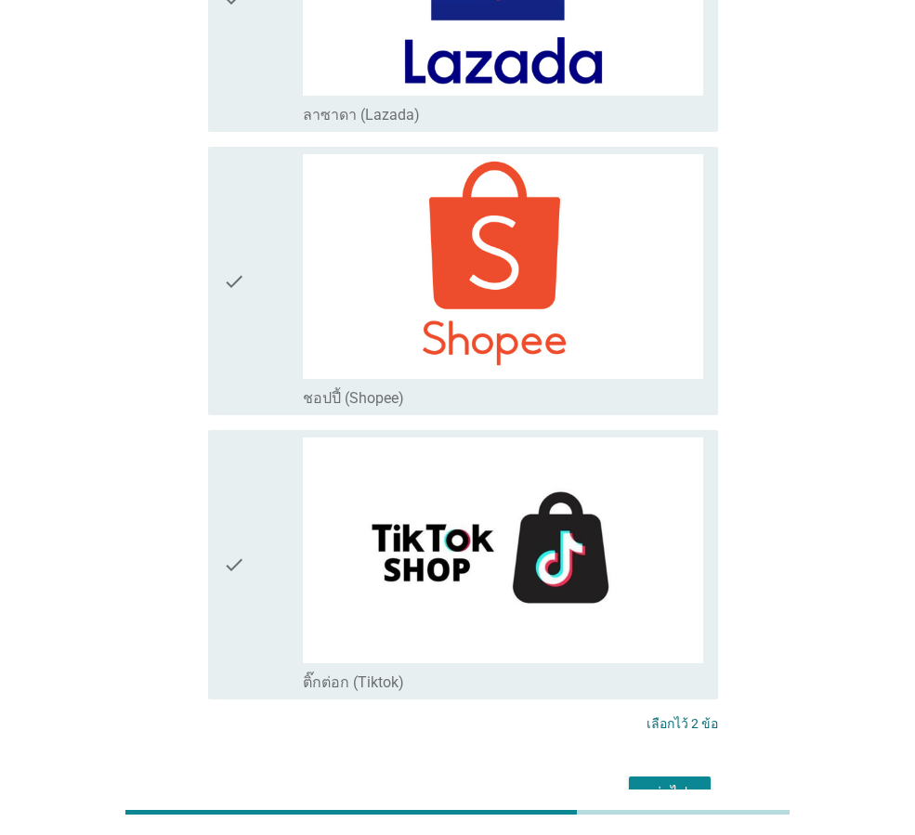
click at [675, 782] on div "ต่อไป" at bounding box center [670, 793] width 52 height 22
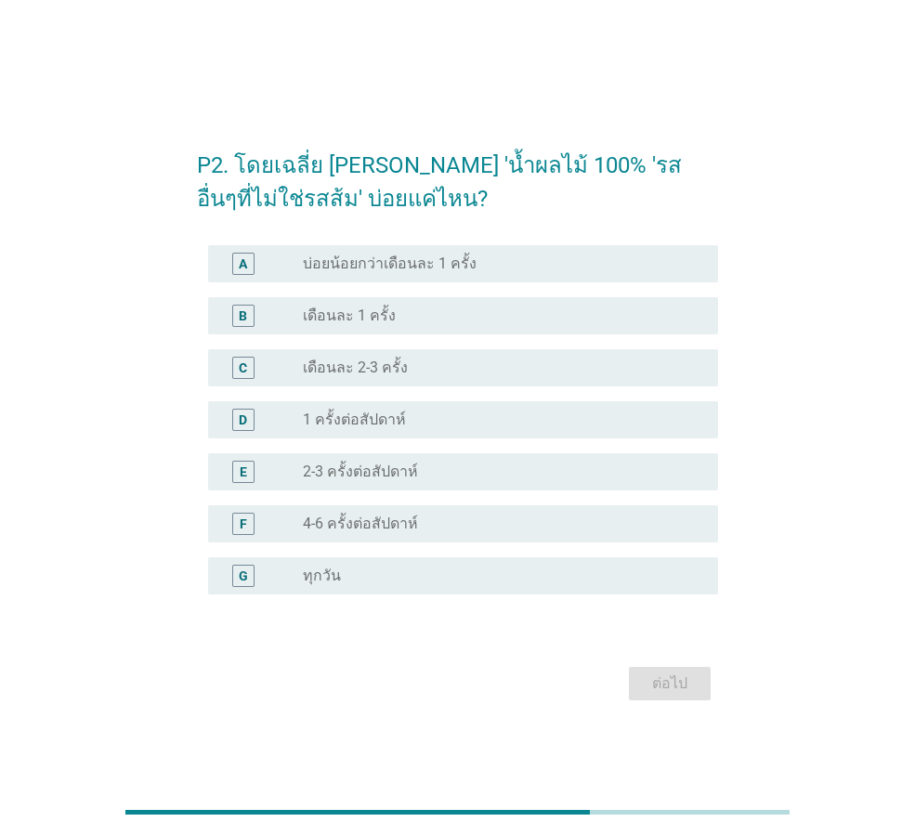
click at [385, 259] on label "บ่อยน้อยกว่าเดือนละ 1 ครั้ง" at bounding box center [390, 264] width 174 height 19
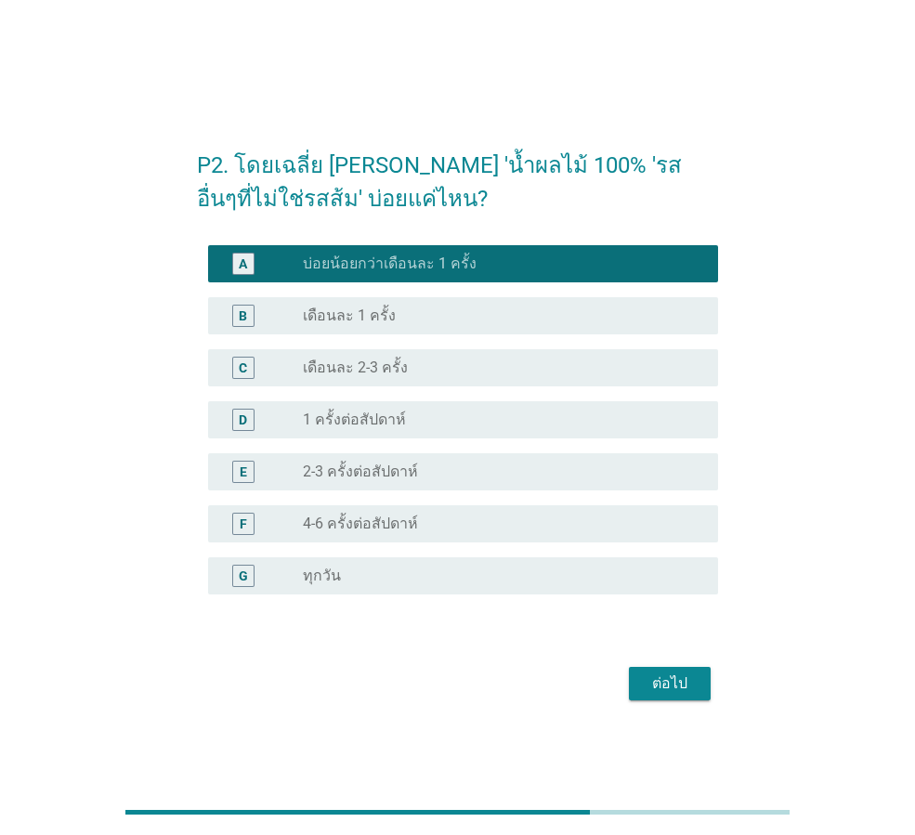
click at [664, 695] on button "ต่อไป" at bounding box center [670, 683] width 82 height 33
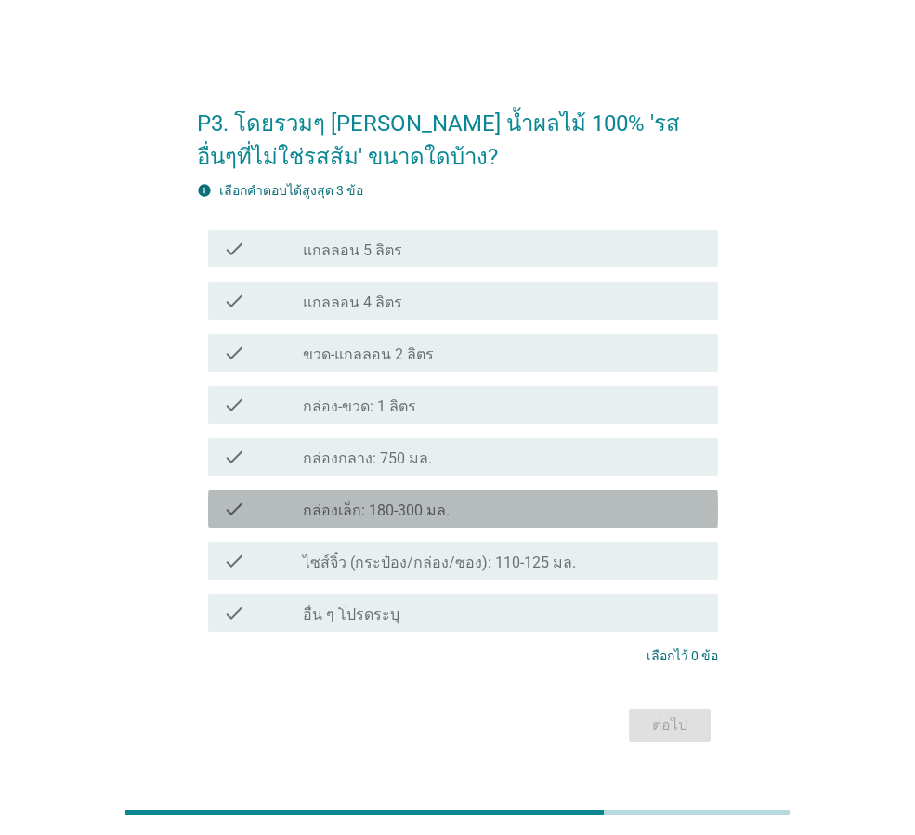
click at [370, 509] on label "กล่องเล็ก: 180-300 มล." at bounding box center [376, 511] width 147 height 19
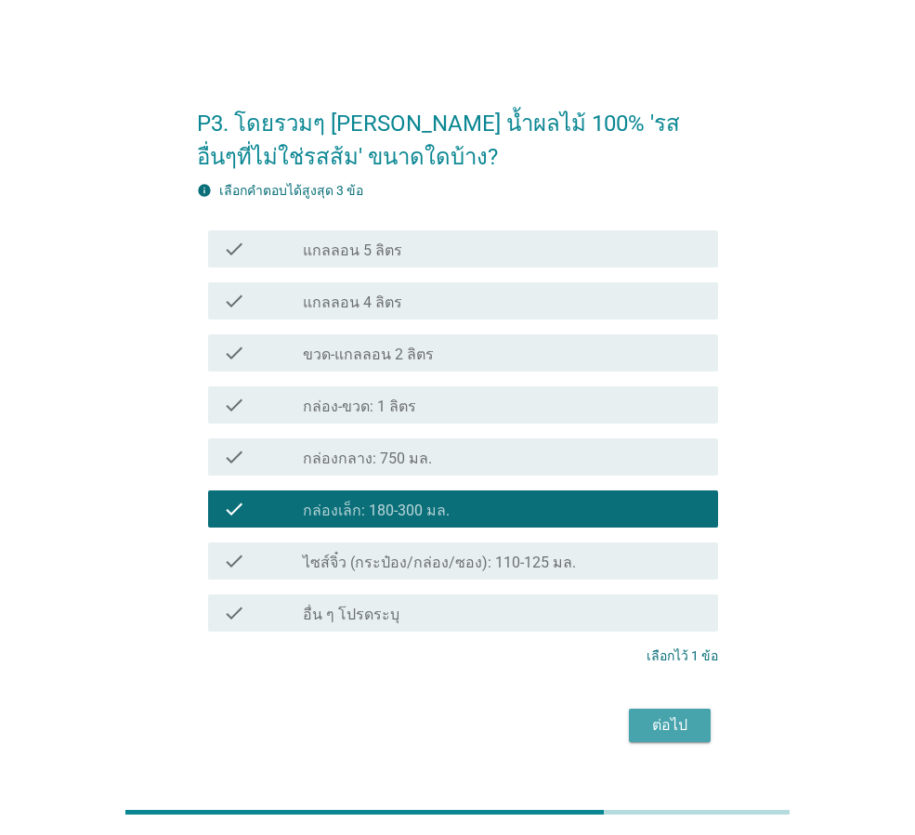
click at [669, 728] on div "ต่อไป" at bounding box center [670, 725] width 52 height 22
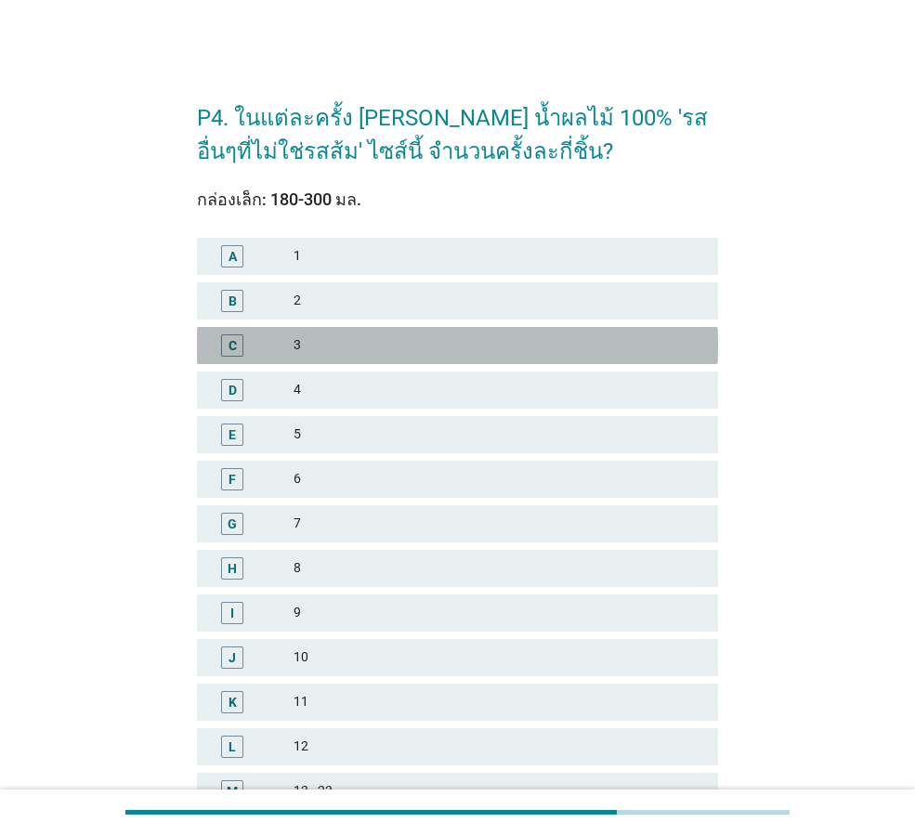
click at [298, 340] on div "3" at bounding box center [499, 345] width 410 height 22
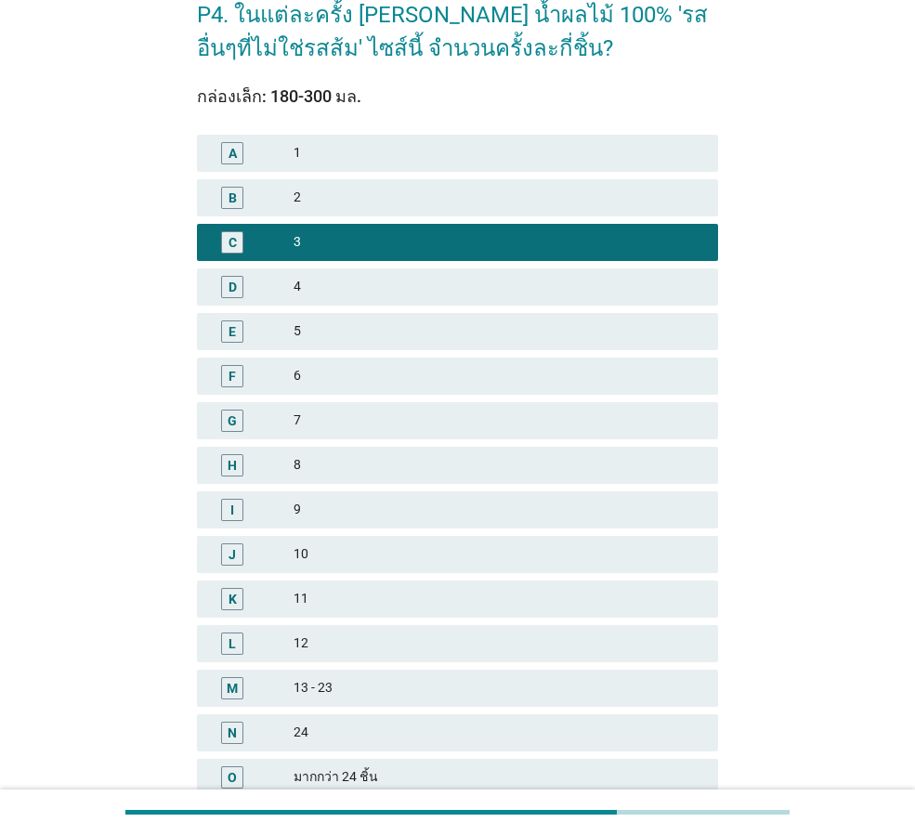
scroll to position [266, 0]
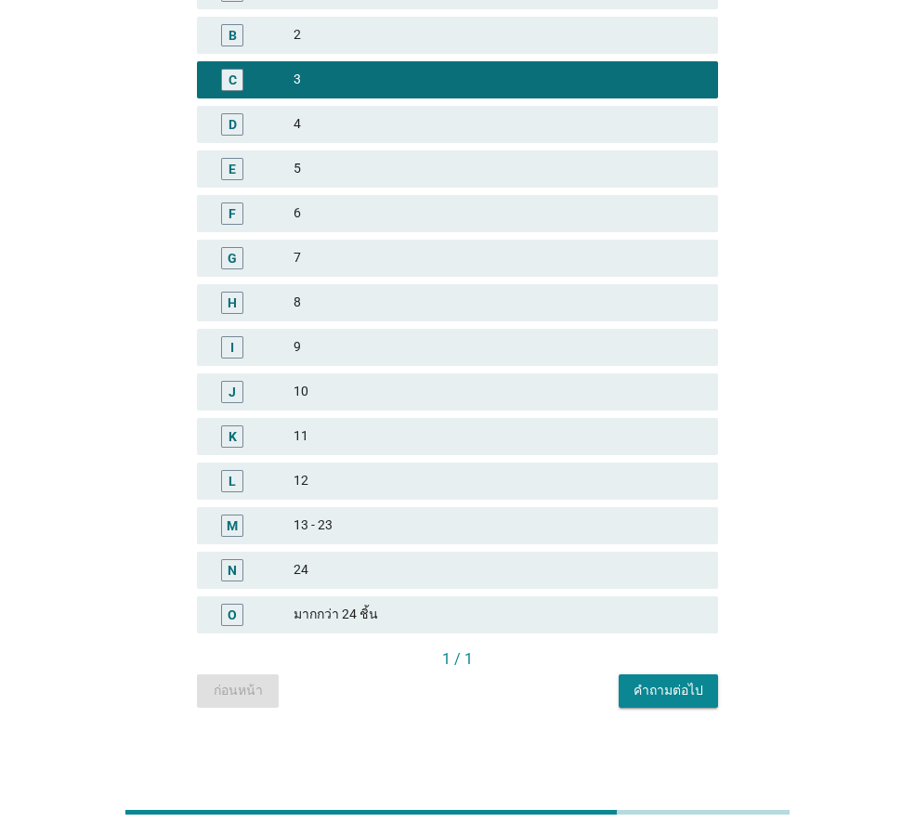
click at [662, 695] on div "คำถามต่อไป" at bounding box center [669, 691] width 70 height 20
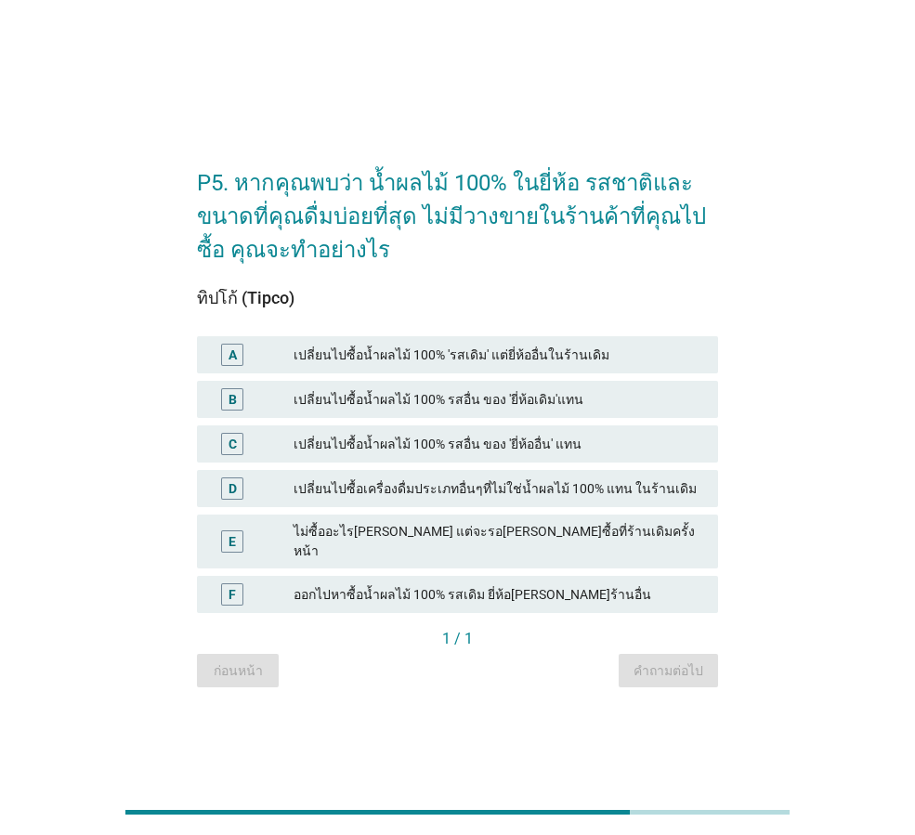
click at [394, 411] on div "เปลี่ยนไปซื้อน้ำผลไม้ 100% รสอื่น ของ 'ยี่ห้อเดิม'แทน" at bounding box center [499, 399] width 410 height 22
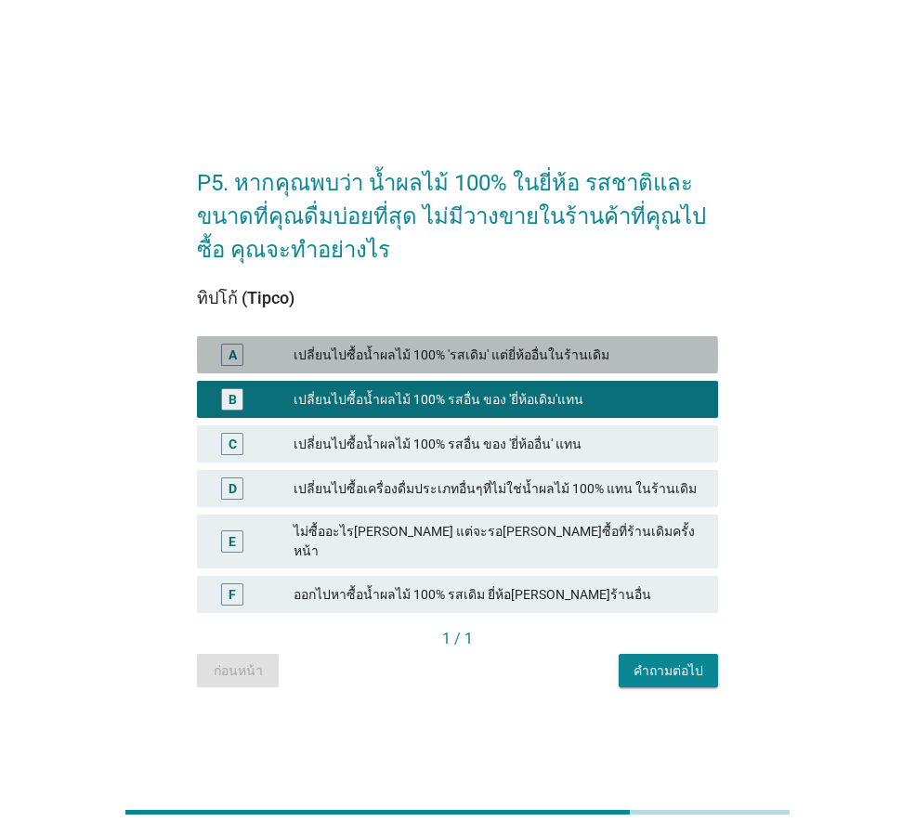
click at [411, 365] on div "เปลี่ยนไปซื้อน้ำผลไม้ 100% 'รสเดิม' แต่ยี่ห้ออื่นในร้านเดิม" at bounding box center [499, 355] width 410 height 22
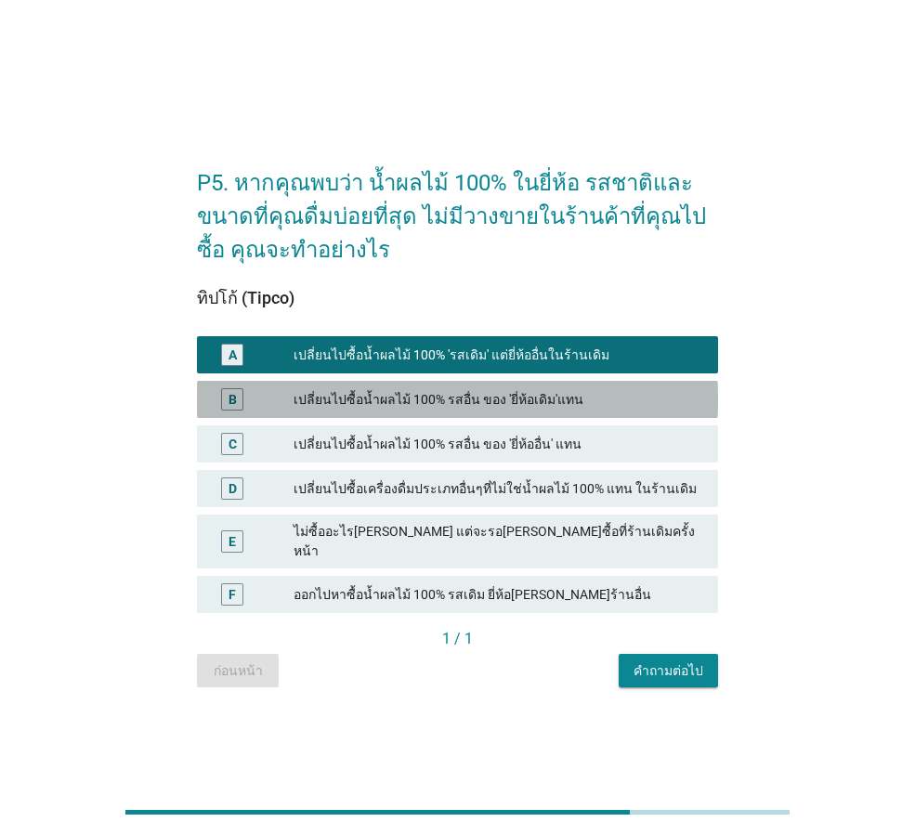
click at [431, 399] on div "เปลี่ยนไปซื้อน้ำผลไม้ 100% รสอื่น ของ 'ยี่ห้อเดิม'แทน" at bounding box center [499, 399] width 410 height 22
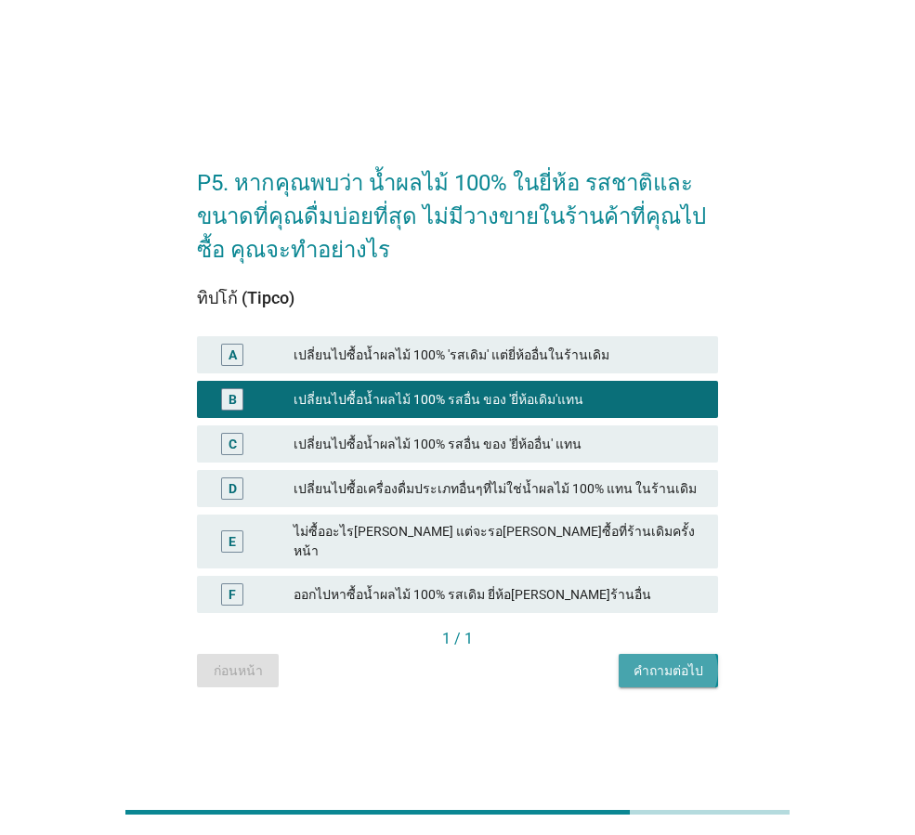
click at [672, 661] on div "คำถามต่อไป" at bounding box center [669, 671] width 70 height 20
